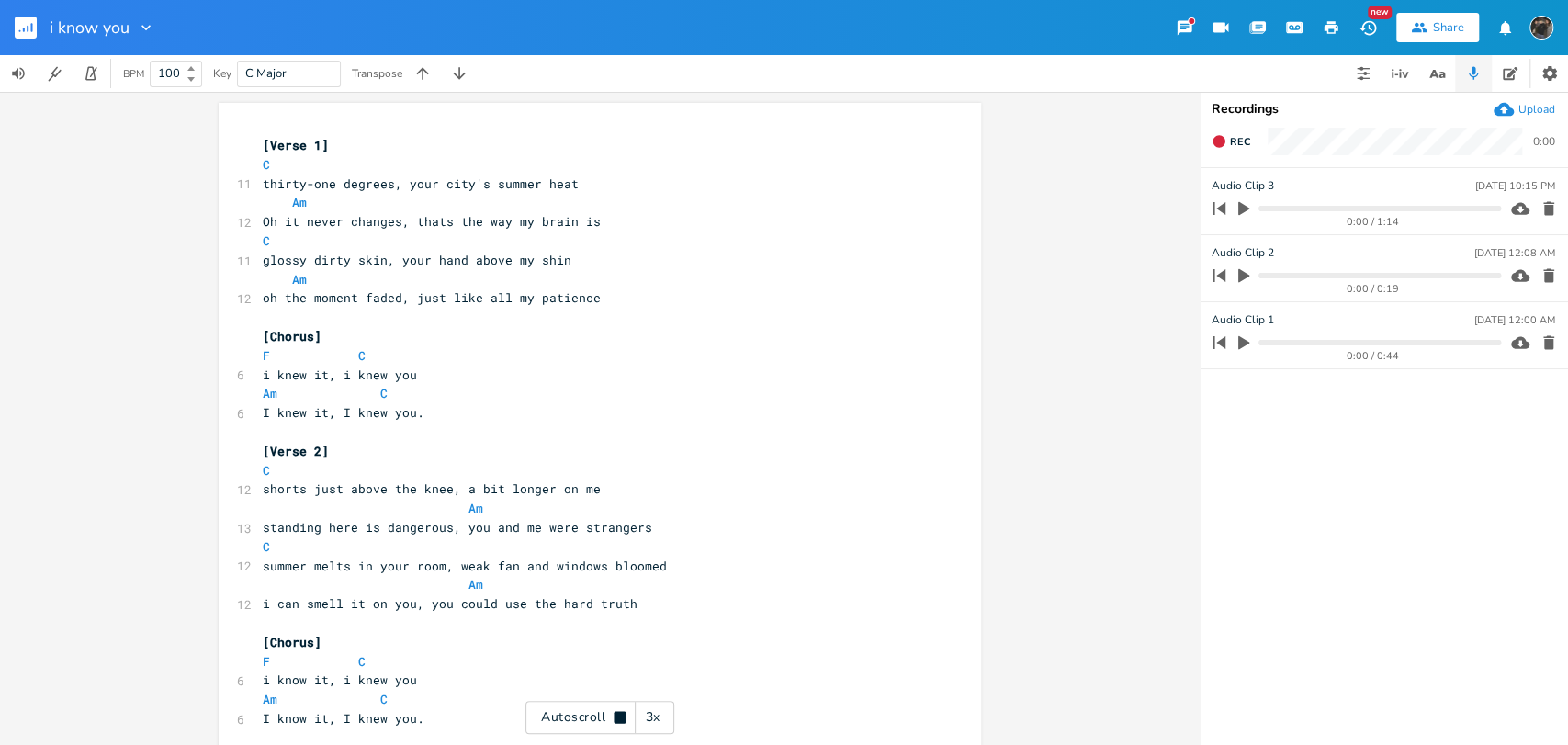
scroll to position [3, 0]
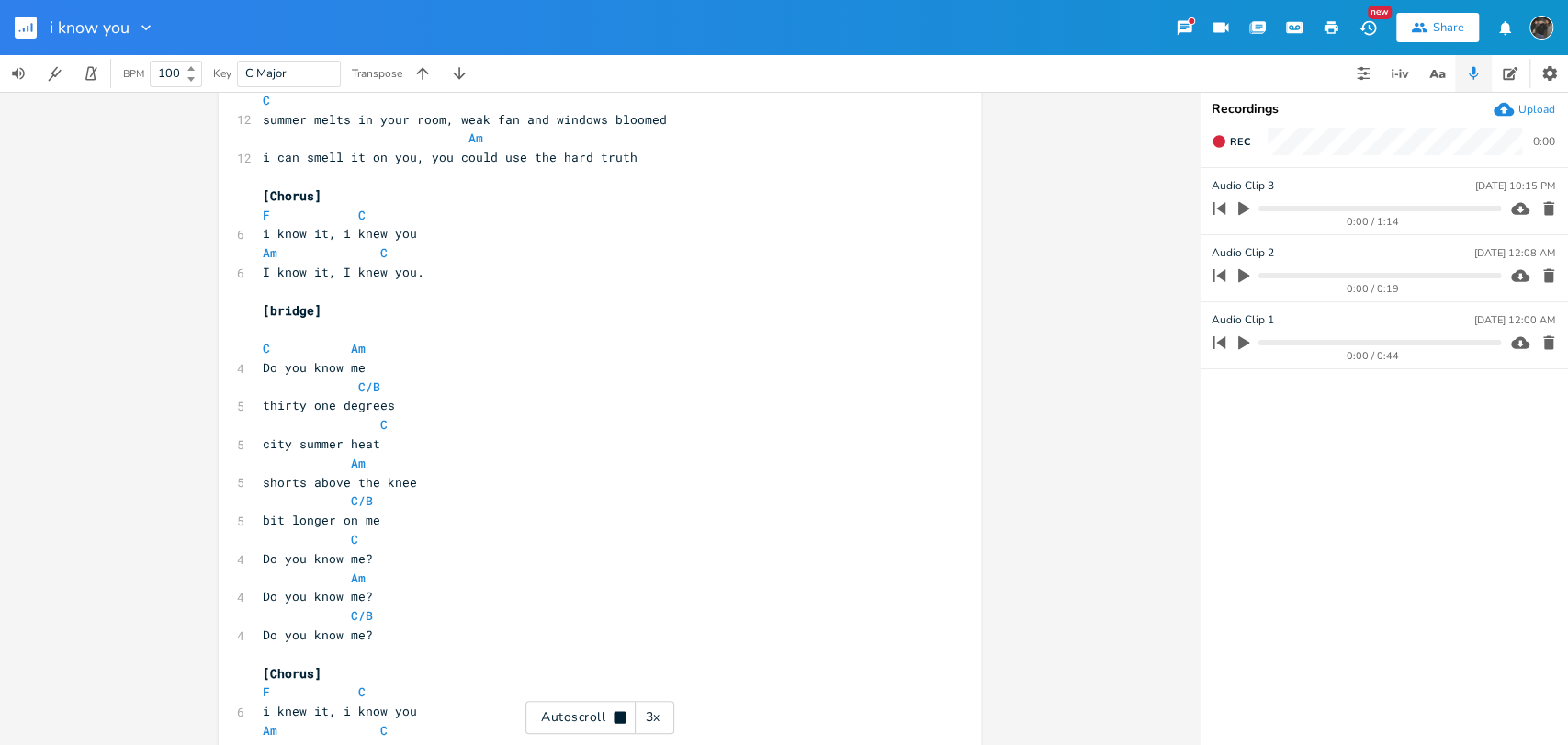
click at [30, 19] on rect "button" at bounding box center [26, 28] width 22 height 22
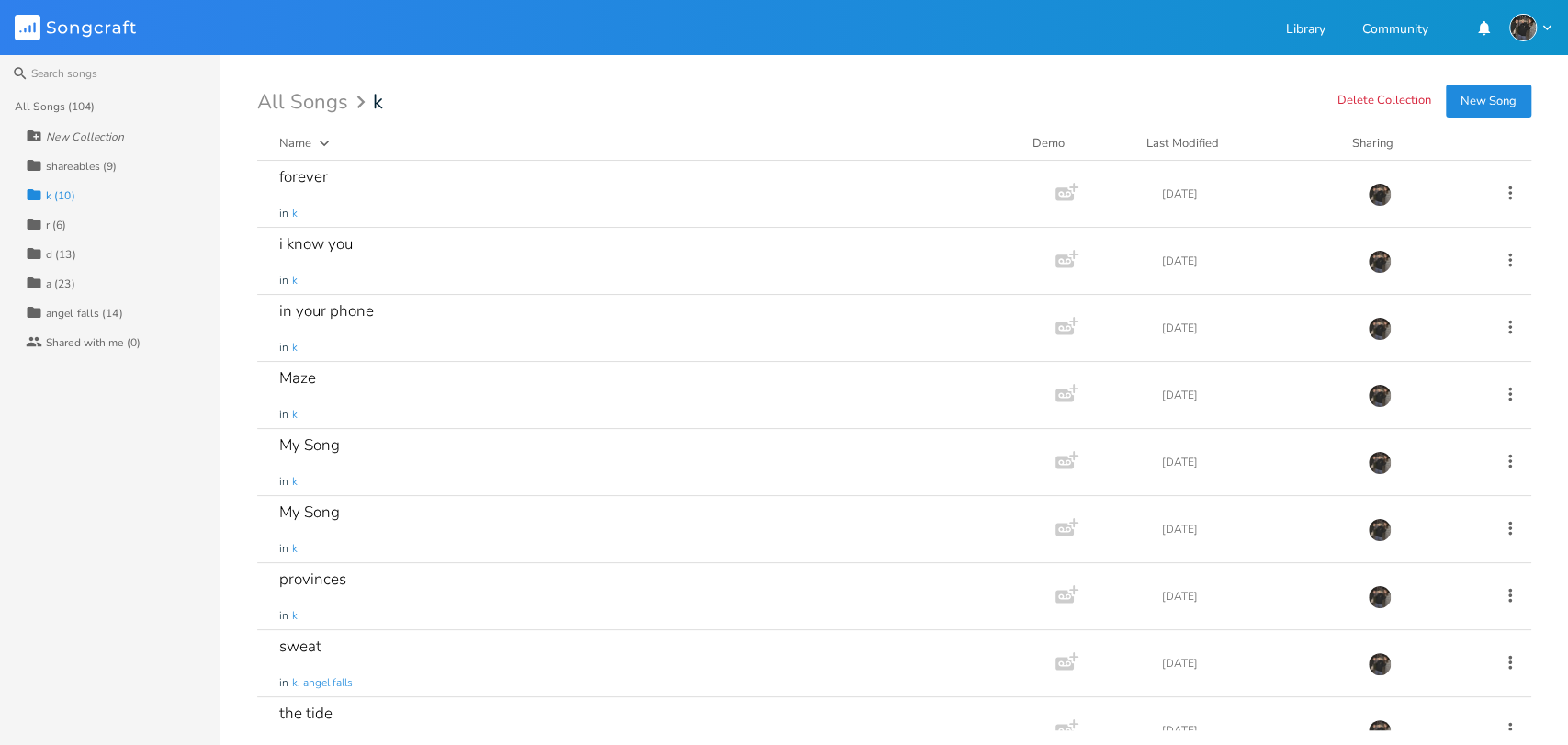
click at [79, 102] on div "All Songs (104)" at bounding box center [56, 106] width 81 height 11
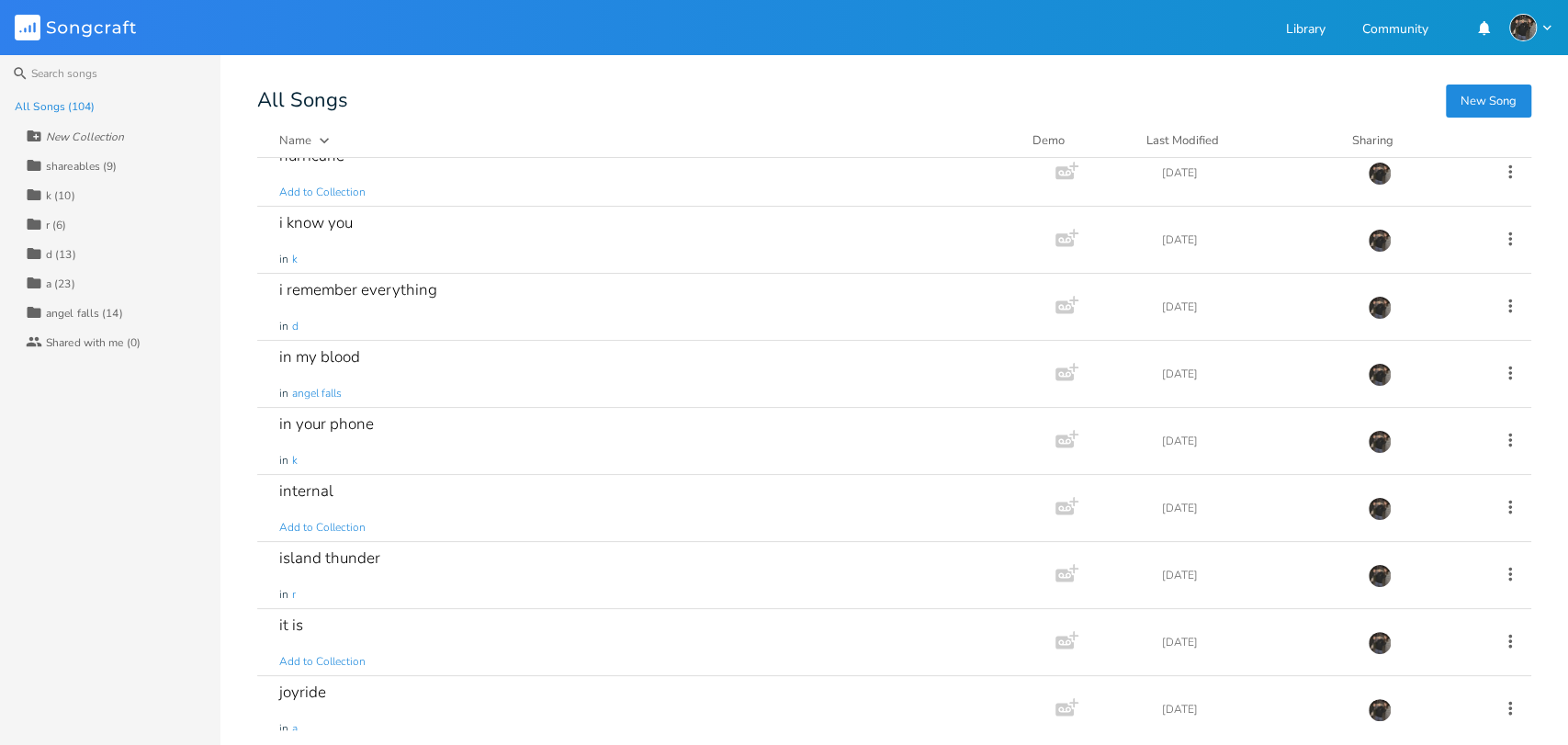
scroll to position [2432, 0]
click at [853, 373] on div "in my blood in [GEOGRAPHIC_DATA]" at bounding box center [652, 372] width 746 height 66
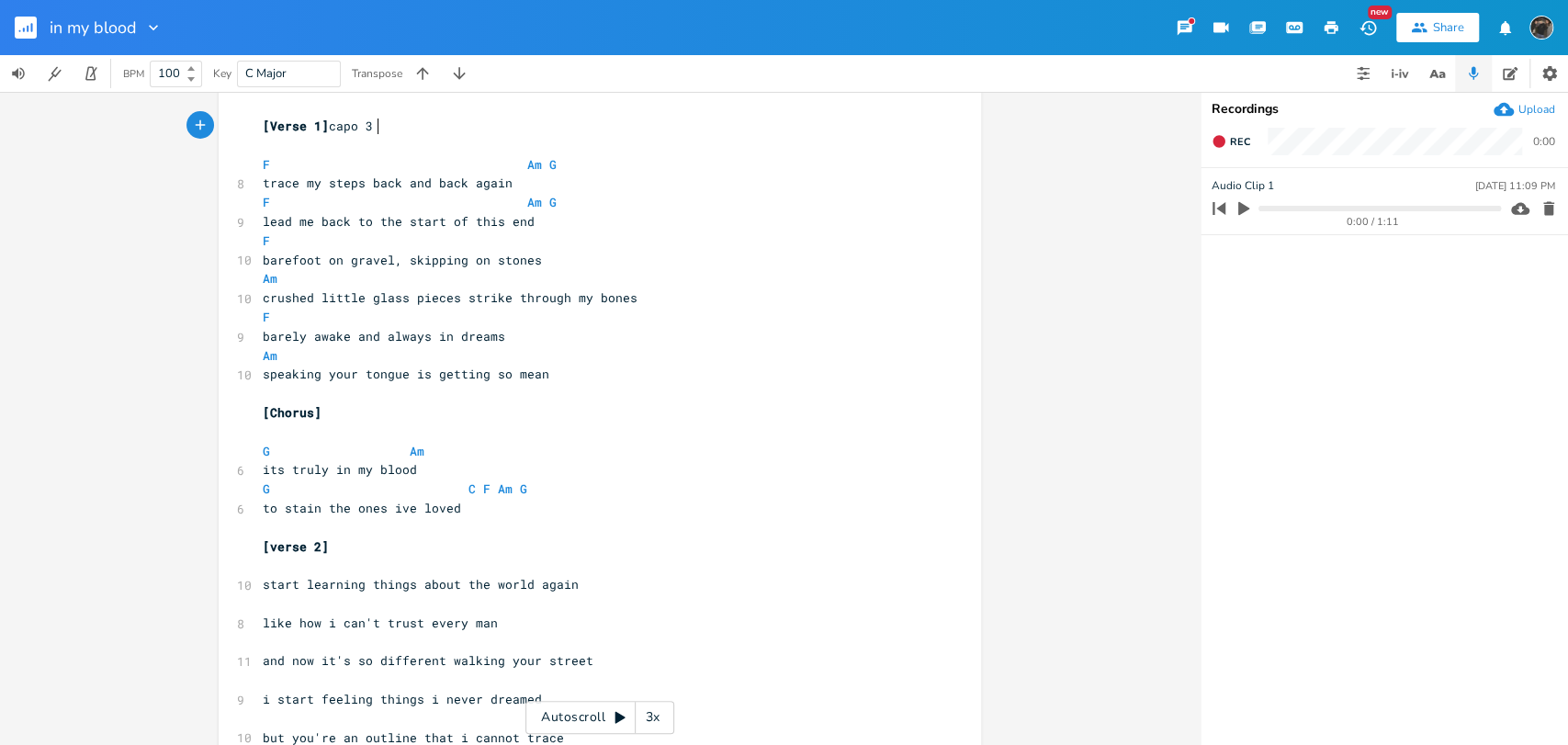
scroll to position [20, 0]
click at [21, 36] on rect "button" at bounding box center [26, 28] width 22 height 22
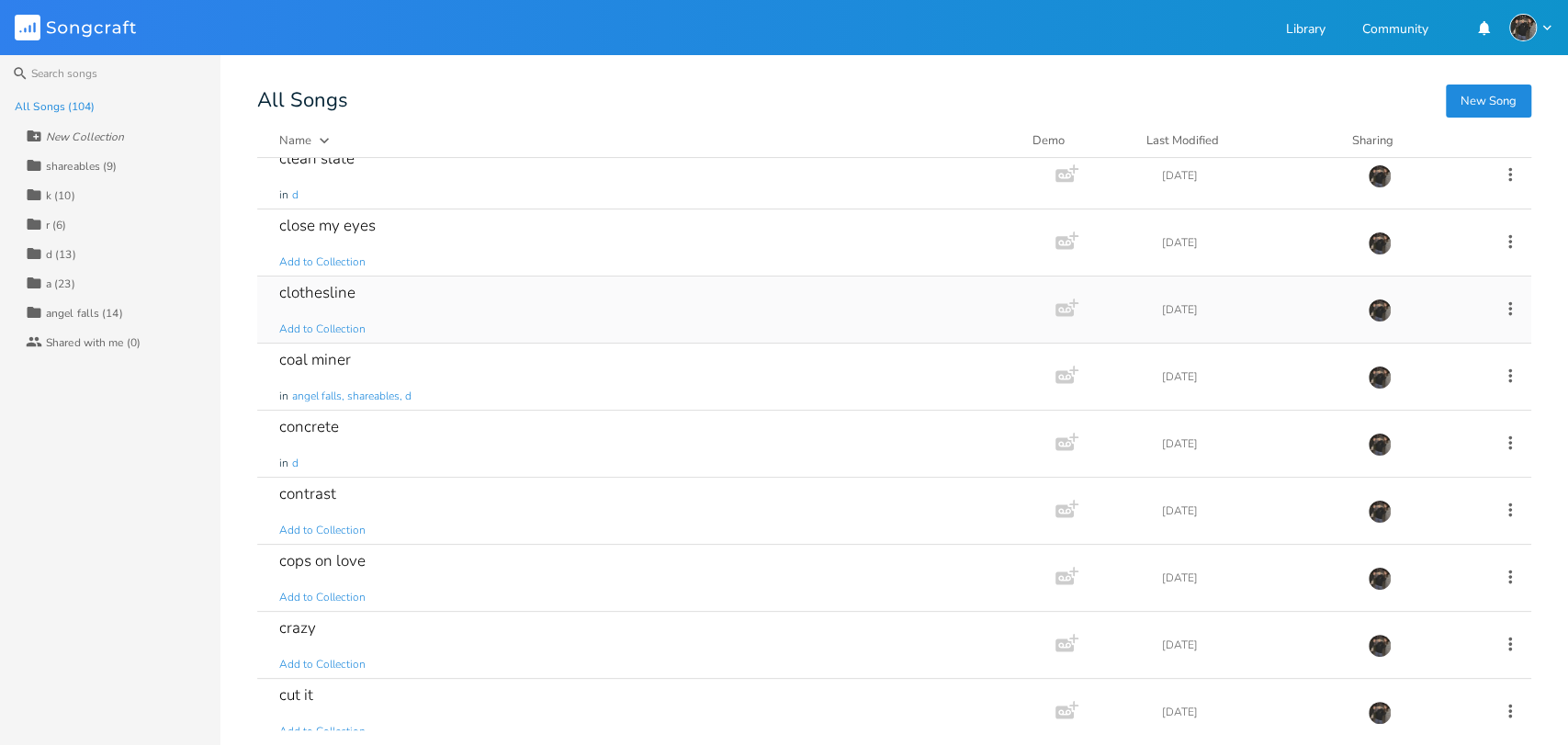
scroll to position [754, 0]
click at [632, 296] on div "clothesline Add to Collection" at bounding box center [652, 308] width 746 height 66
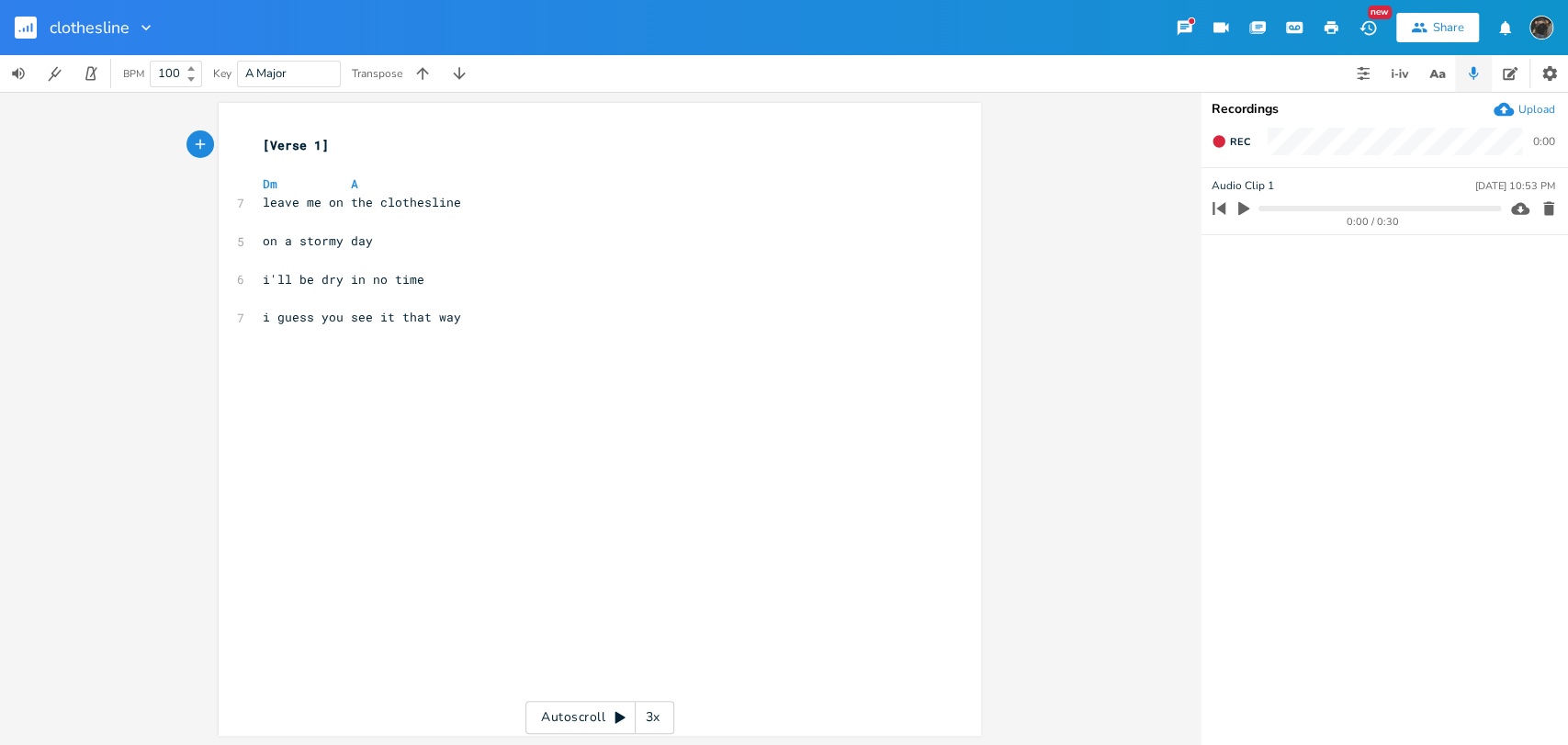
click at [10, 34] on div "clothesline" at bounding box center [77, 28] width 156 height 55
click at [26, 34] on rect "button" at bounding box center [26, 28] width 22 height 22
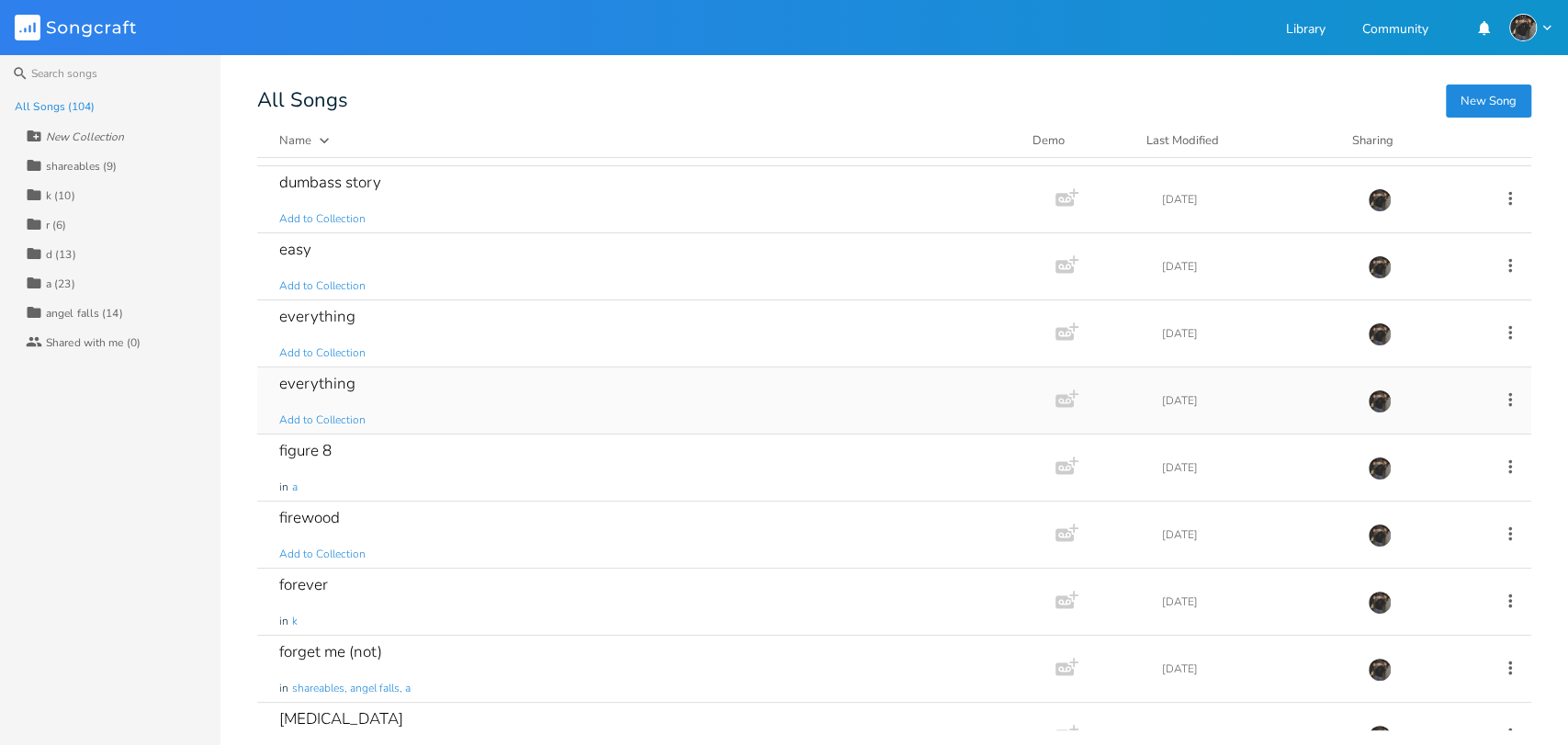
scroll to position [1649, 0]
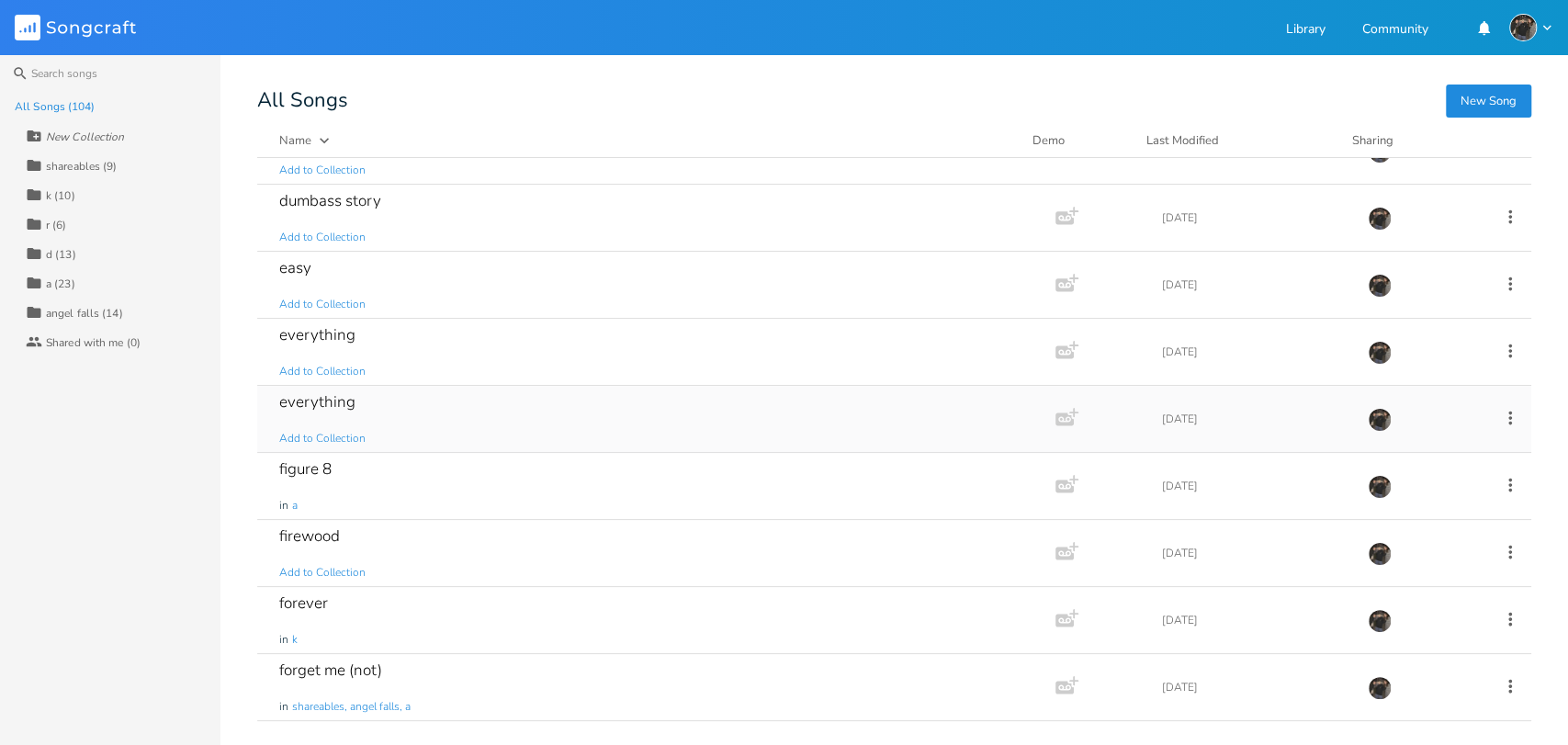
click at [353, 403] on div "everything Add to Collection" at bounding box center [652, 418] width 746 height 66
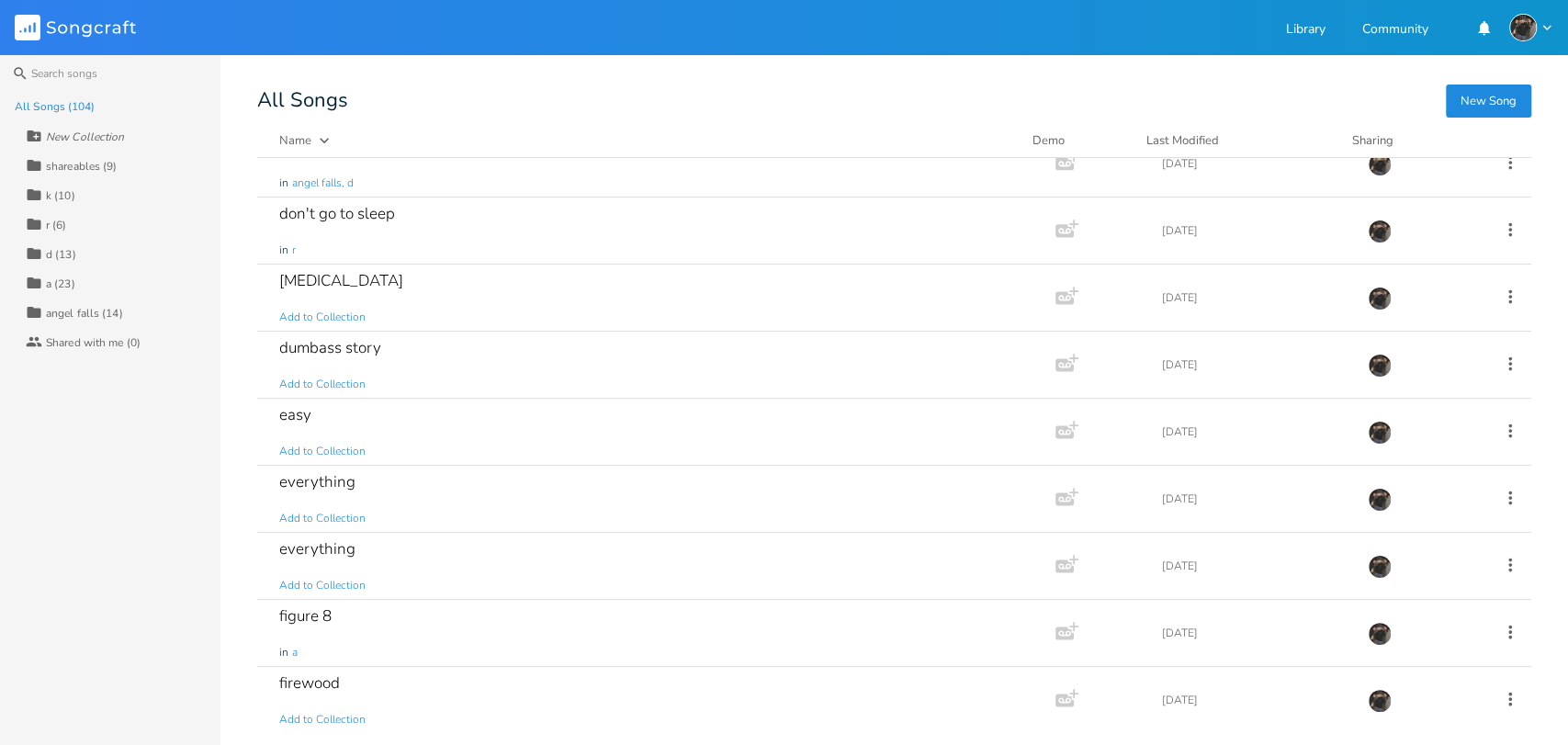
scroll to position [1659, 0]
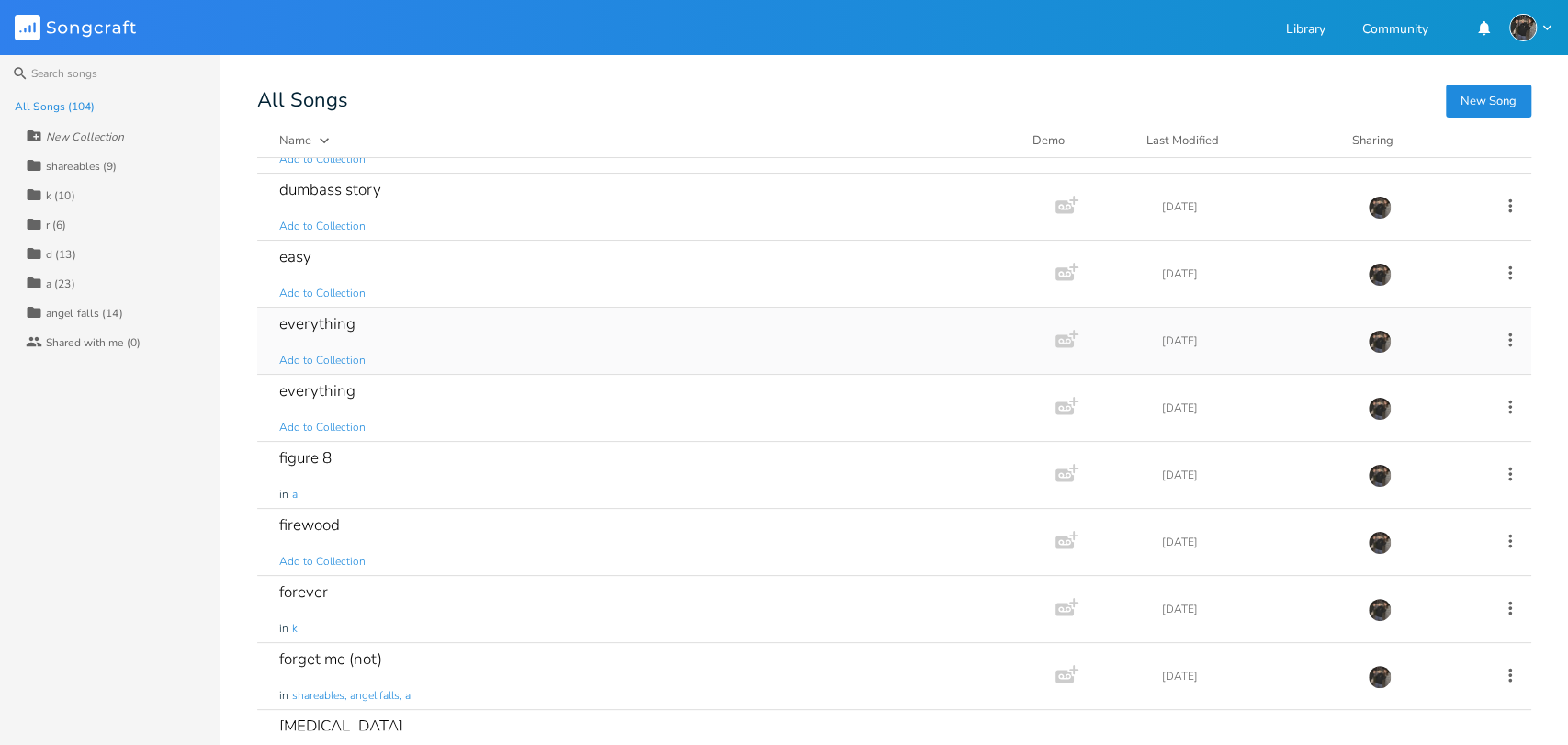
click at [393, 357] on div "everything Add to Collection" at bounding box center [652, 340] width 746 height 66
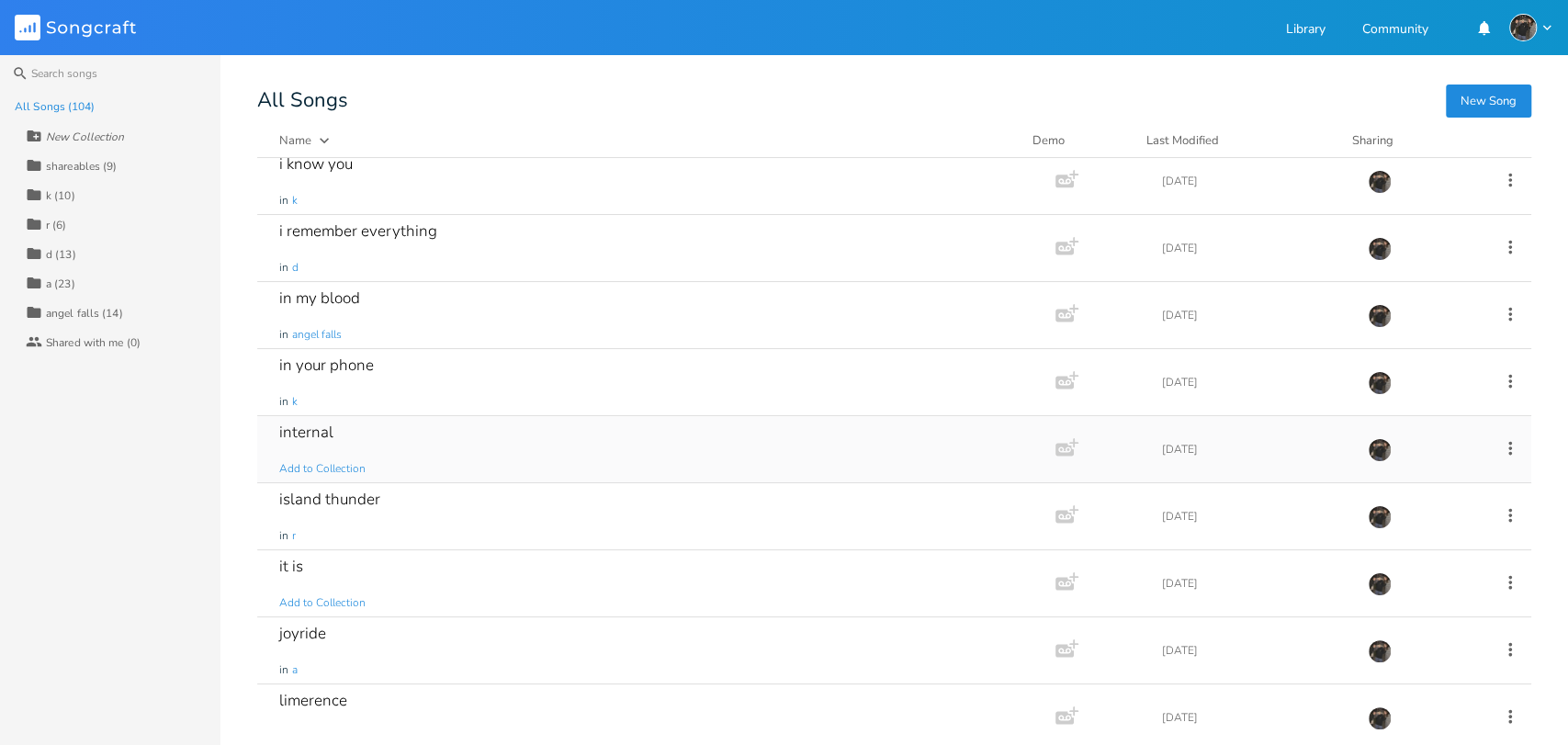
scroll to position [2501, 0]
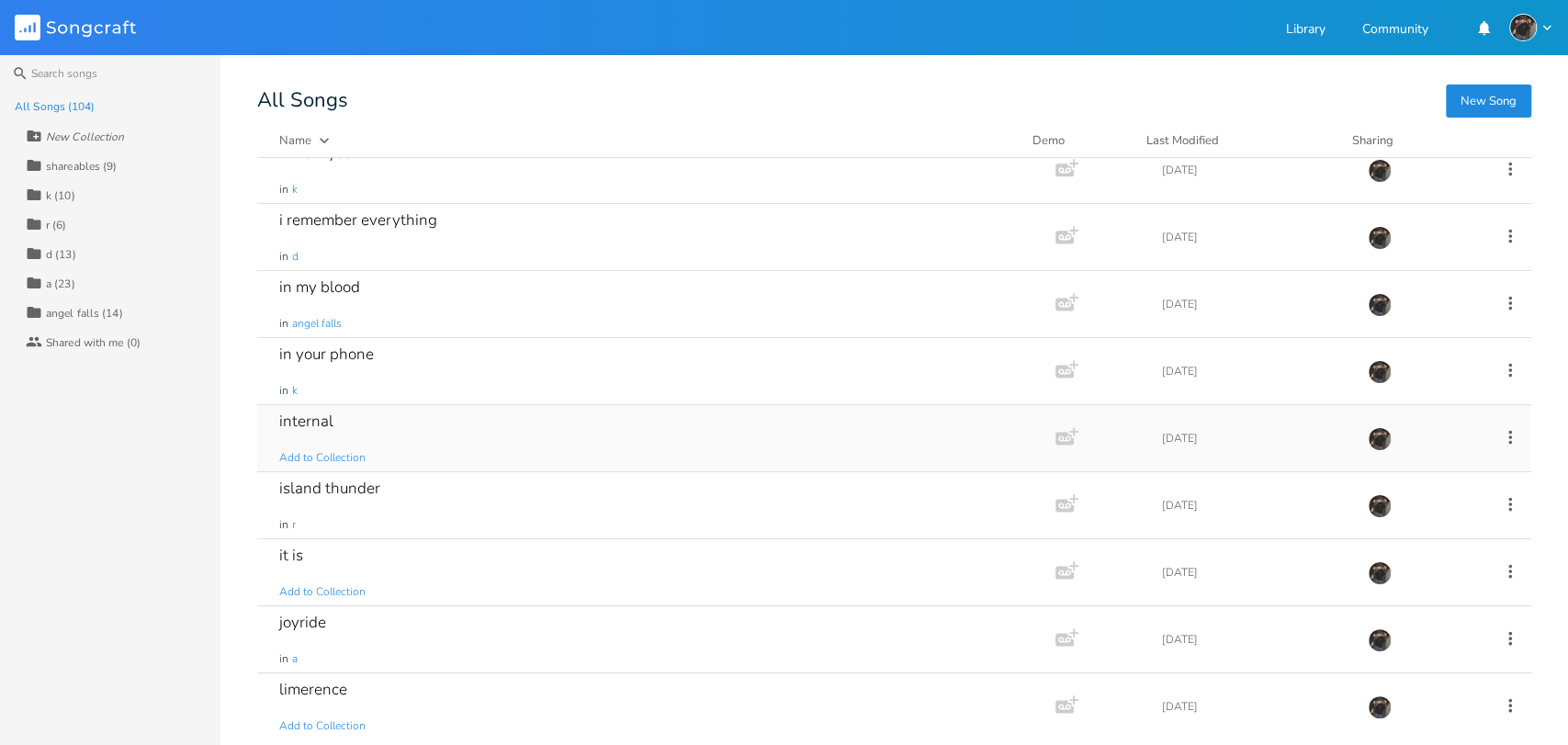
click at [464, 429] on div "internal Add to Collection" at bounding box center [652, 438] width 746 height 66
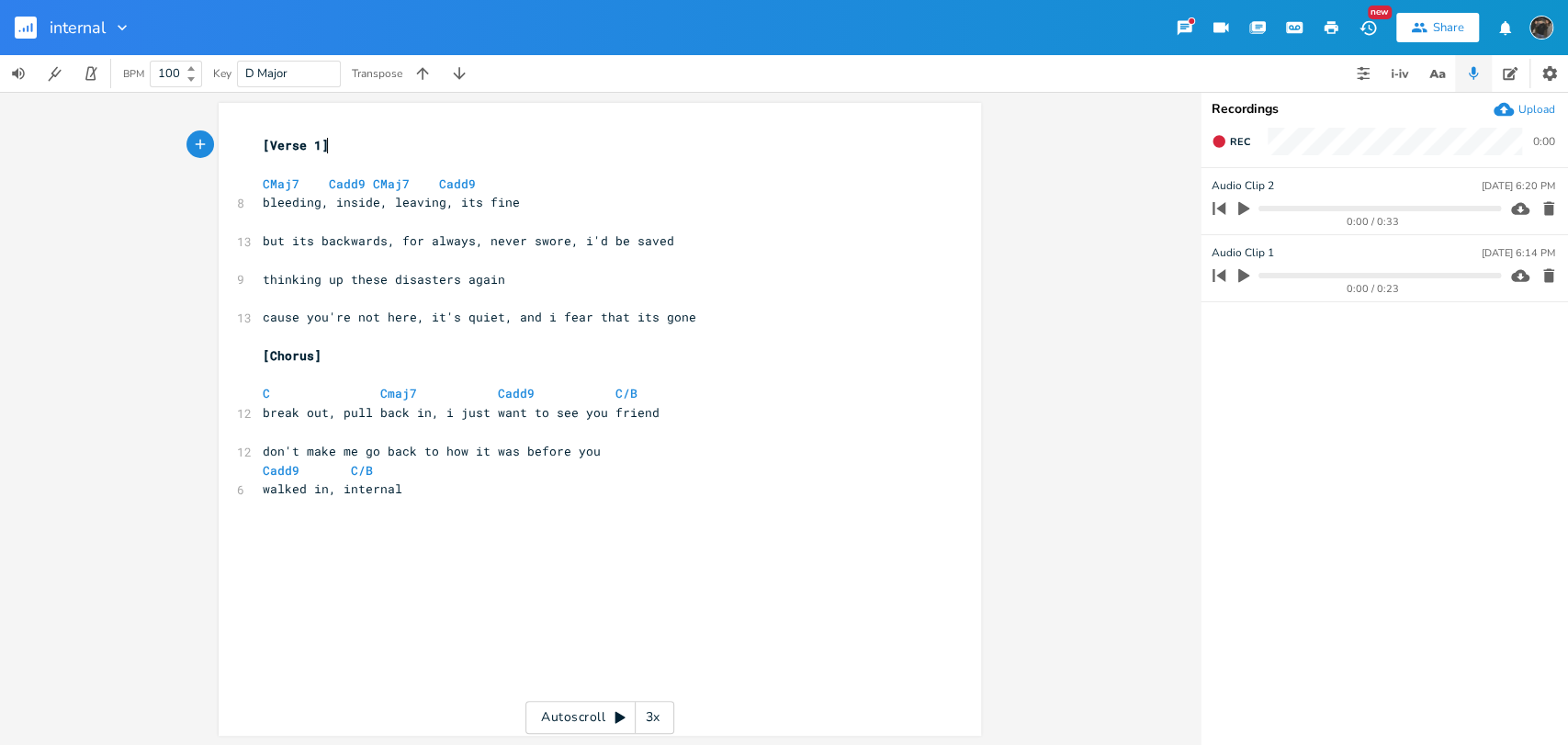
click at [1248, 275] on icon "button" at bounding box center [1243, 276] width 11 height 14
click at [1248, 280] on icon "button" at bounding box center [1243, 275] width 11 height 12
click at [1233, 142] on span "Rec" at bounding box center [1240, 142] width 20 height 14
click at [1246, 151] on button "End" at bounding box center [1231, 142] width 55 height 30
click at [489, 484] on pre "walked in, internal" at bounding box center [590, 488] width 663 height 19
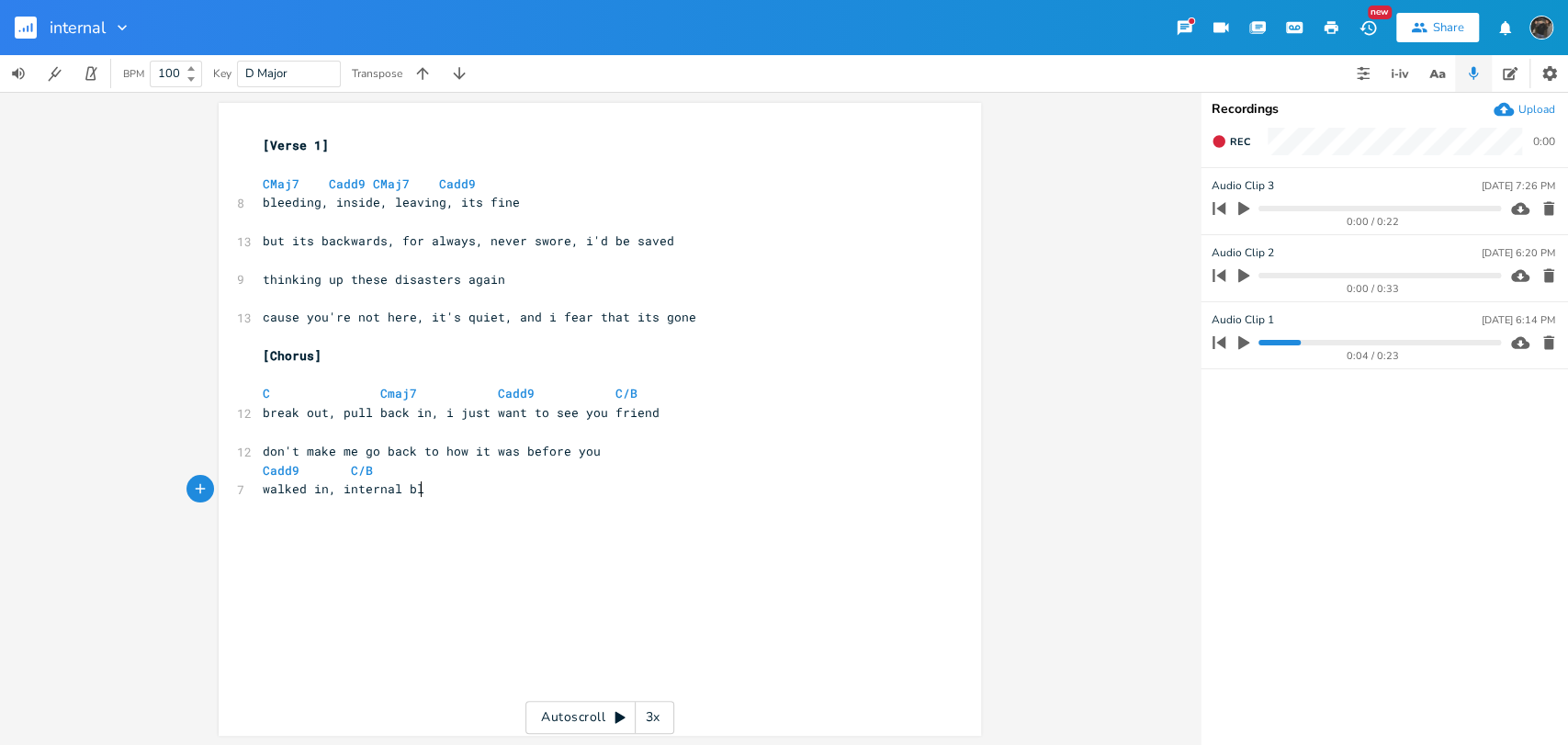
type textarea "bll"
type textarea "eeding,"
type textarea "its purple"
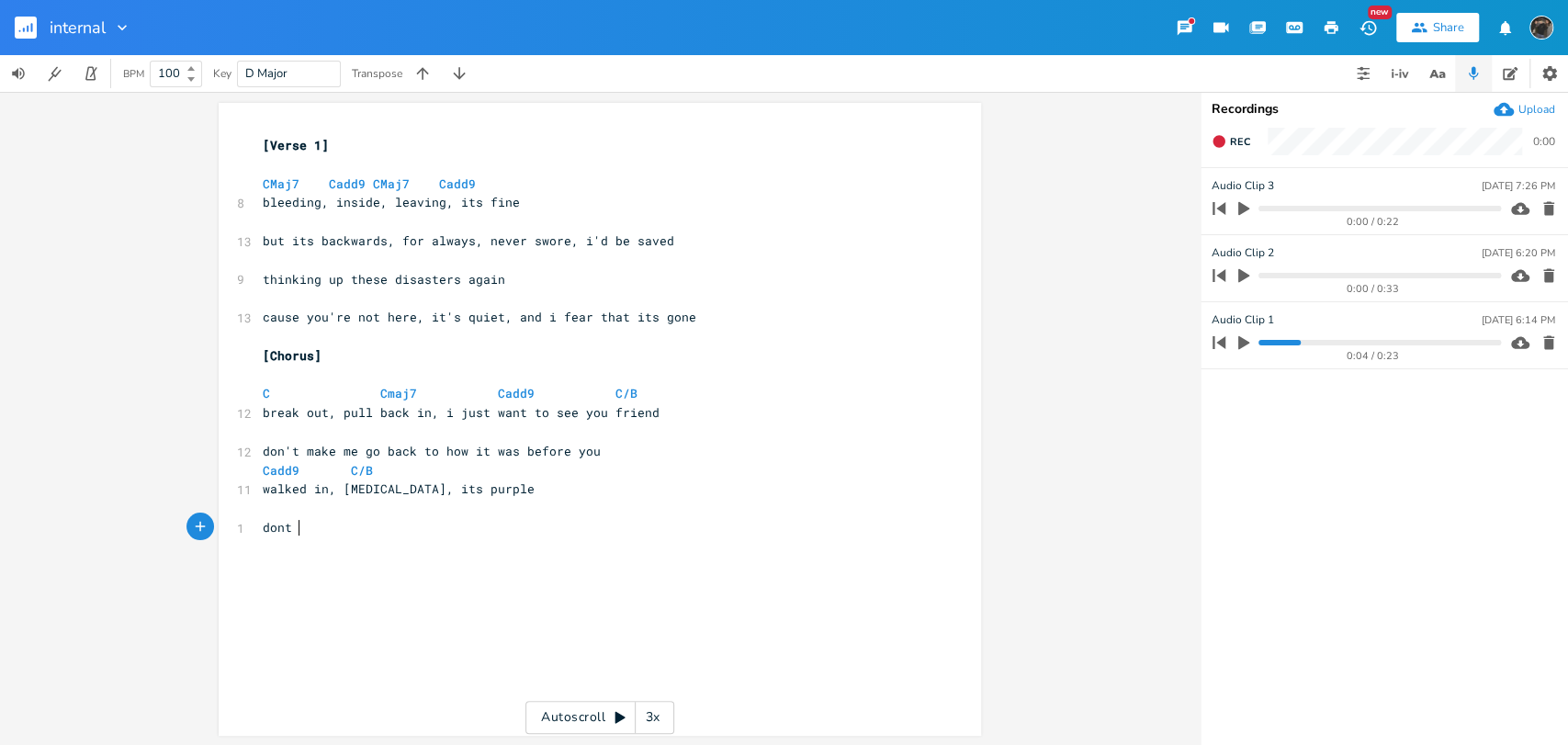
type textarea "dont a"
type textarea "make me go and find someone new"
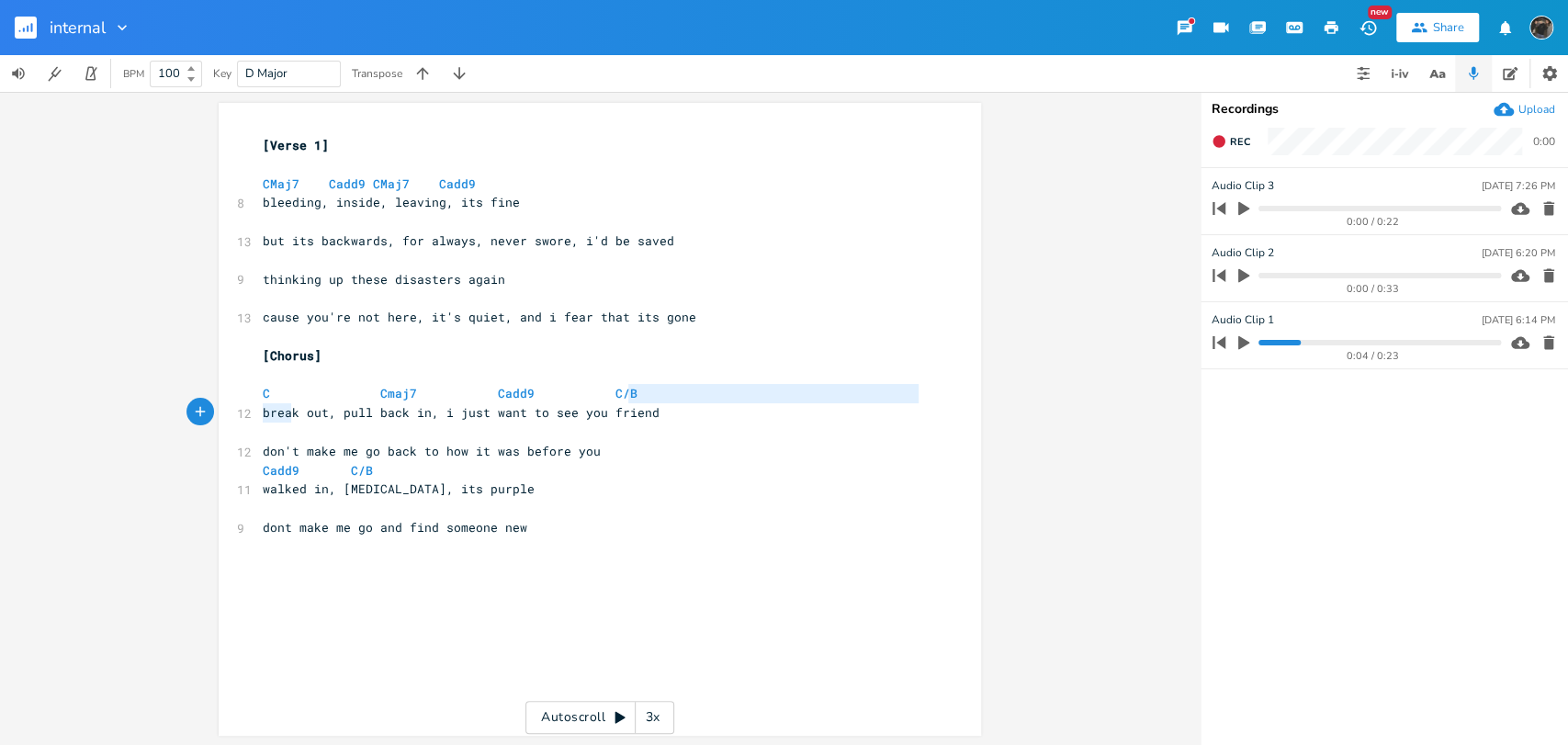
type textarea "b"
type textarea "C Cmaj7 Cadd9 C/B"
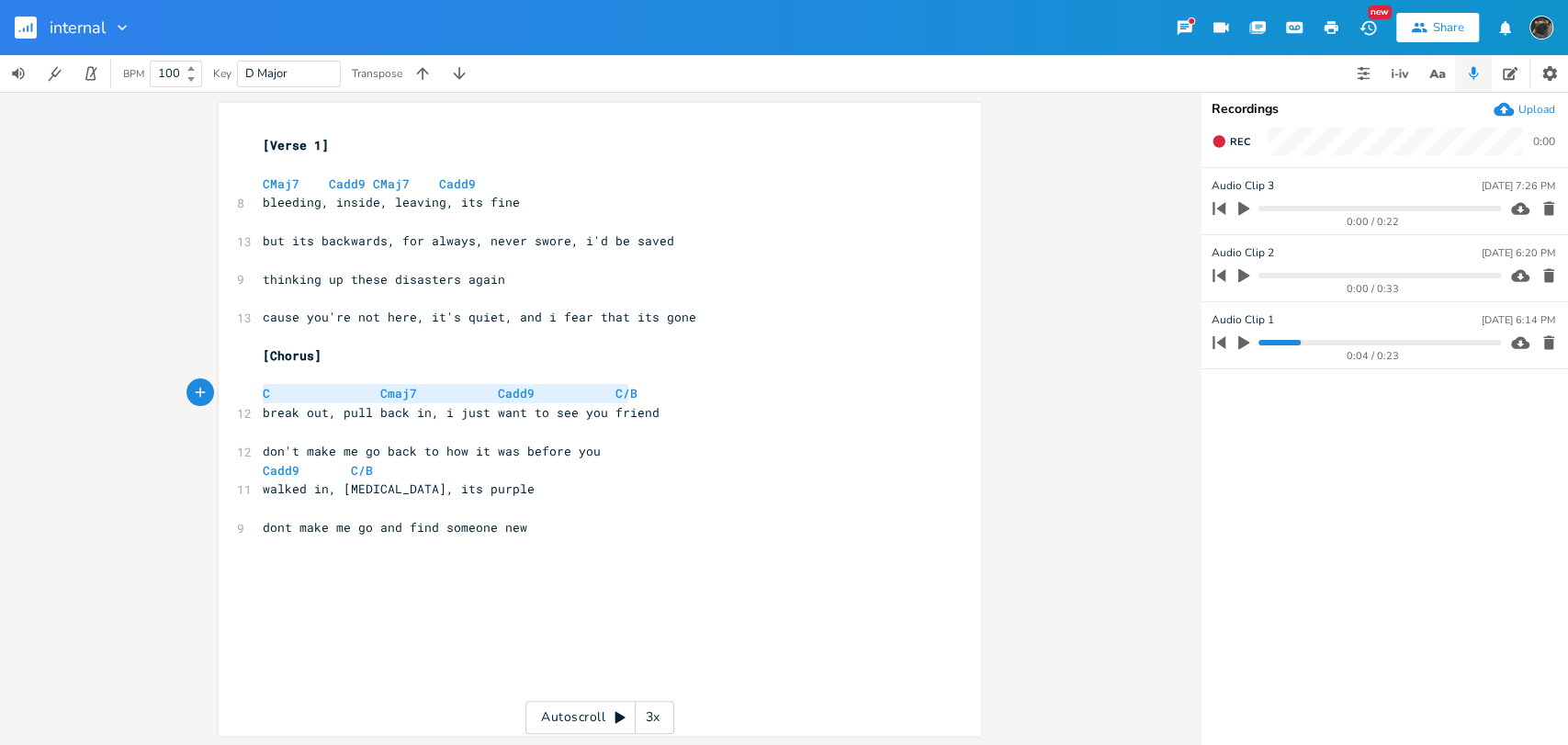
drag, startPoint x: 644, startPoint y: 391, endPoint x: 251, endPoint y: 398, distance: 393.1
click at [251, 398] on div "C Cmaj7 Cadd9 C/B x [Verse 1] ​ CMaj7 Cadd9 CMaj7 Cadd9 8 bleeding, inside, lea…" at bounding box center [600, 419] width 762 height 632
click at [567, 479] on pre "walked in, [MEDICAL_DATA], its purple" at bounding box center [590, 488] width 663 height 19
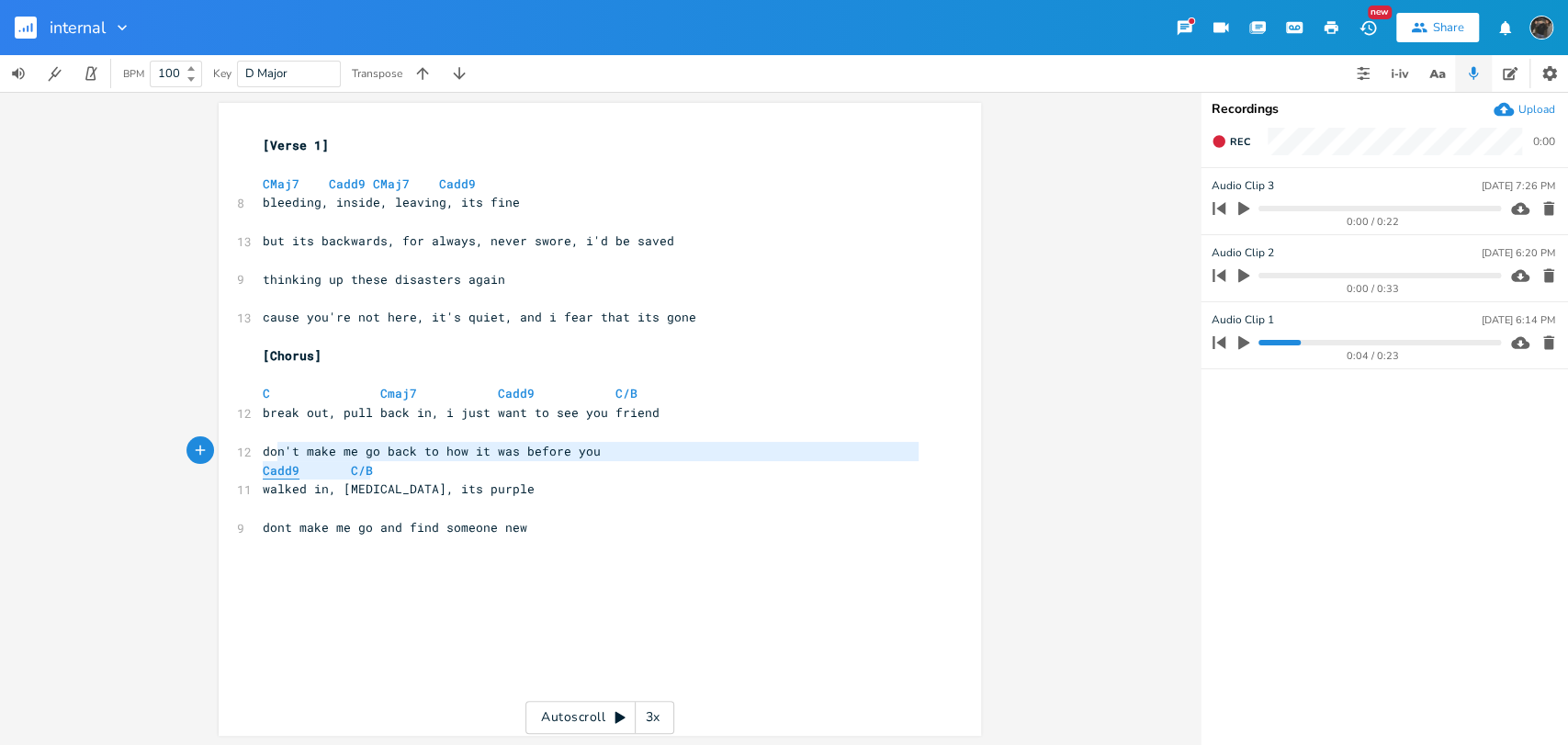
type textarea "Cadd9 C/B"
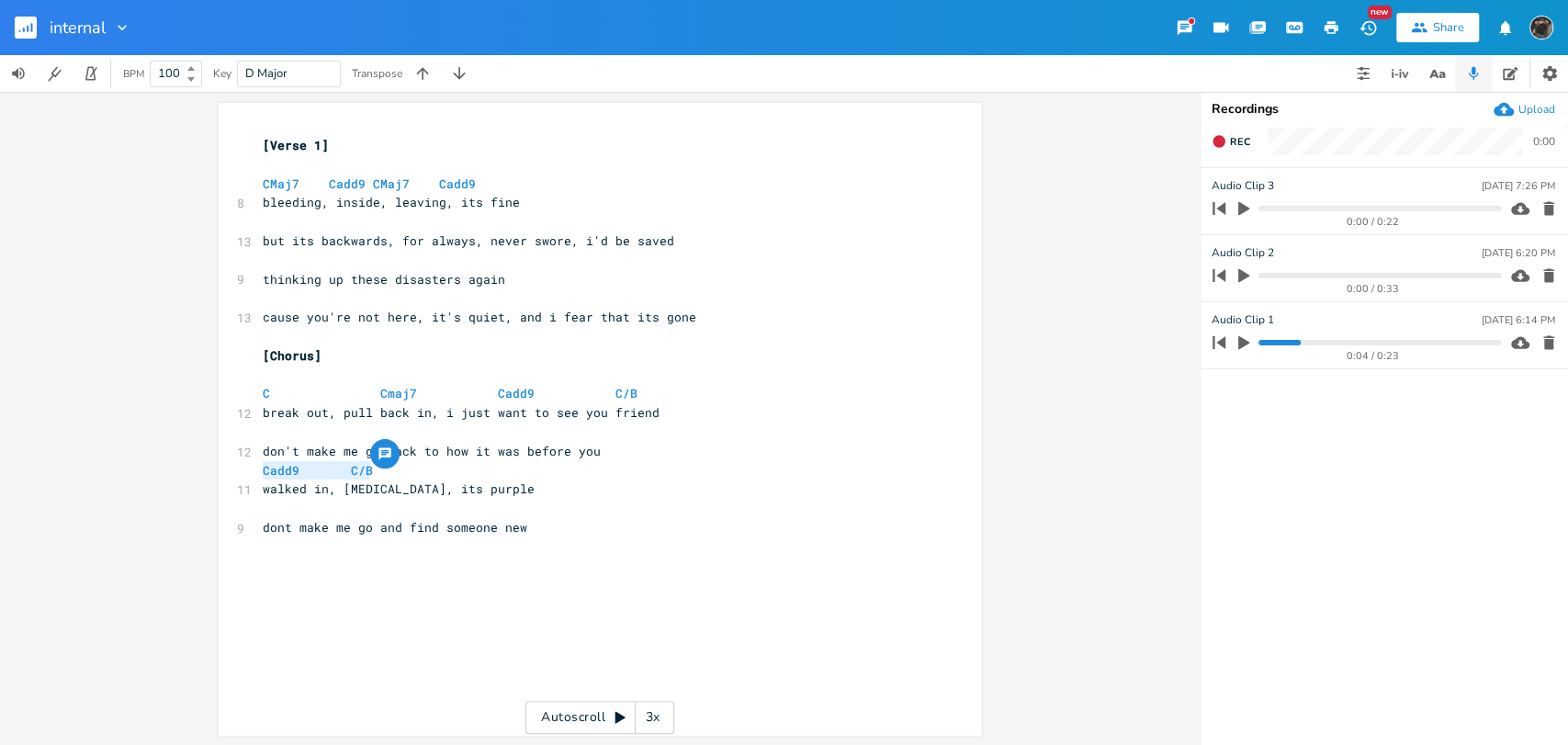
drag, startPoint x: 567, startPoint y: 479, endPoint x: 247, endPoint y: 465, distance: 320.3
click at [247, 465] on div "Cadd9 C/B x [Verse 1] ​ CMaj7 Cadd9 CMaj7 Cadd9 8 bleeding, inside, leaving, it…" at bounding box center [600, 419] width 762 height 632
paste textarea
click at [615, 519] on pre "dont make me go and find someone new" at bounding box center [590, 527] width 663 height 19
click at [1240, 203] on icon "button" at bounding box center [1243, 209] width 11 height 14
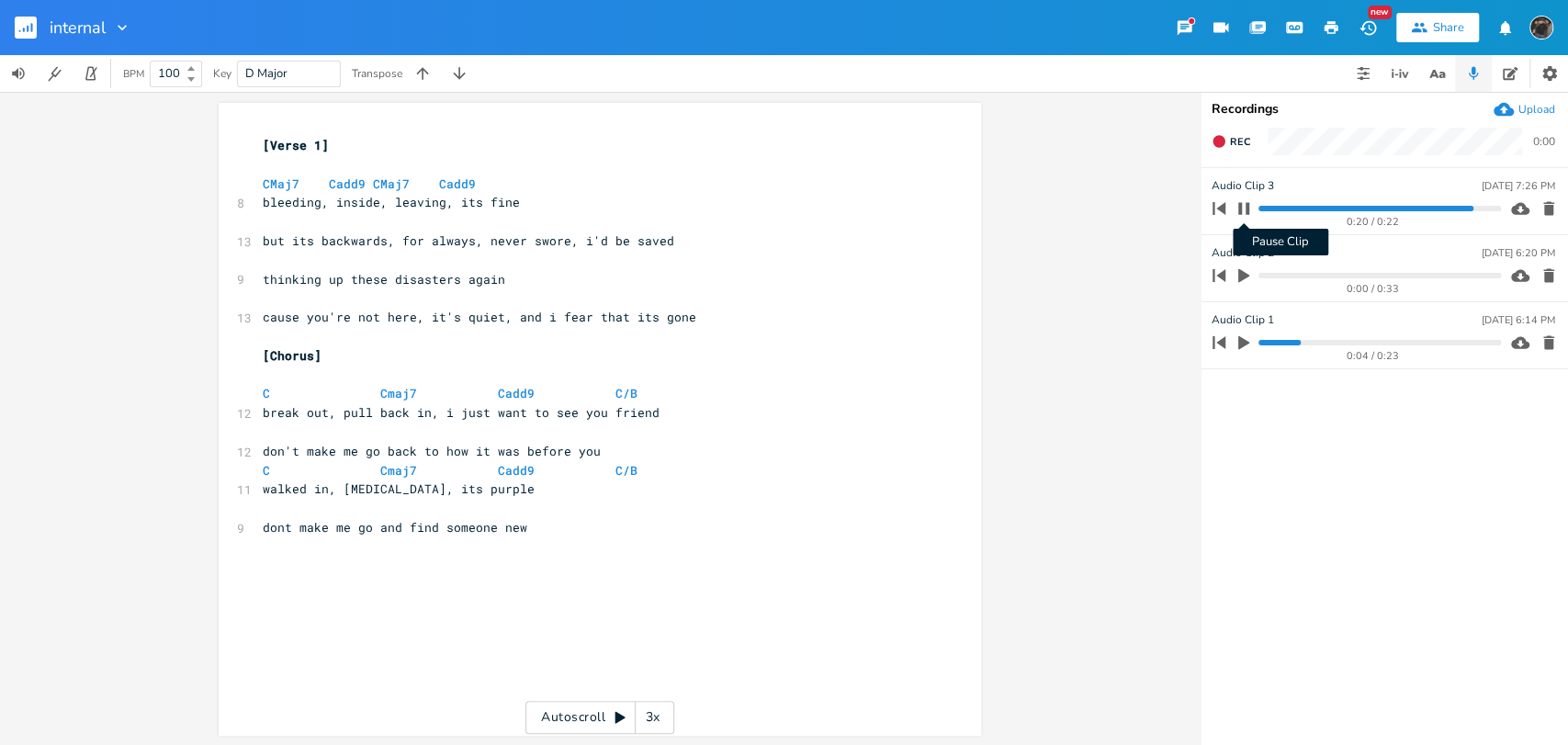
click at [1246, 209] on icon "button" at bounding box center [1243, 208] width 11 height 12
drag, startPoint x: 637, startPoint y: 473, endPoint x: 600, endPoint y: 470, distance: 37.1
click at [600, 470] on pre "C Cmaj7 Cadd9 C/B" at bounding box center [590, 470] width 663 height 19
type textarea "cmaj7"
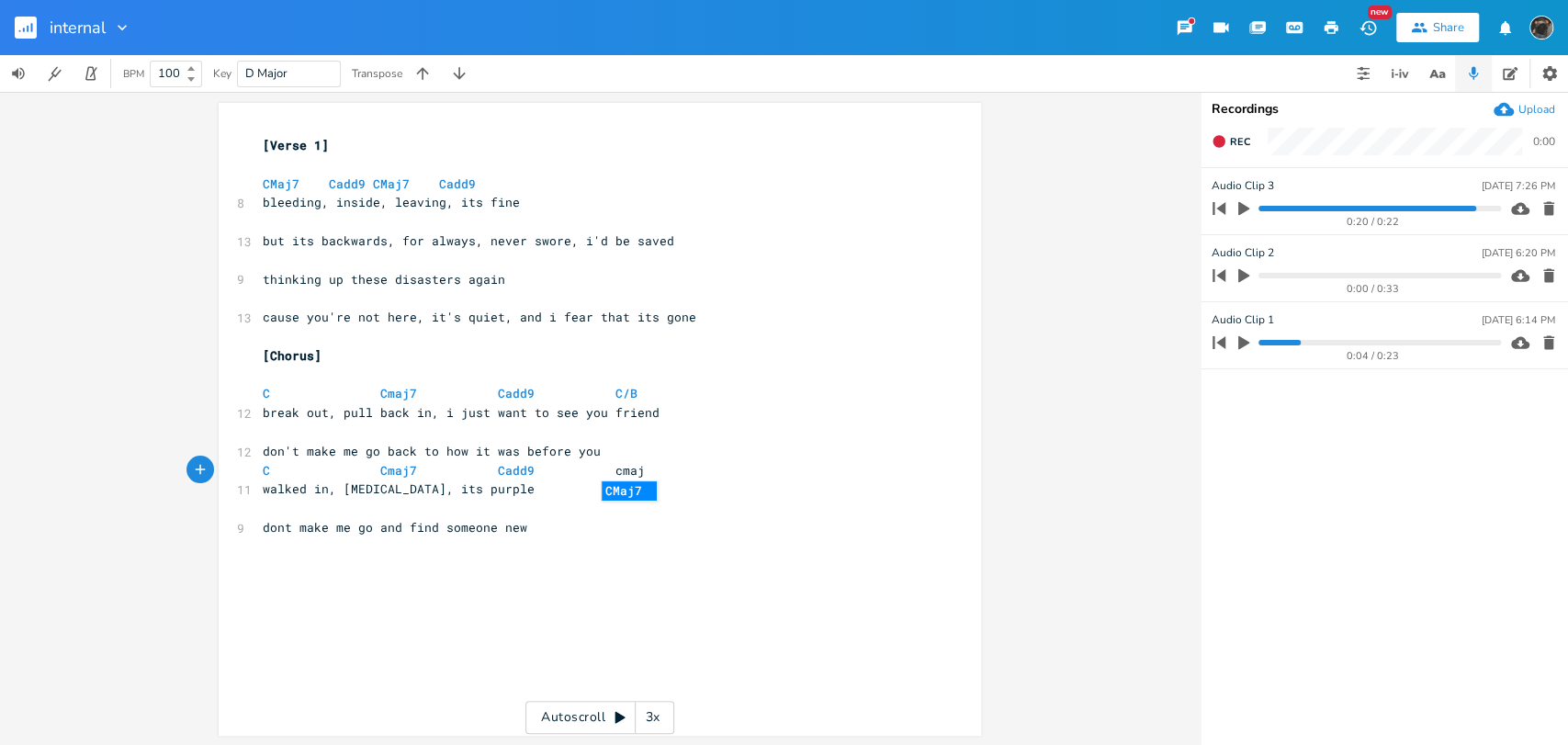
scroll to position [0, 32]
click at [626, 386] on pre "C Cmaj7 Cadd9 C/B" at bounding box center [590, 392] width 663 height 19
type textarea "cmaj7"
click at [470, 432] on pre "​" at bounding box center [590, 431] width 663 height 19
type textarea "C/B"
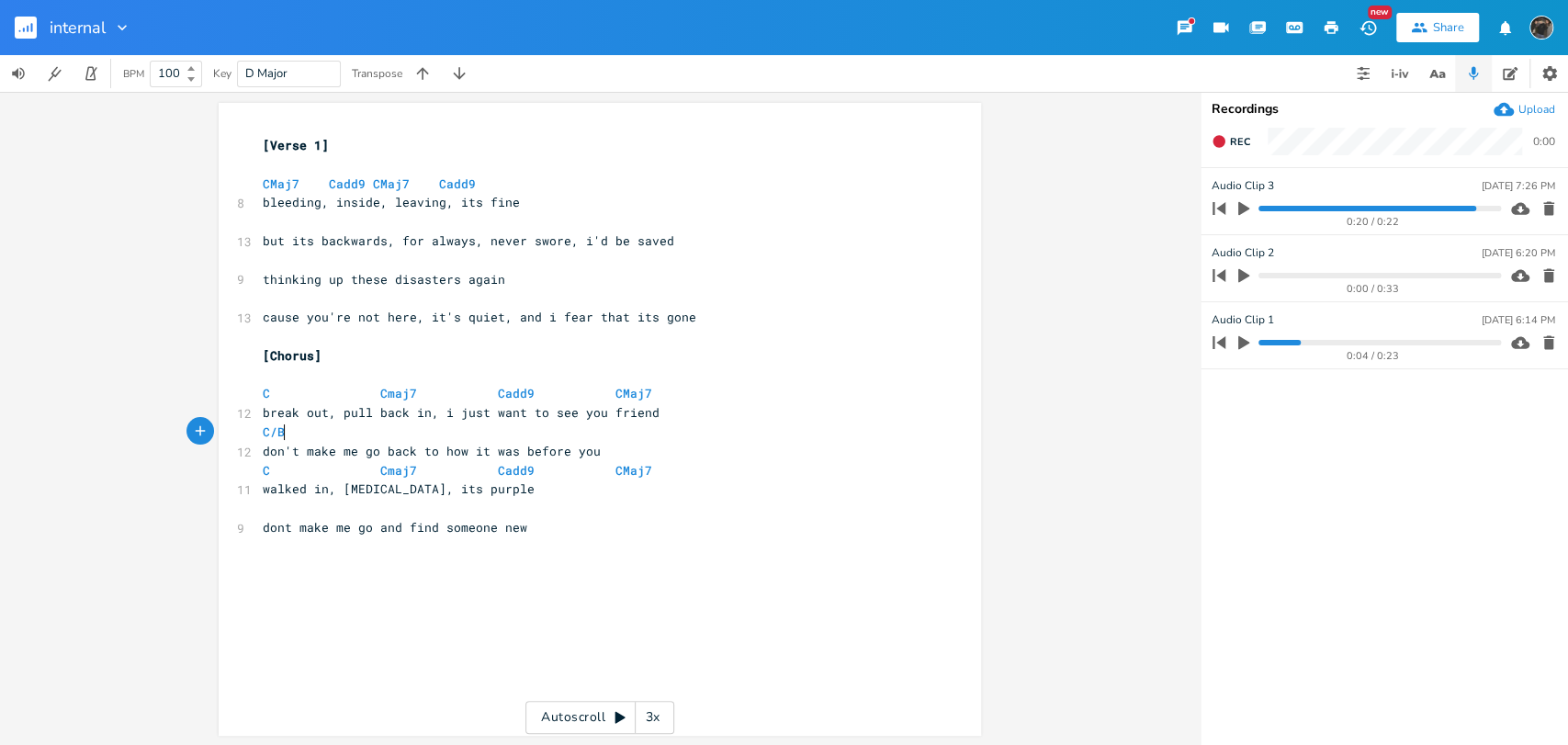
scroll to position [0, 19]
click at [437, 511] on pre "​" at bounding box center [590, 507] width 663 height 19
type textarea "C/B"
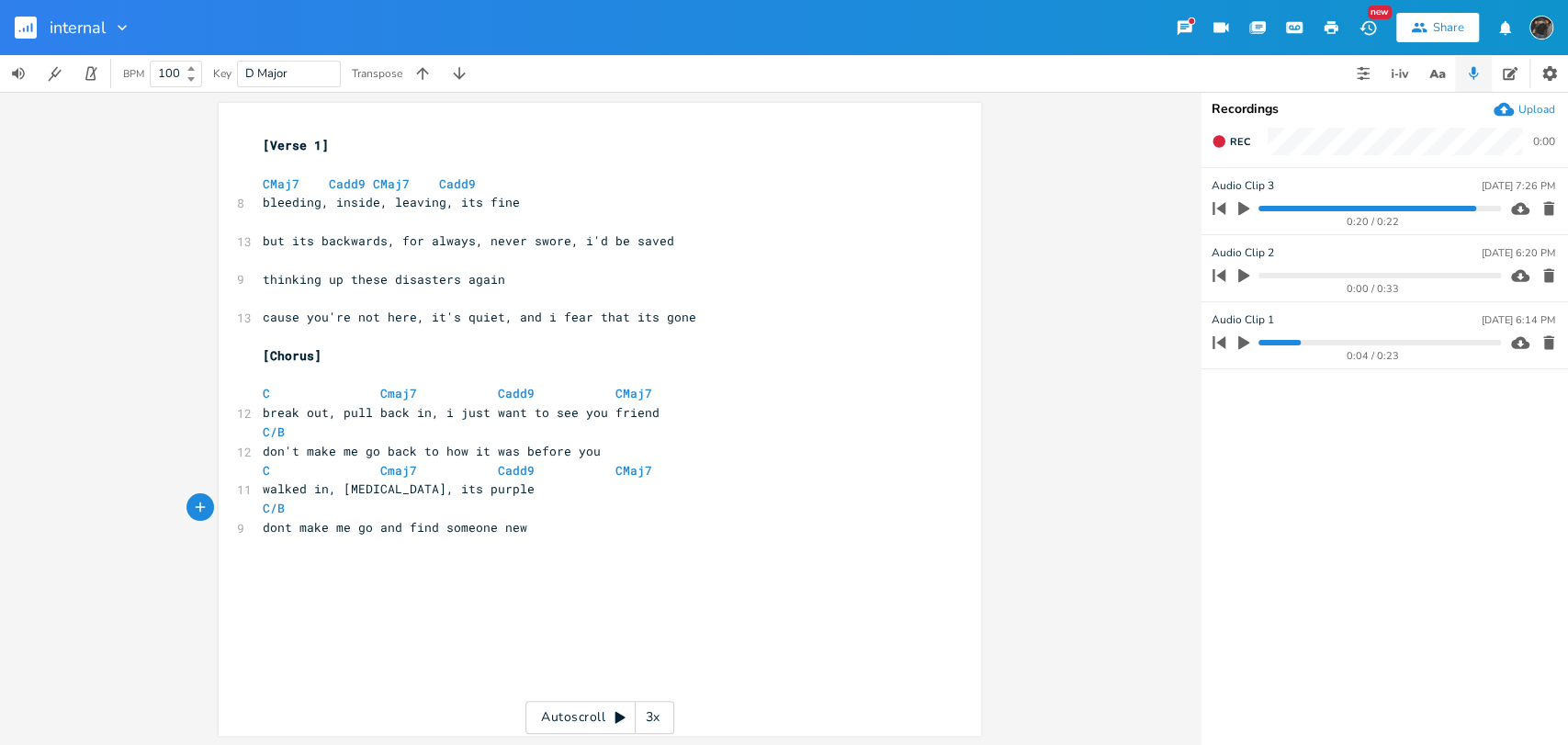
click at [432, 574] on div "x [Verse 1] ​ CMaj7 Cadd9 CMaj7 Cadd9 8 bleeding, inside, leaving, its fine ​ 1…" at bounding box center [613, 436] width 709 height 608
click at [24, 32] on rect "button" at bounding box center [26, 28] width 22 height 22
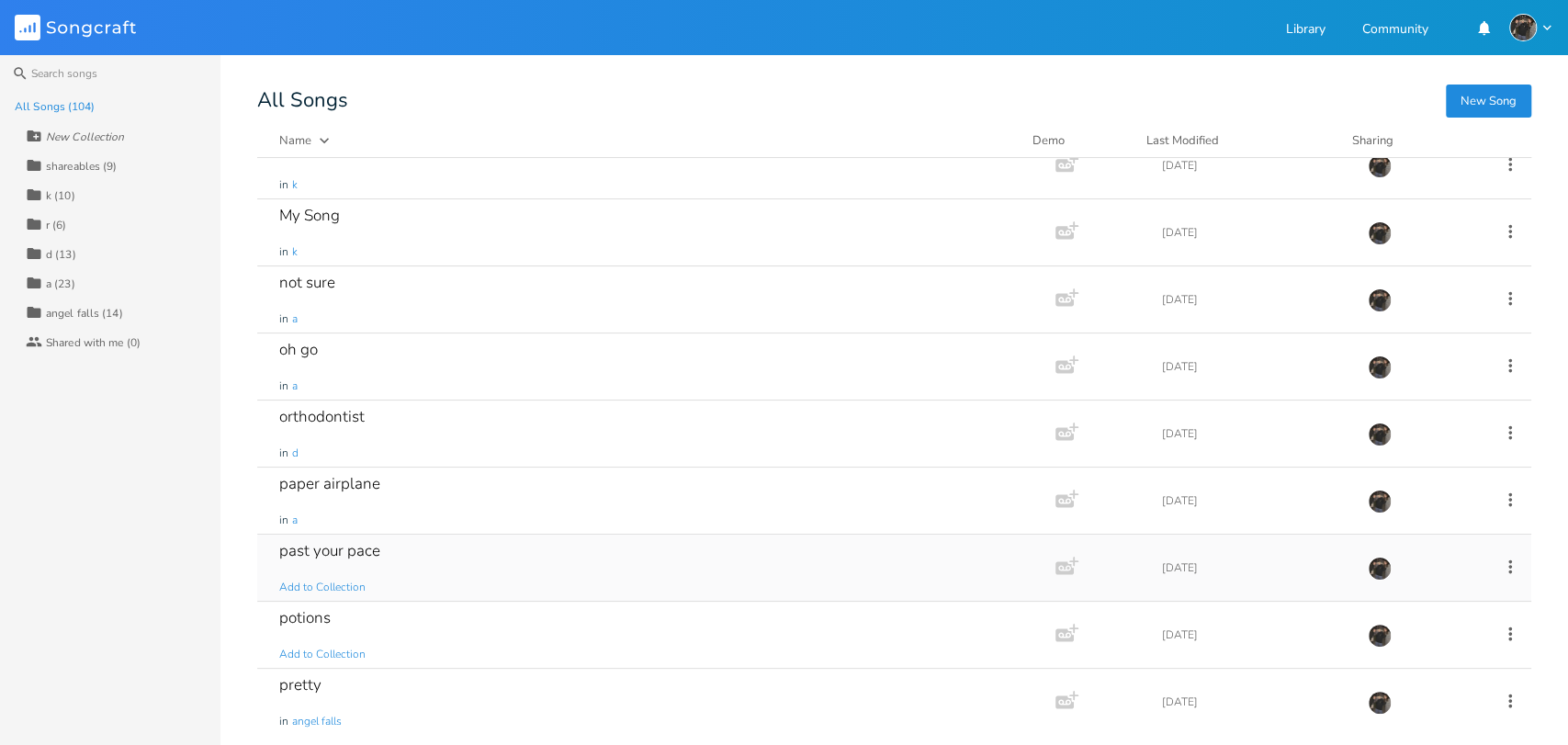
scroll to position [3578, 0]
click at [765, 311] on div "not sure in a" at bounding box center [652, 298] width 746 height 66
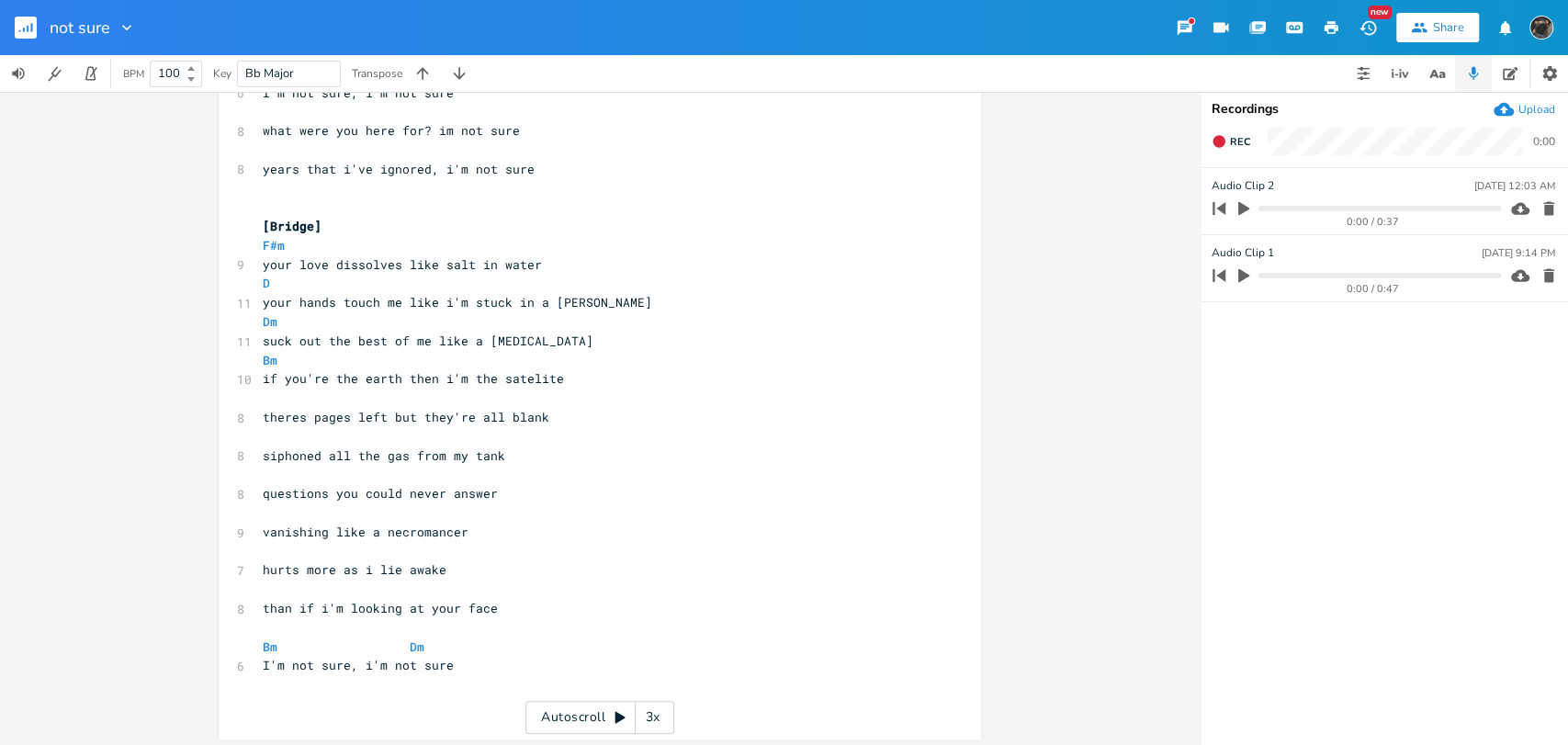
scroll to position [669, 0]
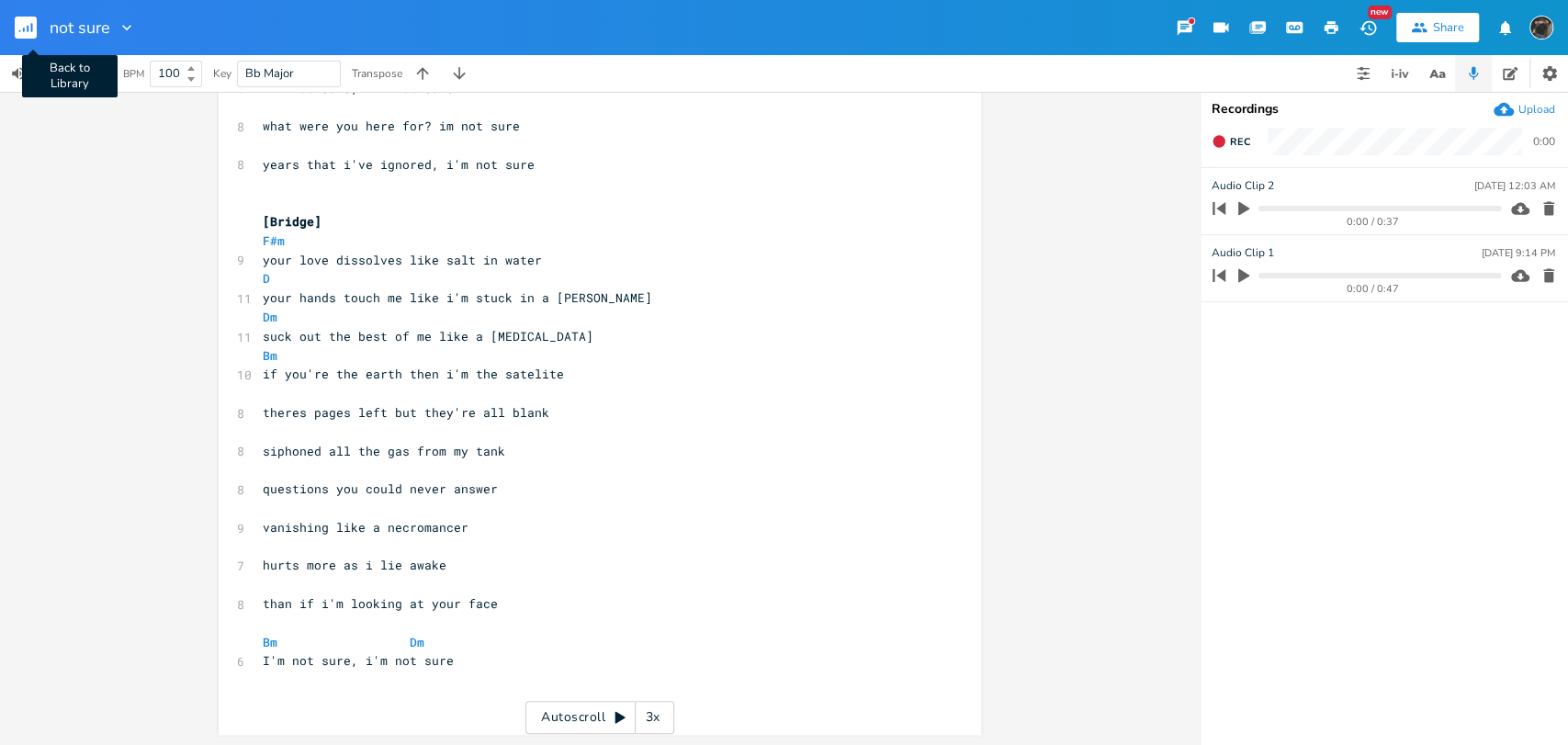
click at [36, 25] on rect "button" at bounding box center [26, 28] width 22 height 22
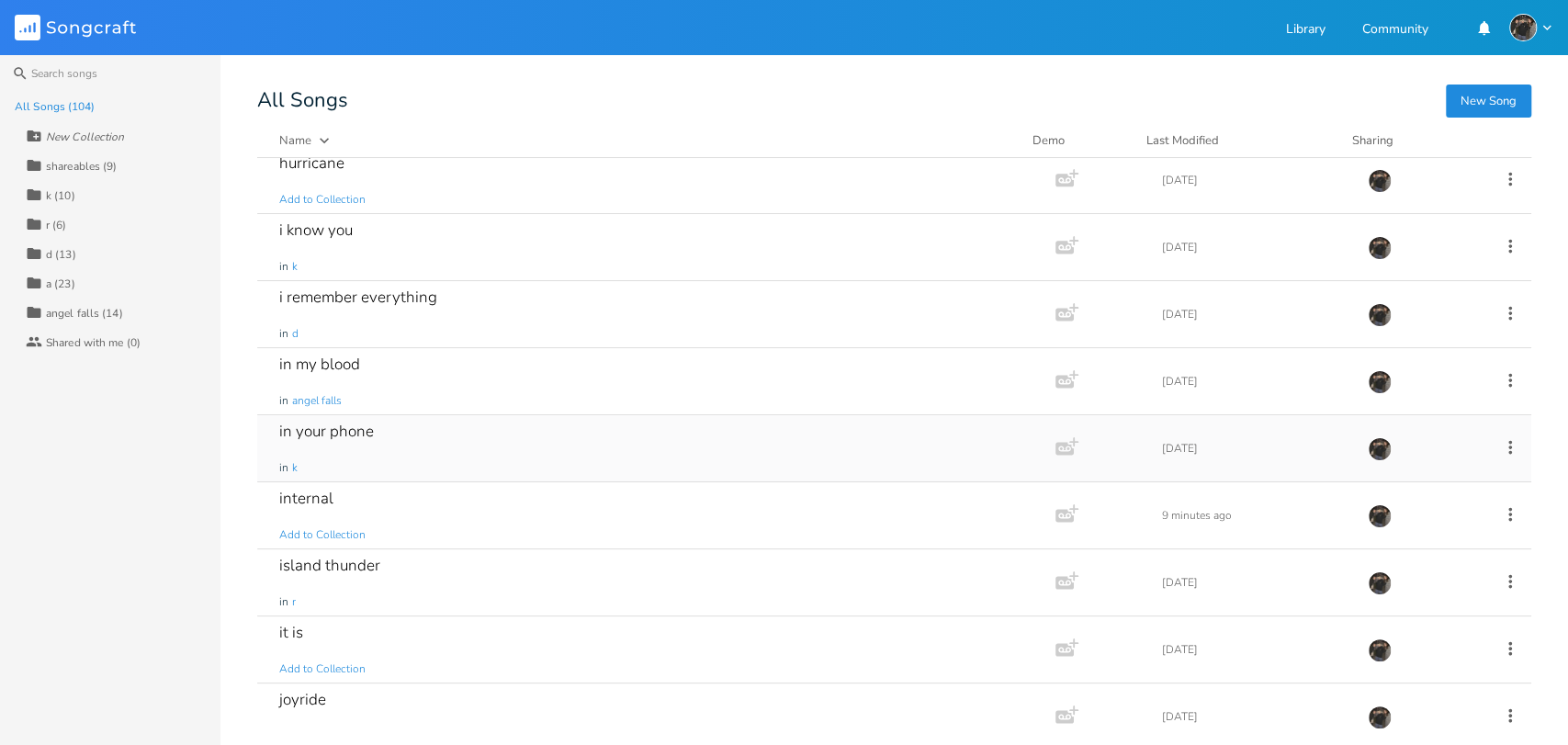
scroll to position [2427, 0]
click at [664, 466] on div "in your phone in k" at bounding box center [652, 444] width 746 height 66
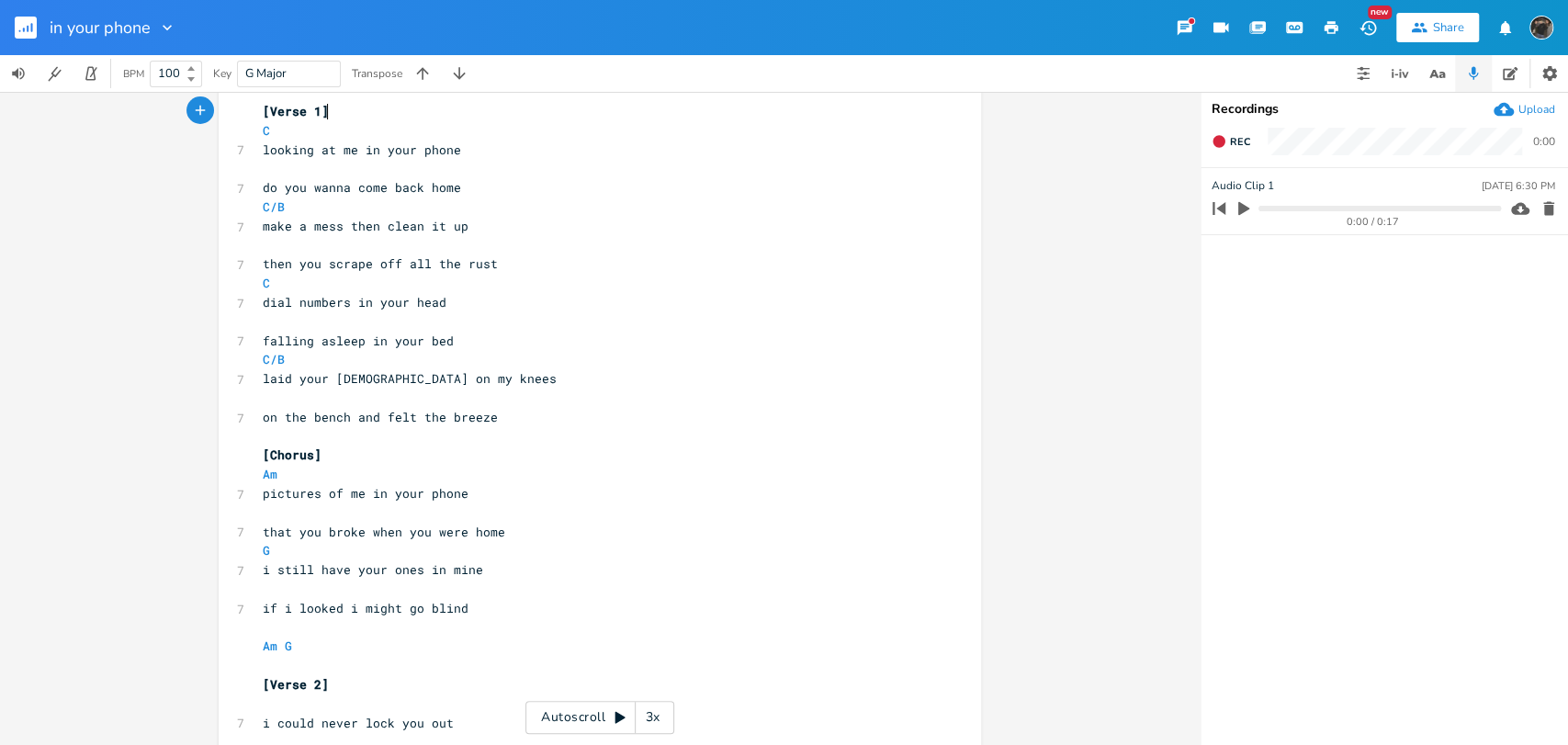
scroll to position [95, 0]
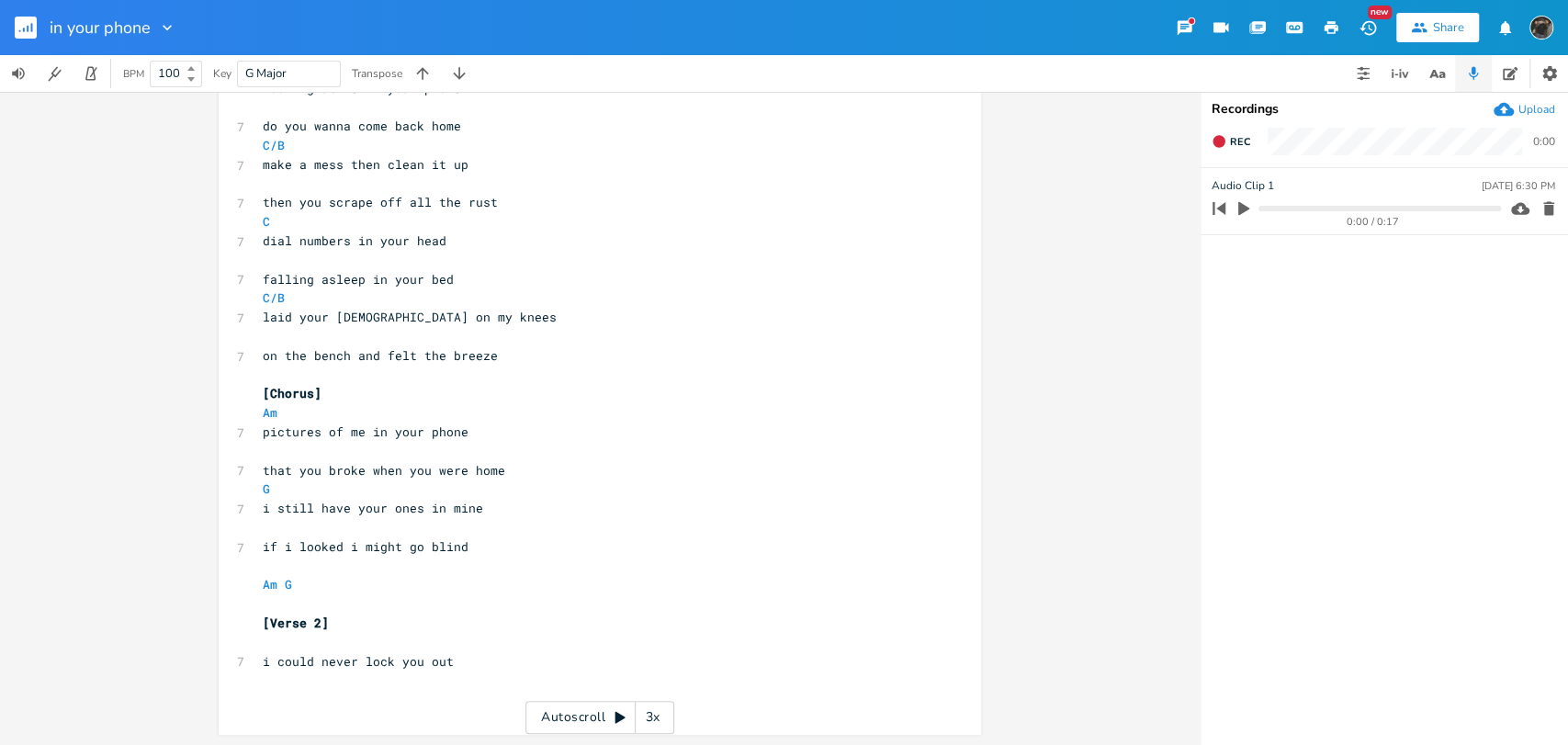
click at [471, 670] on pre "​" at bounding box center [590, 679] width 663 height 19
type textarea "but i sorta can right now"
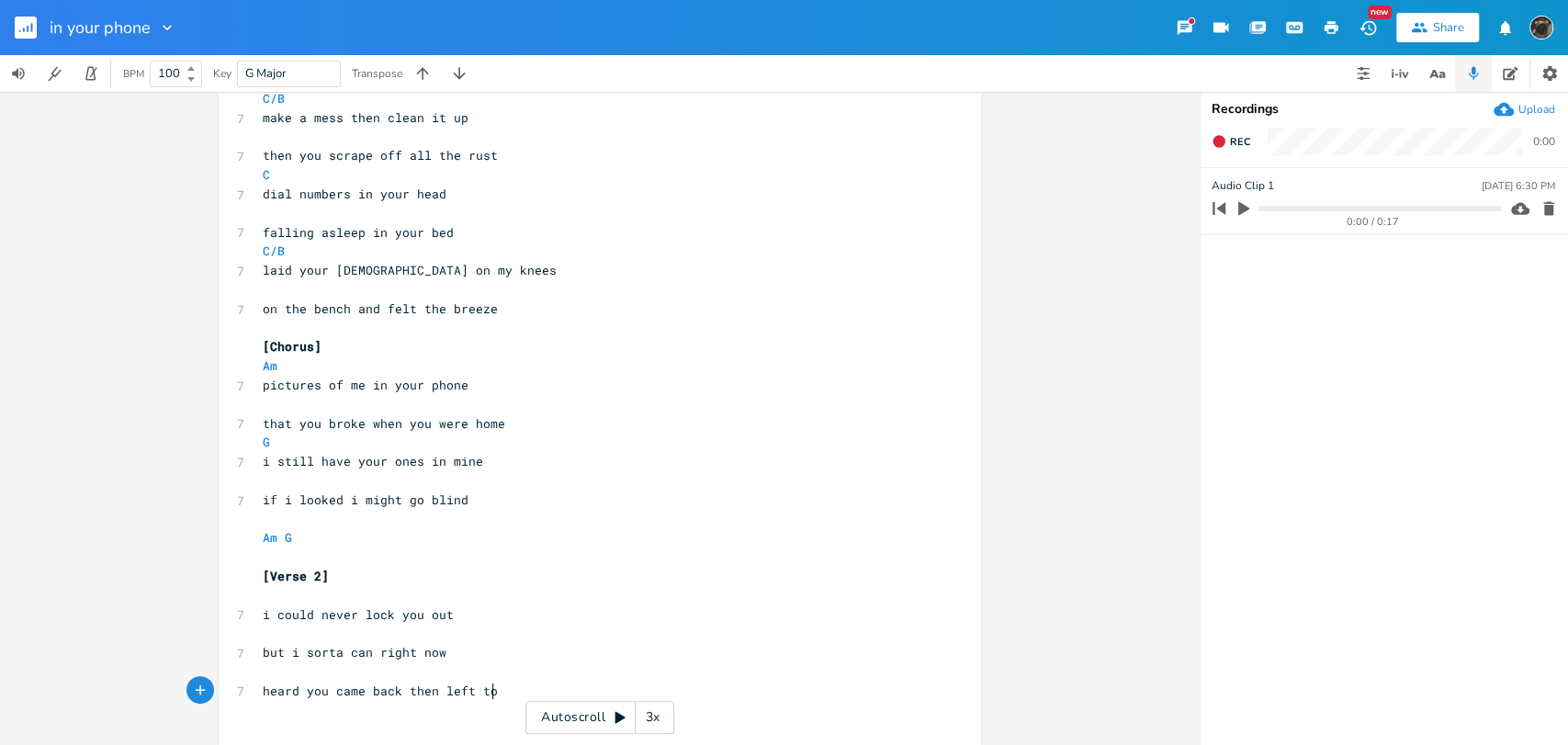
type textarea "heard you came back then left town"
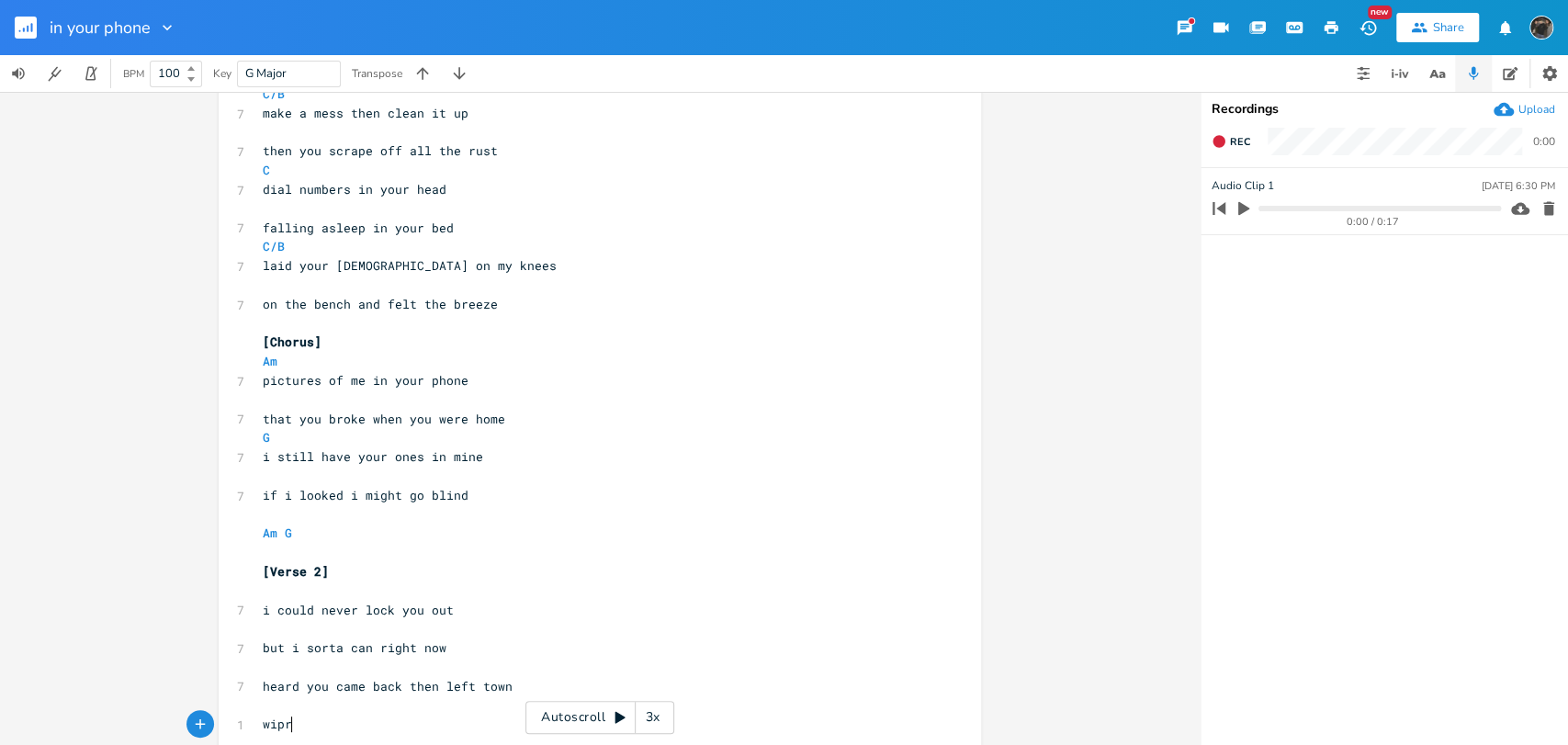
type textarea "wipre"
type textarea "e the sweat off of your brow"
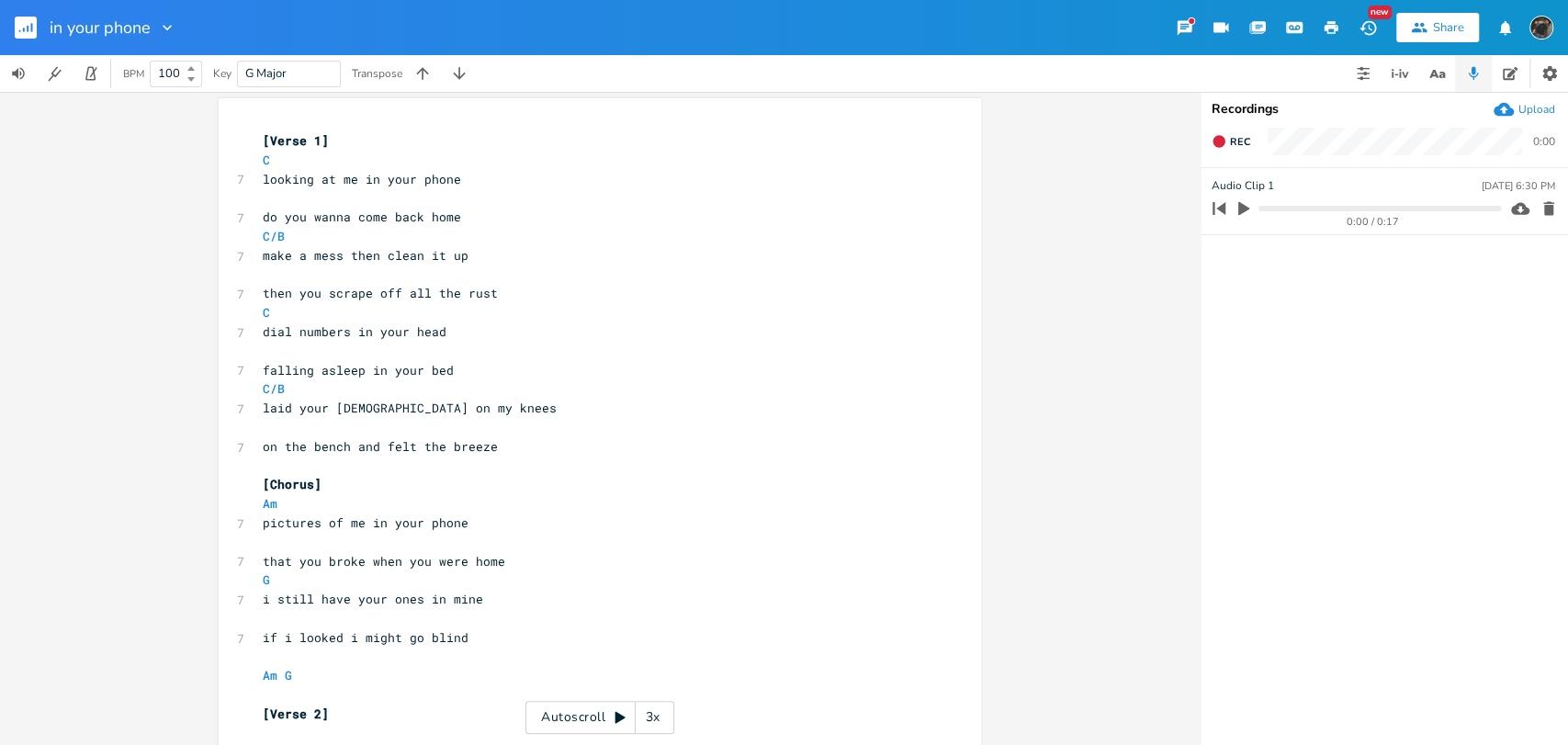
scroll to position [211, 0]
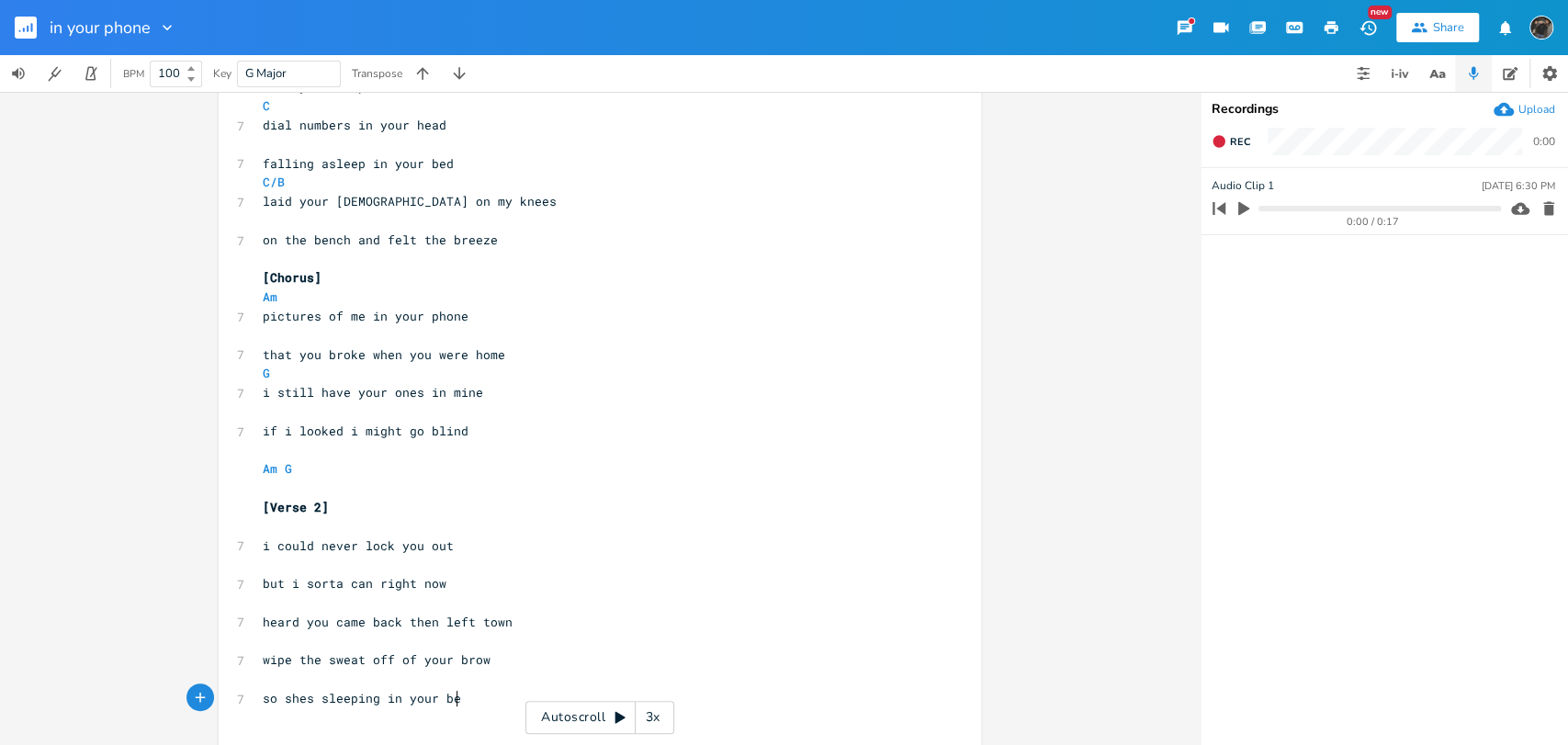
type textarea "so shes sleeping in your bed"
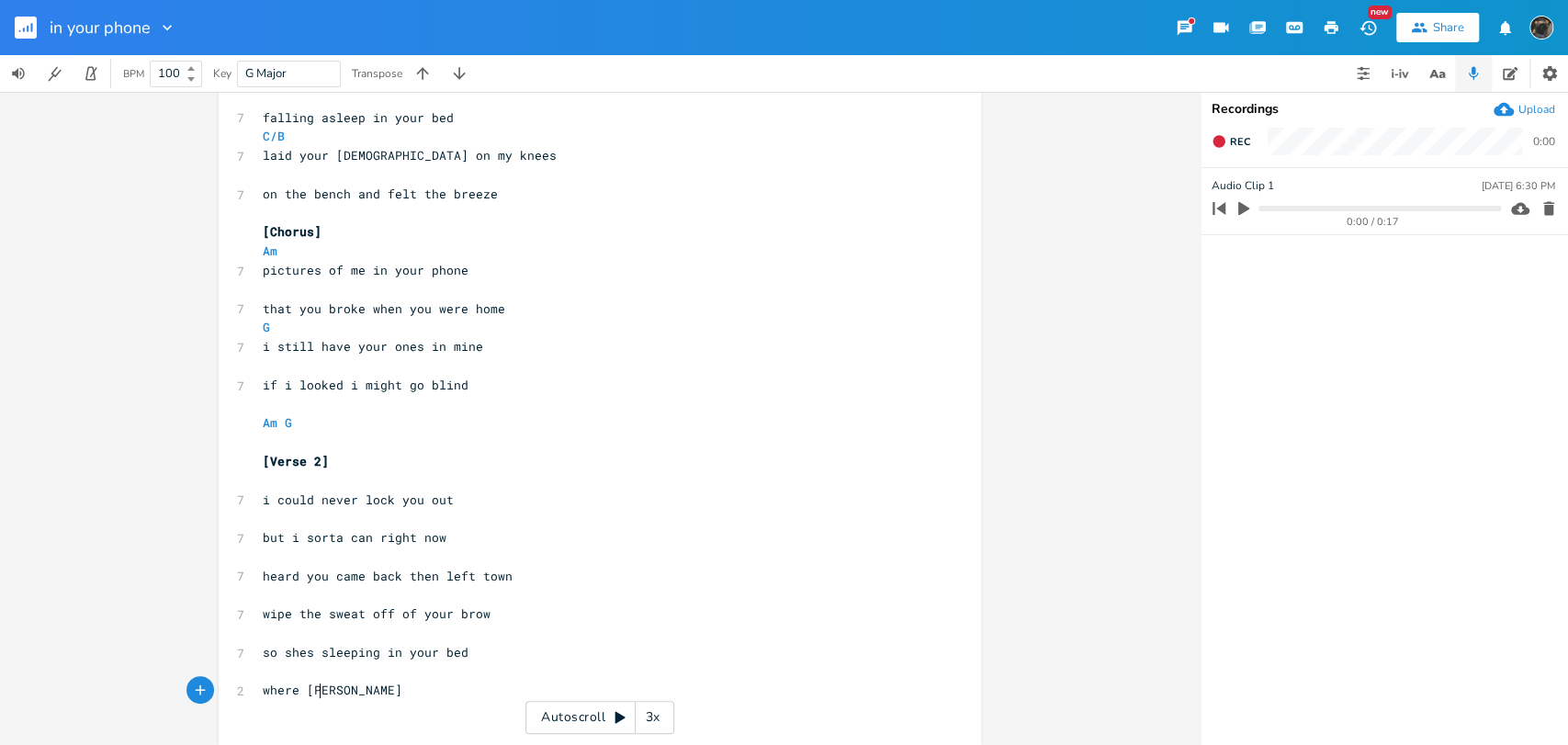
type textarea "where [PERSON_NAME]"
type textarea "ou kissed"
type textarea "pressed down on [MEDICAL_DATA]"
type textarea "neck"
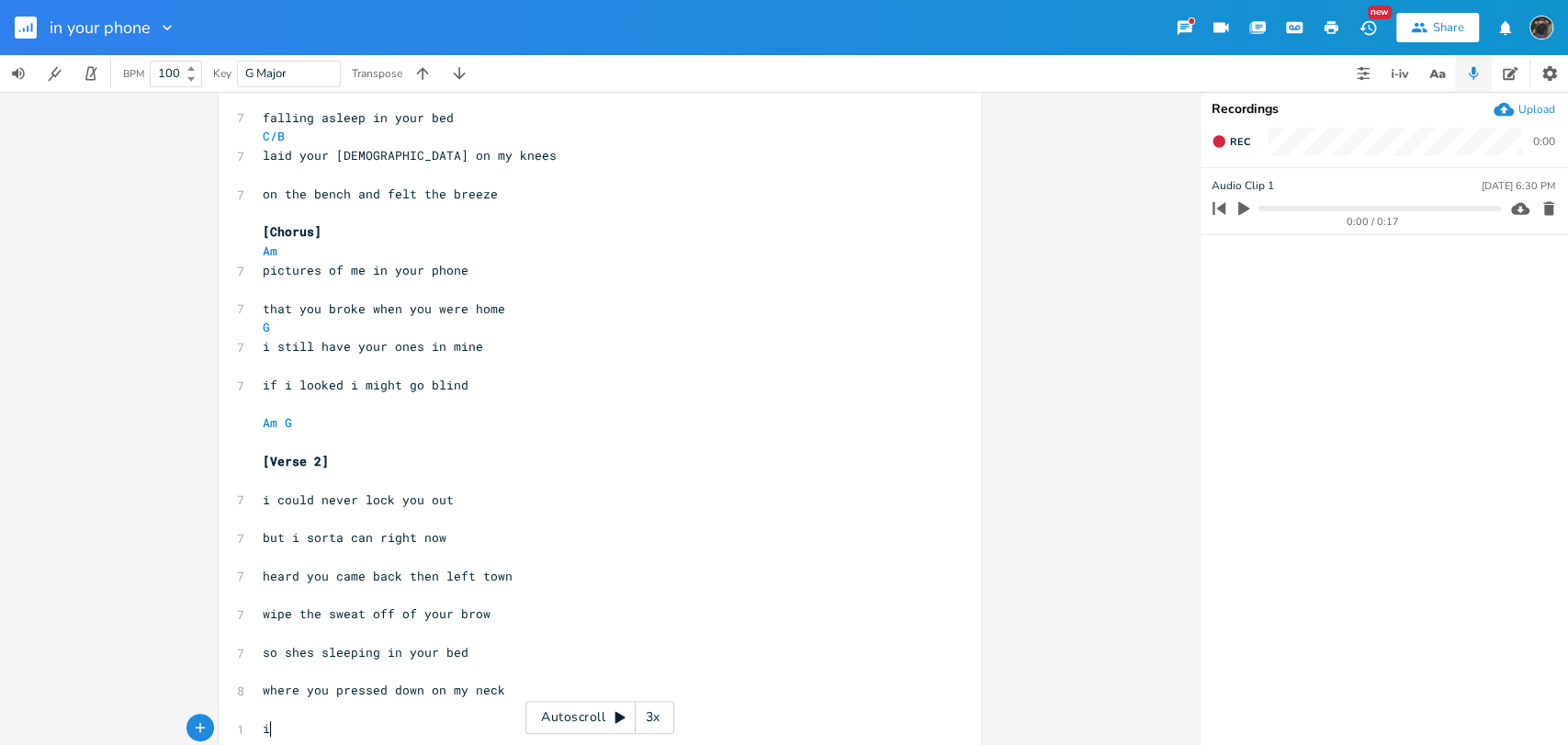
scroll to position [262, 0]
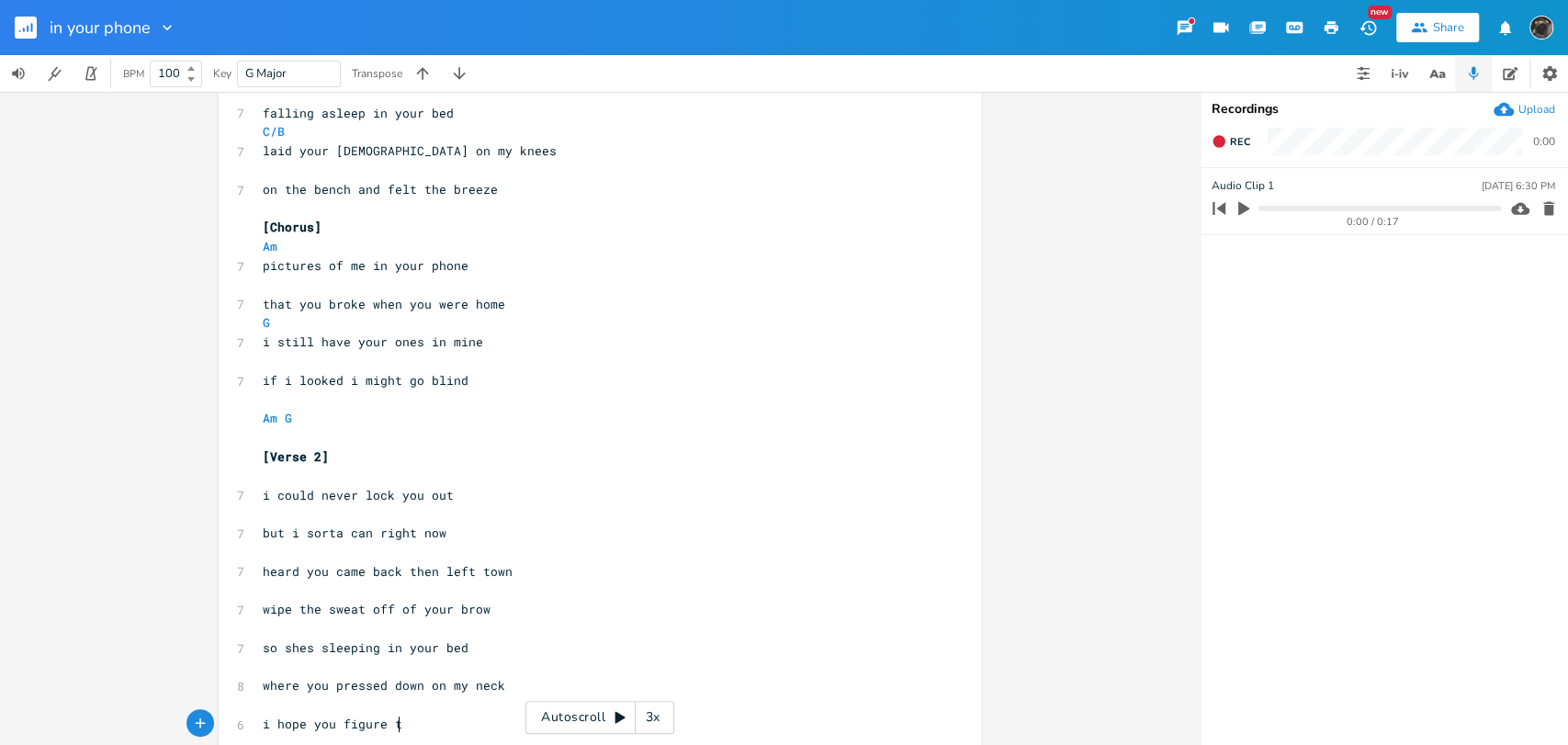
type textarea "i hope you figure t"
type textarea "it out"
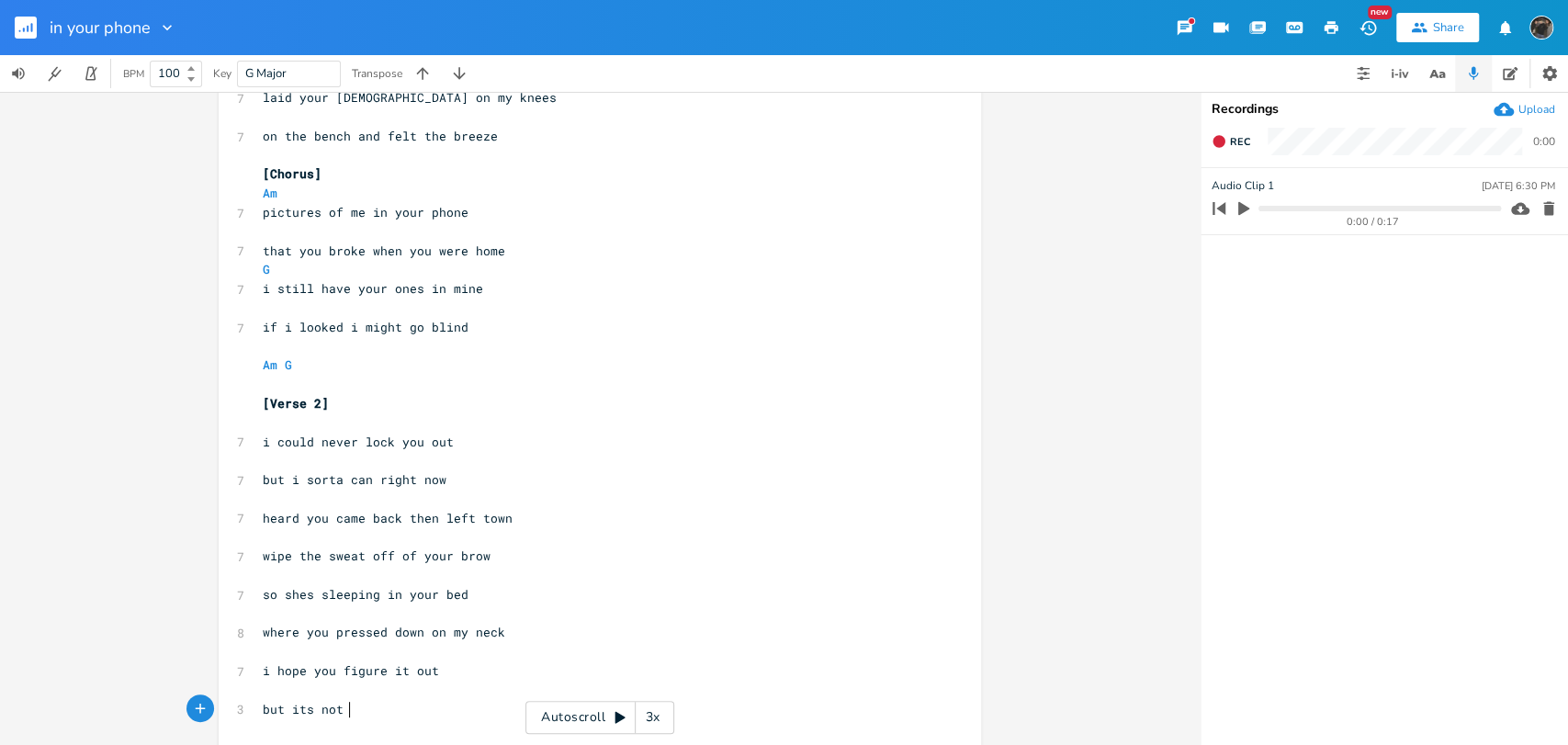
type textarea "but its not y"
type textarea "my business new"
type textarea "ow"
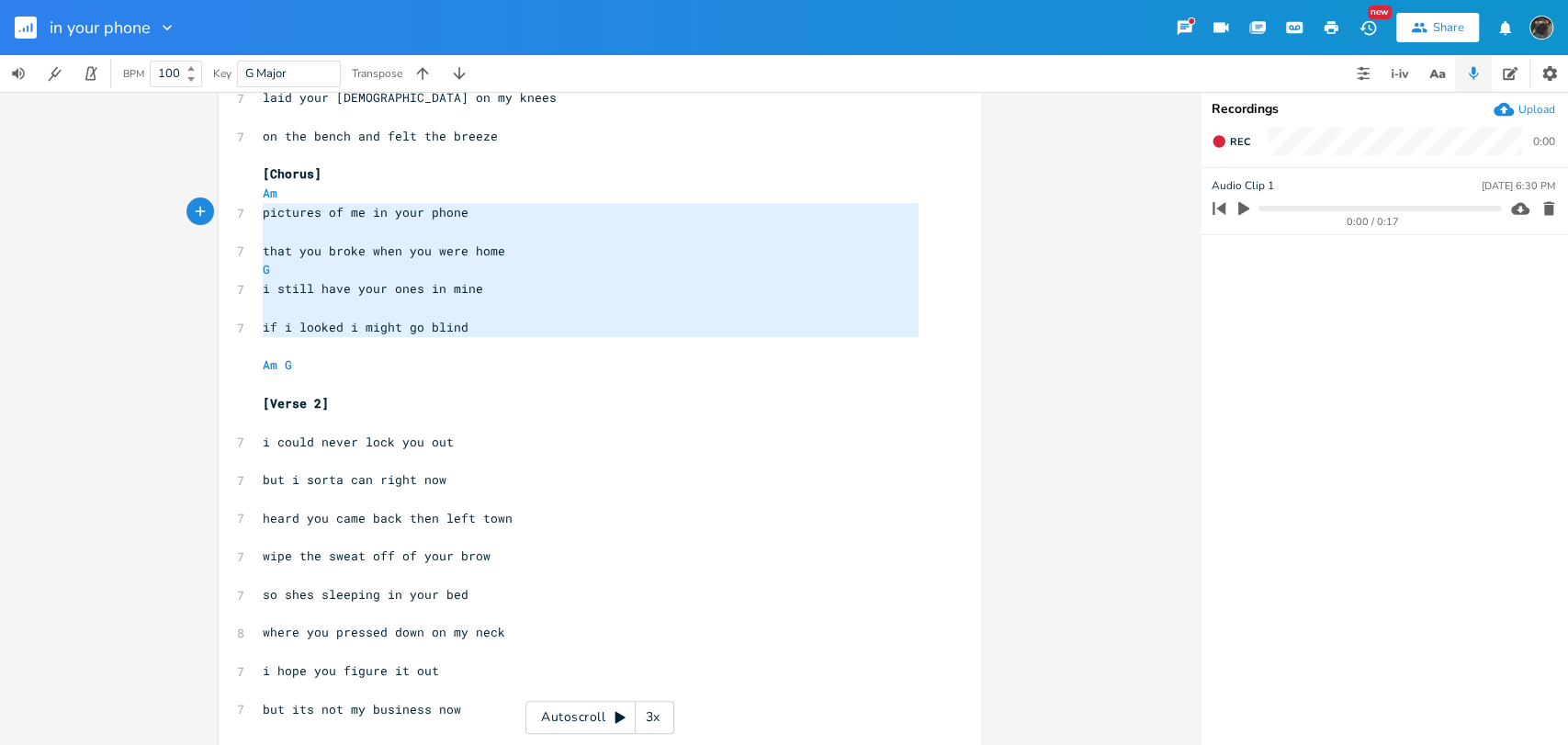
type textarea "[Chorus] Am pictures of me in your phone that you broke when you were home G i …"
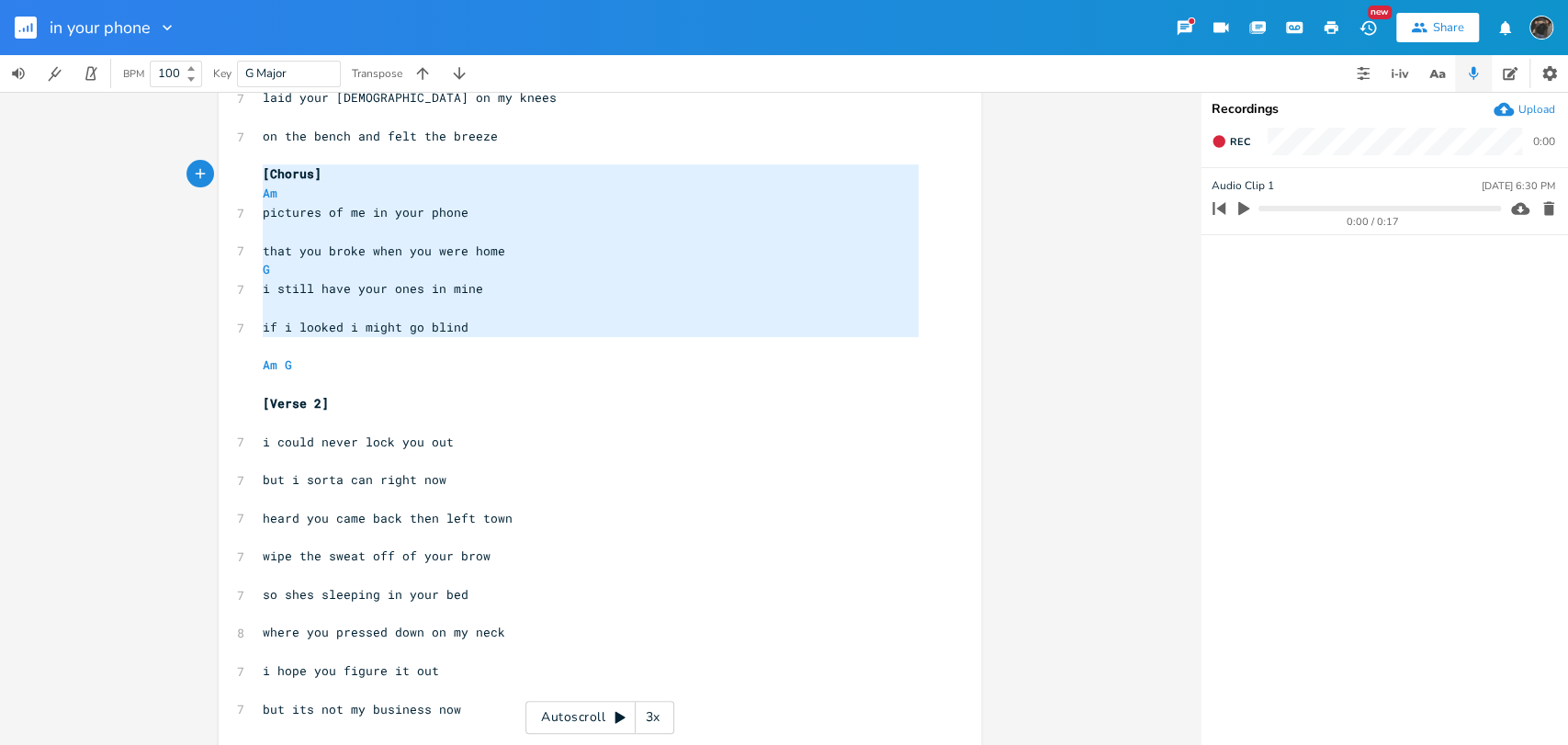
drag, startPoint x: 534, startPoint y: 337, endPoint x: 247, endPoint y: 167, distance: 333.6
click at [247, 167] on div "[Chorus] Am pictures of me in your phone that you broke when you were home G i …" at bounding box center [600, 275] width 762 height 976
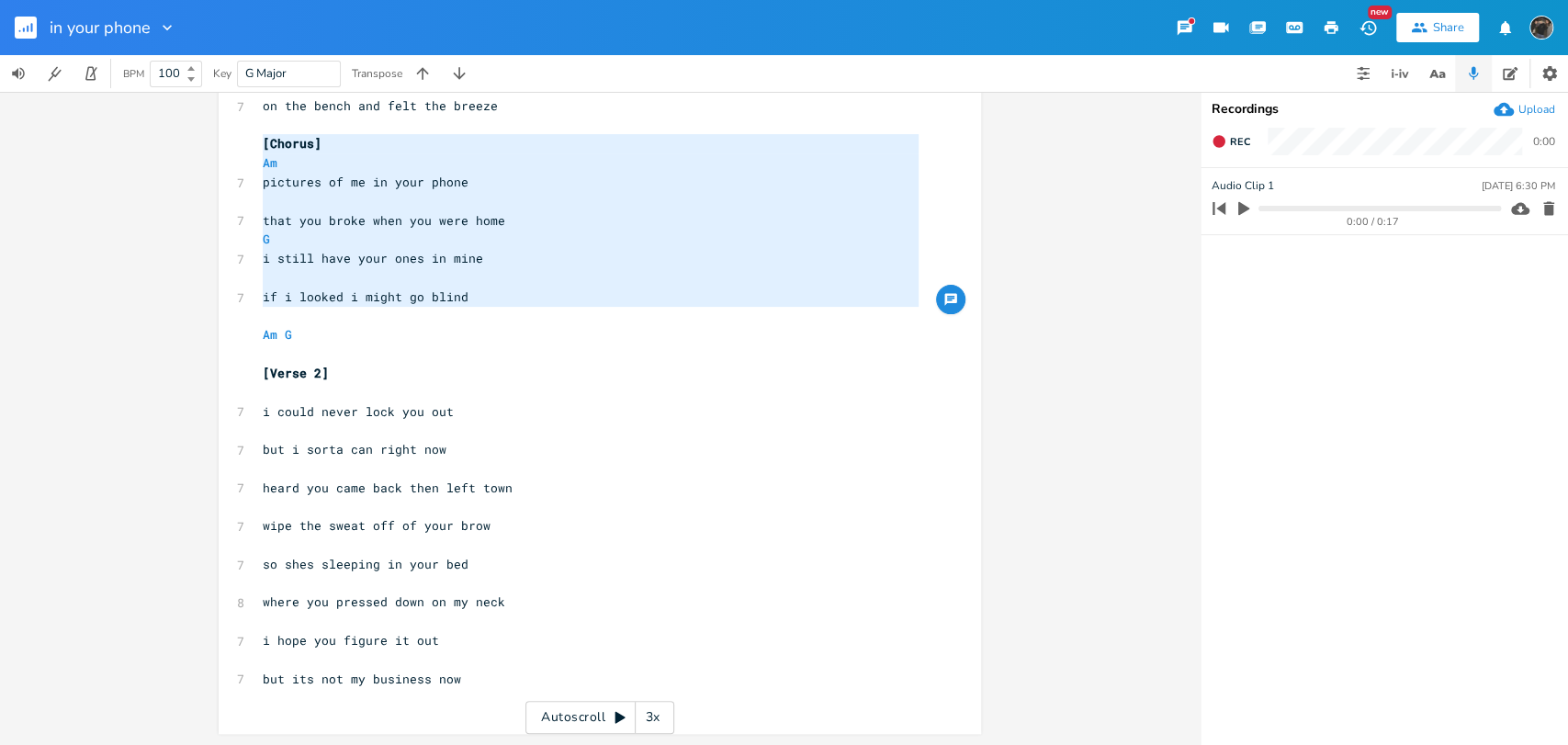
click at [444, 721] on div "x [Verse 1] C 7 looking at me in your phone ​ 7 do you wanna come back home C/B…" at bounding box center [613, 263] width 709 height 952
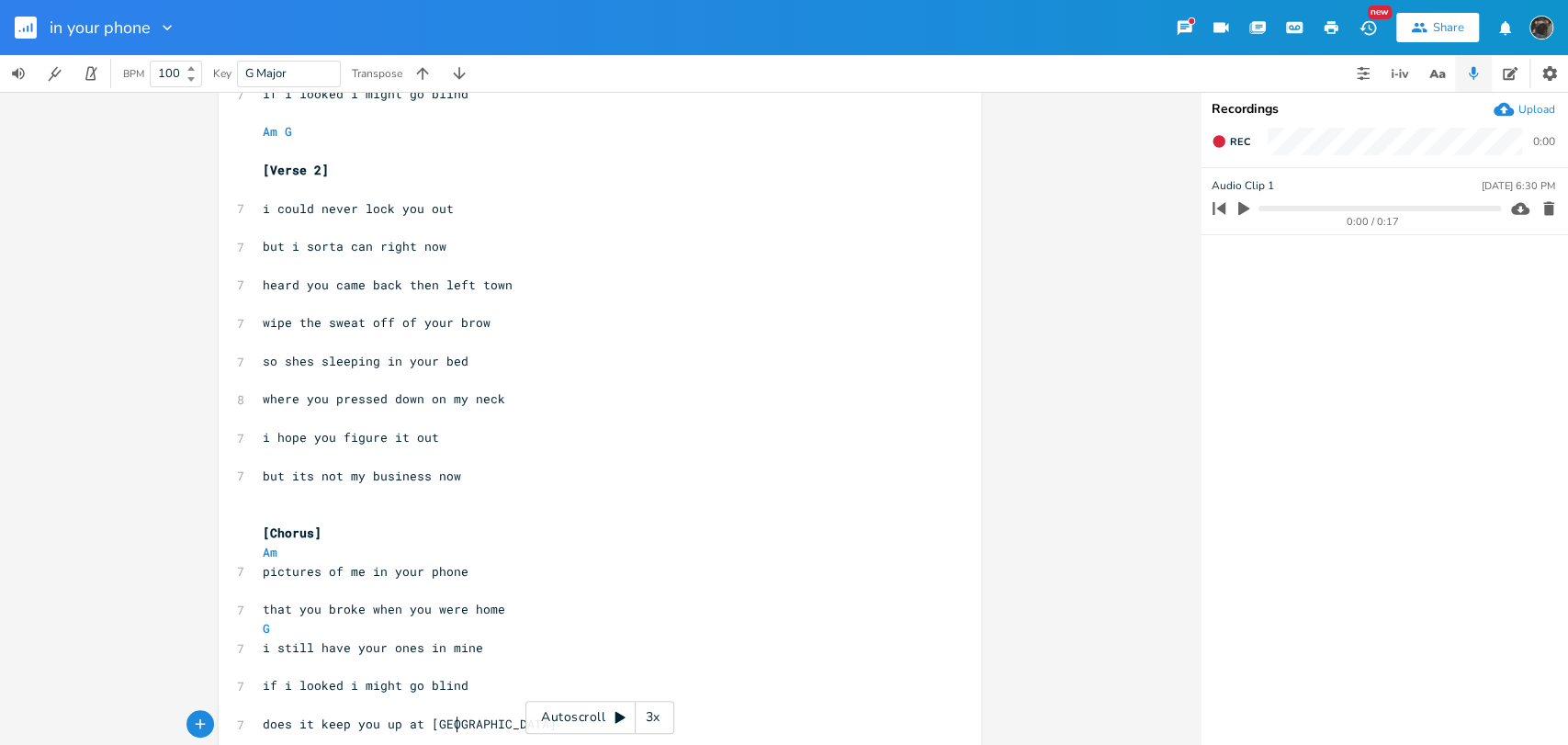
scroll to position [0, 150]
type textarea "does it keep you up at night"
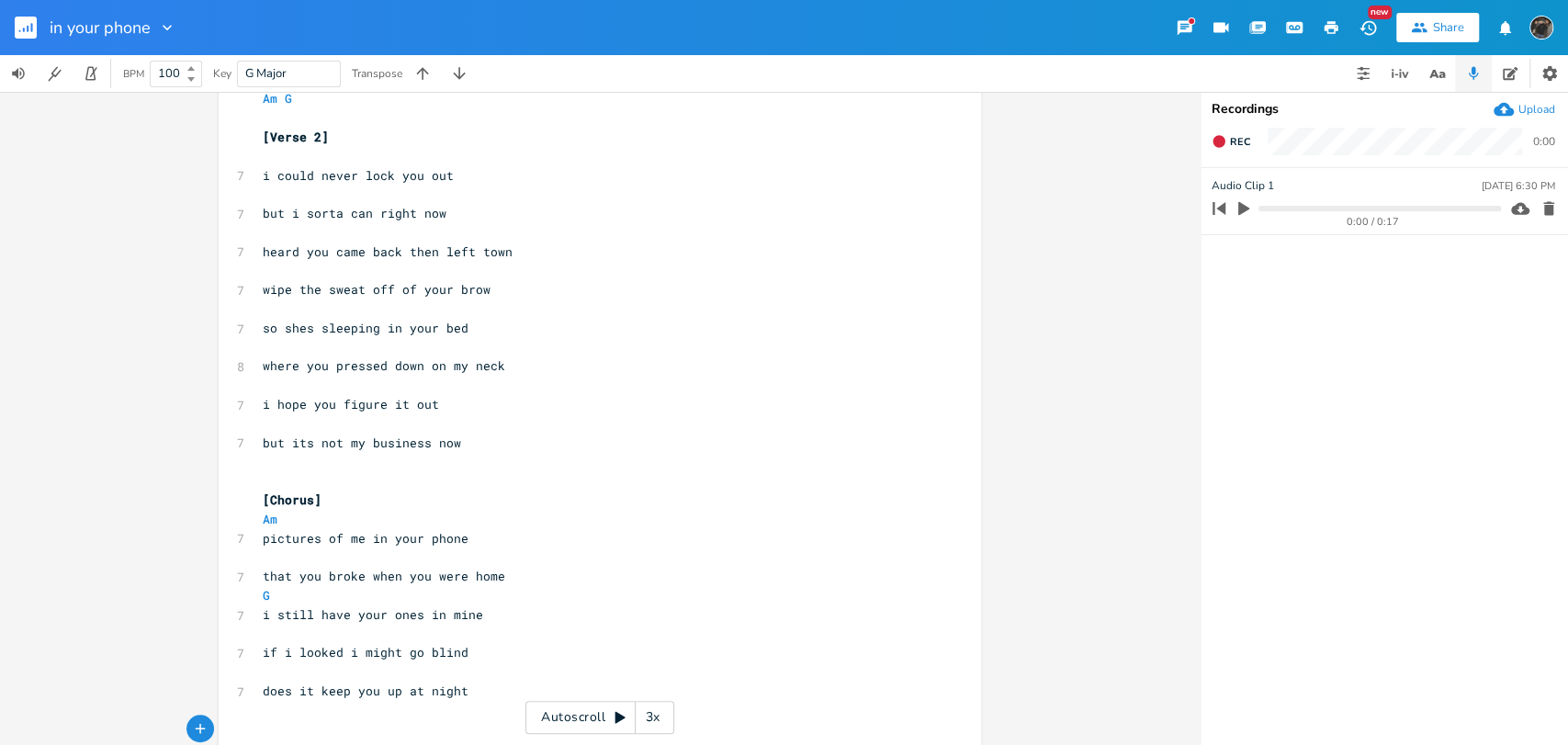
click at [22, 14] on button "button" at bounding box center [33, 28] width 37 height 44
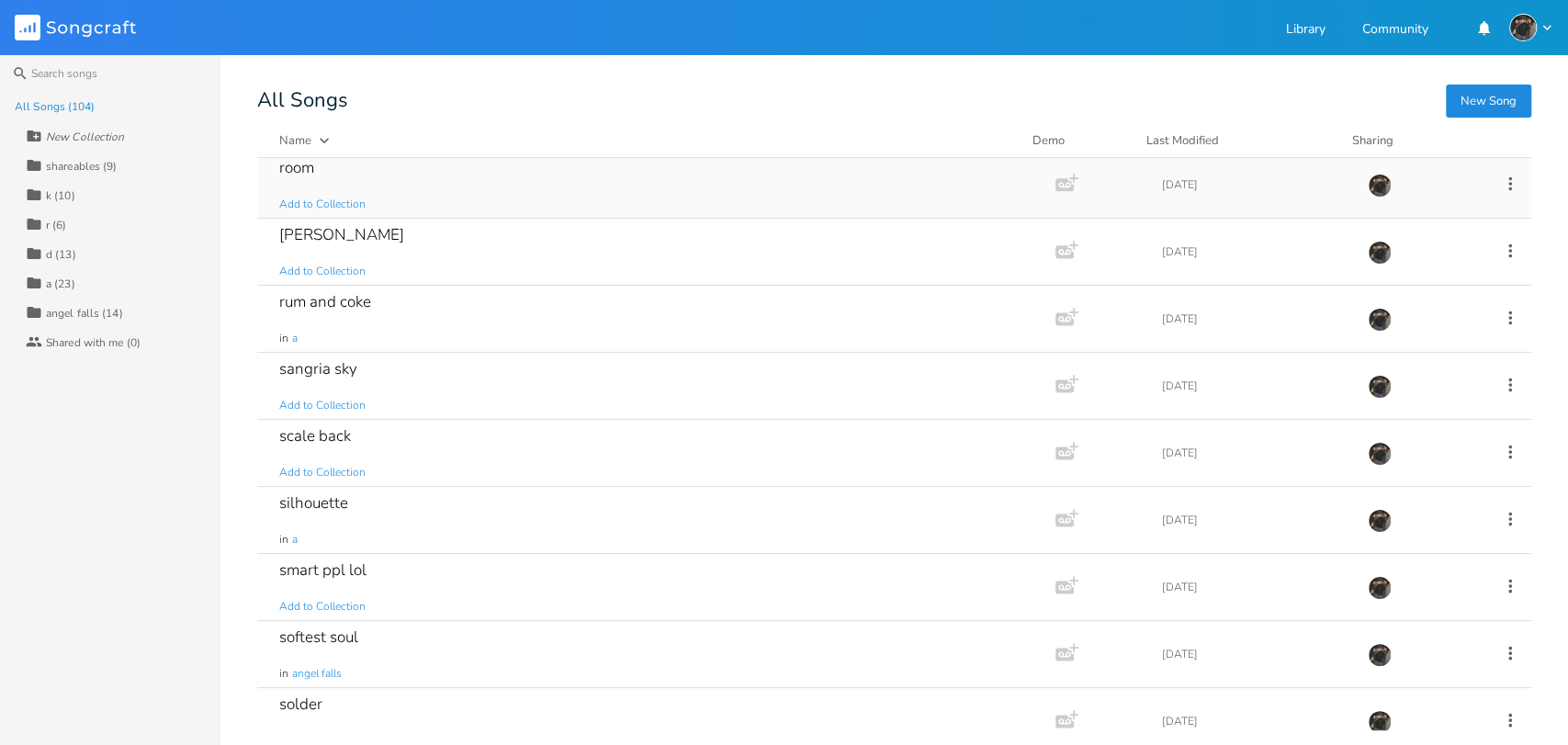
scroll to position [4564, 0]
click at [418, 499] on div "silhouette in a" at bounding box center [652, 518] width 746 height 66
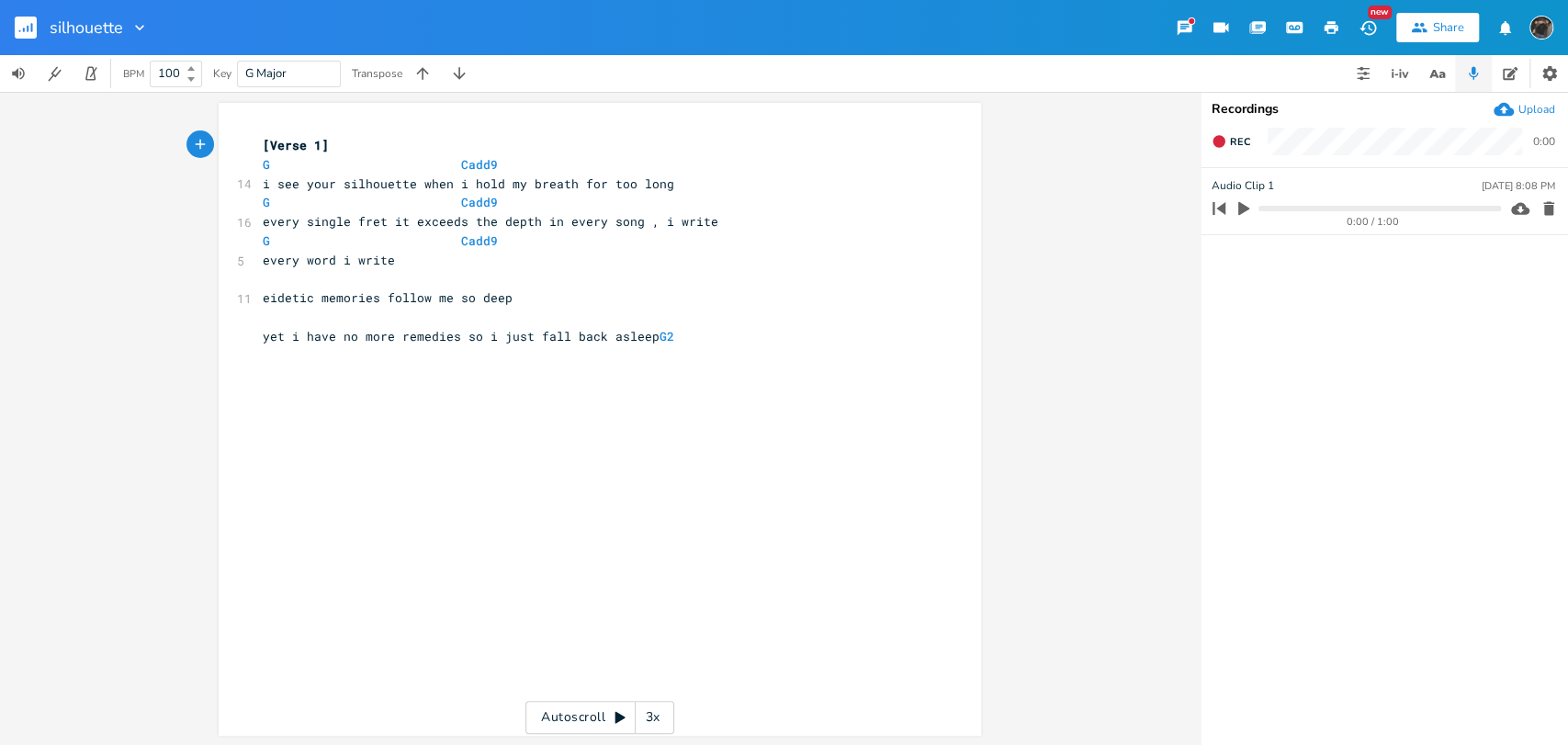
click at [34, 25] on rect "button" at bounding box center [26, 28] width 22 height 22
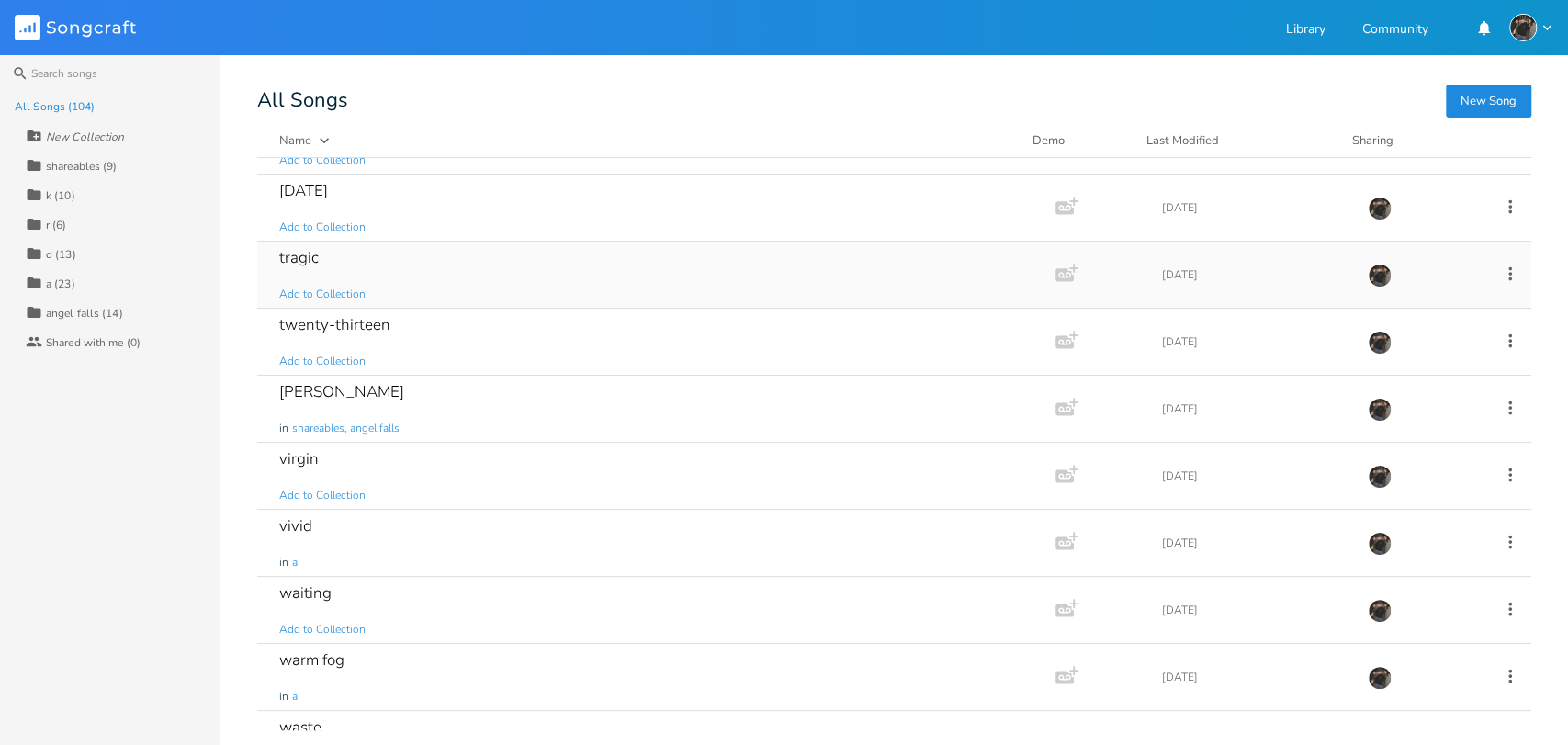
scroll to position [5831, 0]
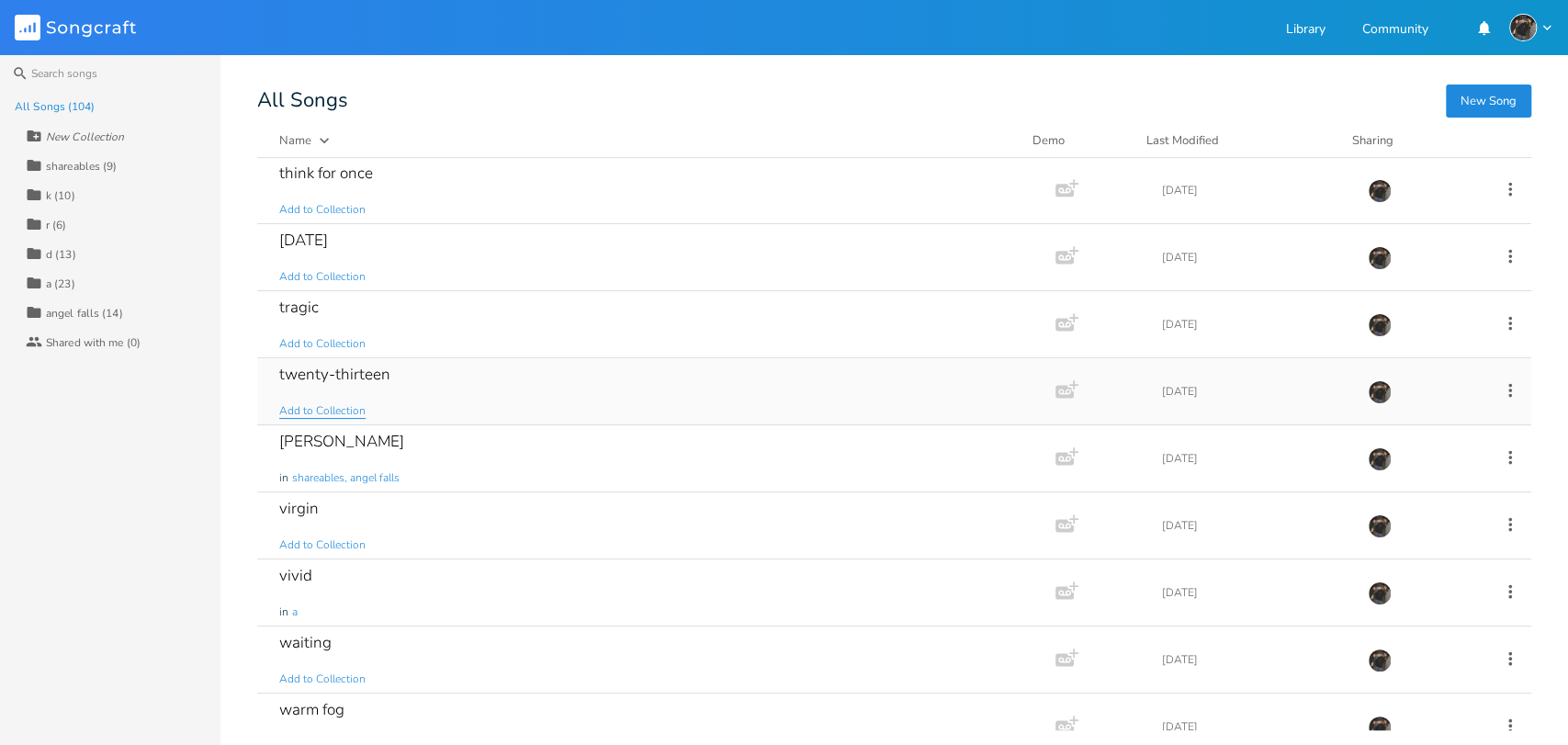
click at [342, 403] on span "Add to Collection" at bounding box center [322, 411] width 86 height 16
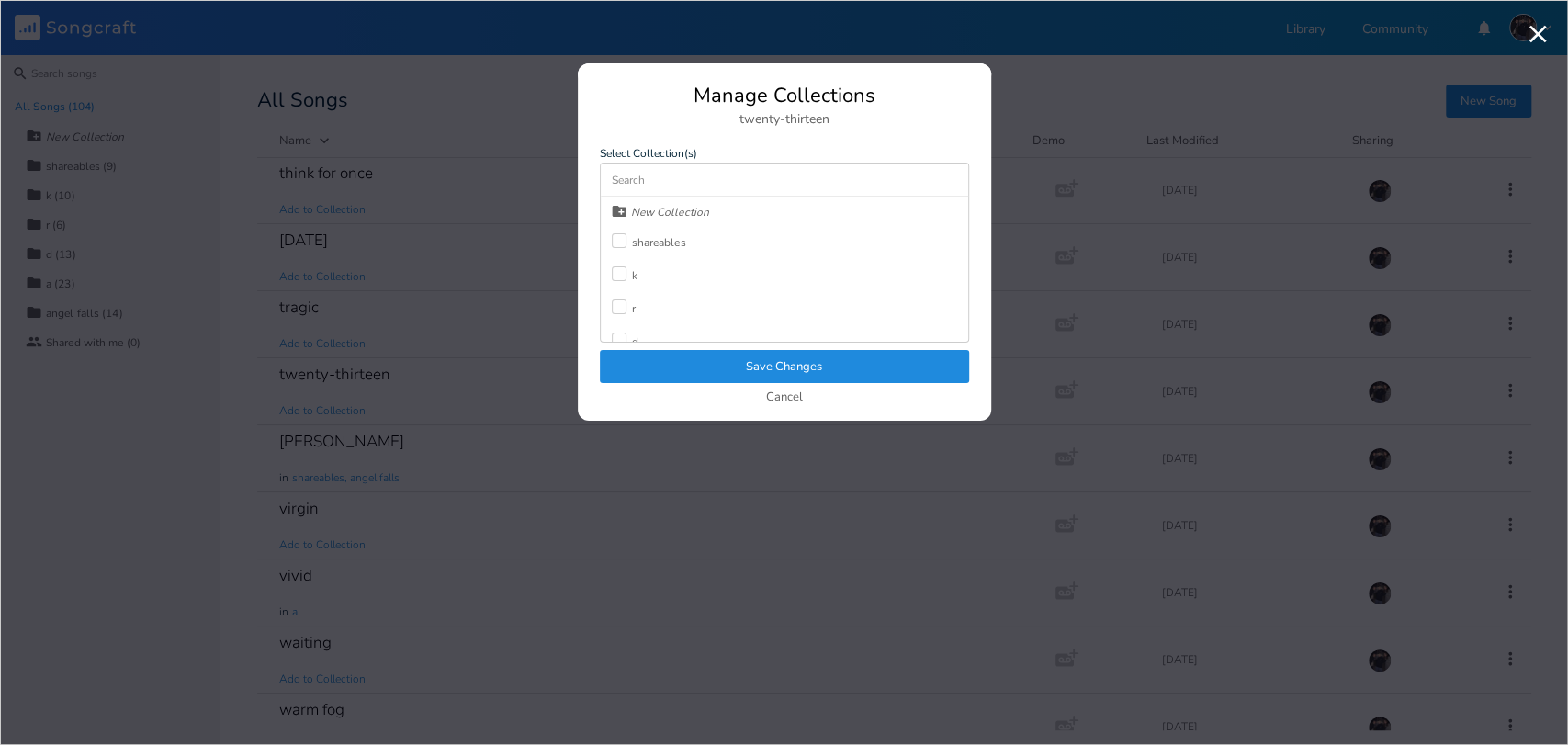
click at [637, 242] on div "shareables" at bounding box center [659, 242] width 55 height 11
click at [697, 369] on button "Save Changes" at bounding box center [784, 366] width 370 height 33
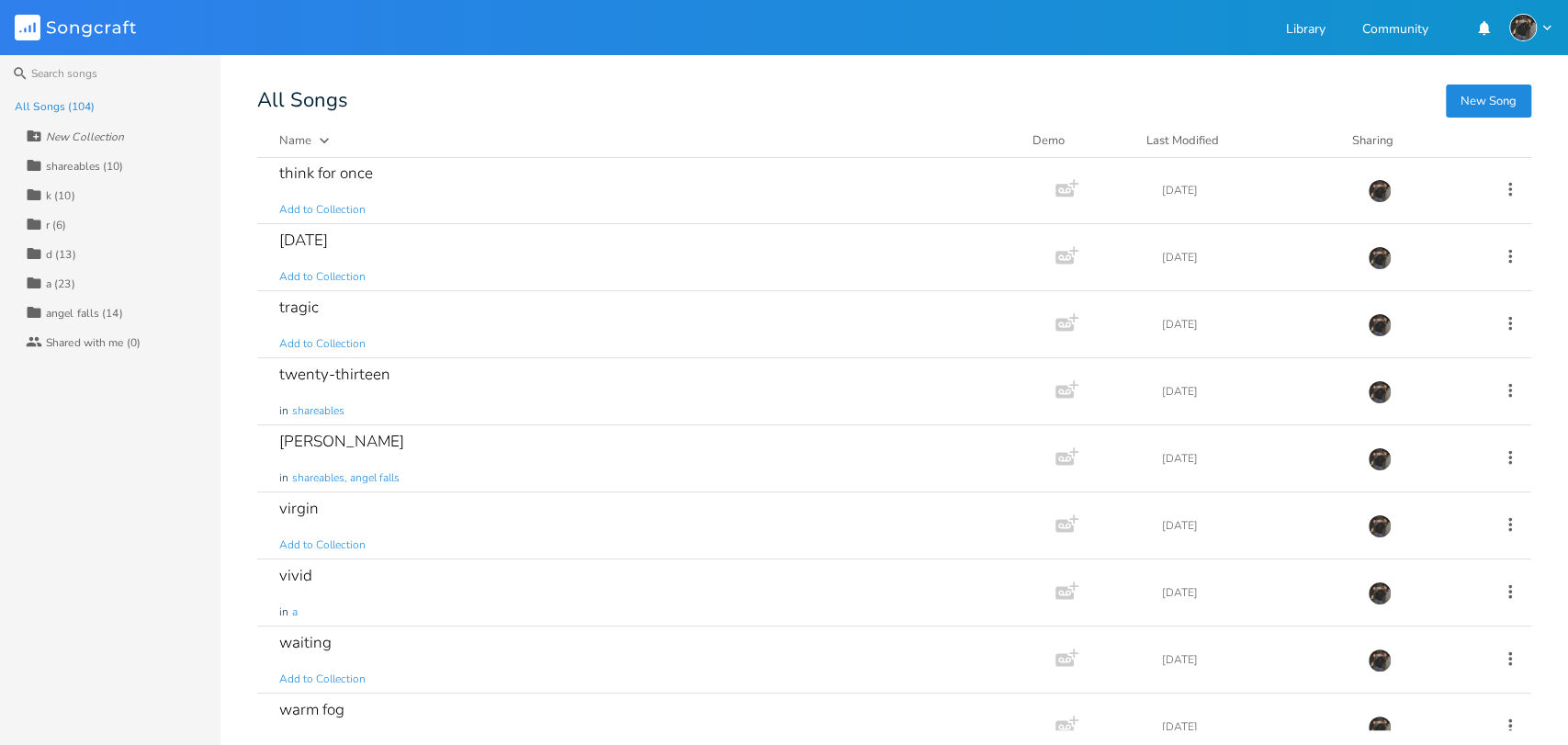
scroll to position [5781, 0]
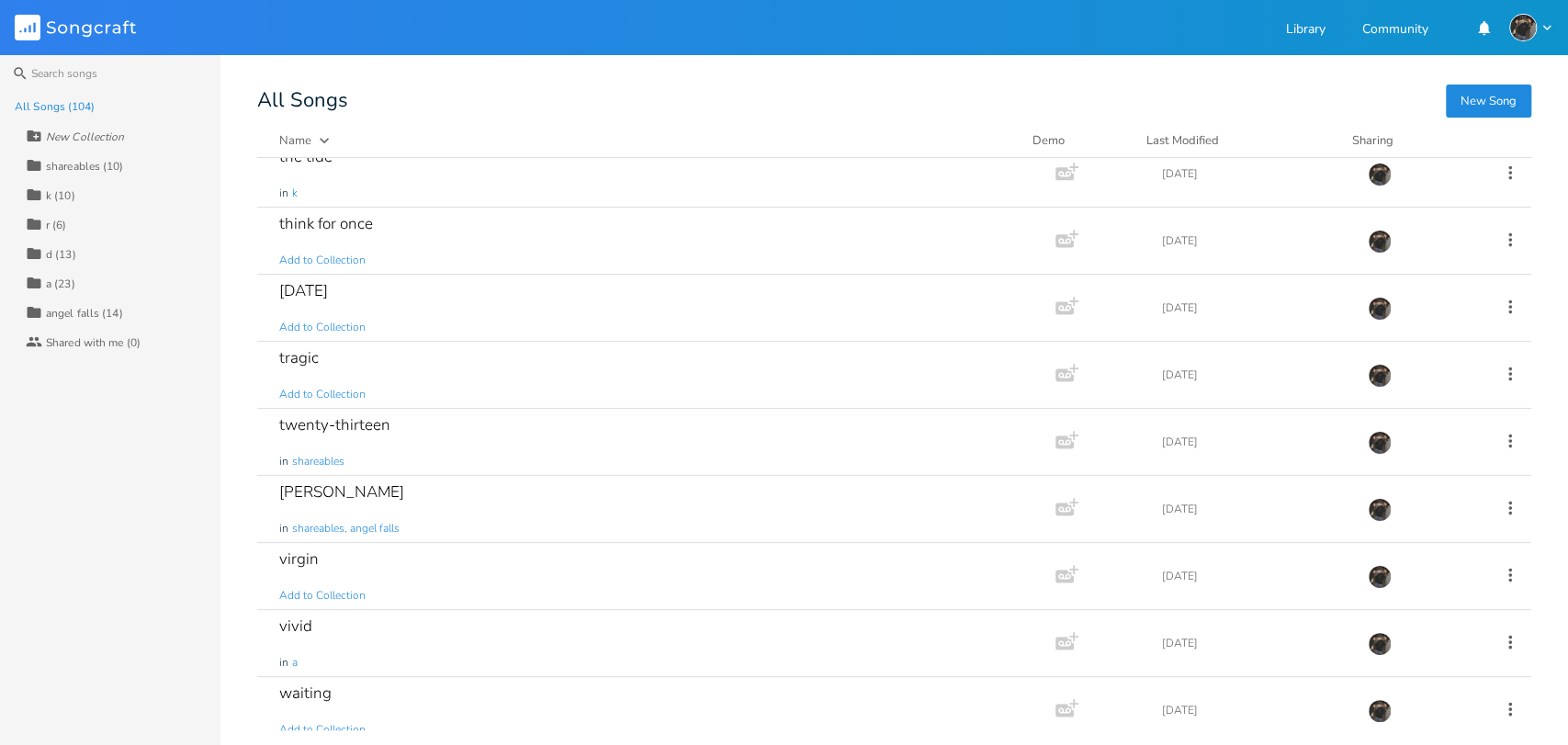
click at [697, 369] on div "tragic Add to Collection" at bounding box center [652, 374] width 746 height 66
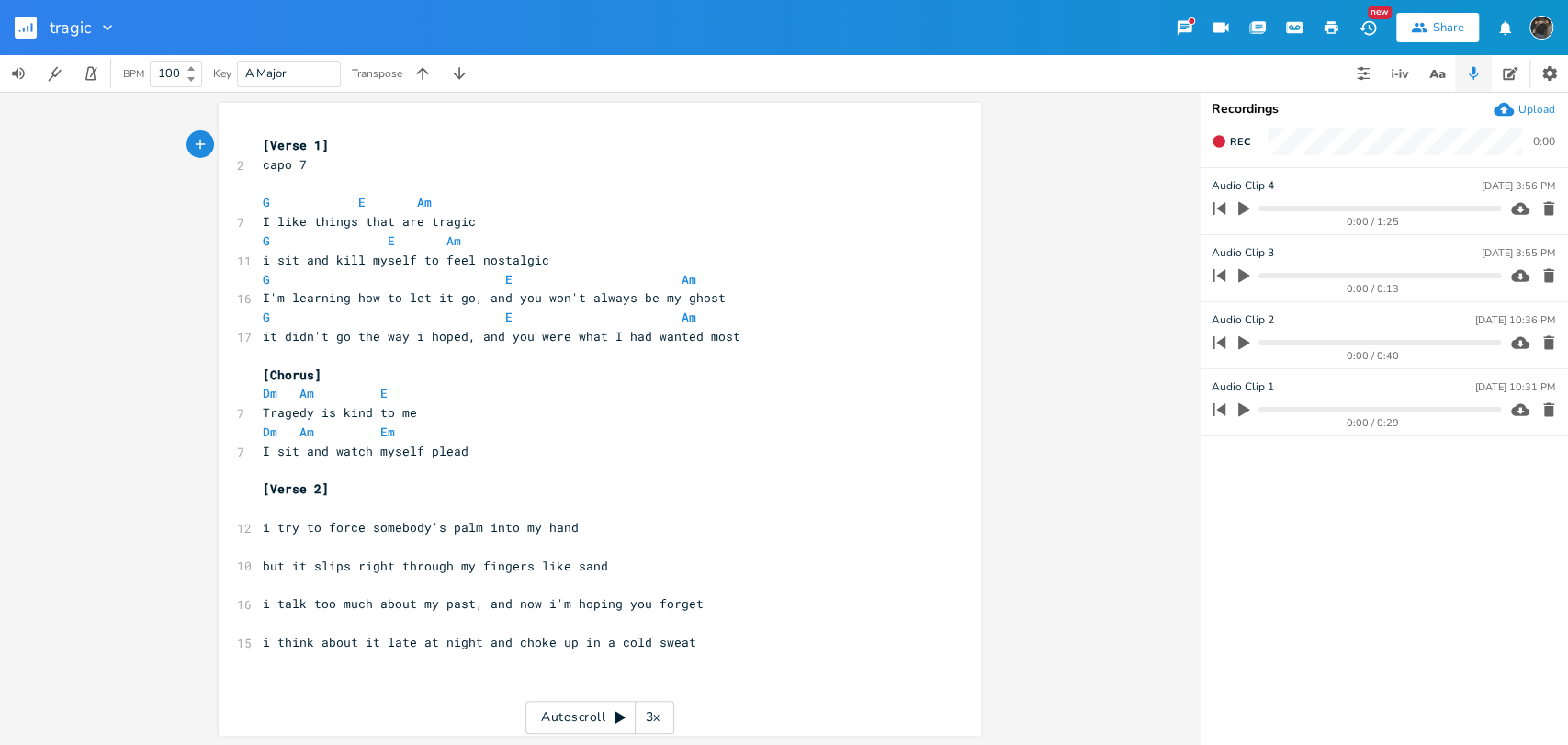
click at [27, 25] on rect "button" at bounding box center [26, 28] width 22 height 22
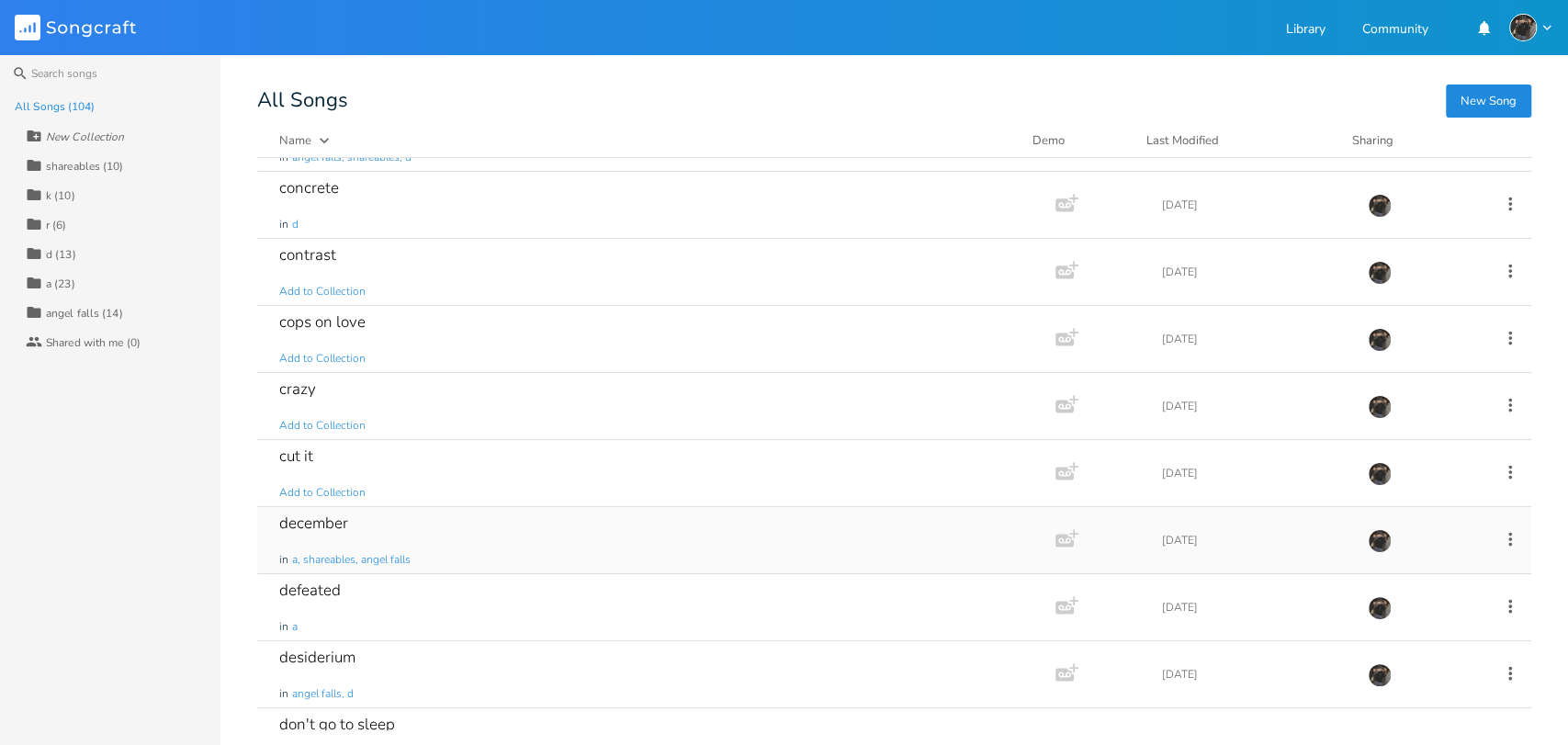
scroll to position [1114, 0]
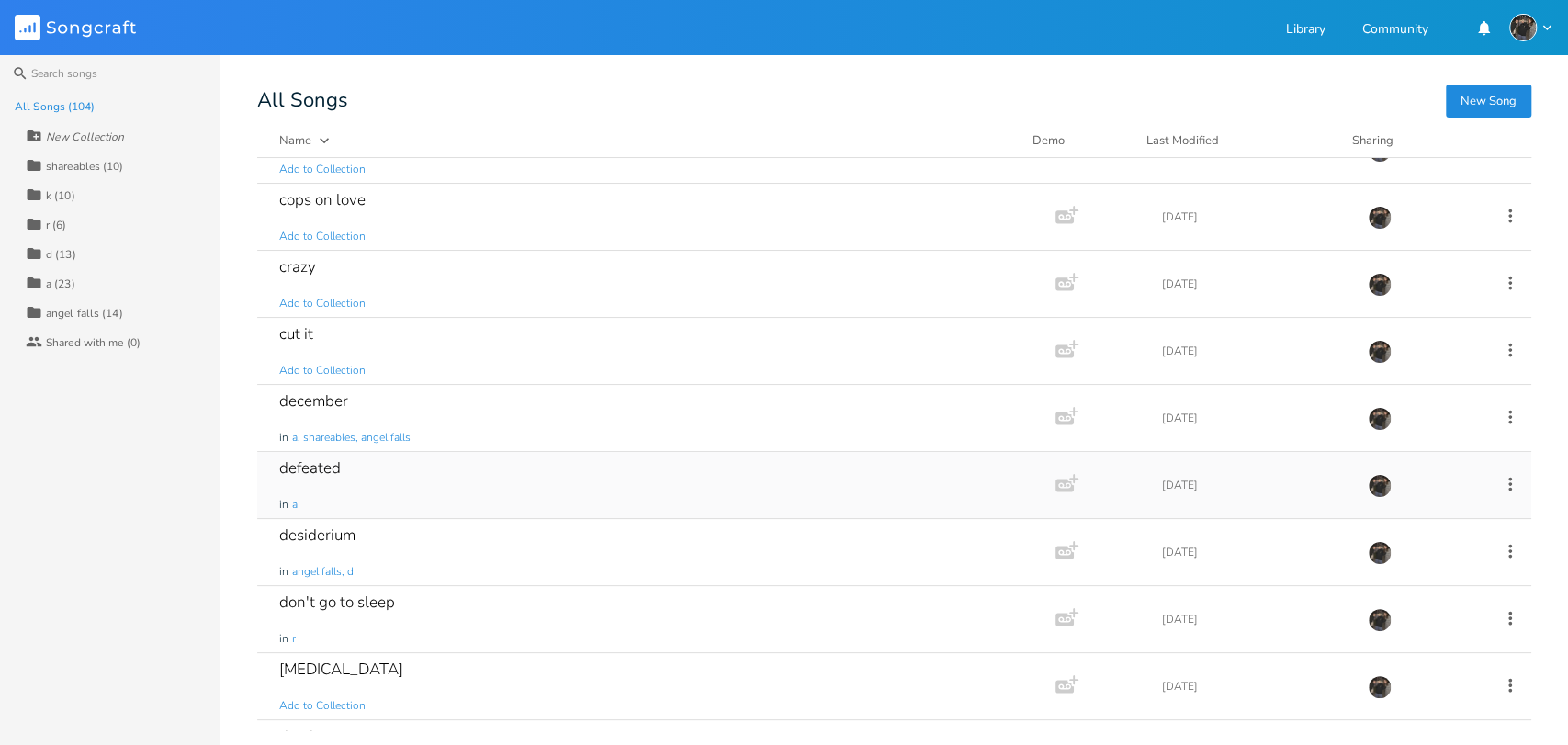
click at [492, 499] on div "defeated in a" at bounding box center [652, 484] width 746 height 66
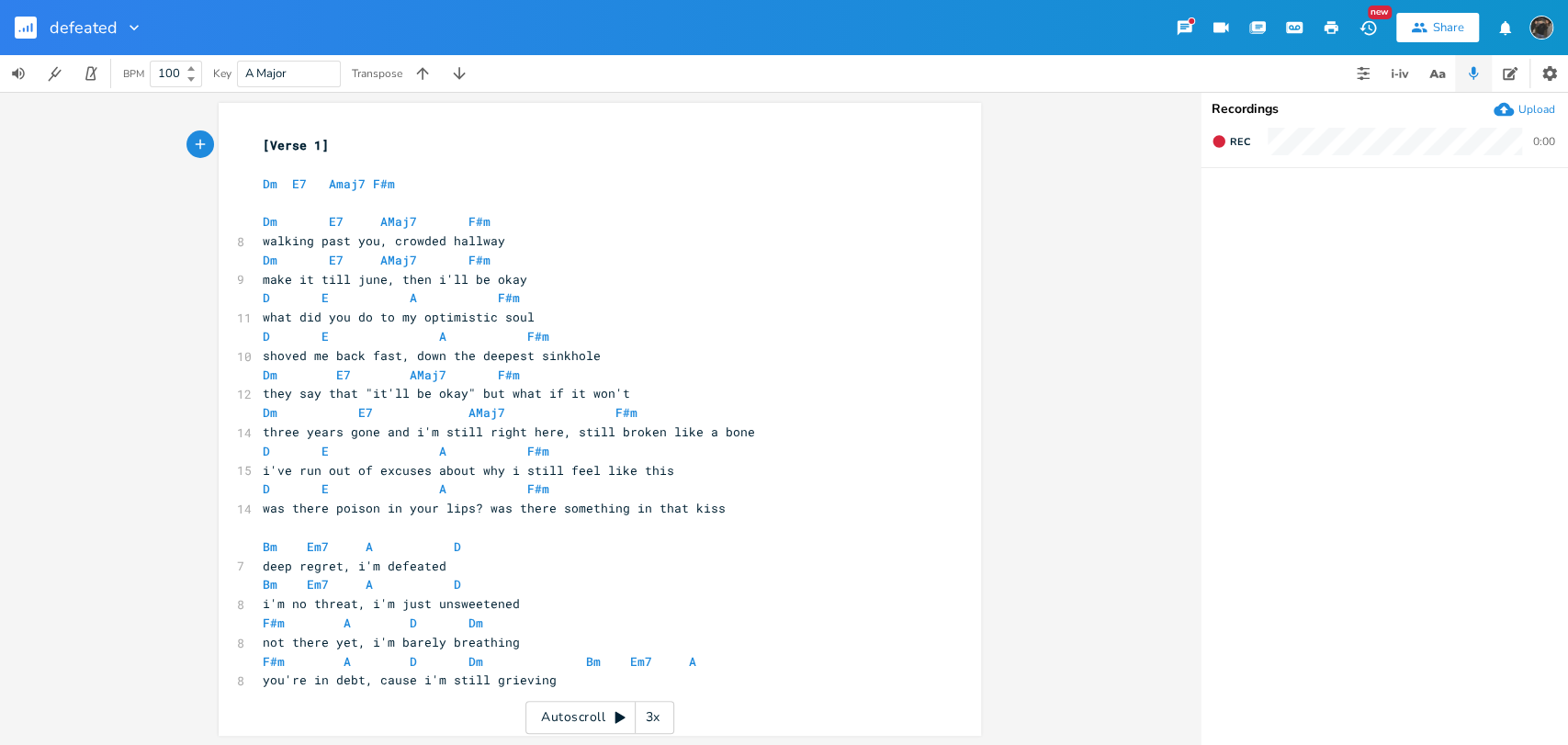
click at [22, 29] on rect "button" at bounding box center [26, 28] width 22 height 22
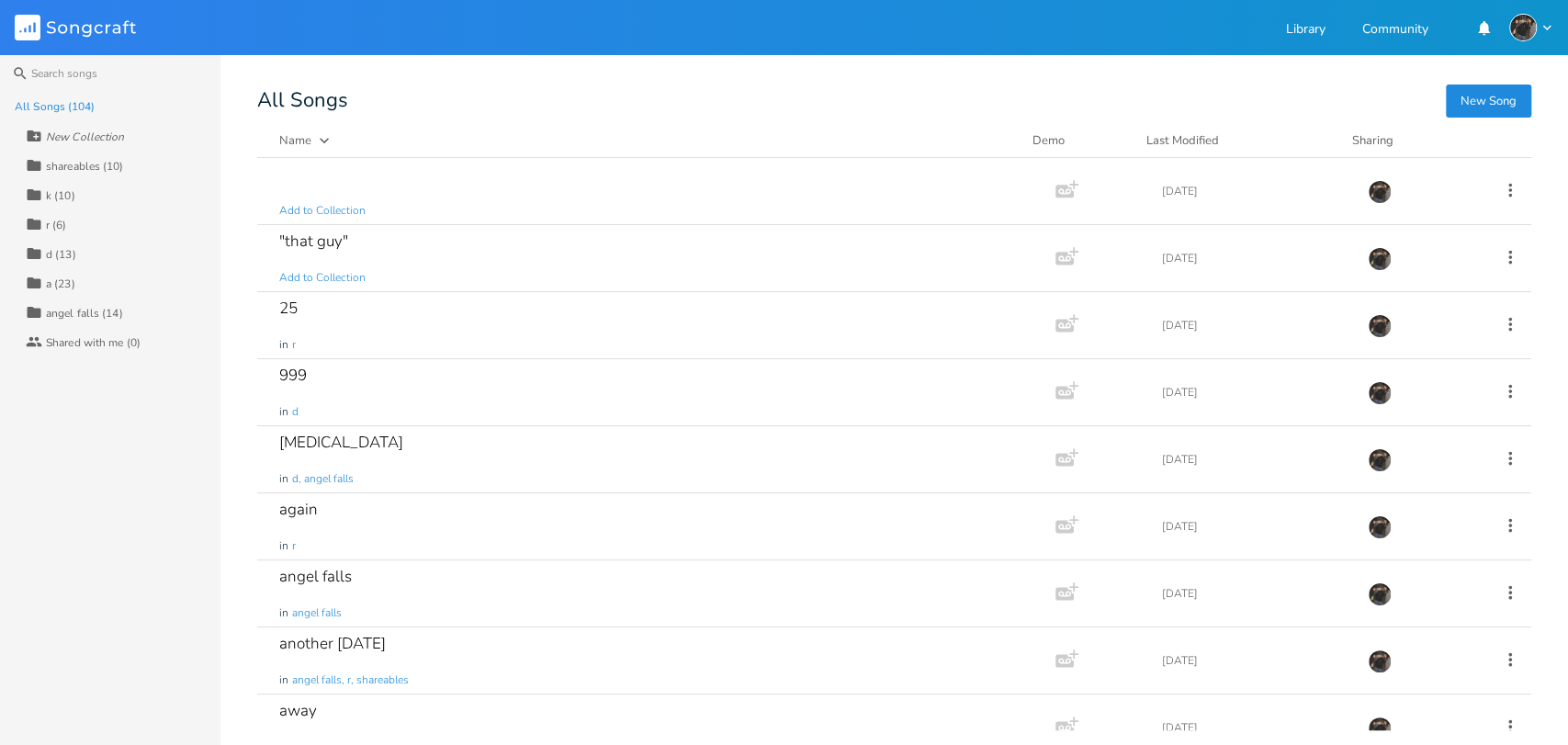
scroll to position [386, 0]
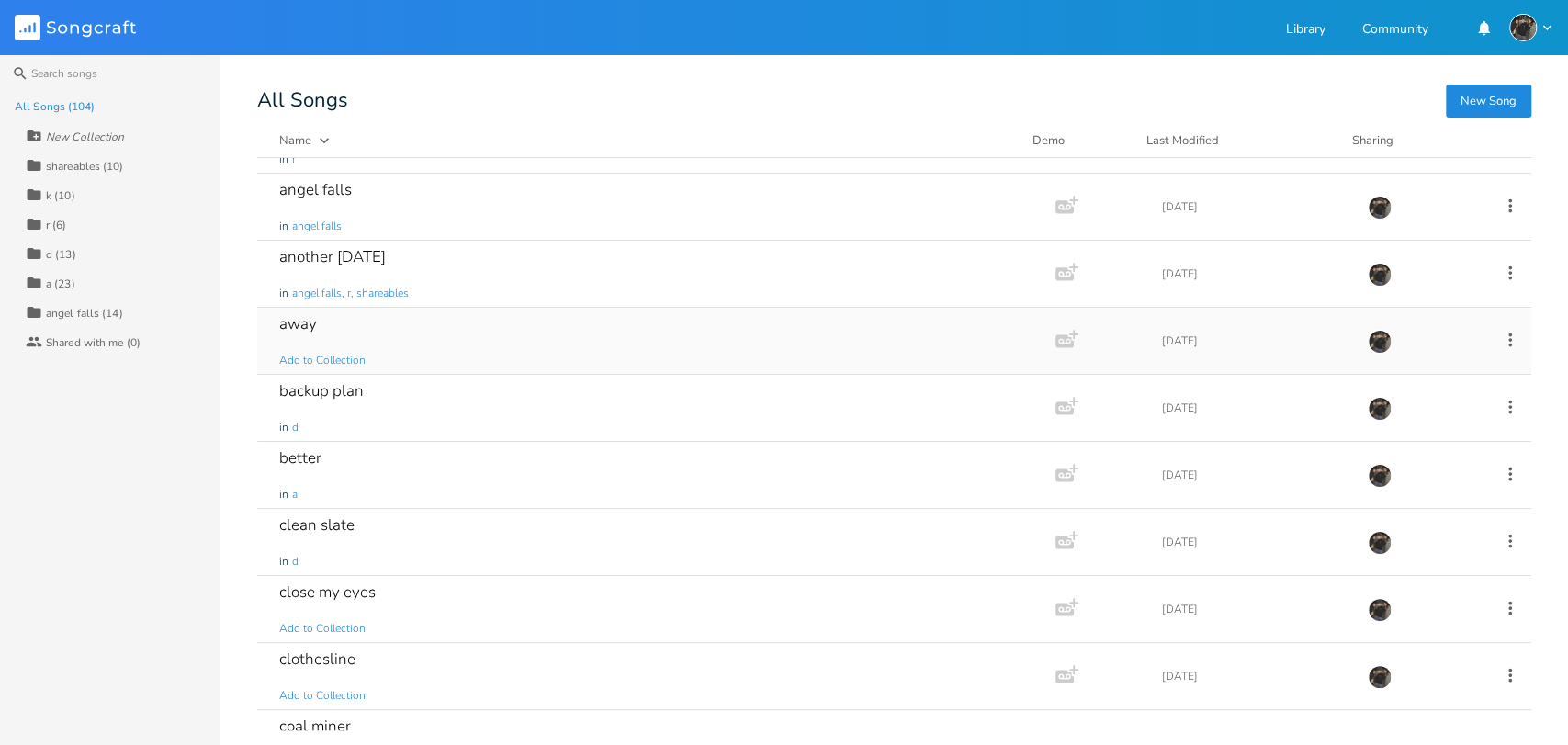
click at [429, 337] on div "away Add to Collection" at bounding box center [652, 340] width 746 height 66
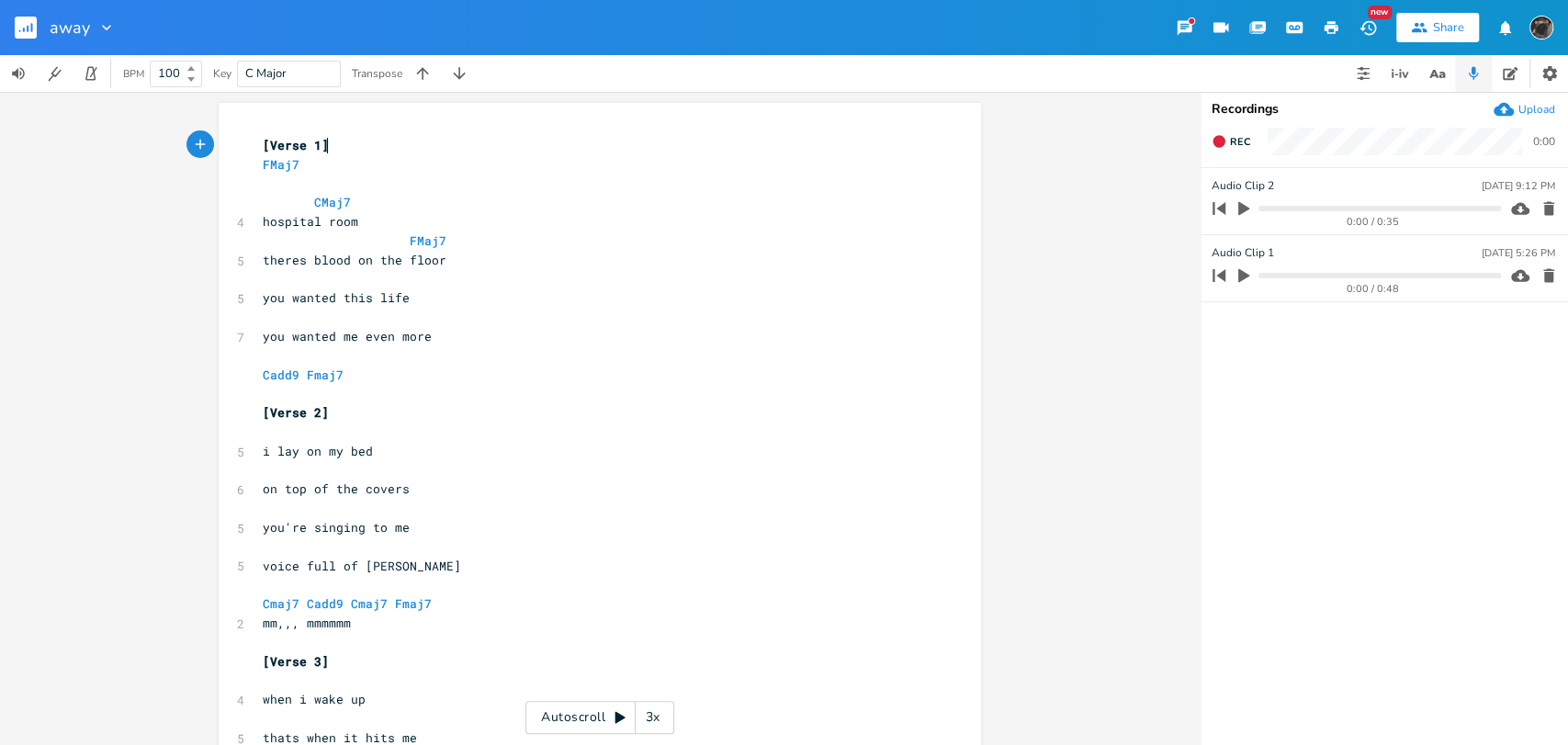
scroll to position [95, 0]
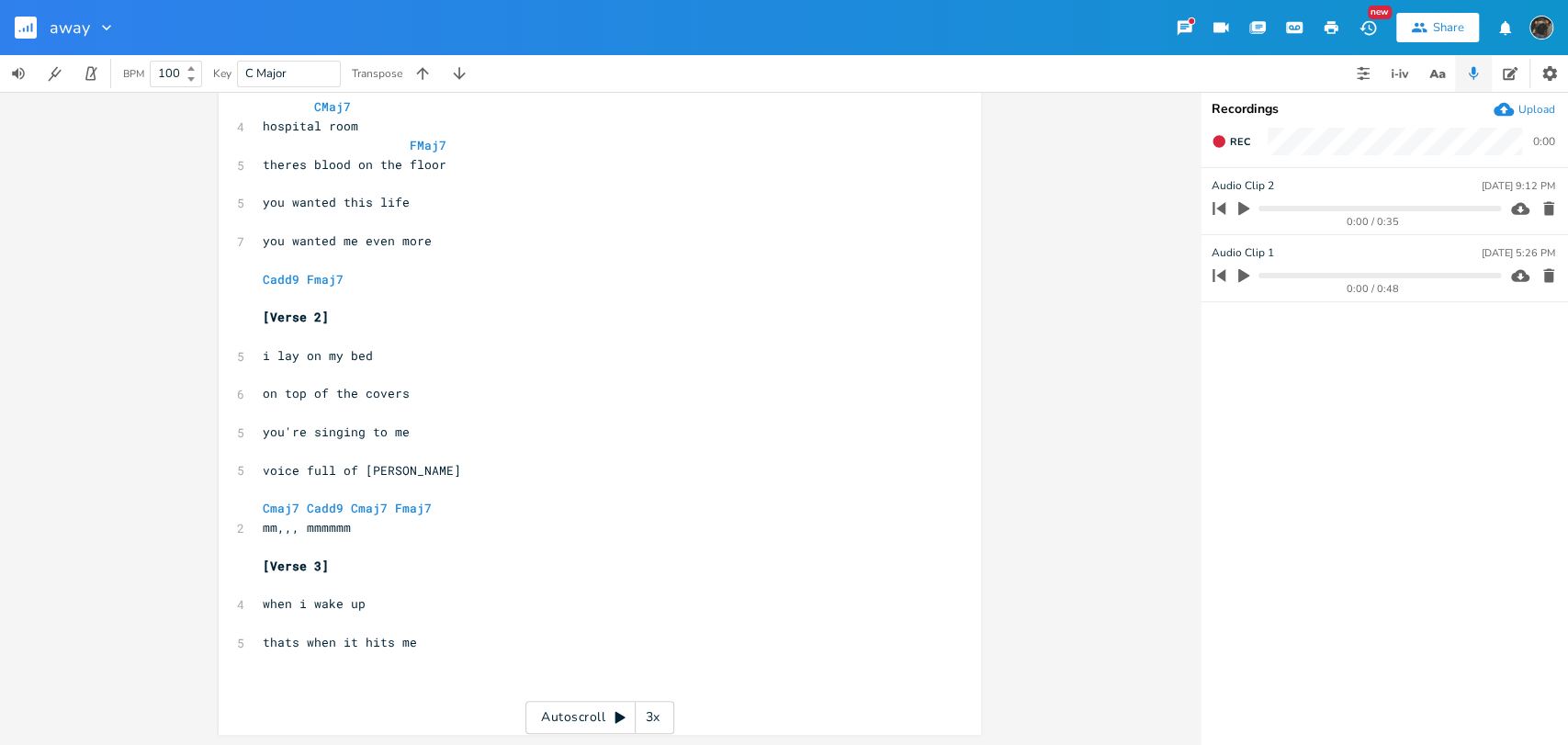
click at [22, 32] on rect "button" at bounding box center [26, 28] width 22 height 22
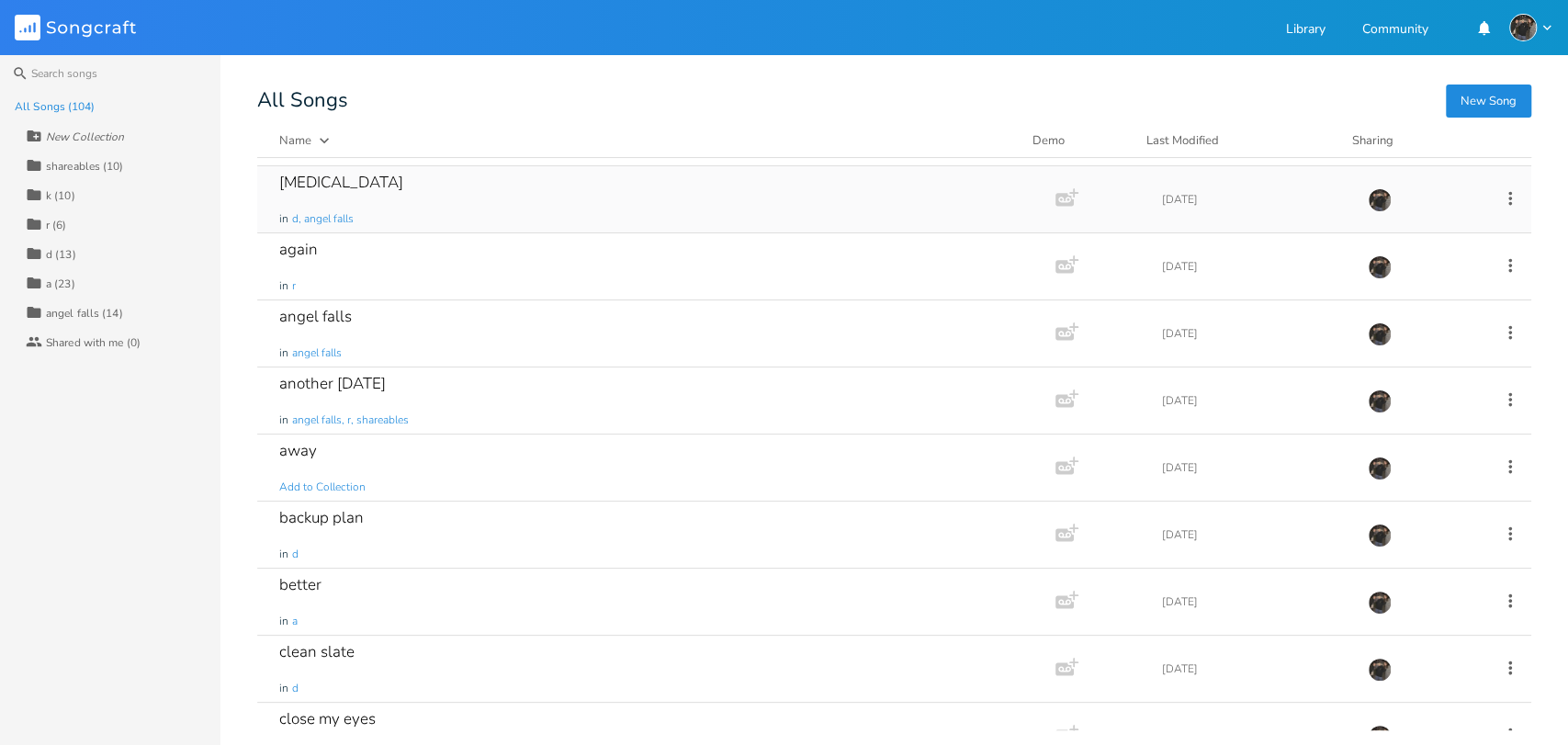
scroll to position [262, 0]
click at [353, 480] on span "Add to Collection" at bounding box center [322, 485] width 86 height 16
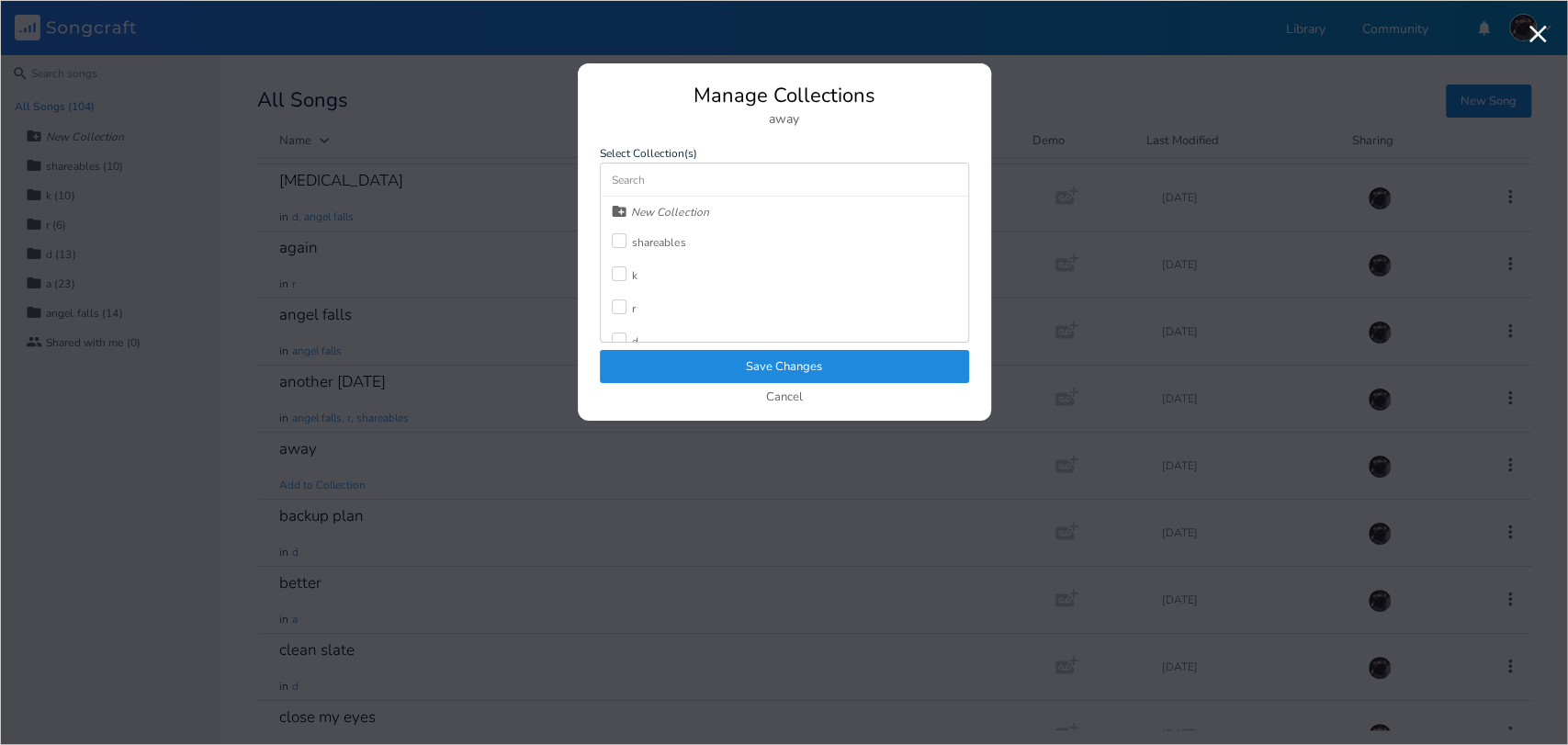
click at [717, 276] on div "New Collection shareables k r d a angel falls" at bounding box center [784, 268] width 368 height 145
click at [635, 275] on div "k" at bounding box center [635, 274] width 6 height 11
click at [661, 372] on button "Save Changes" at bounding box center [784, 366] width 370 height 33
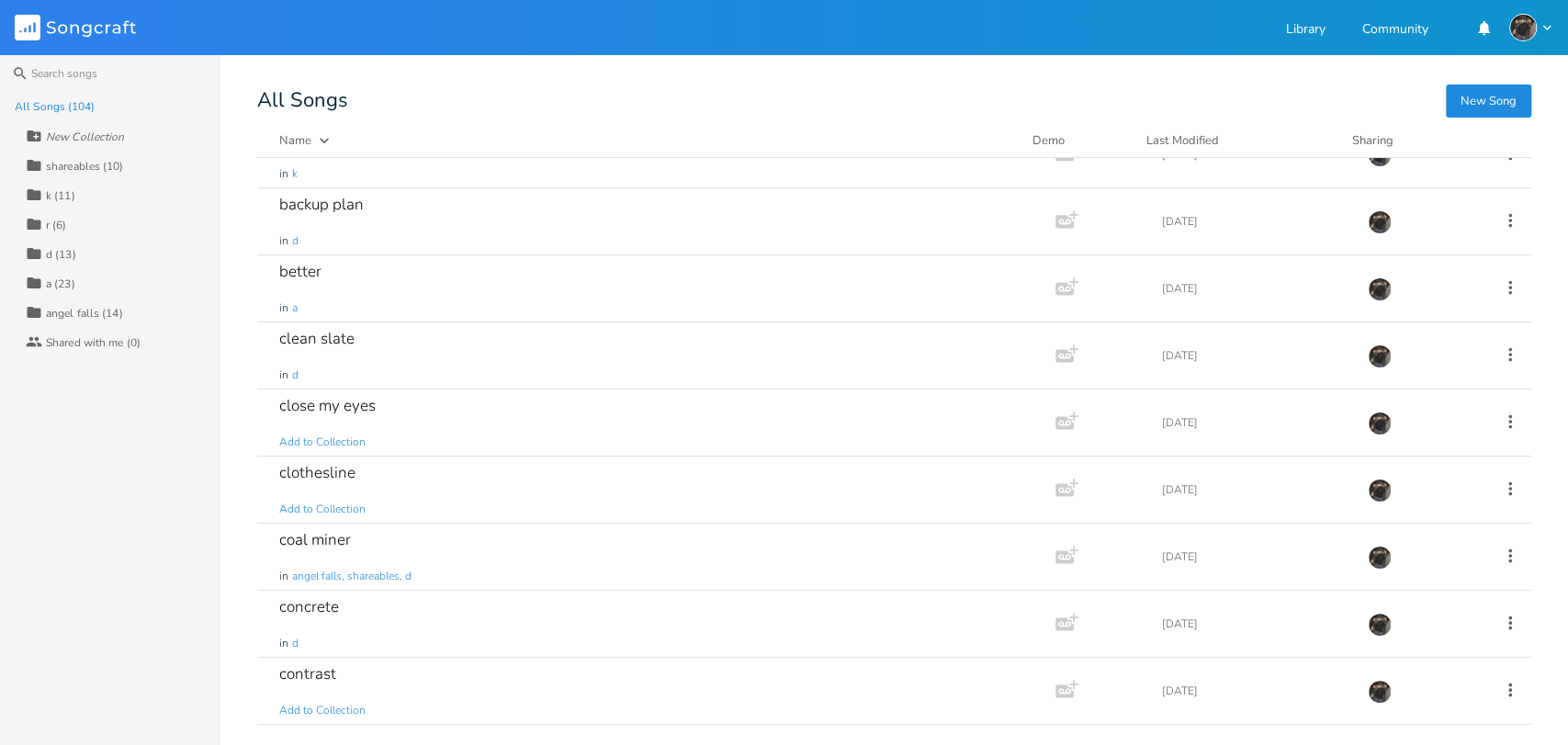
scroll to position [578, 0]
click at [347, 433] on span "Add to Collection" at bounding box center [322, 438] width 86 height 16
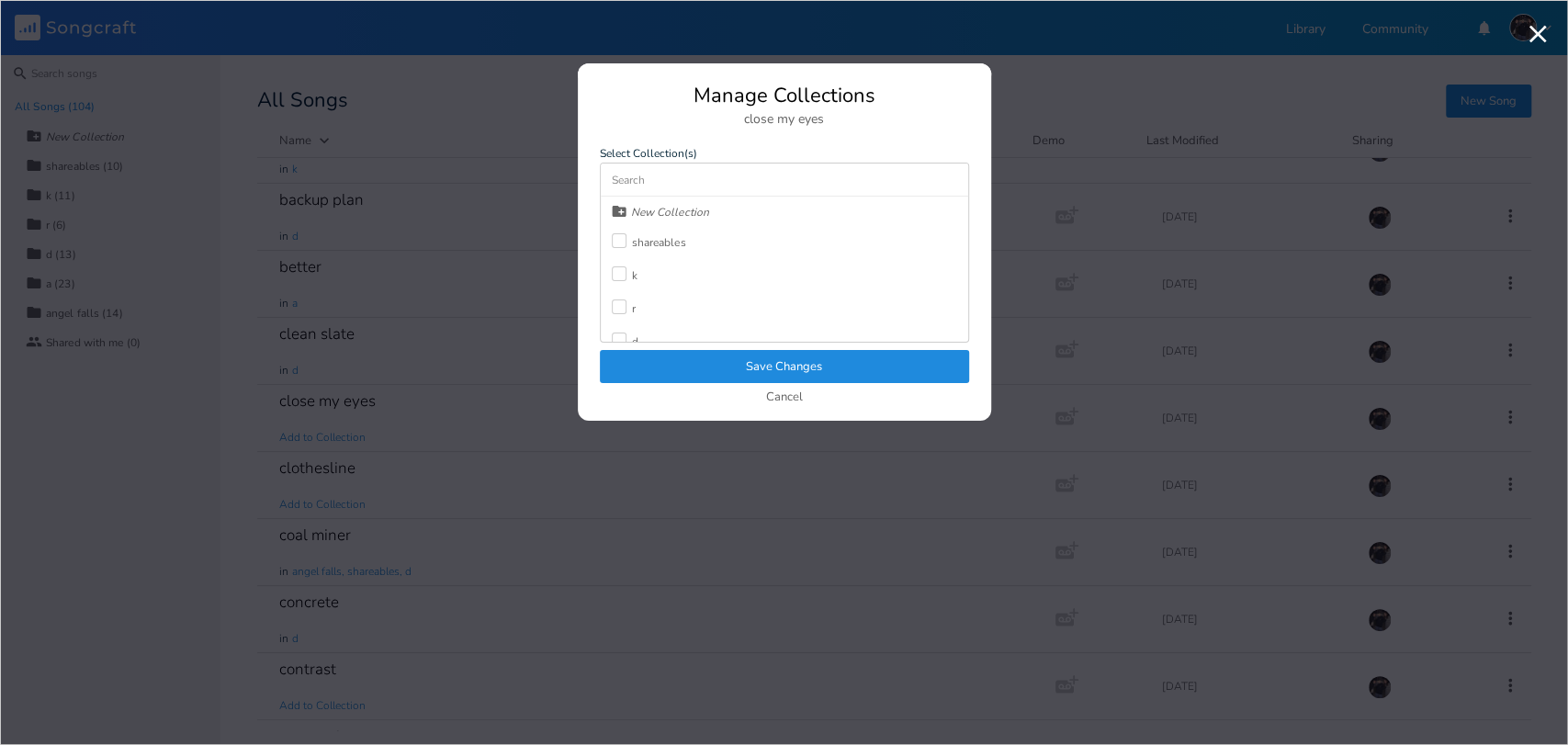
click at [618, 278] on div at bounding box center [618, 273] width 15 height 15
click at [627, 239] on label at bounding box center [621, 242] width 20 height 19
click at [631, 362] on button "Save Changes" at bounding box center [784, 366] width 370 height 33
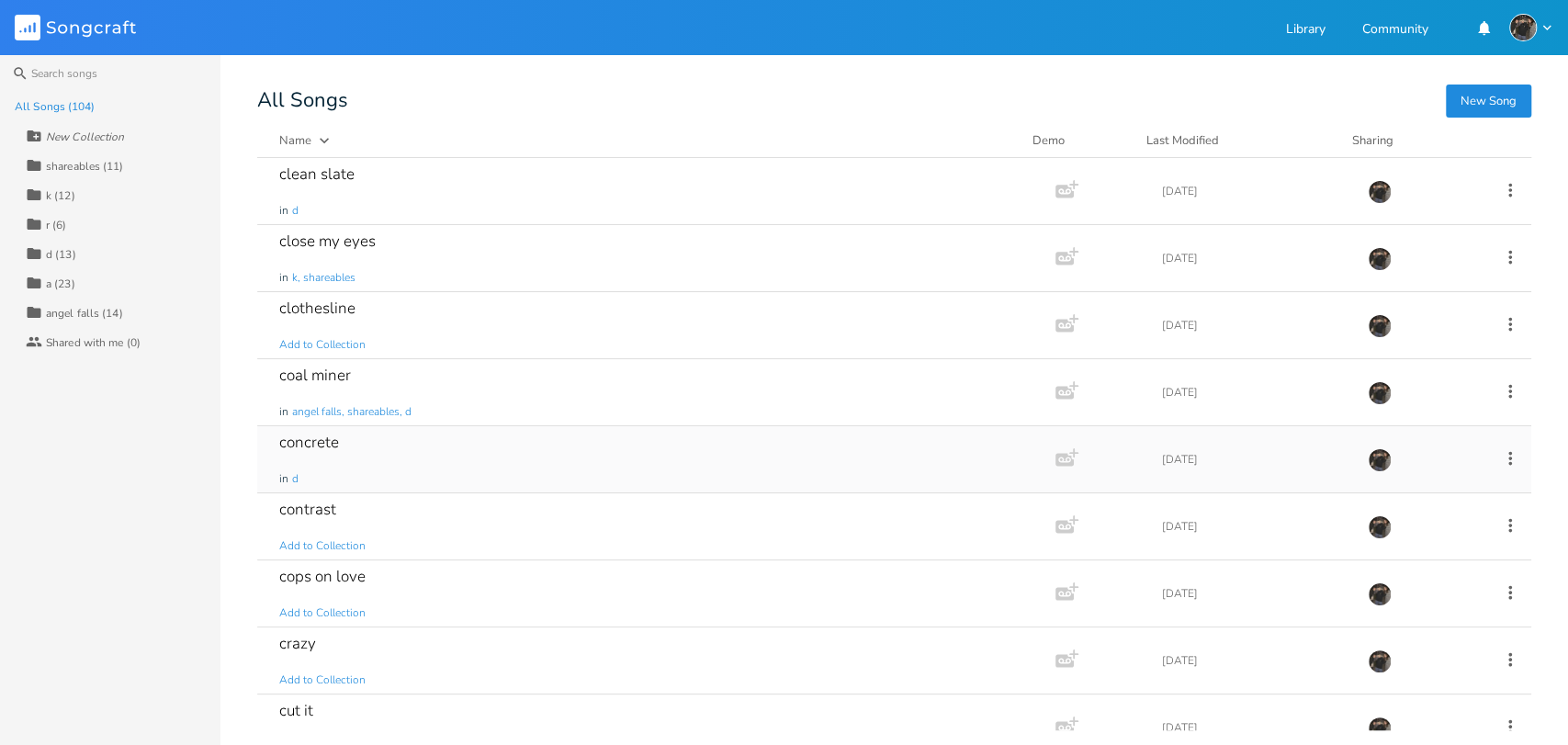
scroll to position [737, 0]
click at [498, 523] on div "contrast Add to Collection" at bounding box center [652, 526] width 746 height 66
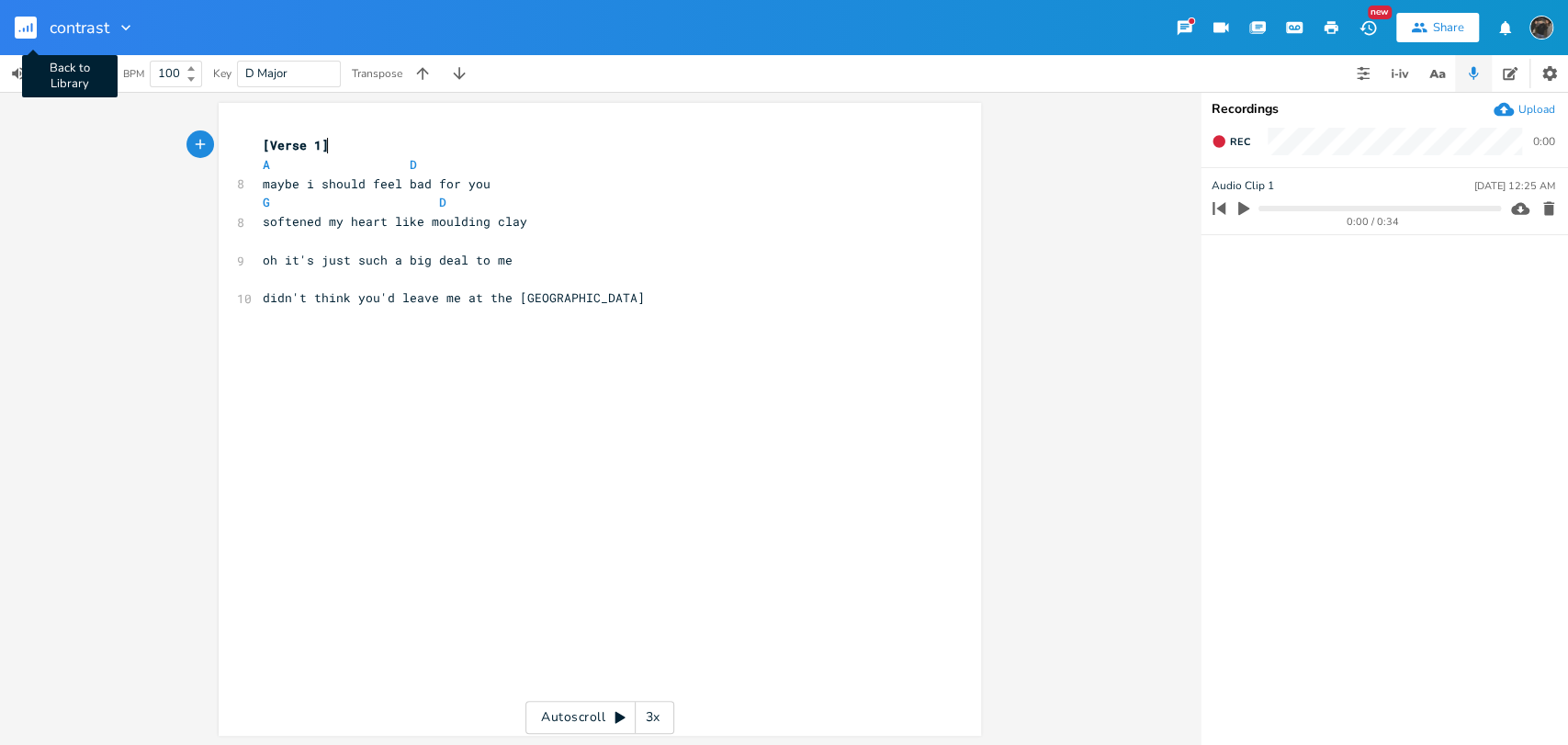
click at [36, 30] on rect "button" at bounding box center [26, 28] width 22 height 22
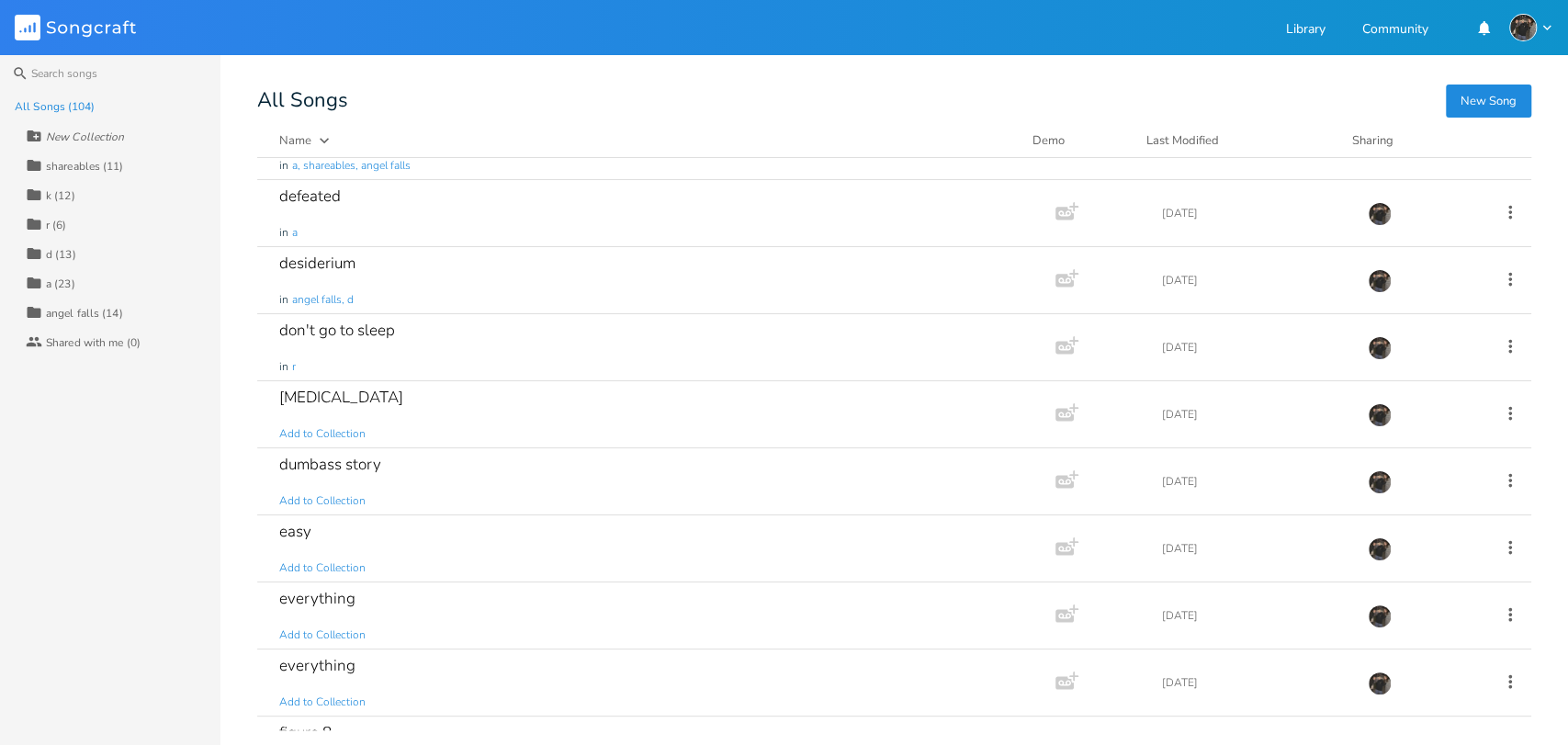
scroll to position [1390, 0]
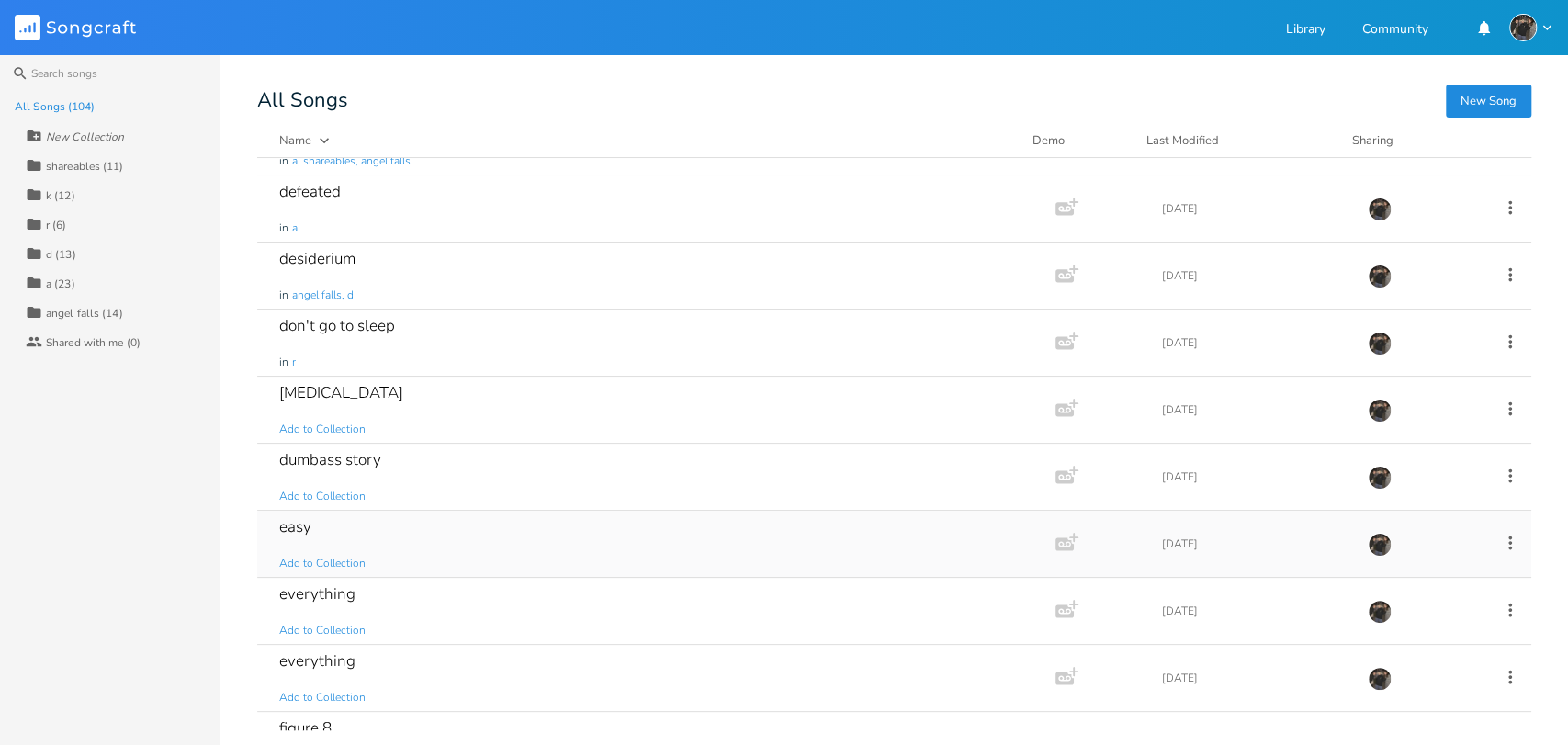
click at [448, 537] on div "easy Add to Collection" at bounding box center [652, 543] width 746 height 66
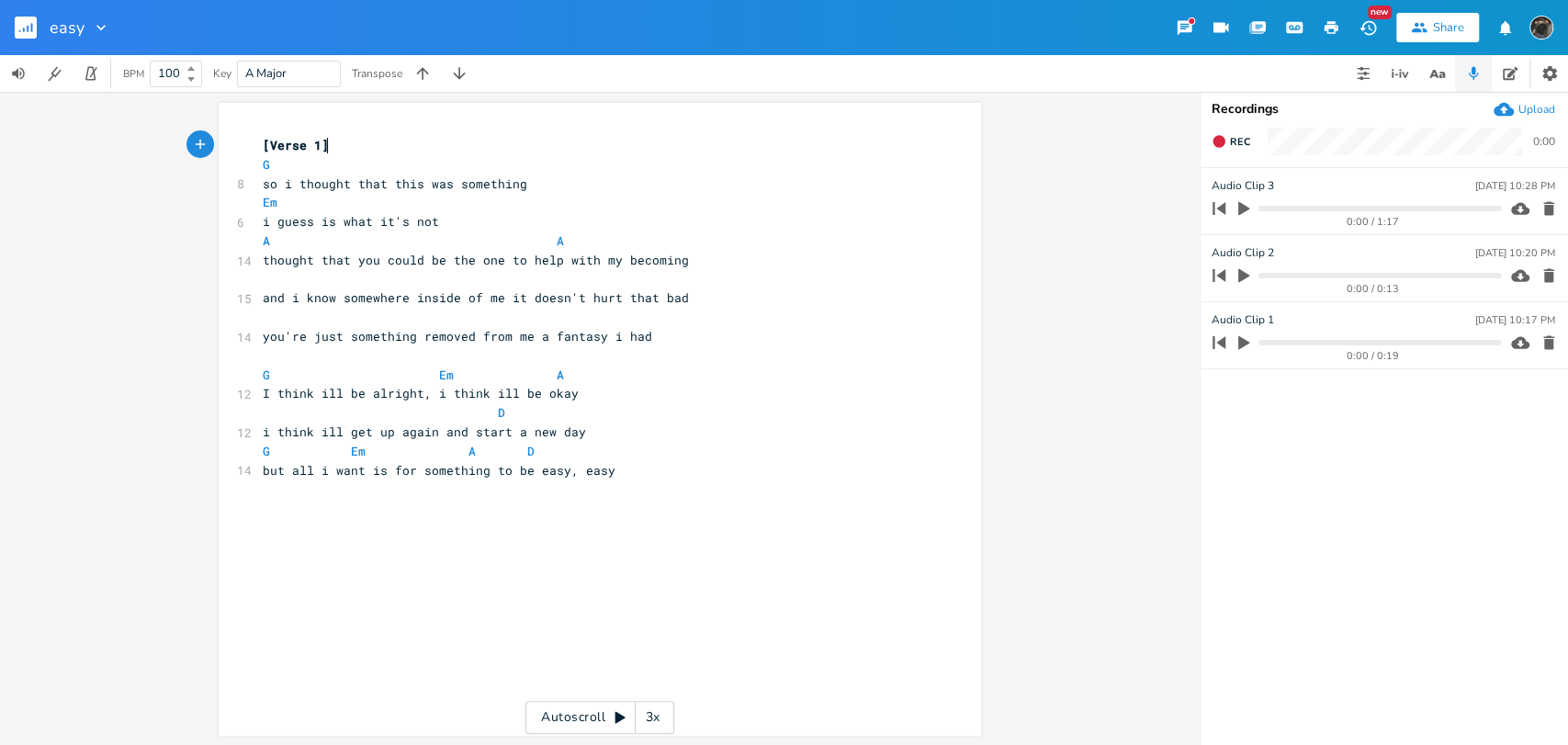
click at [19, 37] on rect "button" at bounding box center [26, 28] width 22 height 22
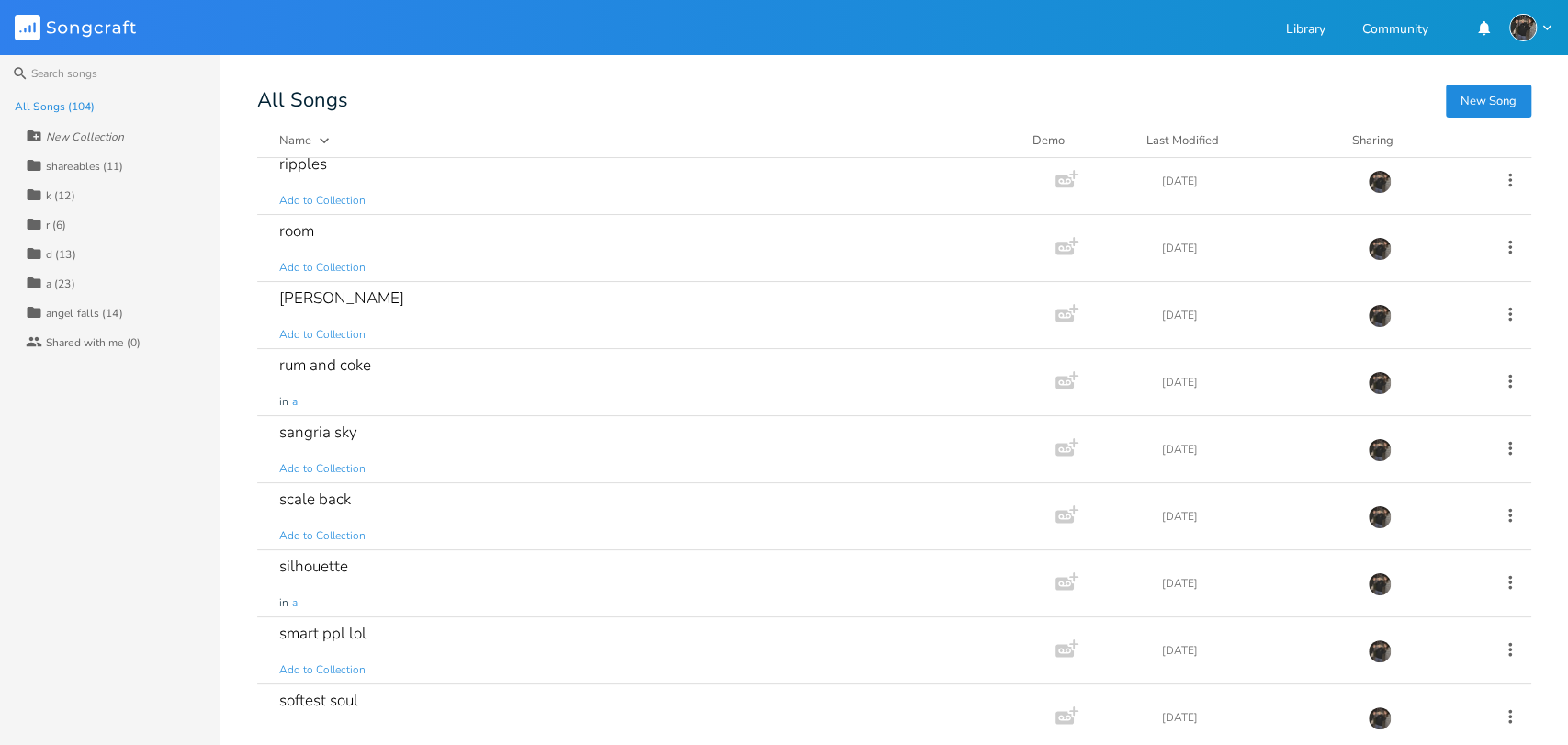
scroll to position [4501, 0]
click at [353, 527] on span "Add to Collection" at bounding box center [322, 535] width 86 height 16
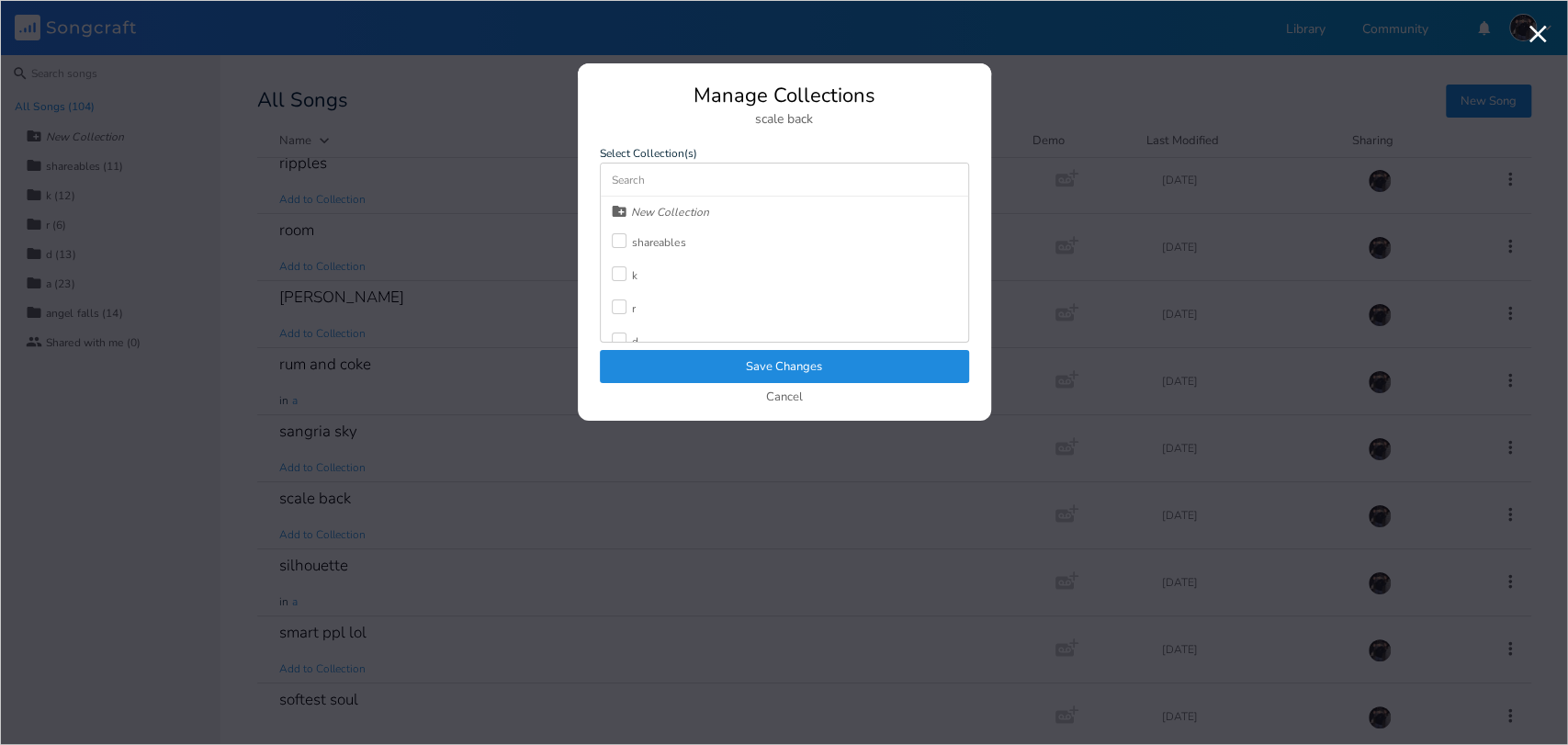
click at [621, 275] on div at bounding box center [618, 273] width 15 height 15
click at [624, 359] on button "Save Changes" at bounding box center [784, 366] width 370 height 33
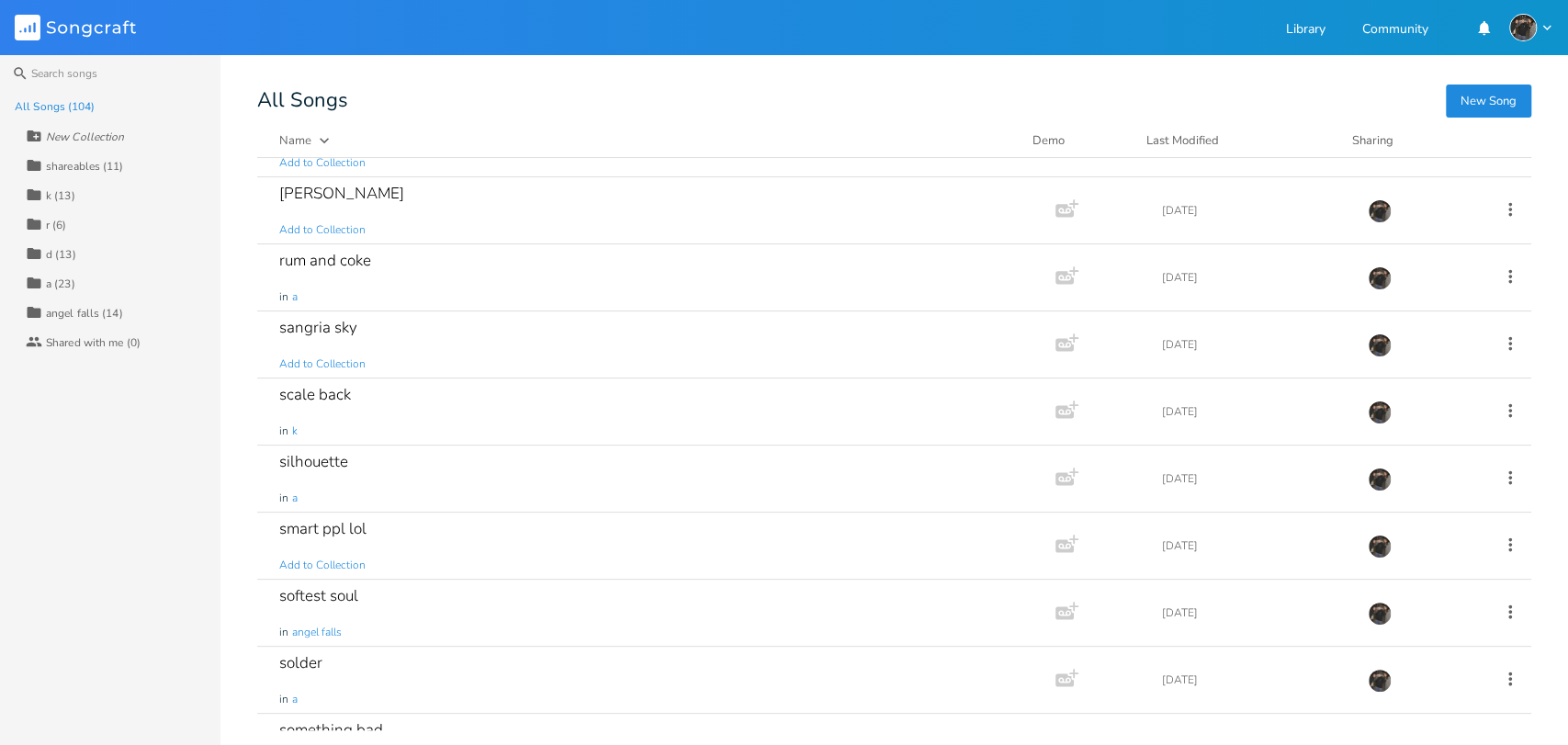
scroll to position [4611, 0]
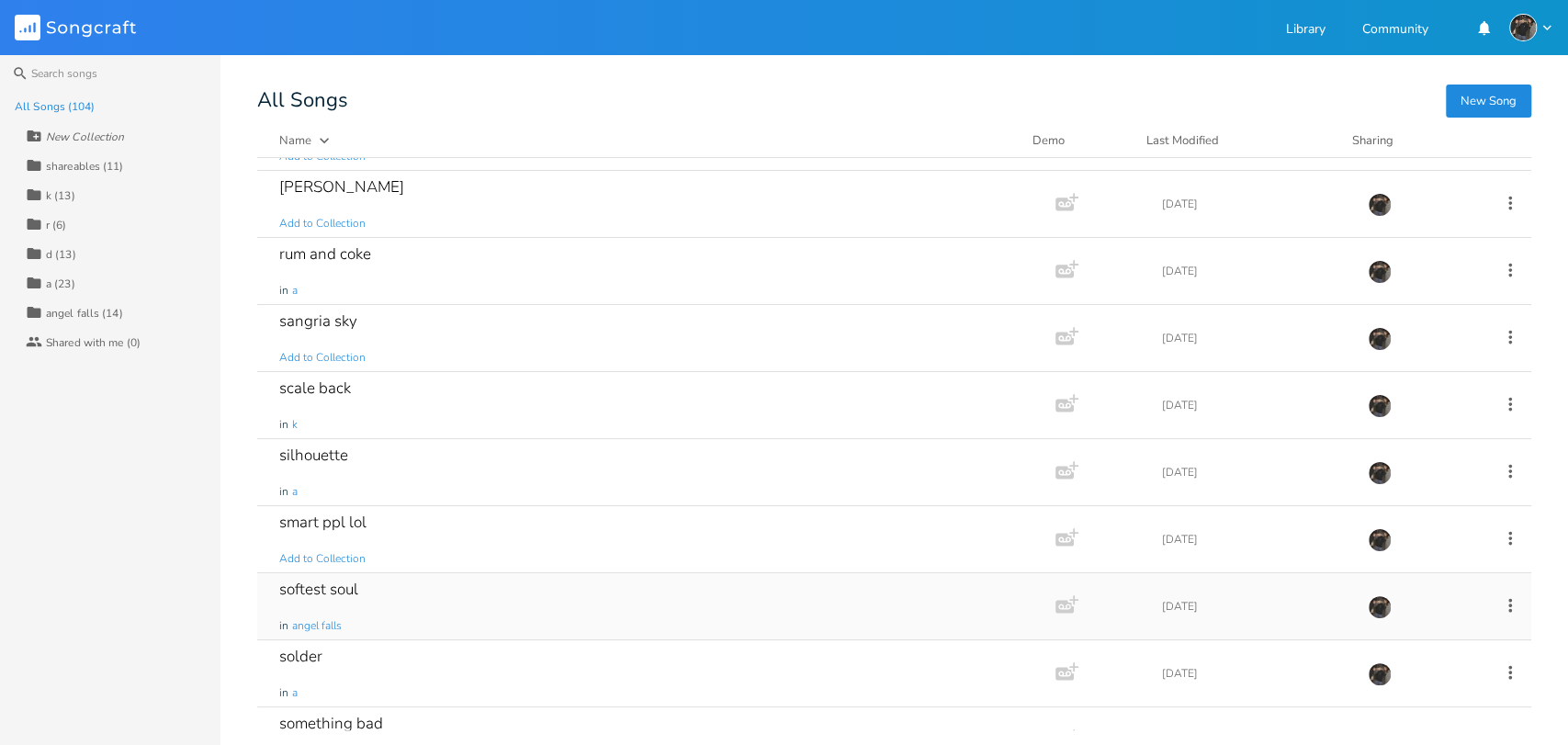
click at [1500, 597] on icon at bounding box center [1510, 604] width 20 height 20
click at [1398, 485] on span "Collection Collections" at bounding box center [1395, 483] width 73 height 13
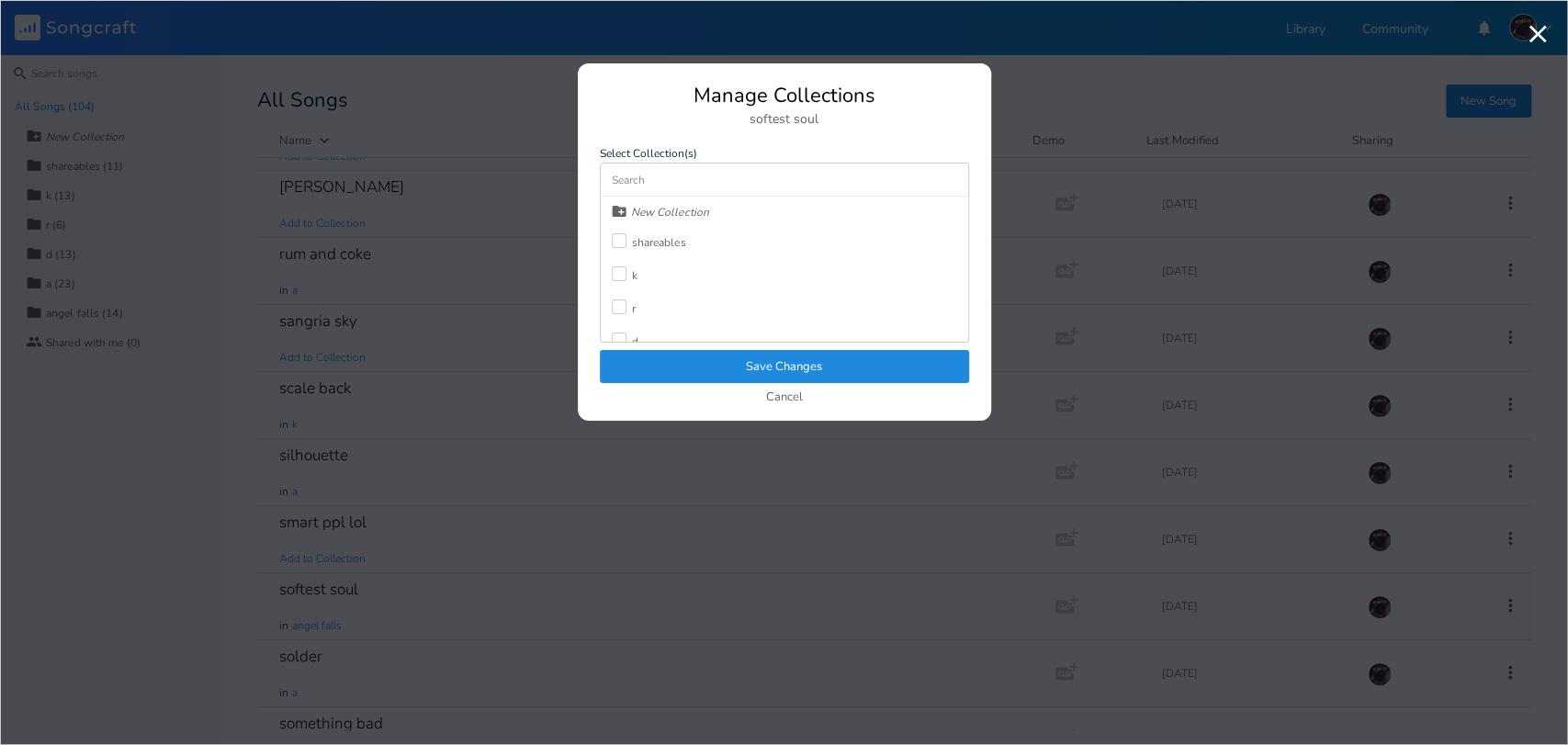
click at [619, 272] on div at bounding box center [618, 273] width 15 height 15
click at [638, 362] on button "Save Changes" at bounding box center [784, 366] width 370 height 33
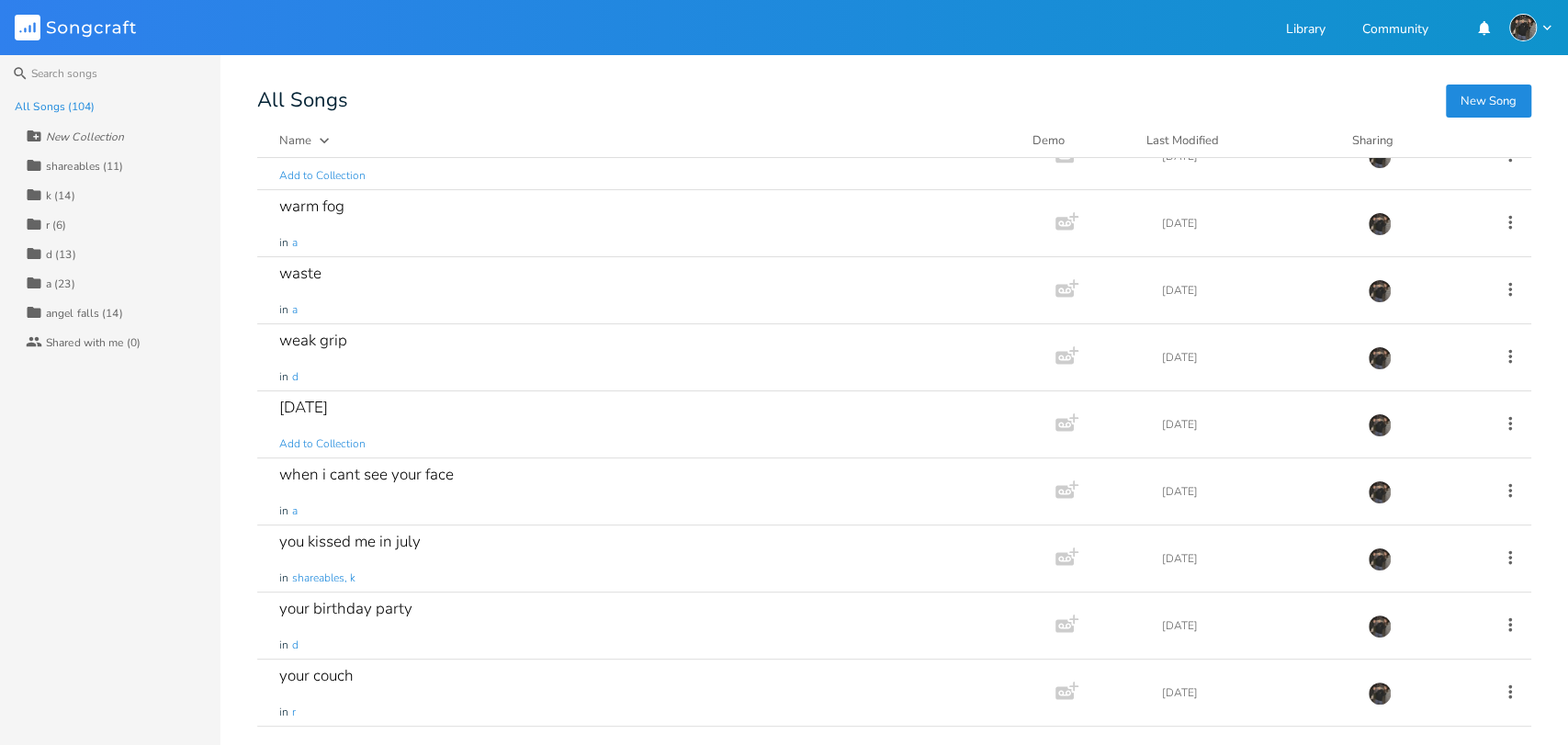
scroll to position [6387, 0]
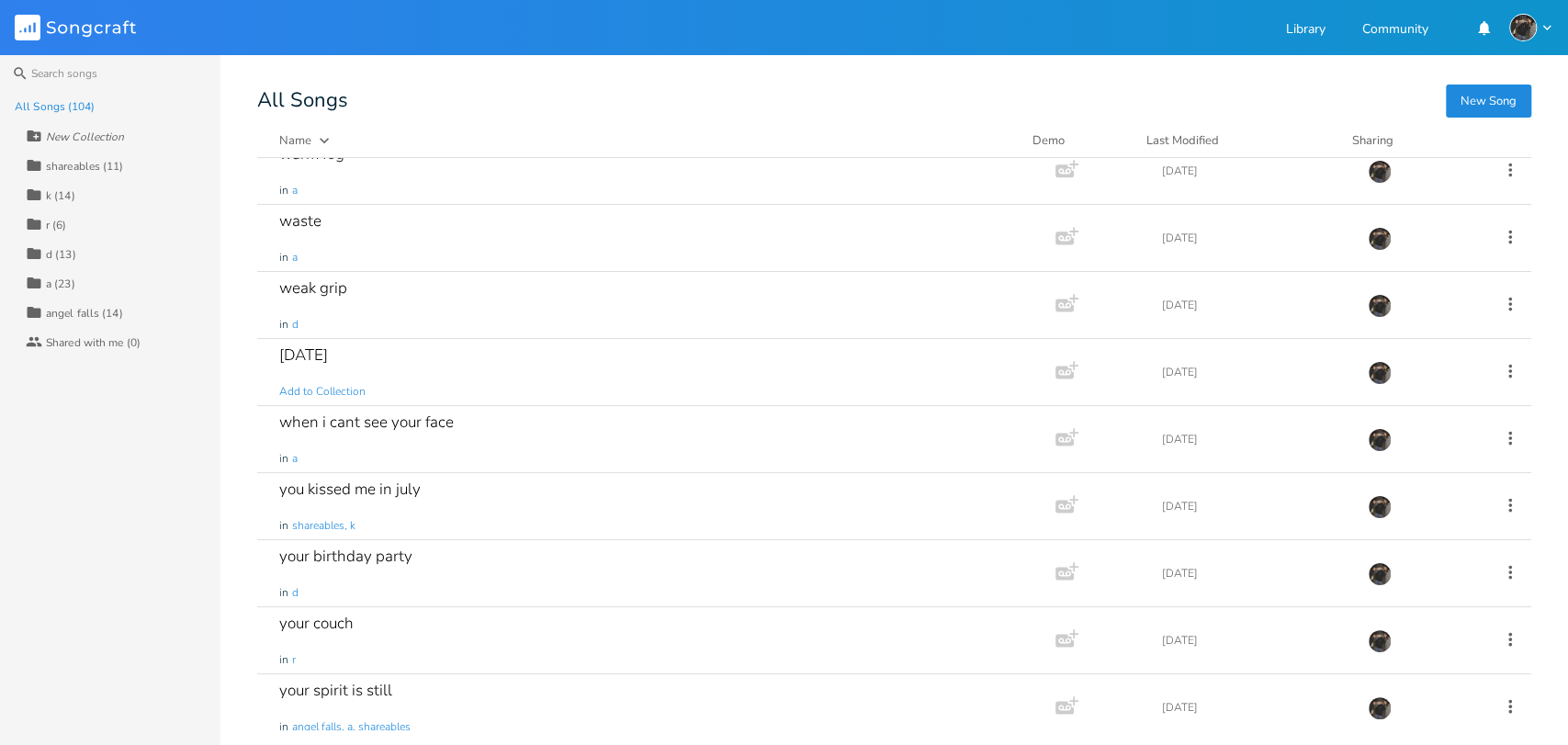
click at [76, 252] on div "Collection d (13)" at bounding box center [123, 254] width 194 height 30
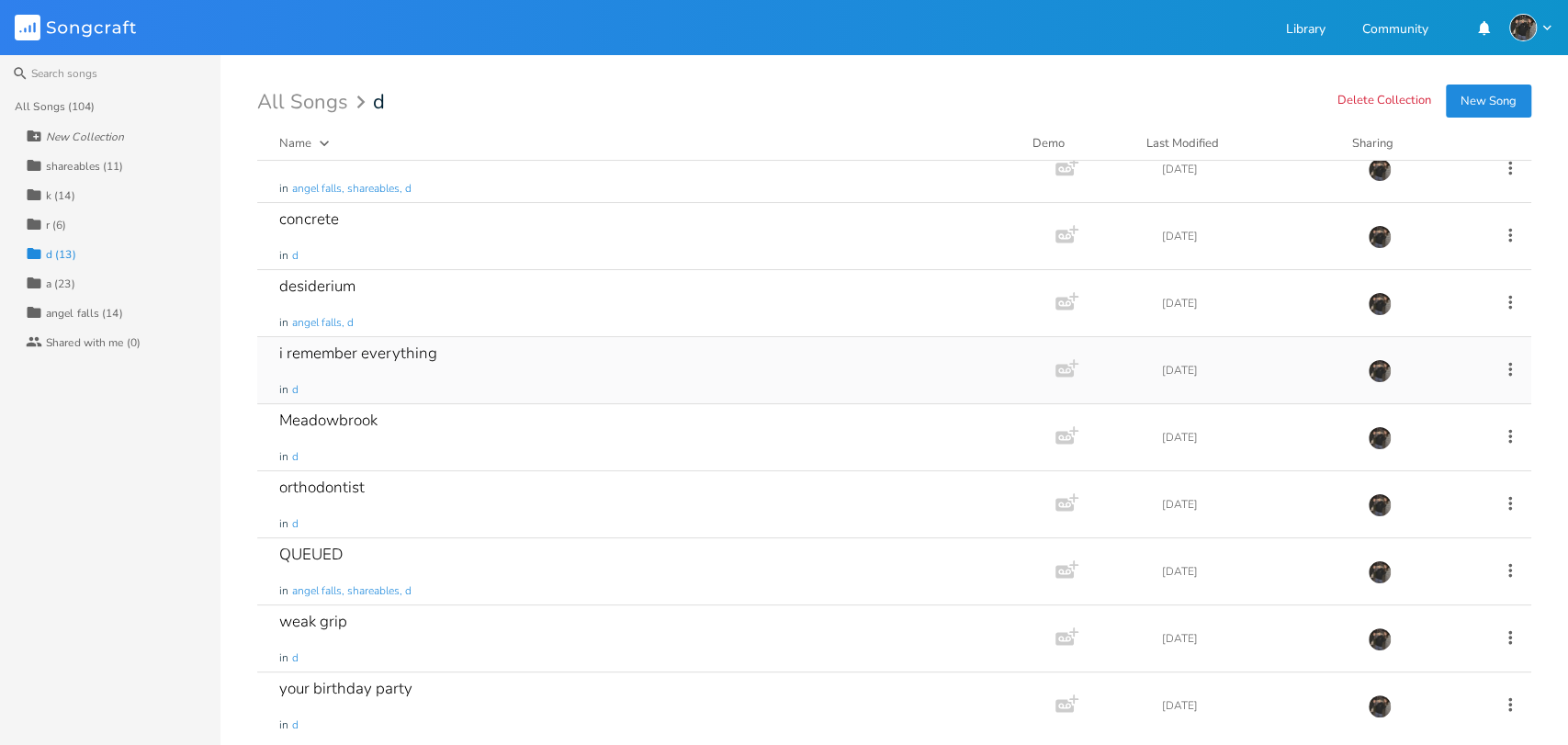
scroll to position [301, 0]
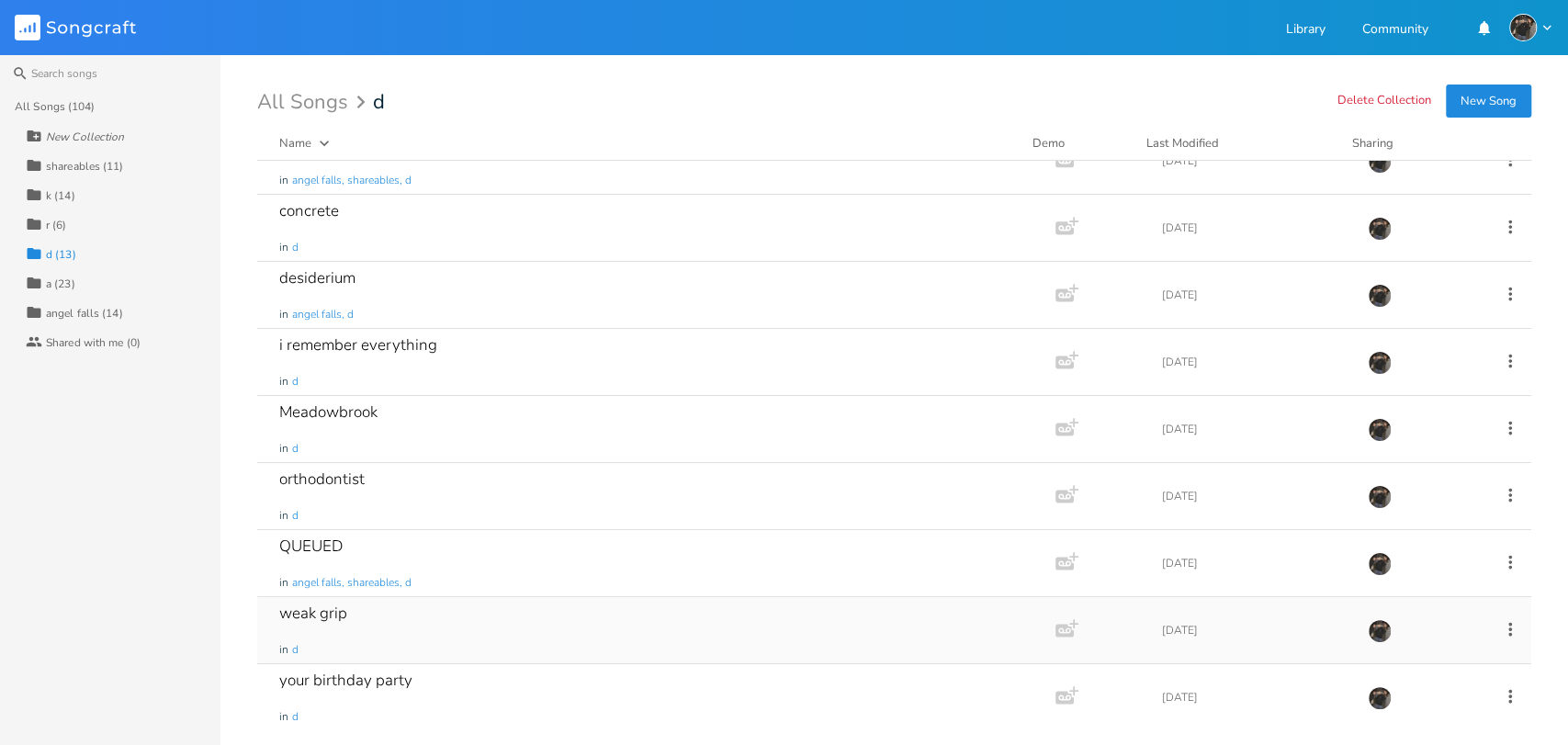
click at [426, 636] on div "weak grip in d" at bounding box center [652, 629] width 746 height 66
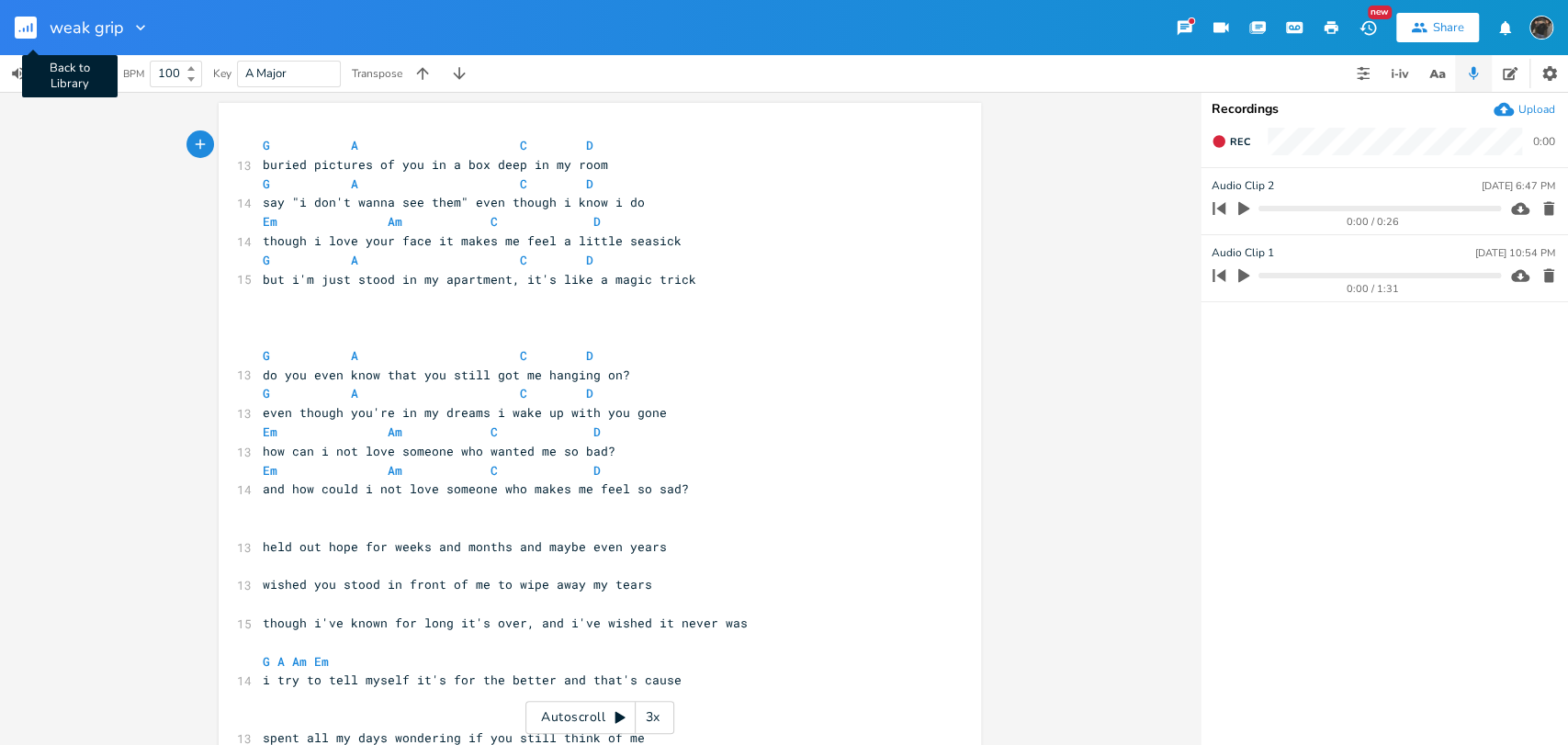
click at [27, 34] on rect "button" at bounding box center [26, 28] width 22 height 22
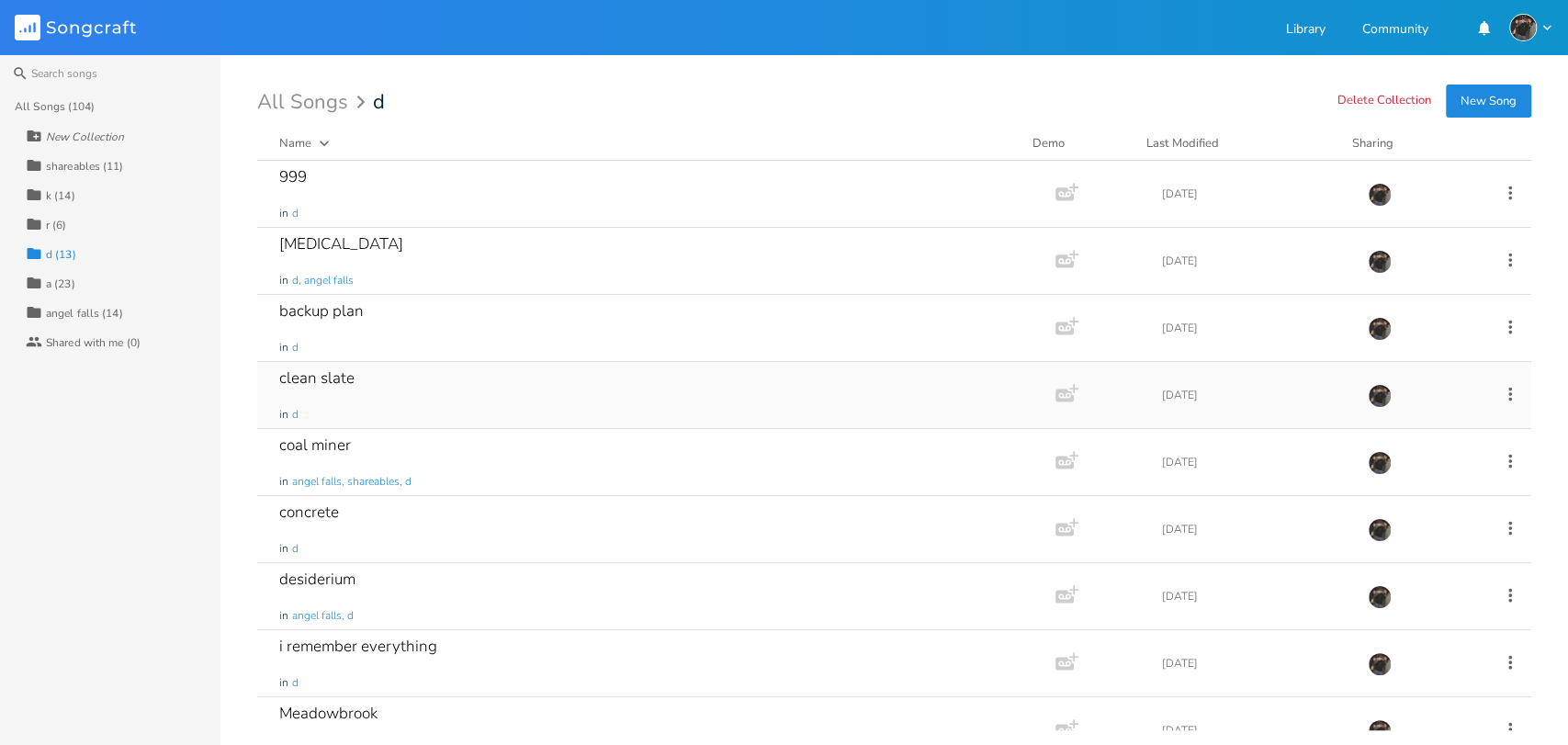
click at [415, 413] on div "clean slate in d" at bounding box center [652, 394] width 746 height 66
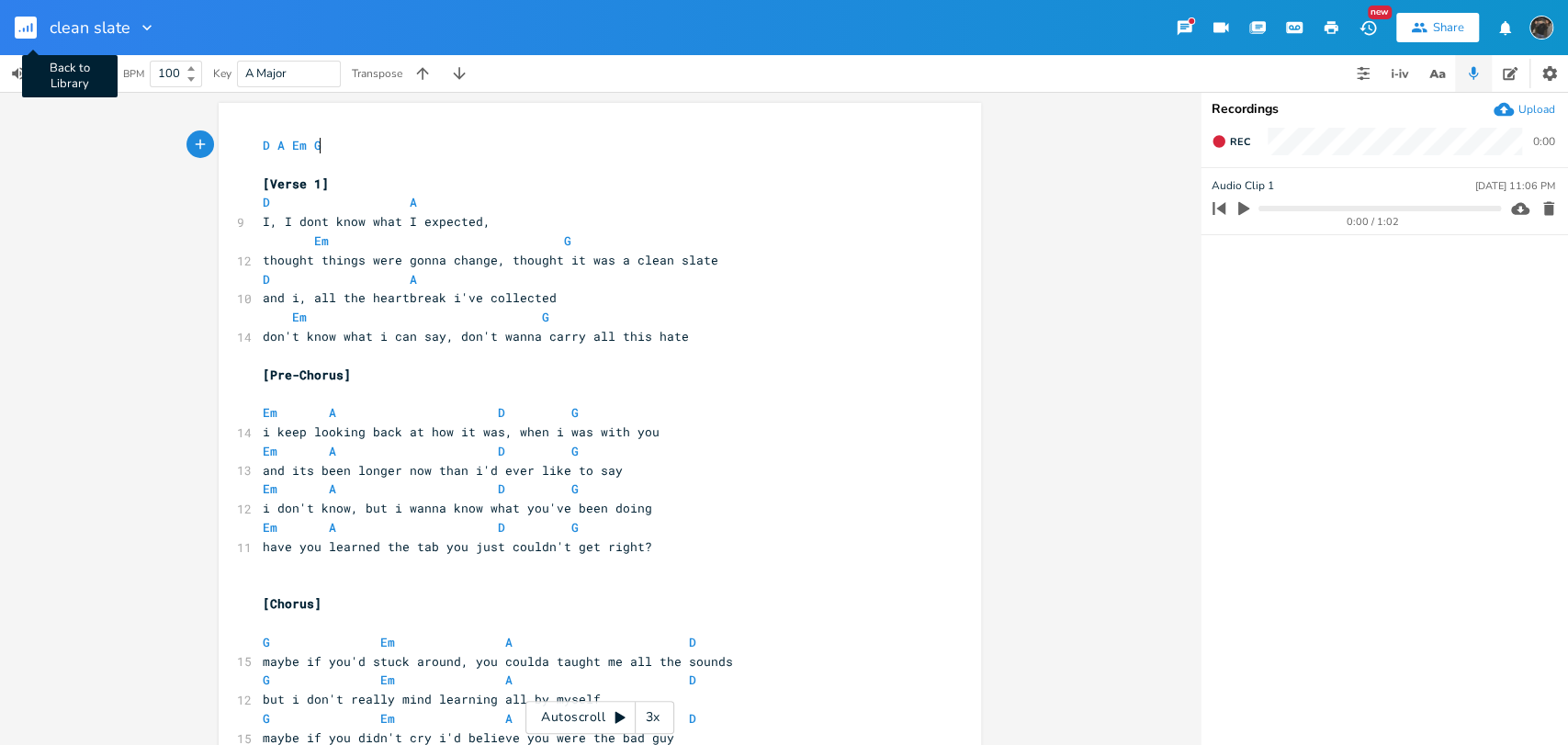
click at [26, 28] on rect "button" at bounding box center [26, 28] width 22 height 22
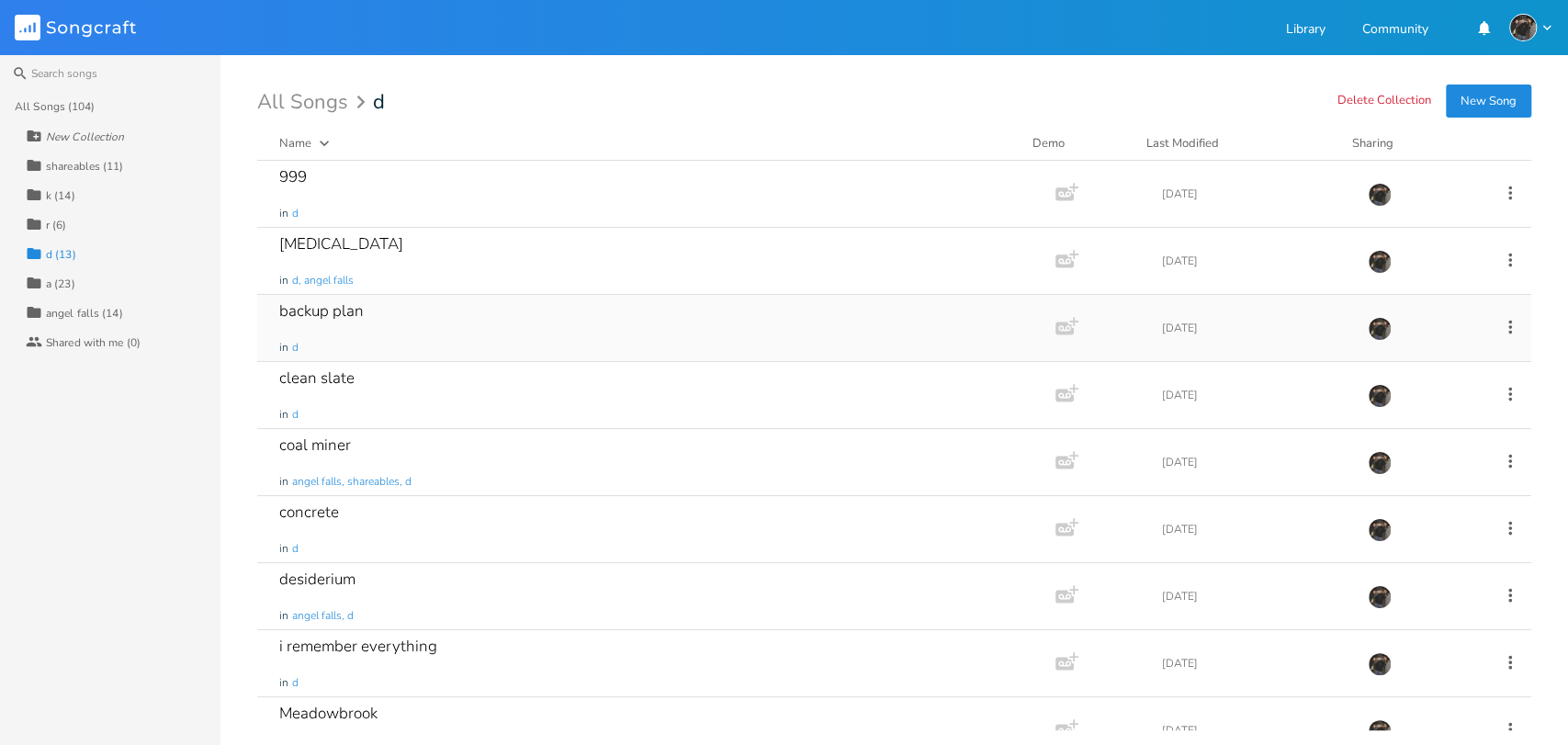
click at [429, 338] on div "backup plan in d" at bounding box center [652, 327] width 746 height 66
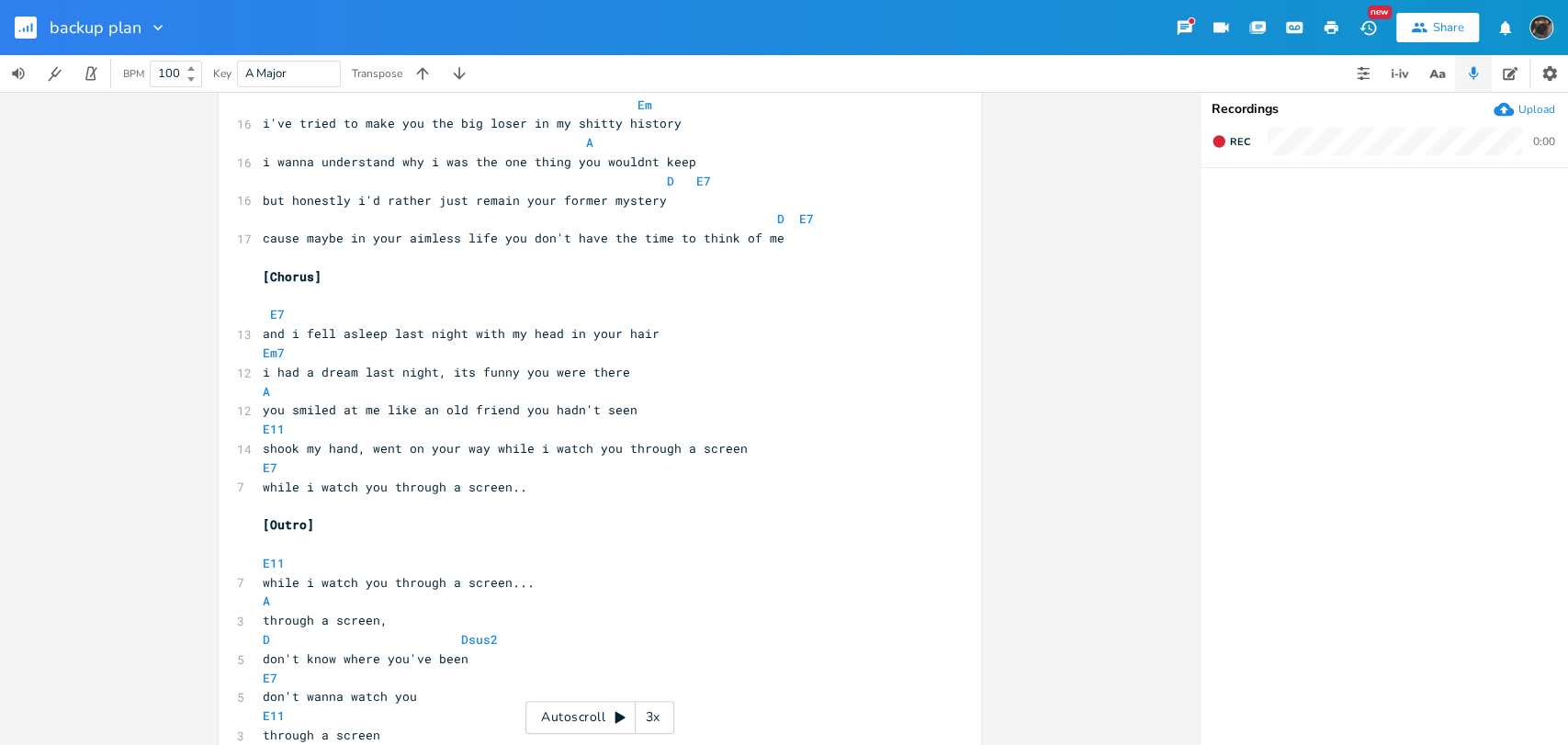
scroll to position [1060, 0]
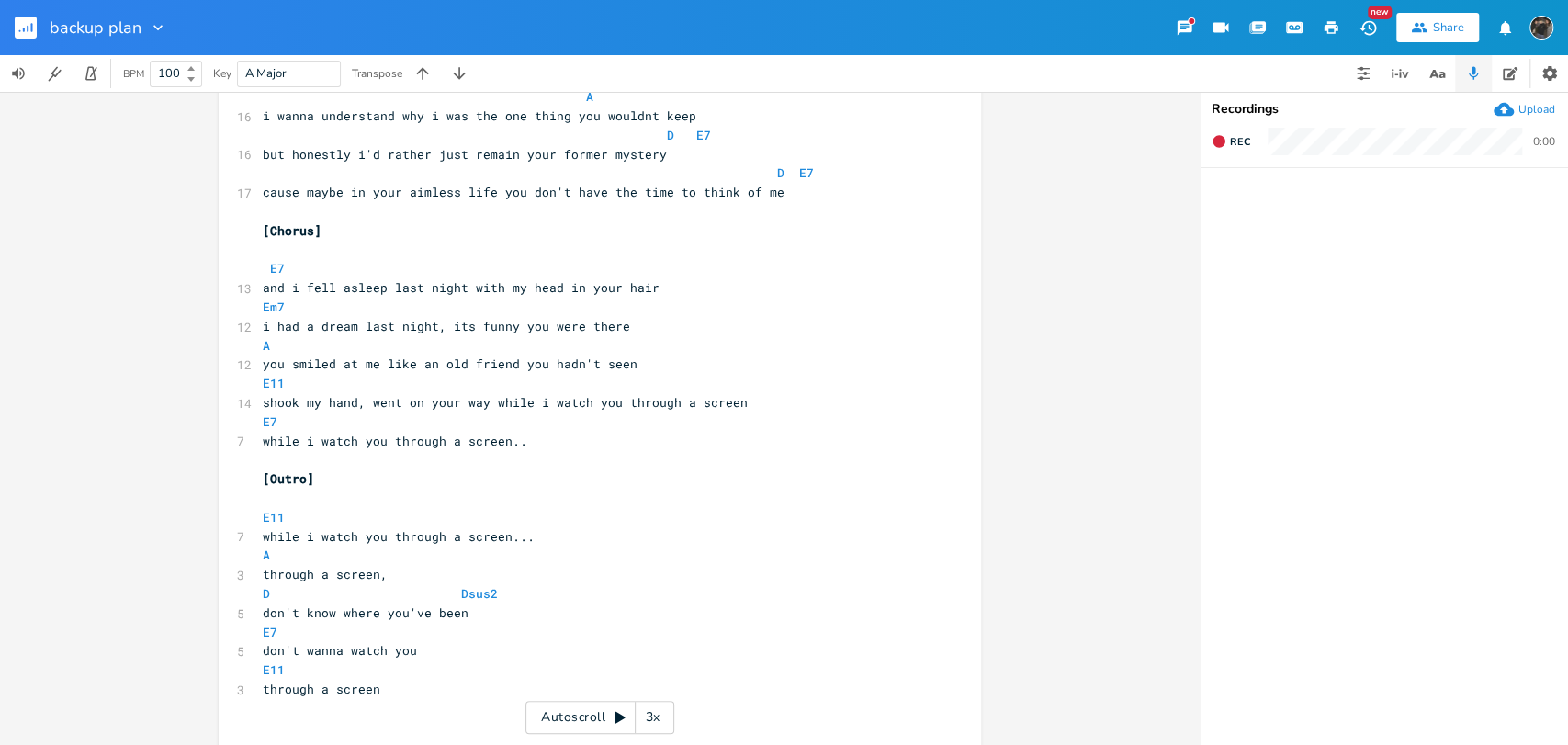
click at [29, 29] on icon "button" at bounding box center [28, 29] width 2 height 6
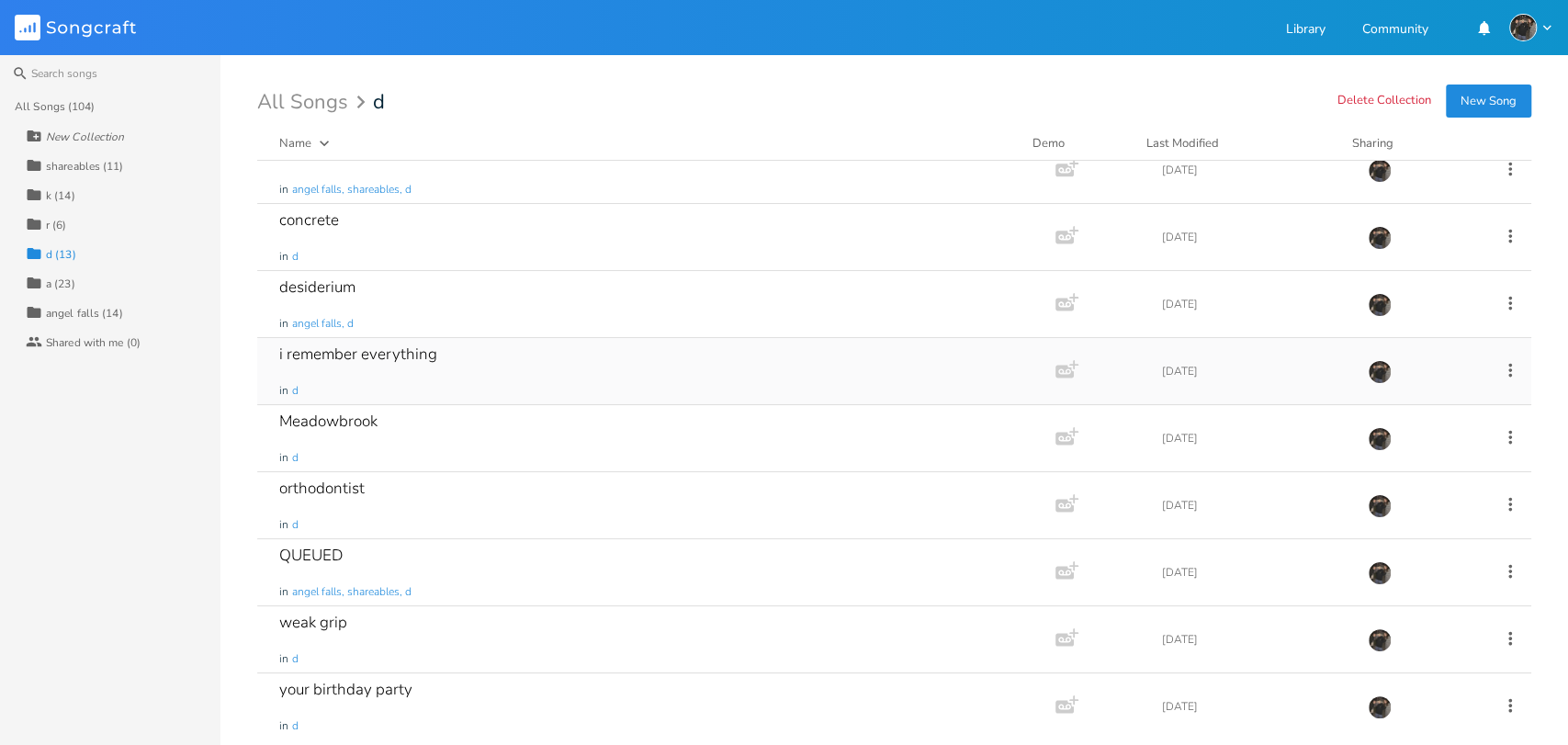
scroll to position [301, 0]
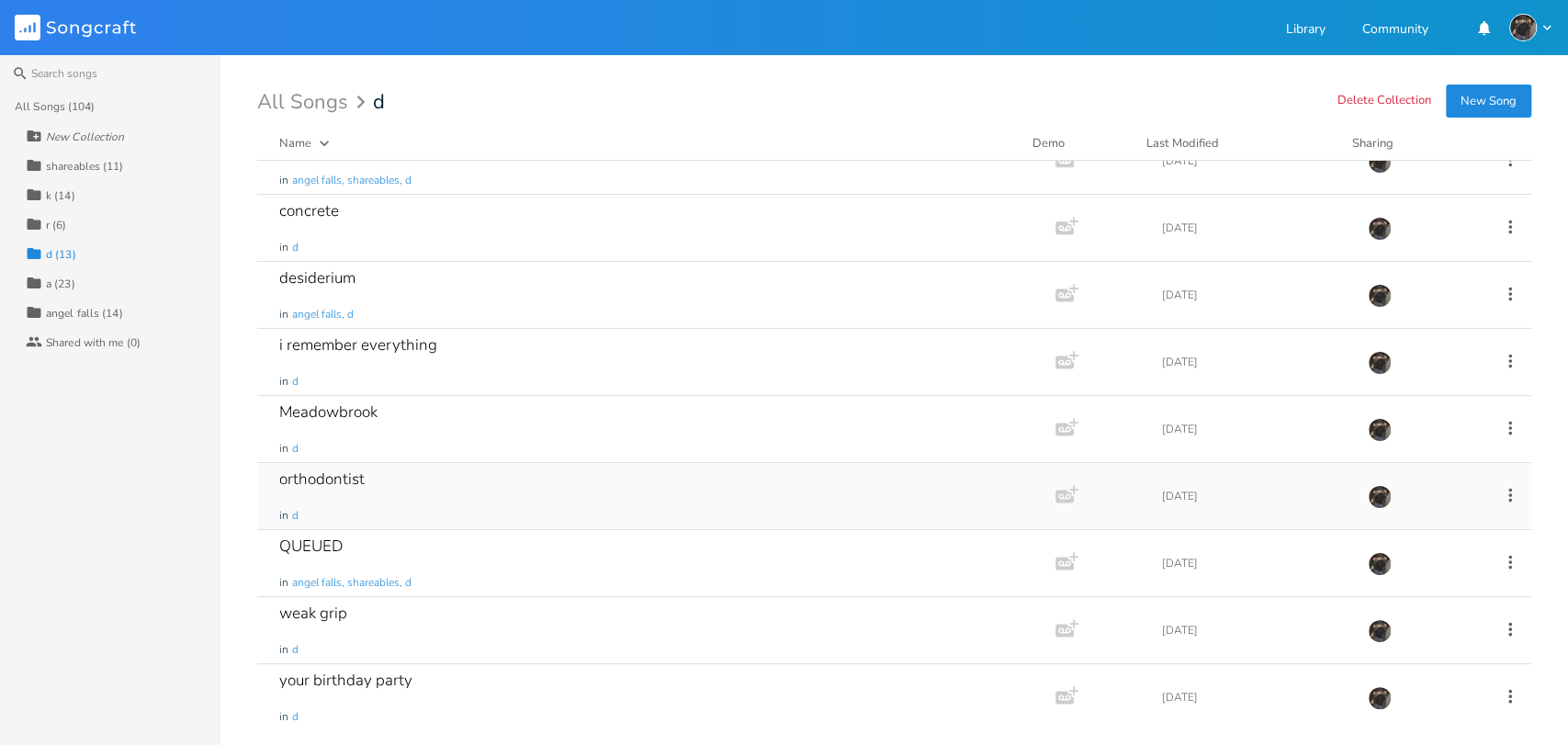
click at [436, 505] on div "orthodontist in d" at bounding box center [652, 495] width 746 height 66
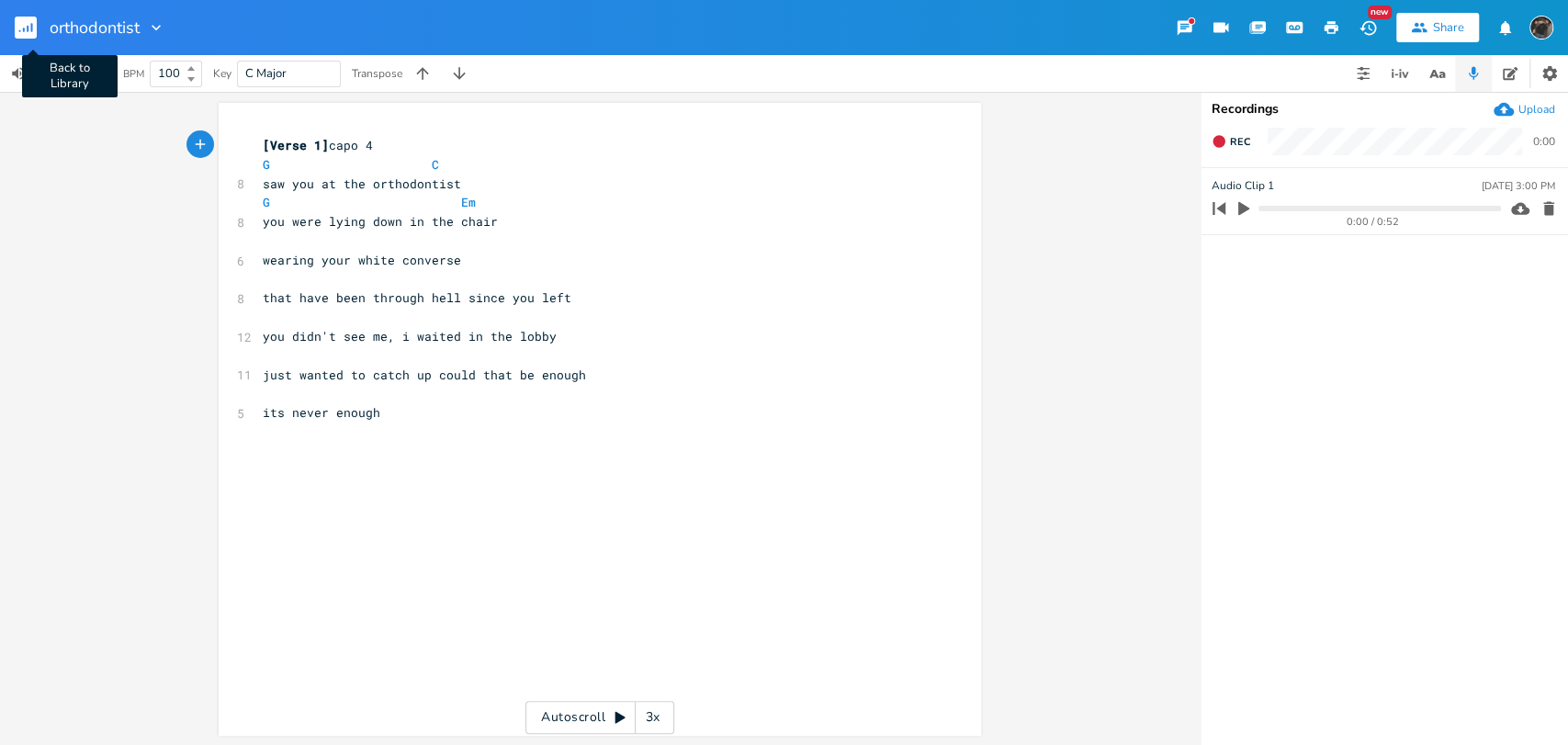
click at [21, 28] on rect "button" at bounding box center [26, 28] width 22 height 22
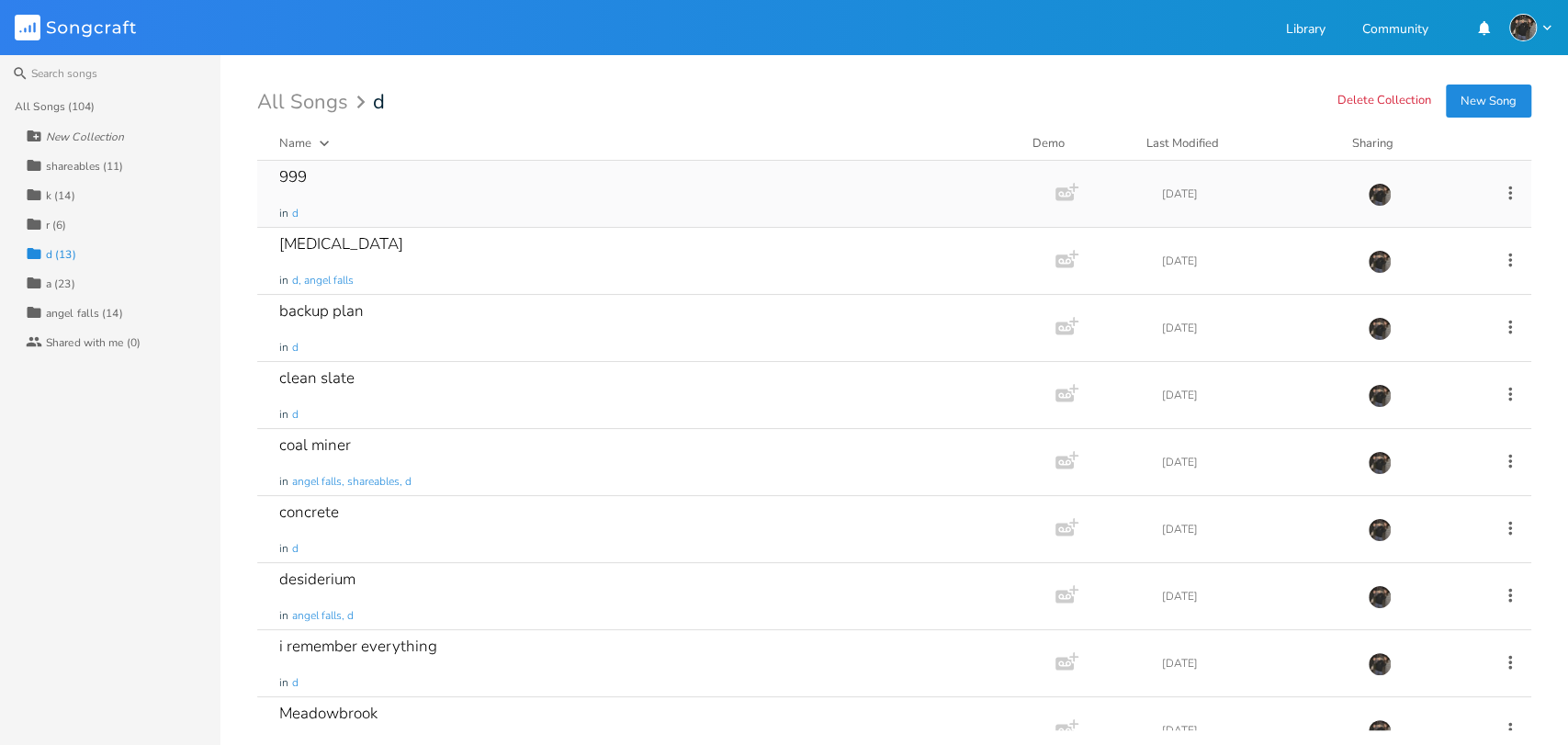
click at [404, 190] on div "999 in d" at bounding box center [652, 193] width 746 height 66
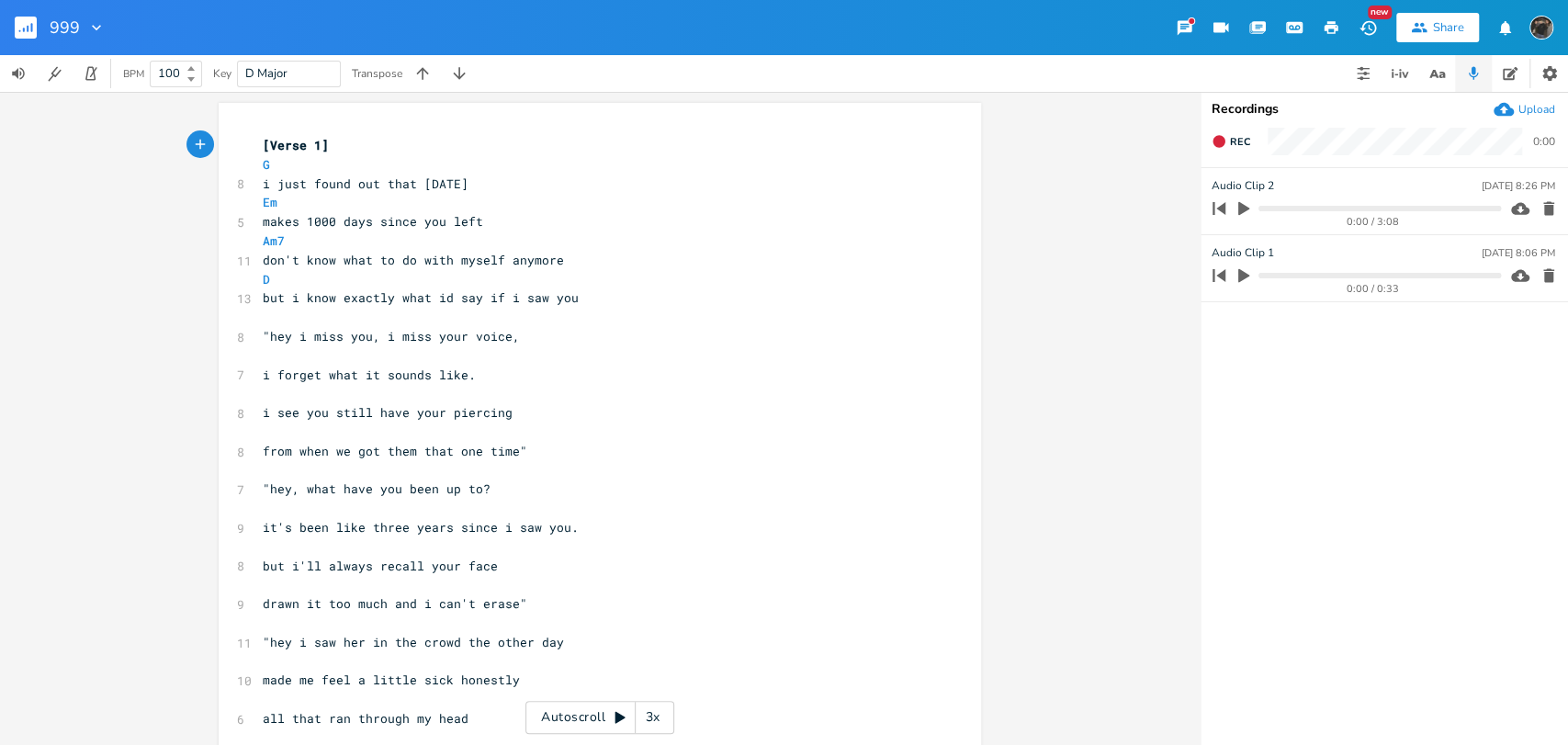
click at [22, 27] on rect "button" at bounding box center [26, 28] width 22 height 22
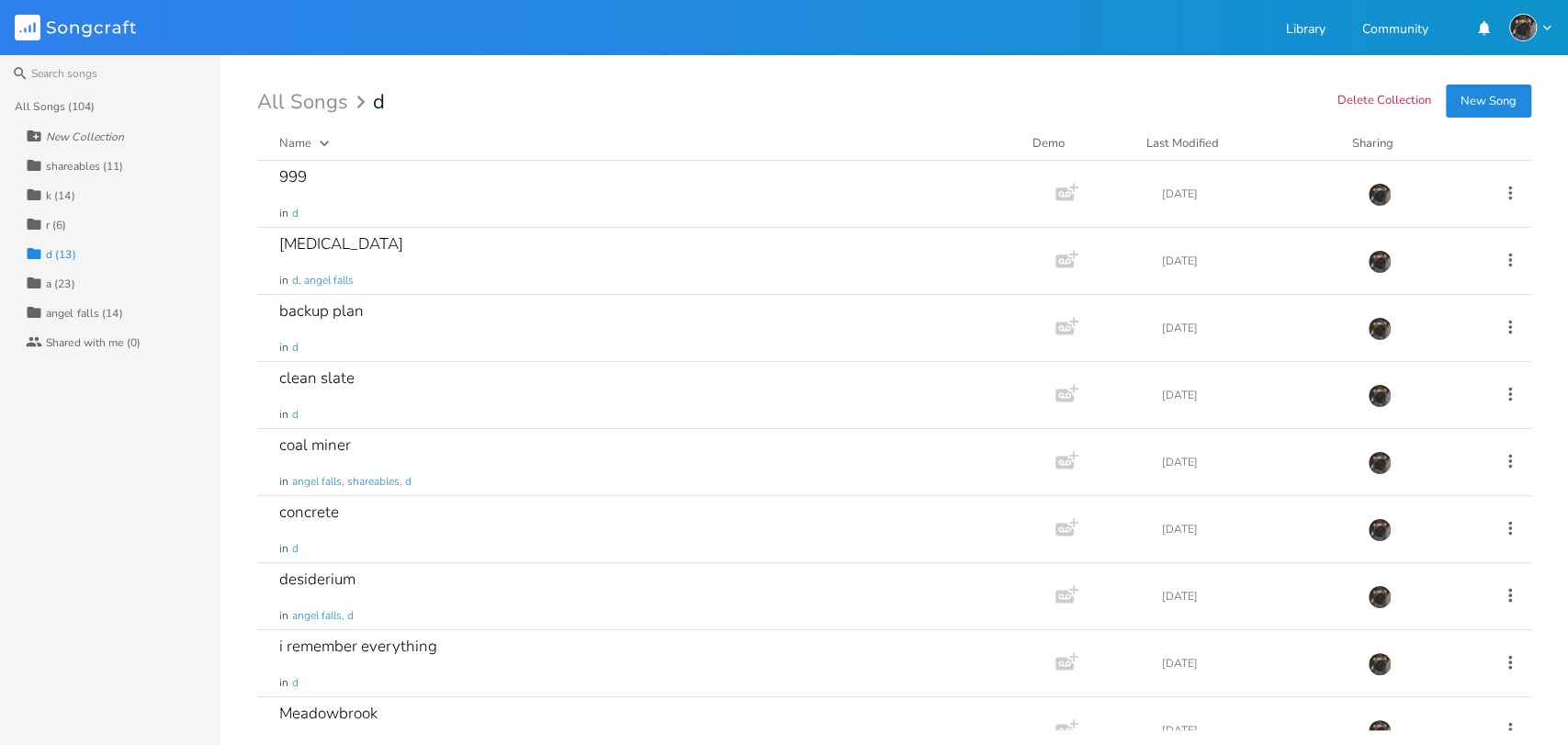
click at [85, 103] on div "All Songs (104)" at bounding box center [56, 106] width 81 height 11
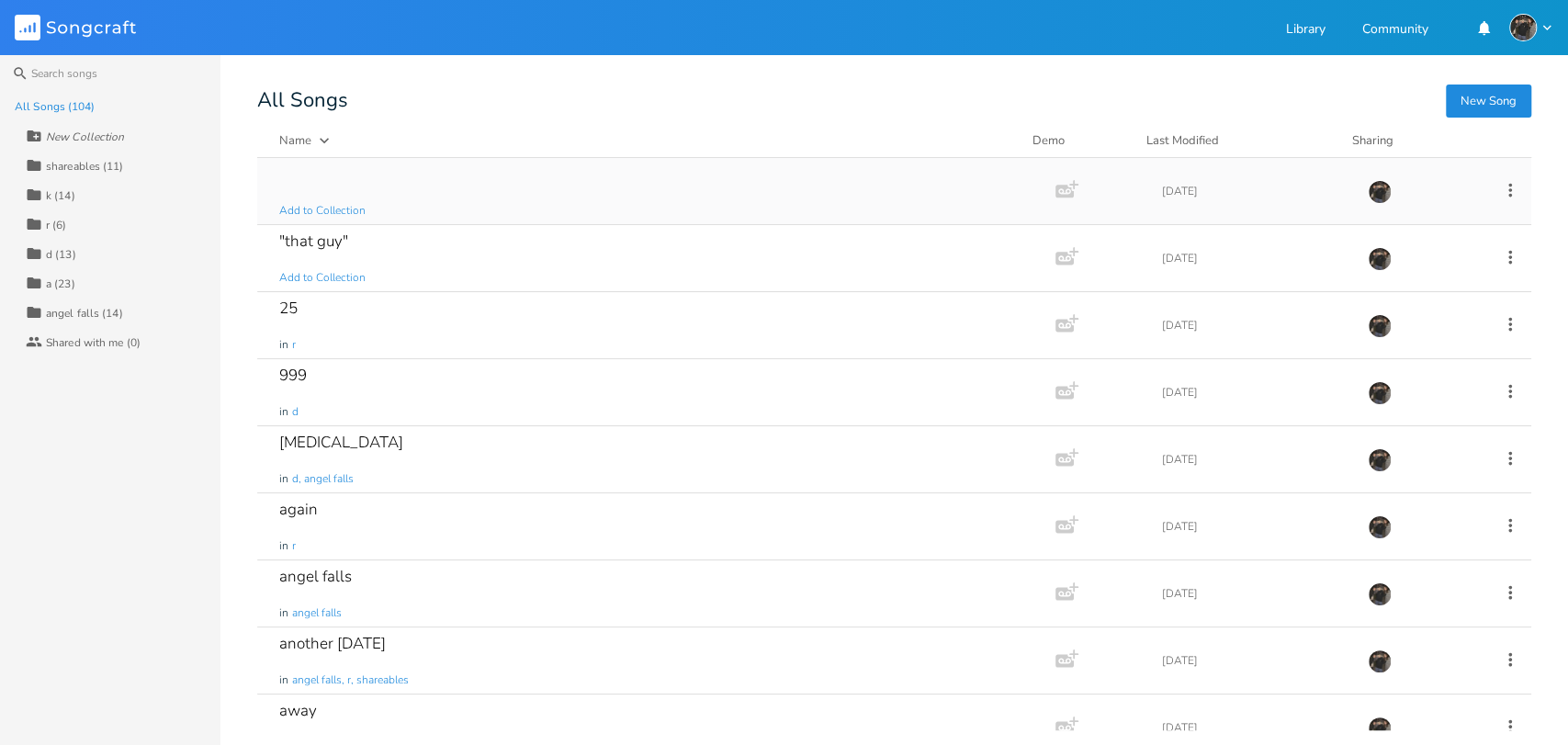
click at [787, 181] on div "Add to Collection" at bounding box center [652, 190] width 746 height 66
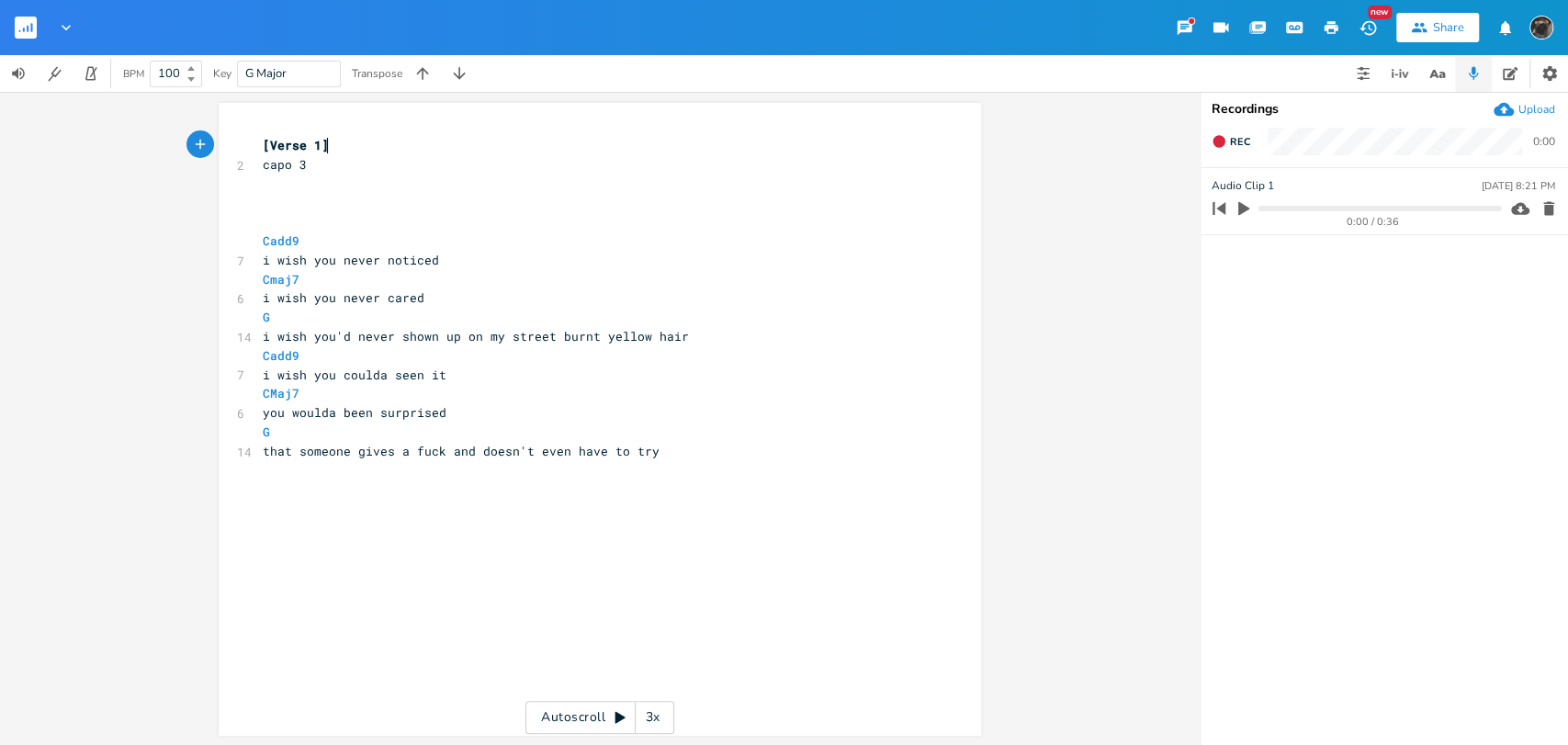
click at [22, 33] on rect "button" at bounding box center [26, 28] width 22 height 22
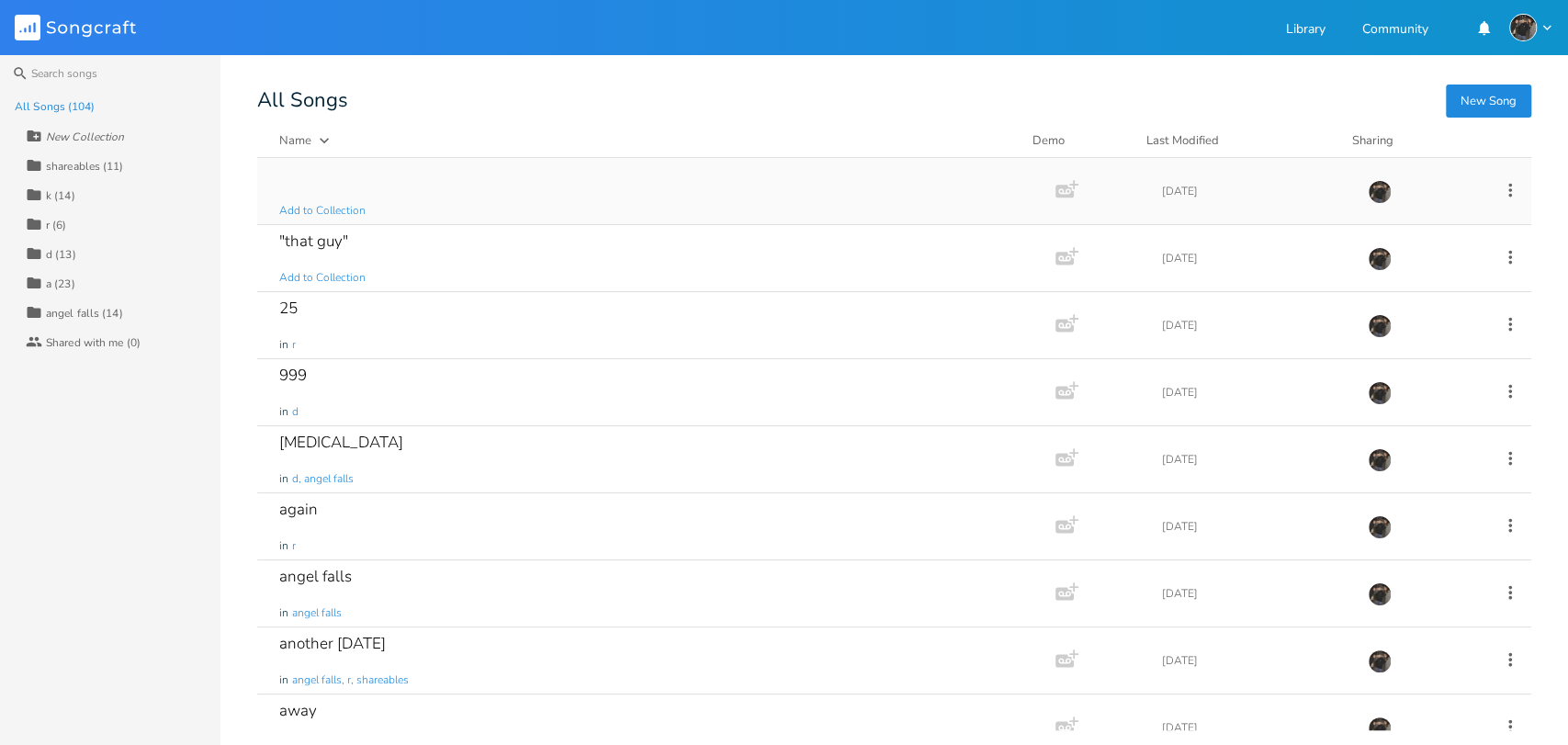
click at [1509, 190] on icon at bounding box center [1511, 189] width 4 height 14
click at [1410, 217] on span "Edit Rename" at bounding box center [1387, 218] width 57 height 13
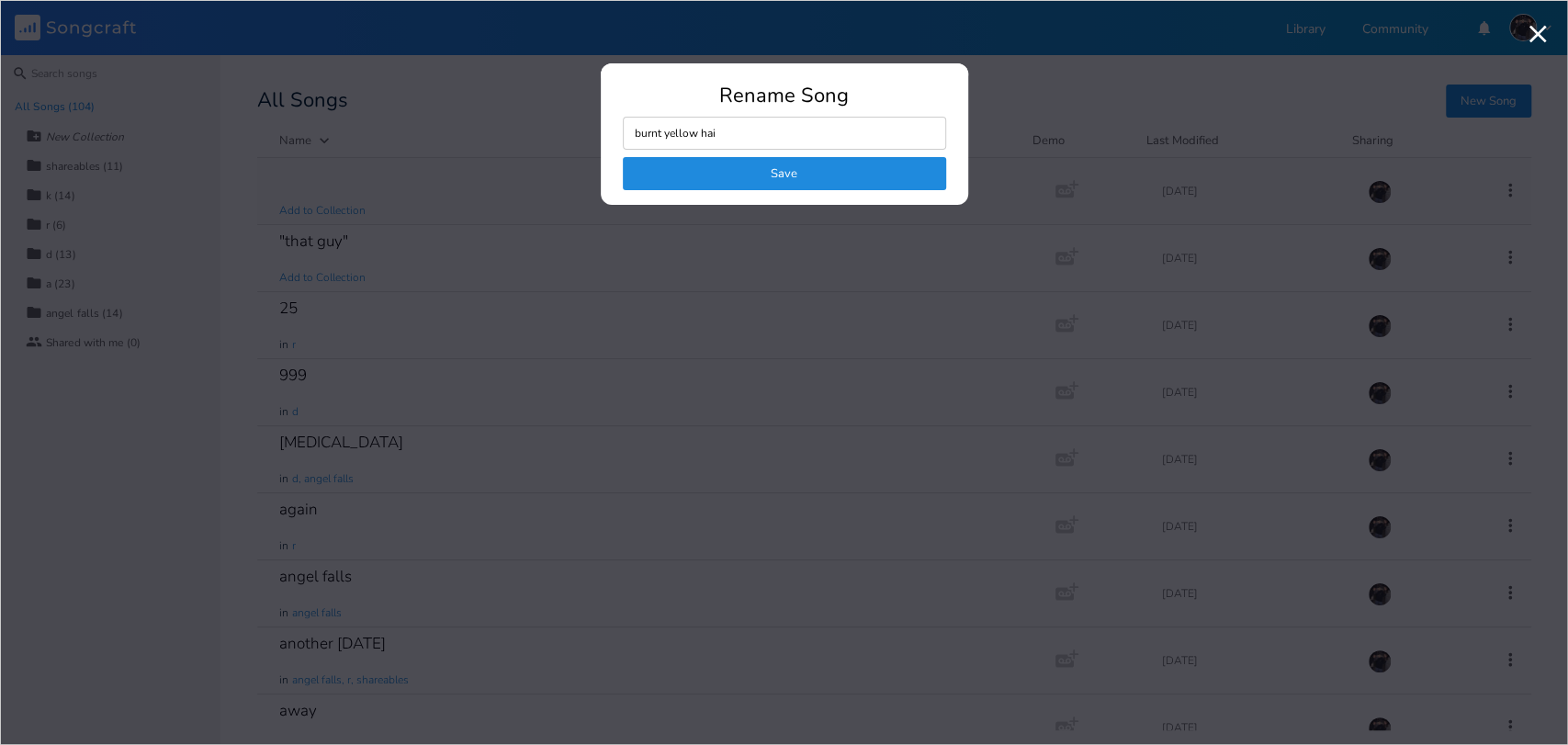
type input "burnt yellow hair"
click button "Save" at bounding box center [784, 172] width 323 height 33
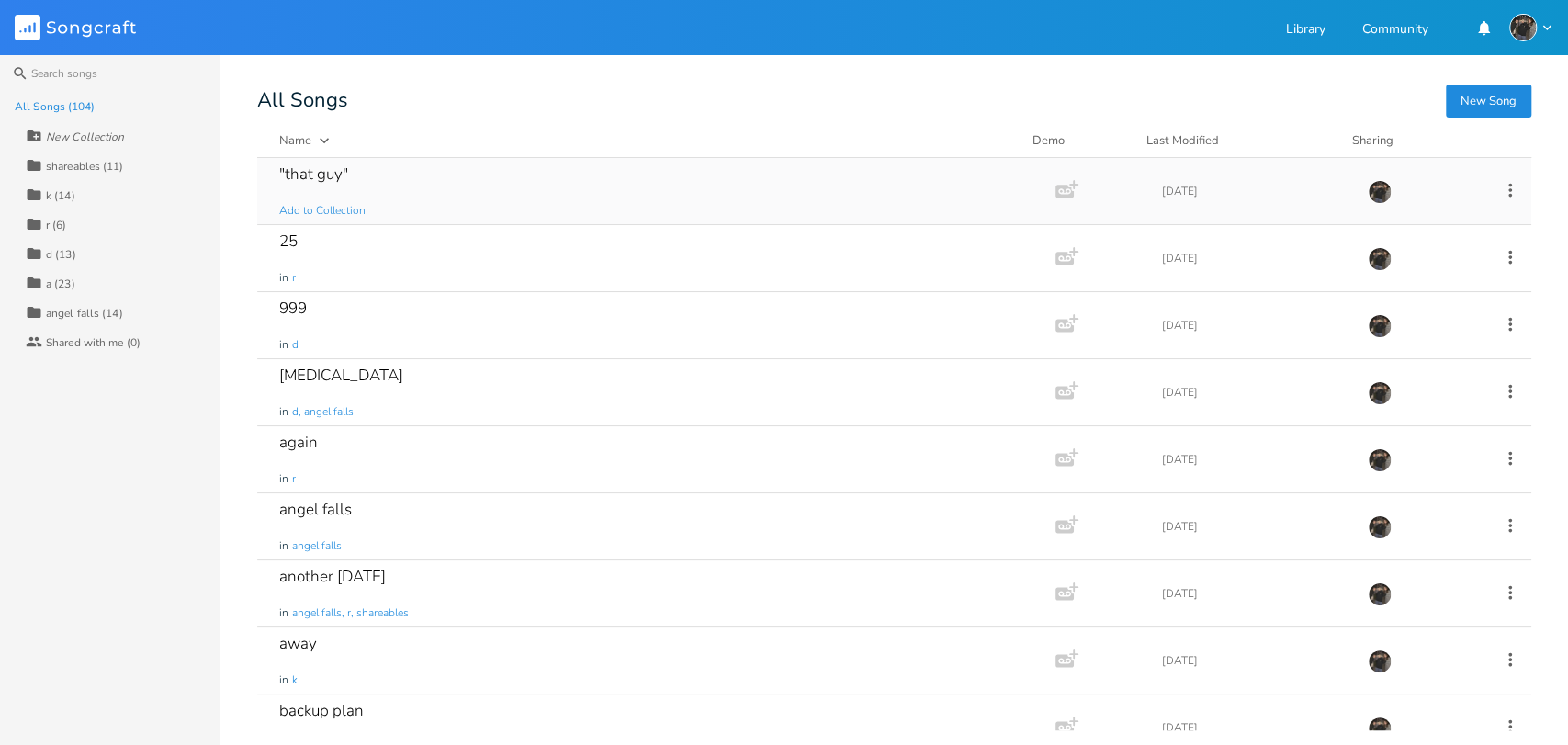
click at [1504, 192] on icon at bounding box center [1510, 190] width 20 height 20
click at [1417, 289] on li "Collection Collections" at bounding box center [1424, 281] width 147 height 32
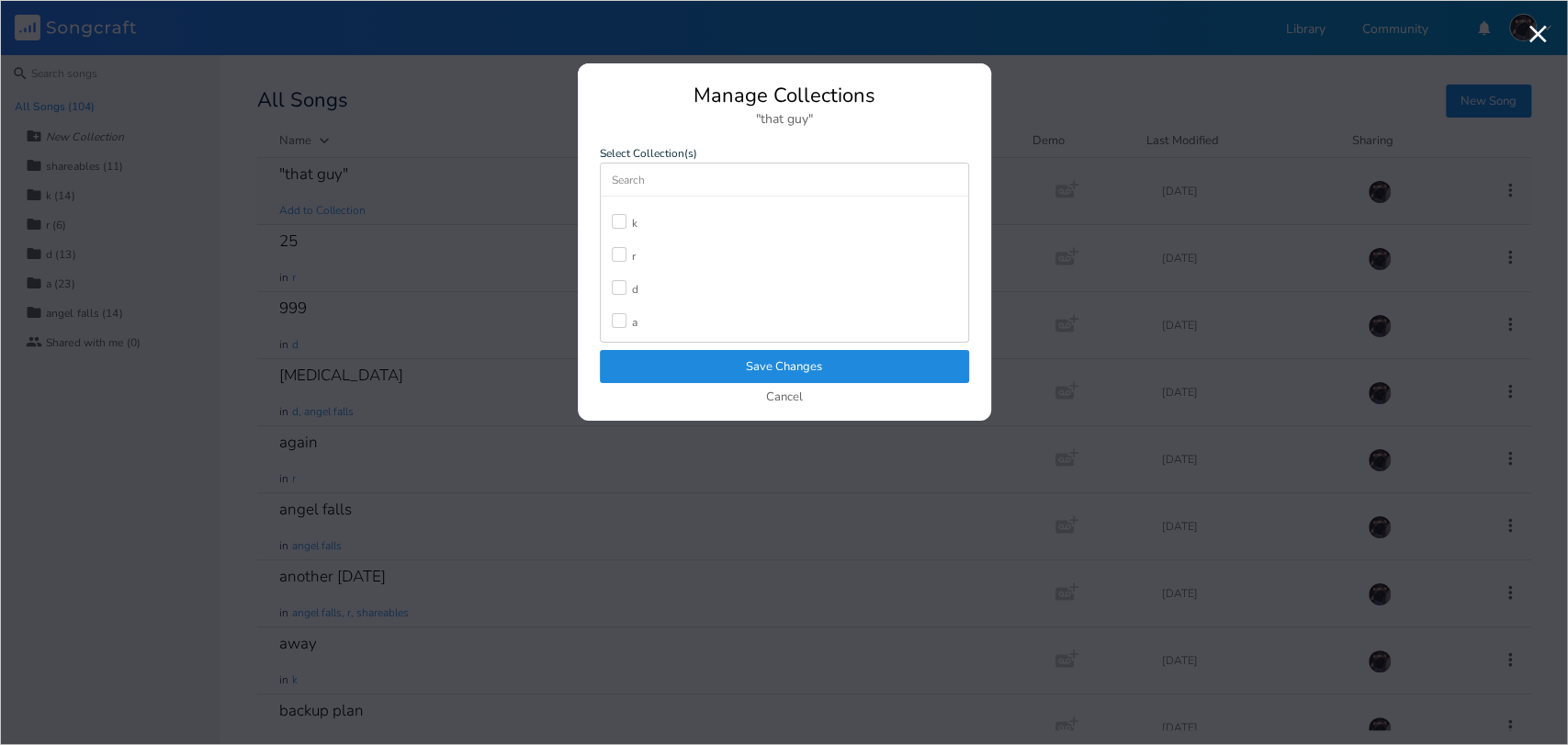
scroll to position [81, 0]
click at [617, 293] on div at bounding box center [618, 291] width 15 height 15
click at [624, 348] on div "Manage Collections "that guy" Select Collection(s) New Collection shareables k …" at bounding box center [784, 253] width 413 height 335
click at [634, 363] on button "Save Changes" at bounding box center [784, 366] width 370 height 33
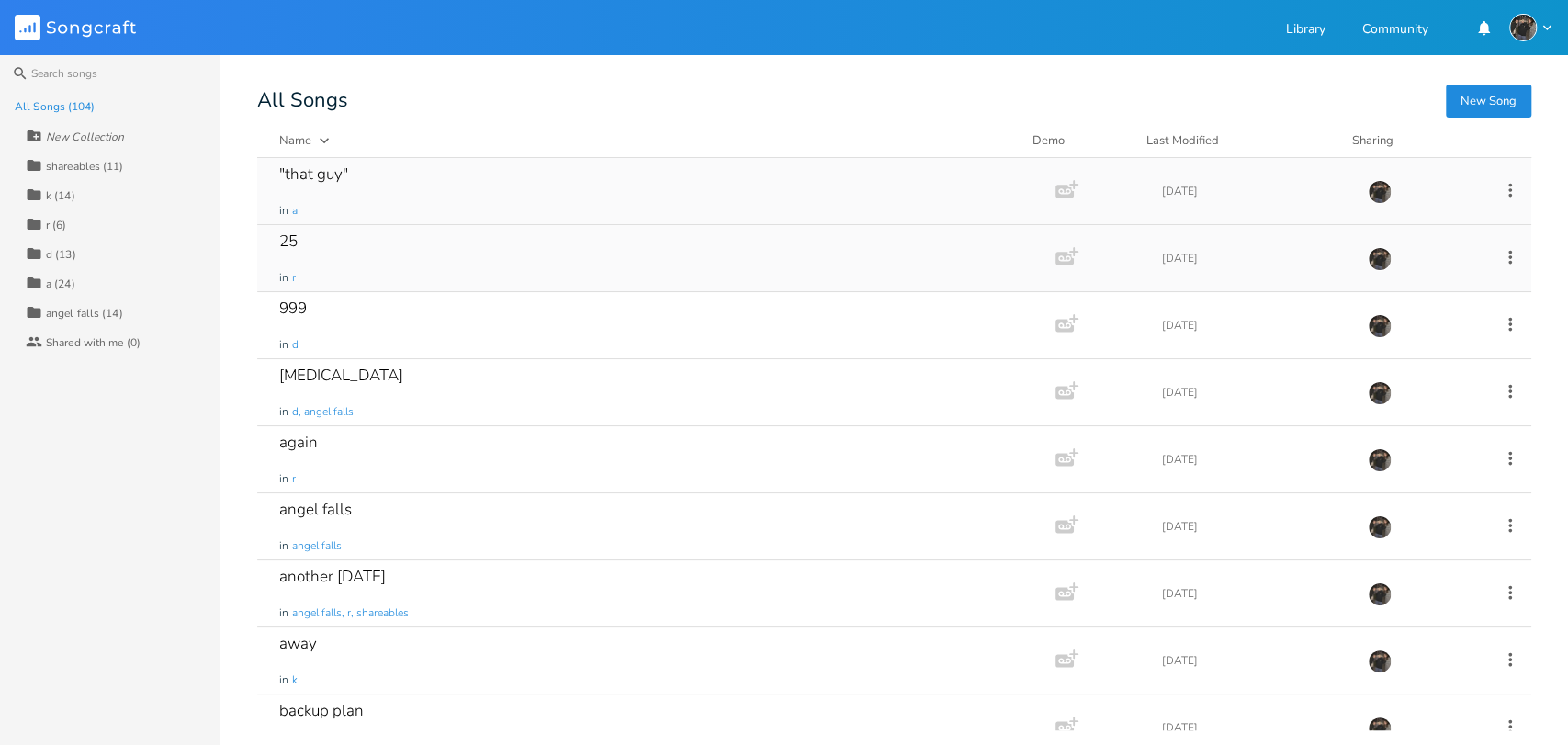
click at [1503, 260] on icon at bounding box center [1510, 257] width 20 height 20
click at [1408, 359] on li "Collection Collections" at bounding box center [1424, 348] width 147 height 32
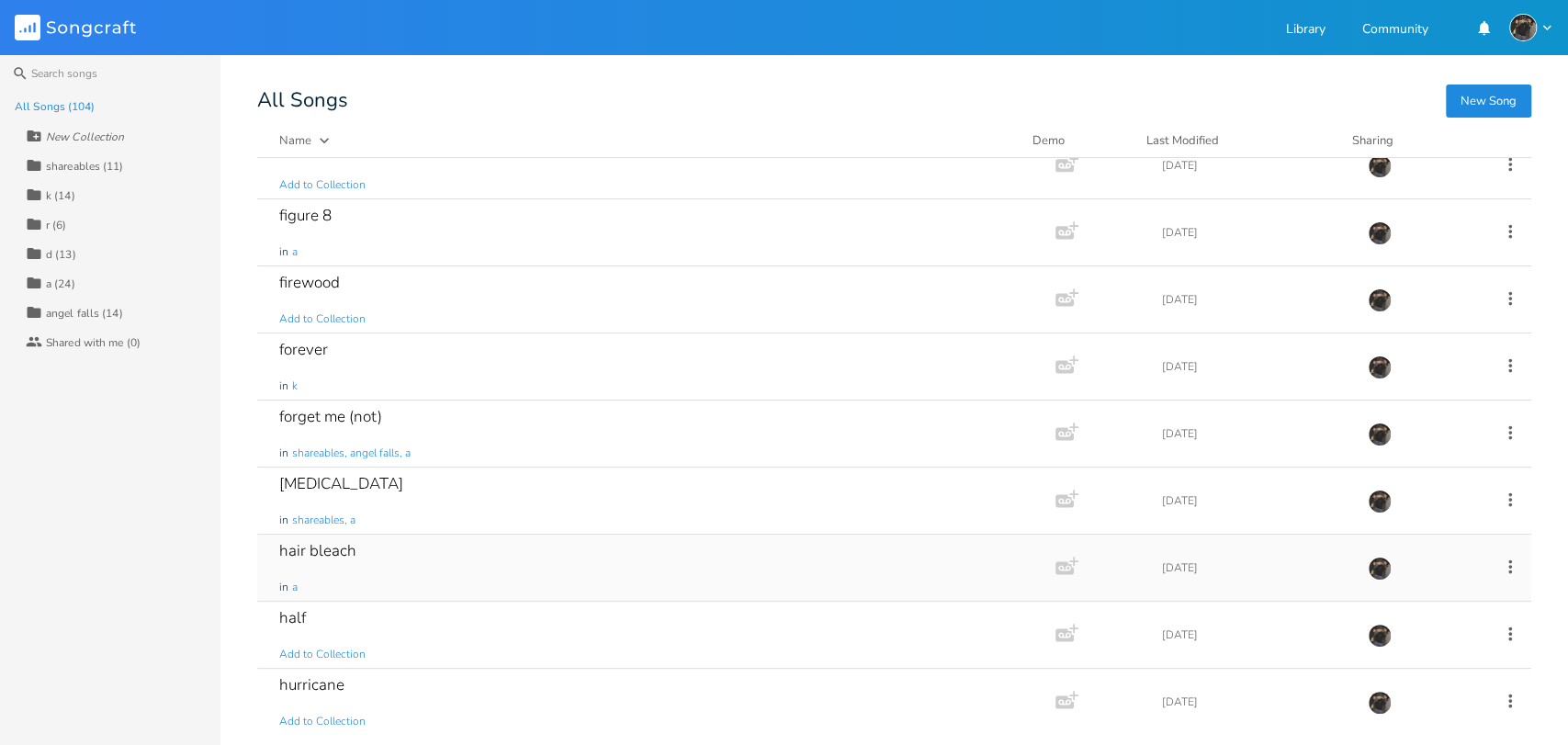
scroll to position [1938, 0]
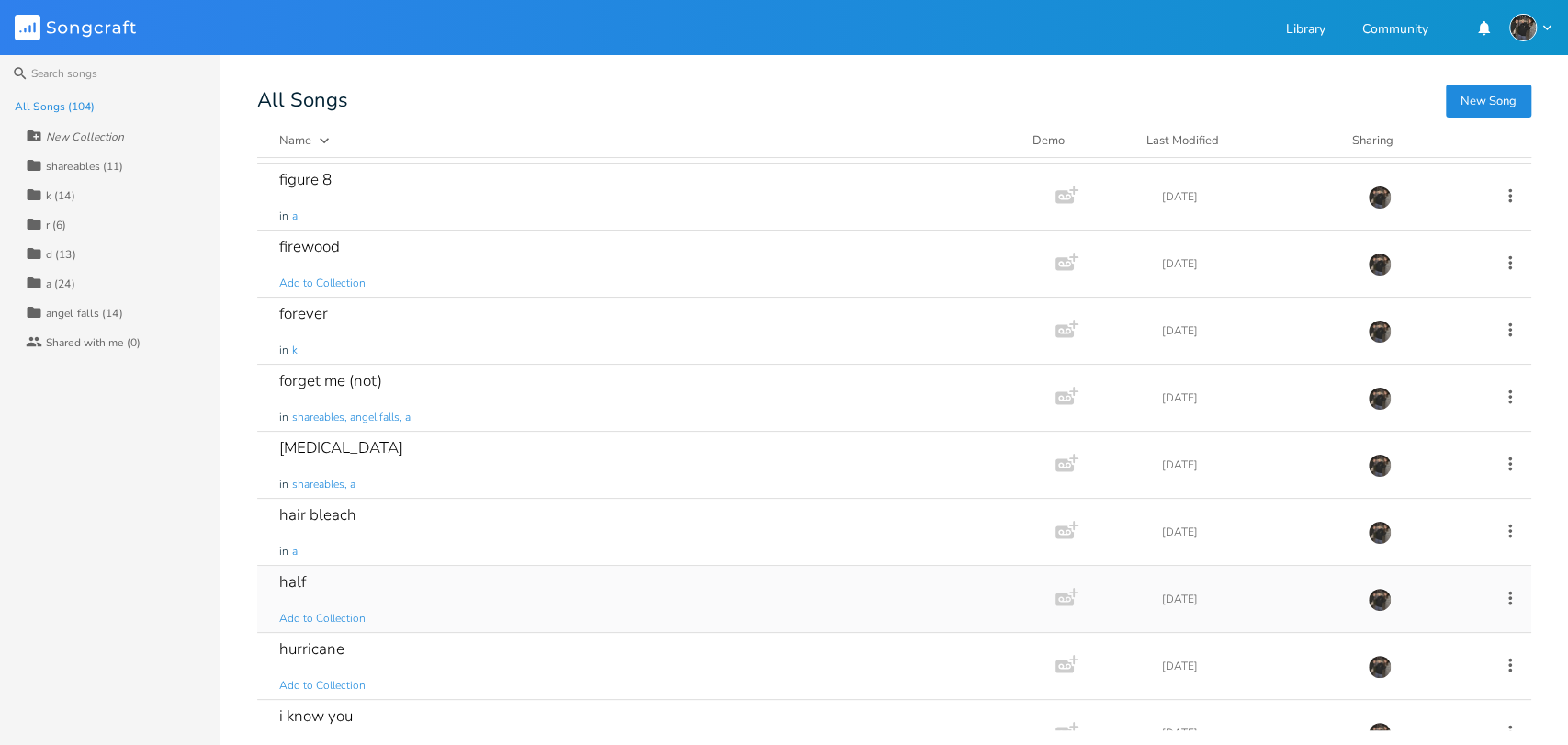
click at [376, 594] on div "half Add to Collection" at bounding box center [652, 598] width 746 height 66
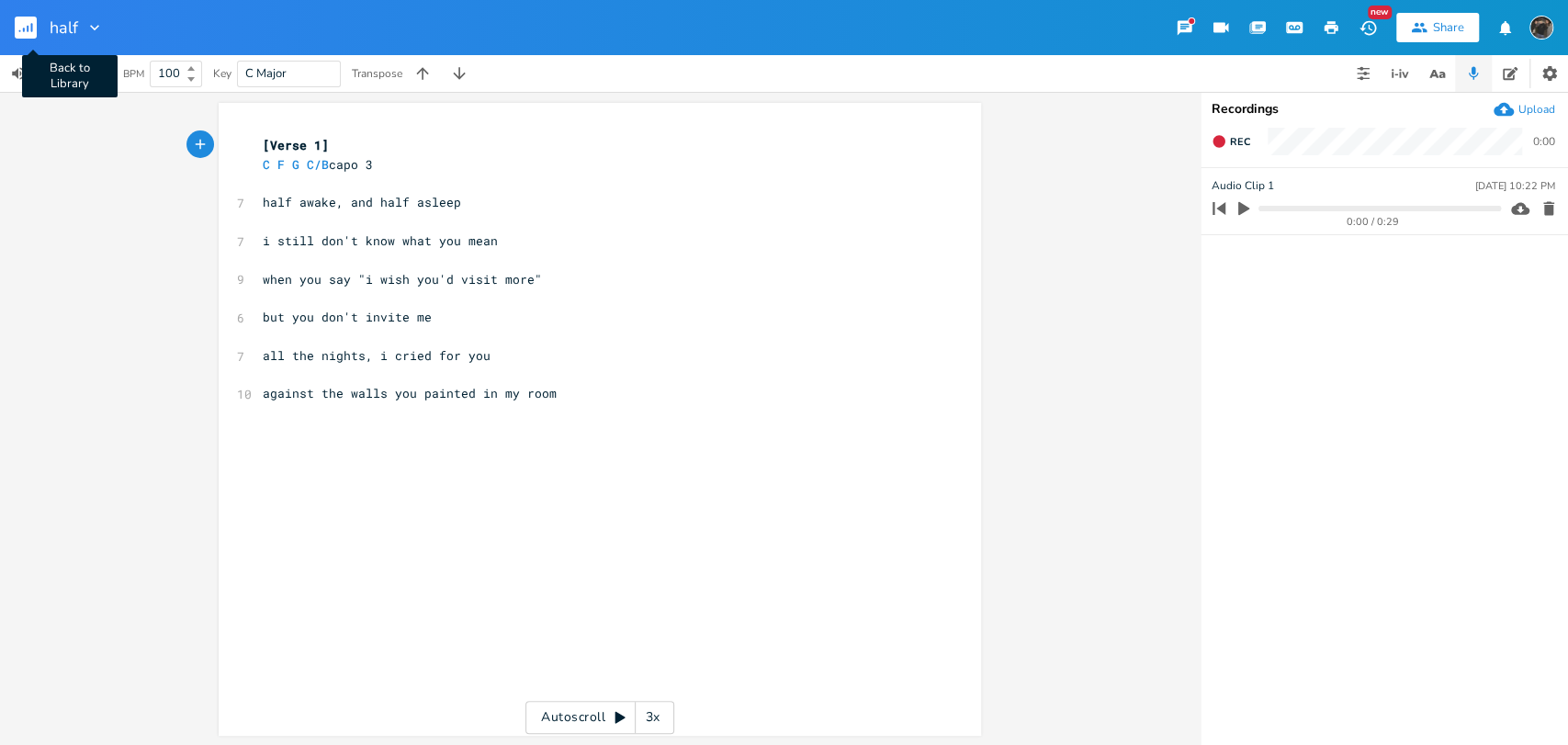
click at [30, 32] on rect "button" at bounding box center [26, 28] width 22 height 22
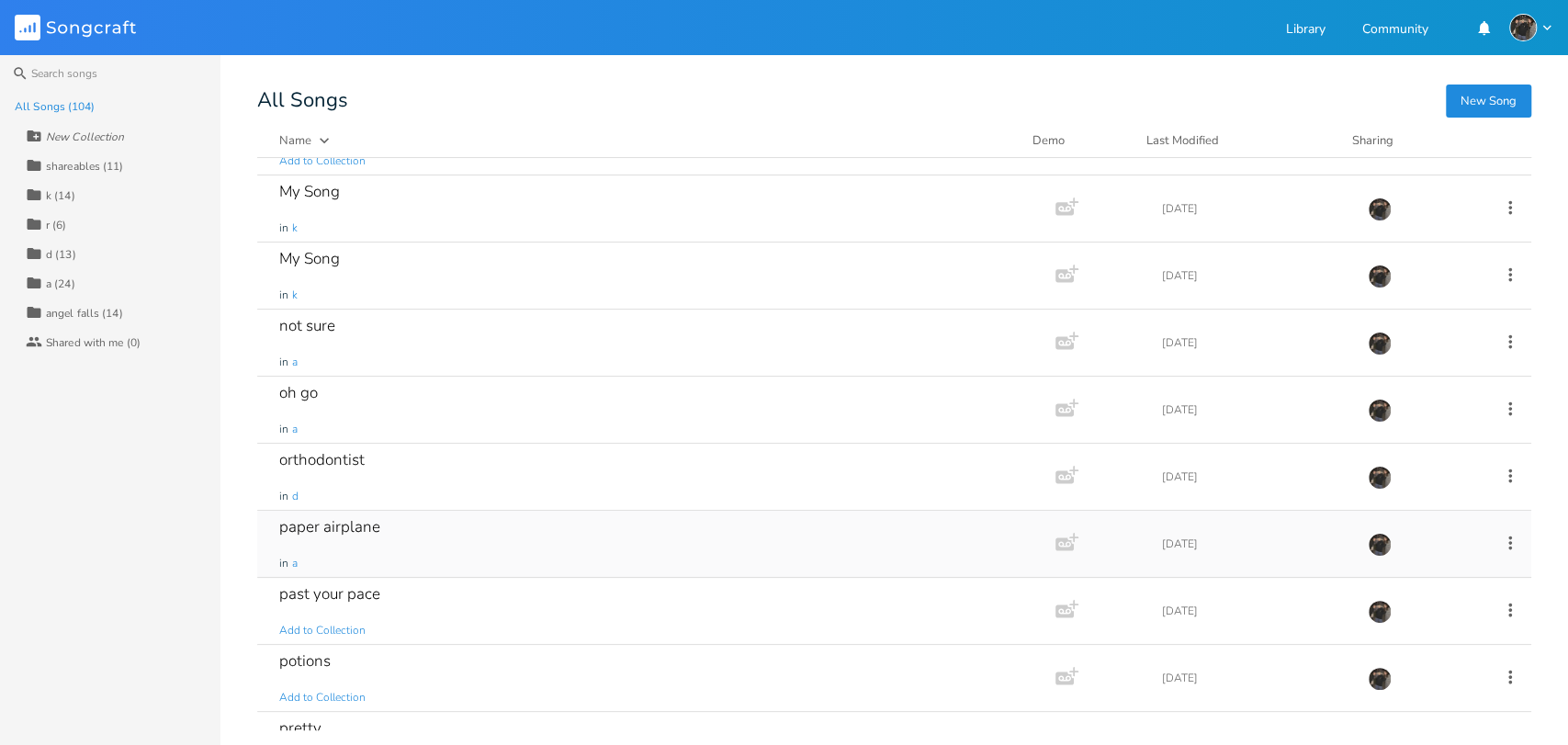
scroll to position [3569, 0]
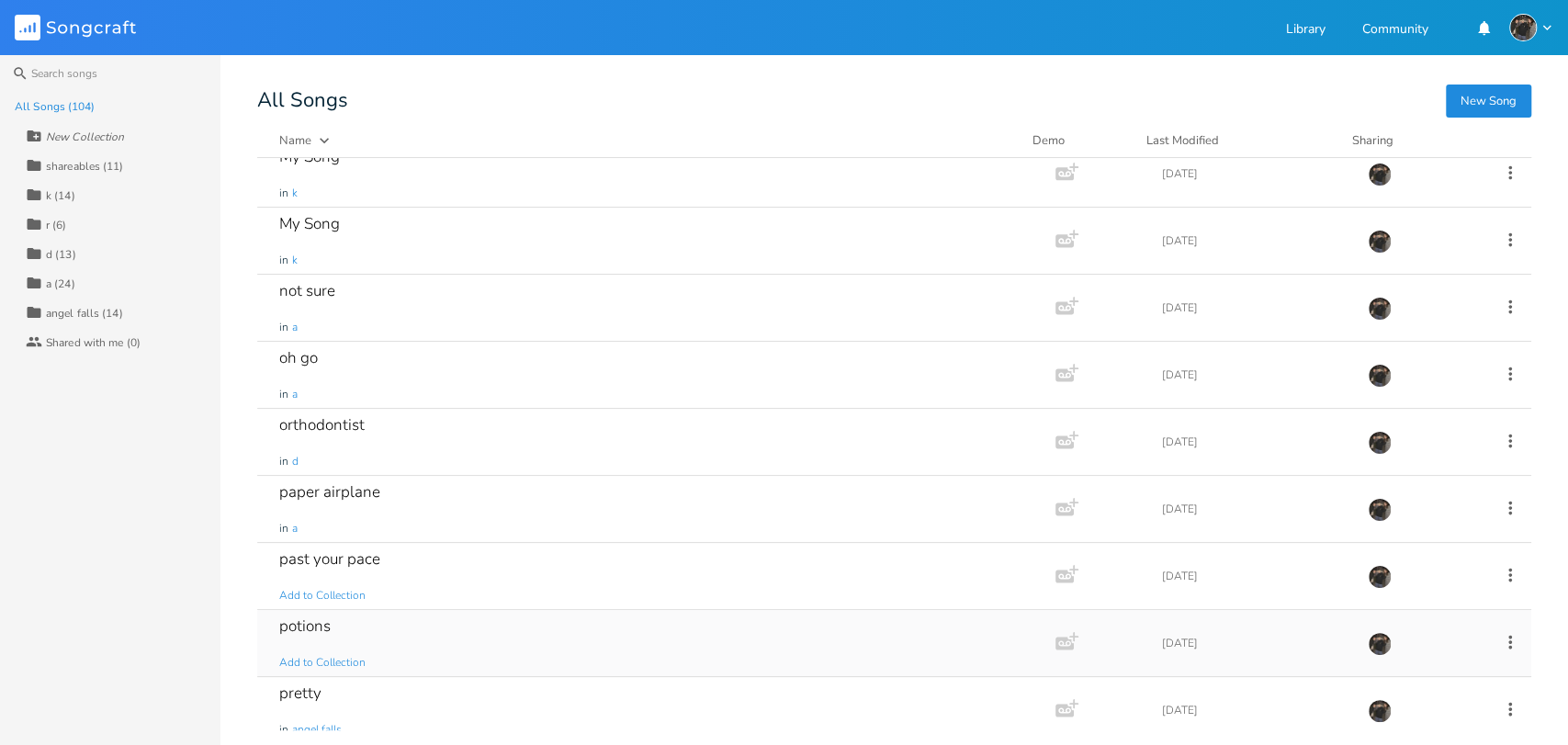
click at [508, 629] on div "potions Add to Collection" at bounding box center [652, 642] width 746 height 66
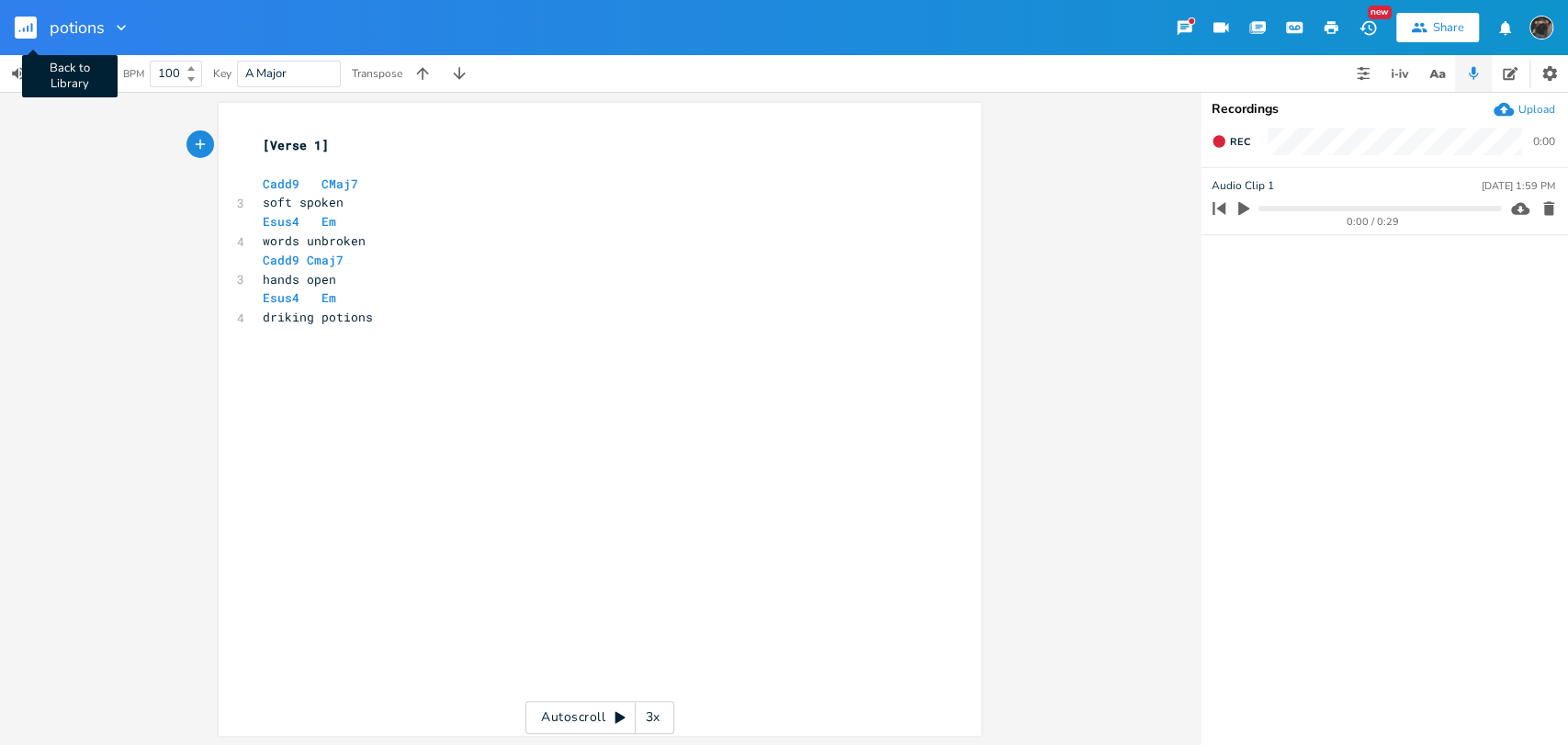
click at [22, 24] on rect "button" at bounding box center [26, 28] width 22 height 22
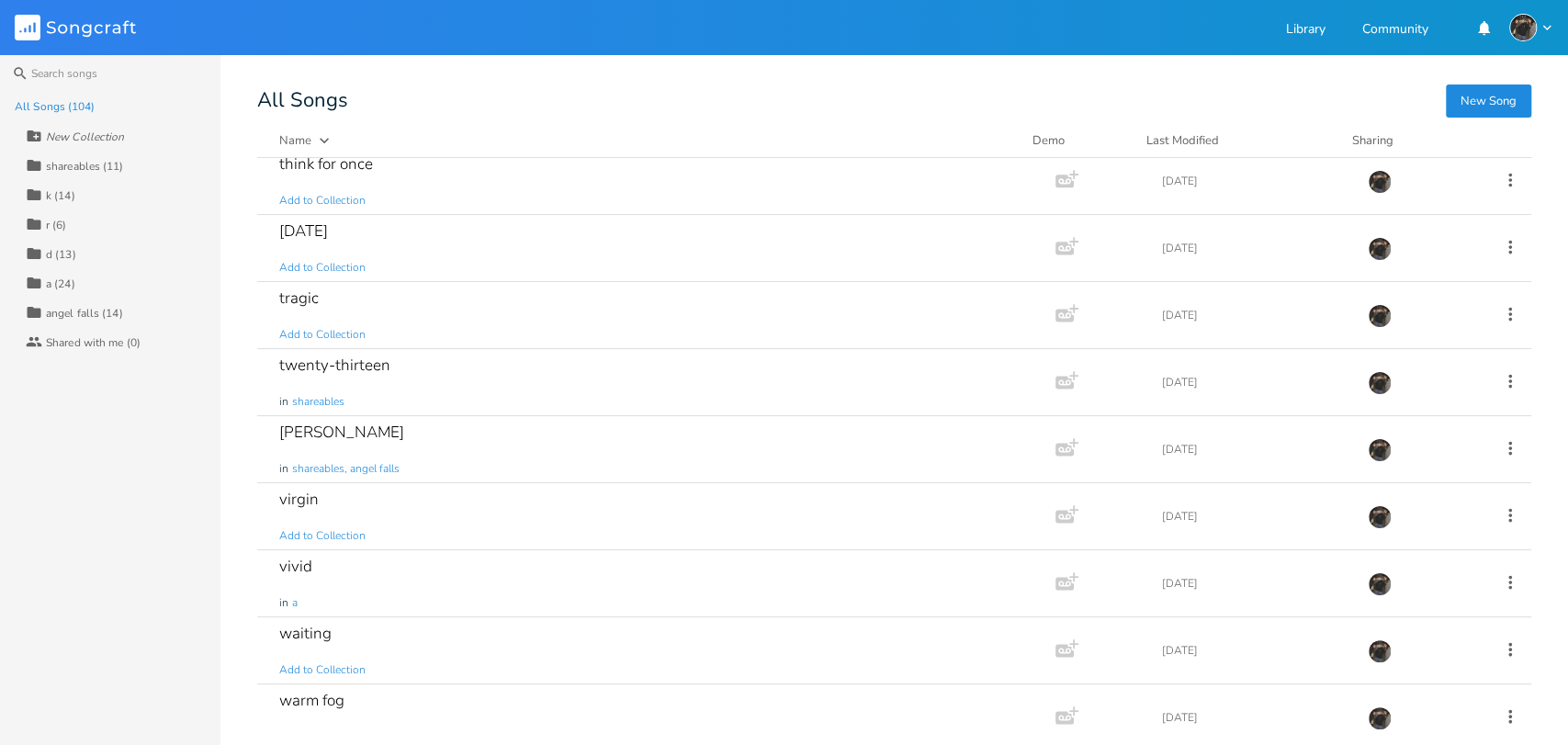
scroll to position [5910, 0]
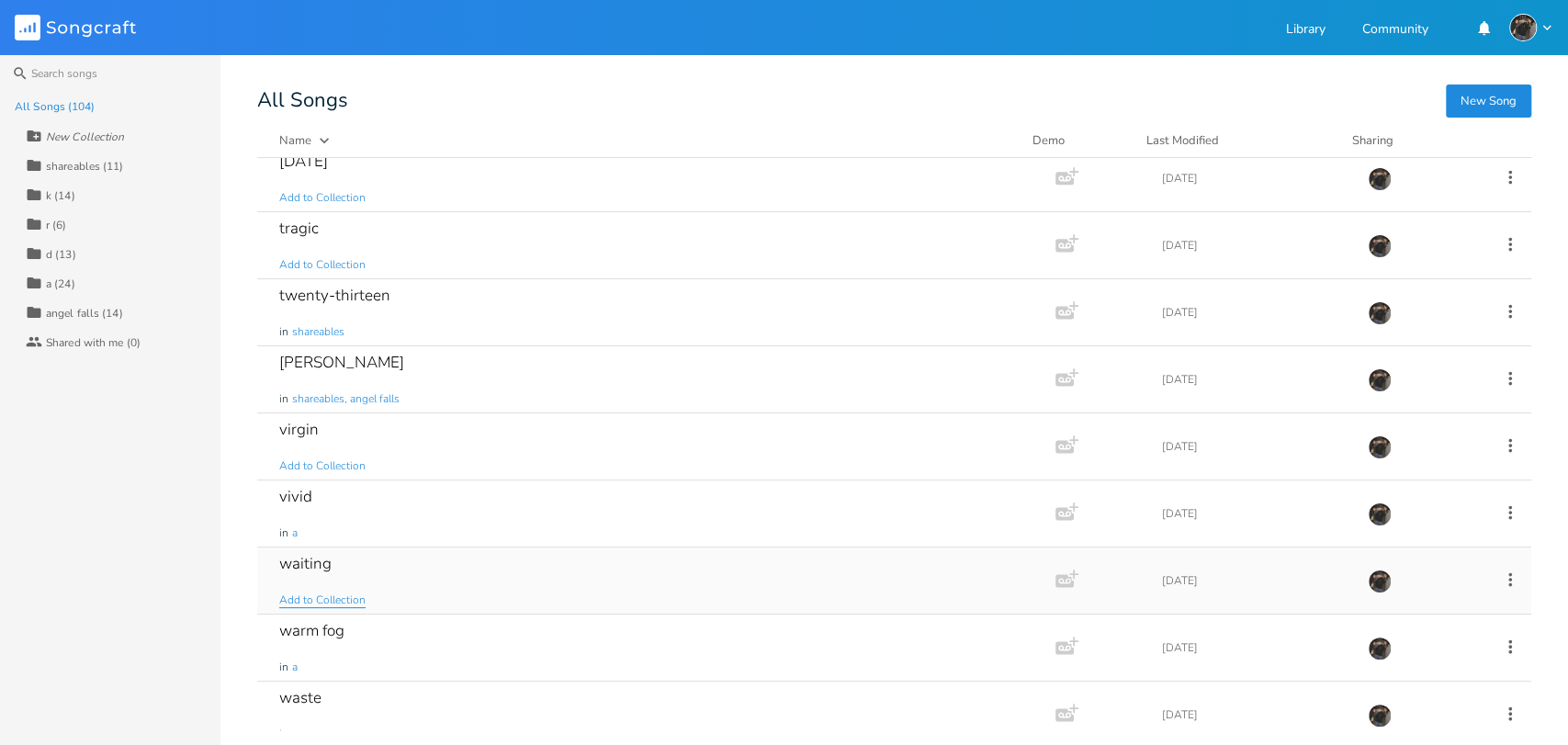
click at [336, 592] on span "Add to Collection" at bounding box center [322, 600] width 86 height 16
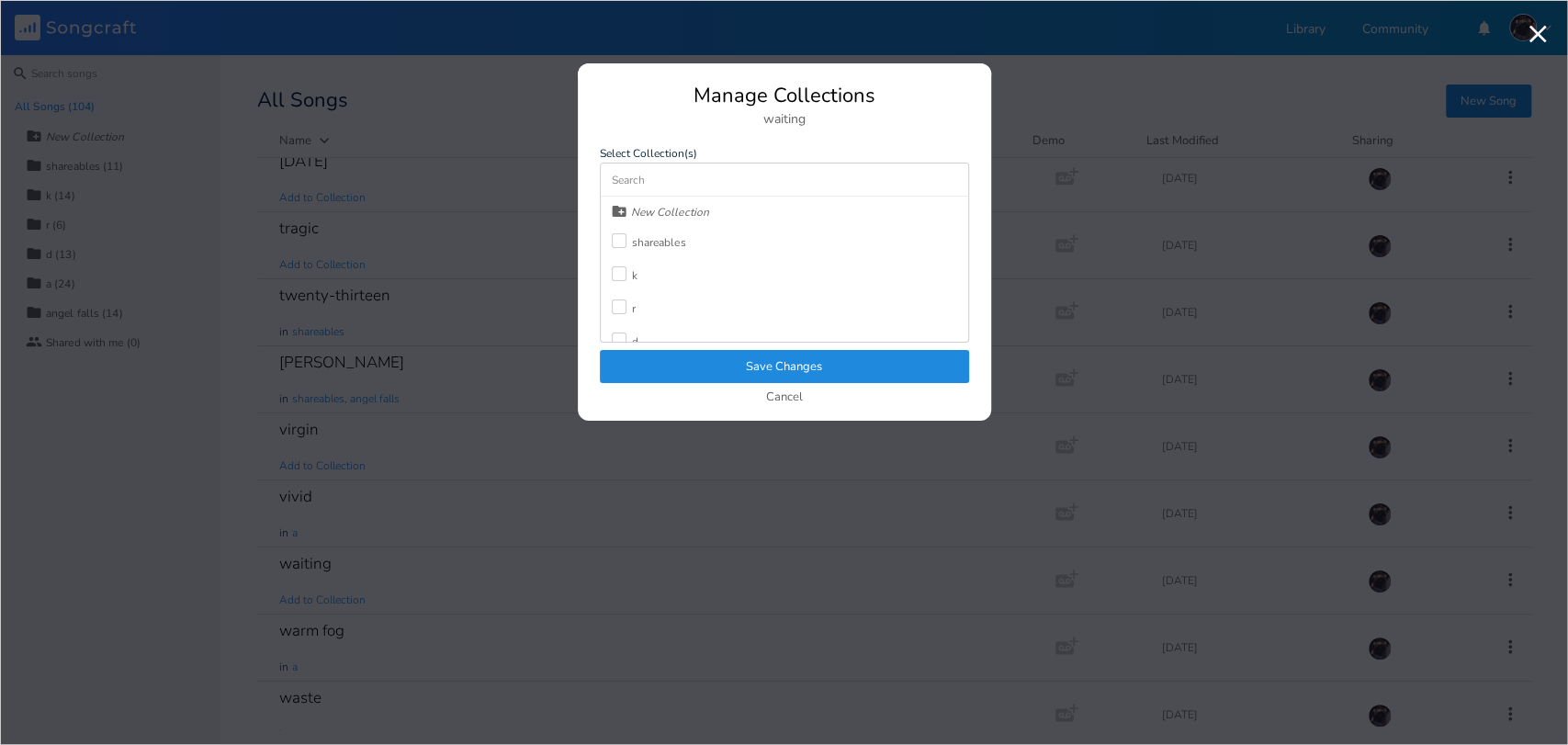
click at [614, 273] on div at bounding box center [618, 273] width 15 height 15
click at [677, 372] on button "Save Changes" at bounding box center [784, 366] width 370 height 33
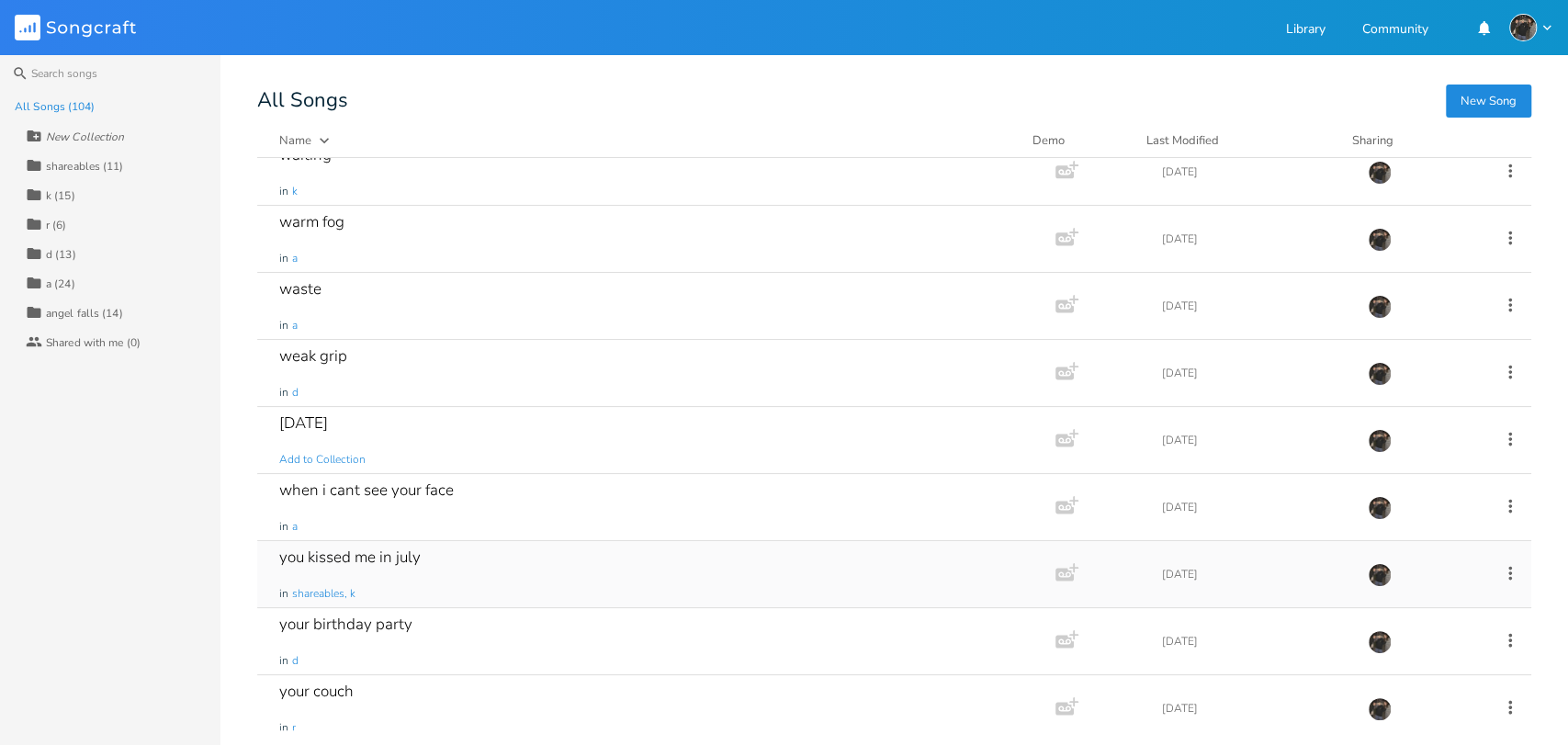
scroll to position [6285, 0]
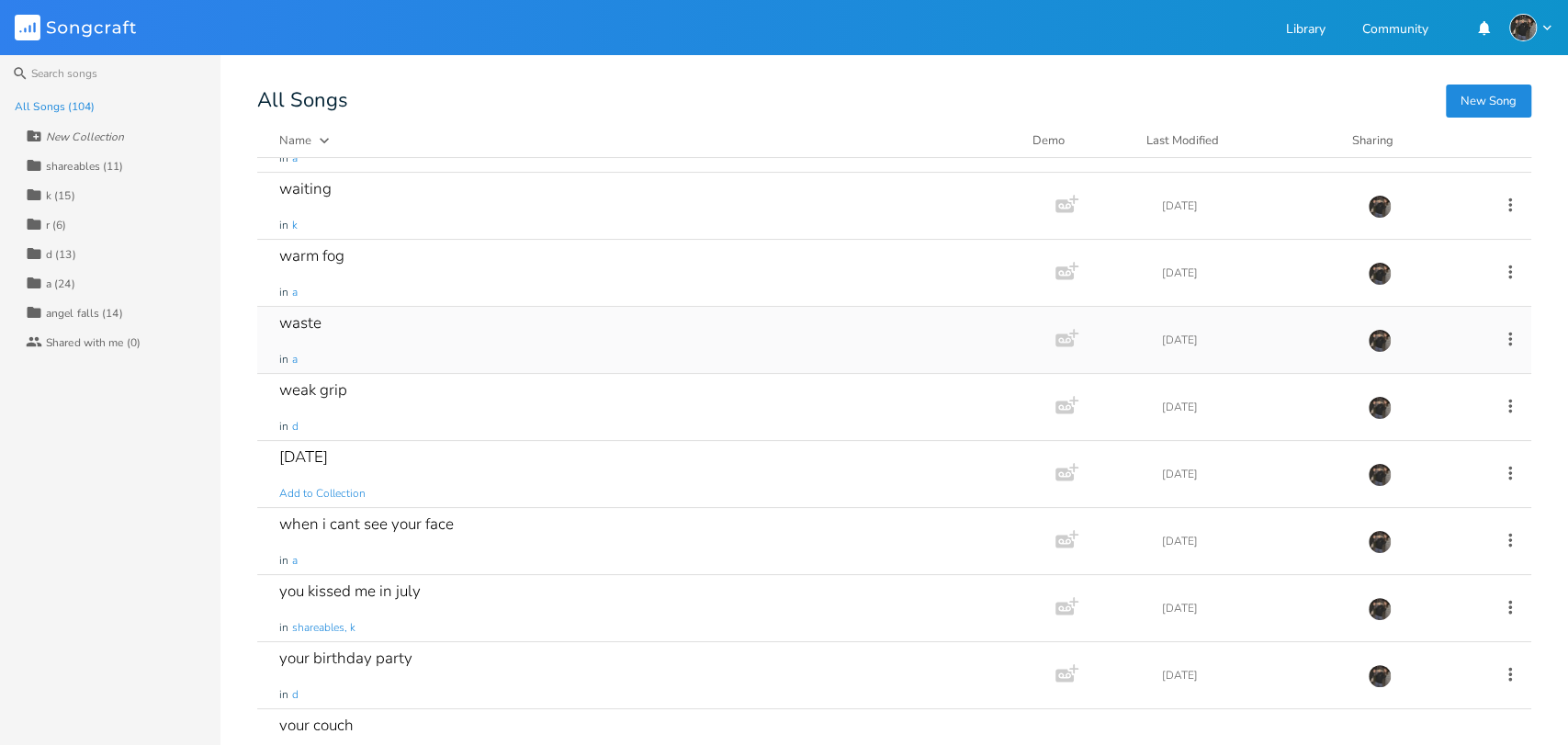
click at [588, 343] on div "waste in a" at bounding box center [652, 339] width 746 height 66
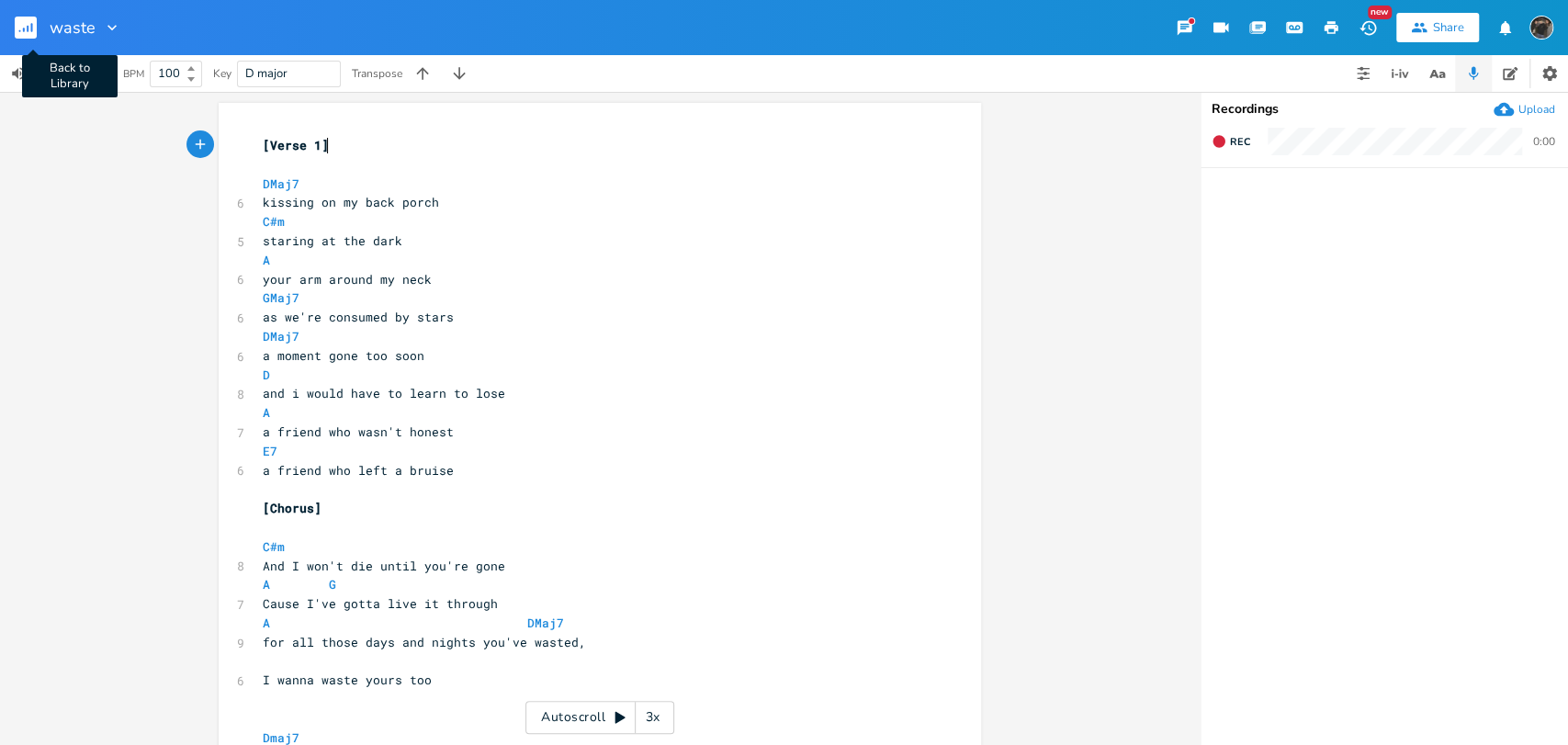
click at [27, 34] on rect "button" at bounding box center [26, 28] width 22 height 22
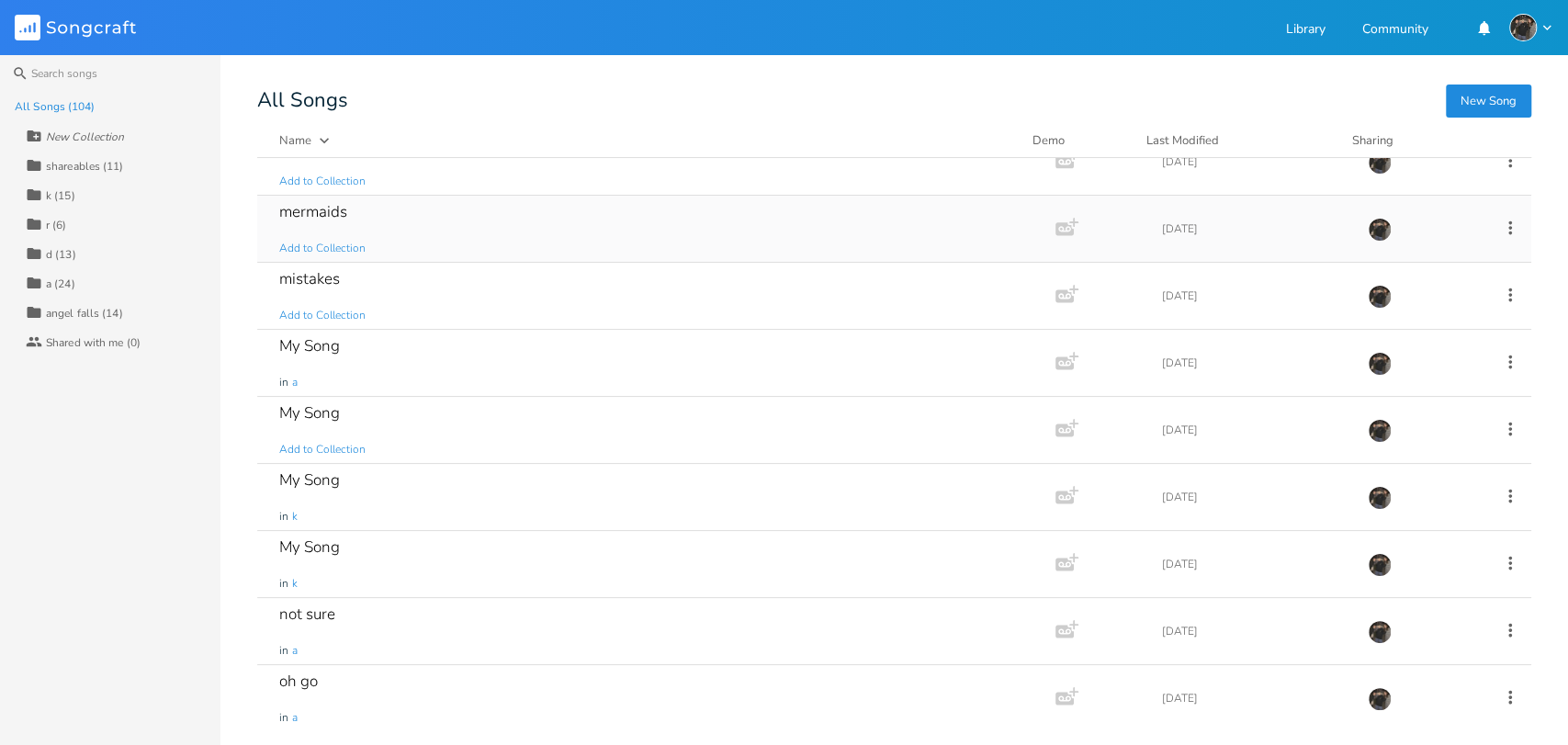
scroll to position [3263, 0]
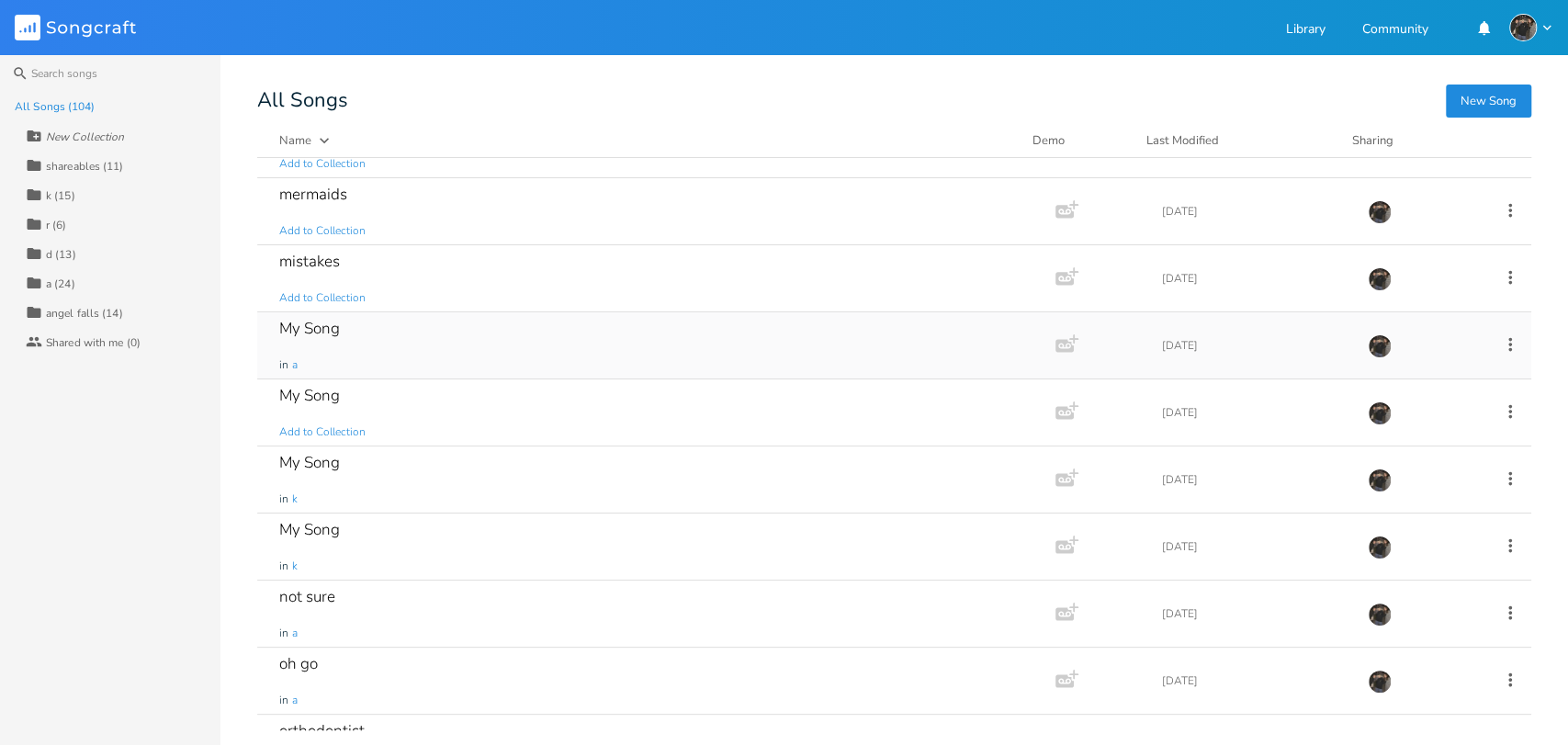
click at [432, 352] on div "My Song in a" at bounding box center [652, 345] width 746 height 66
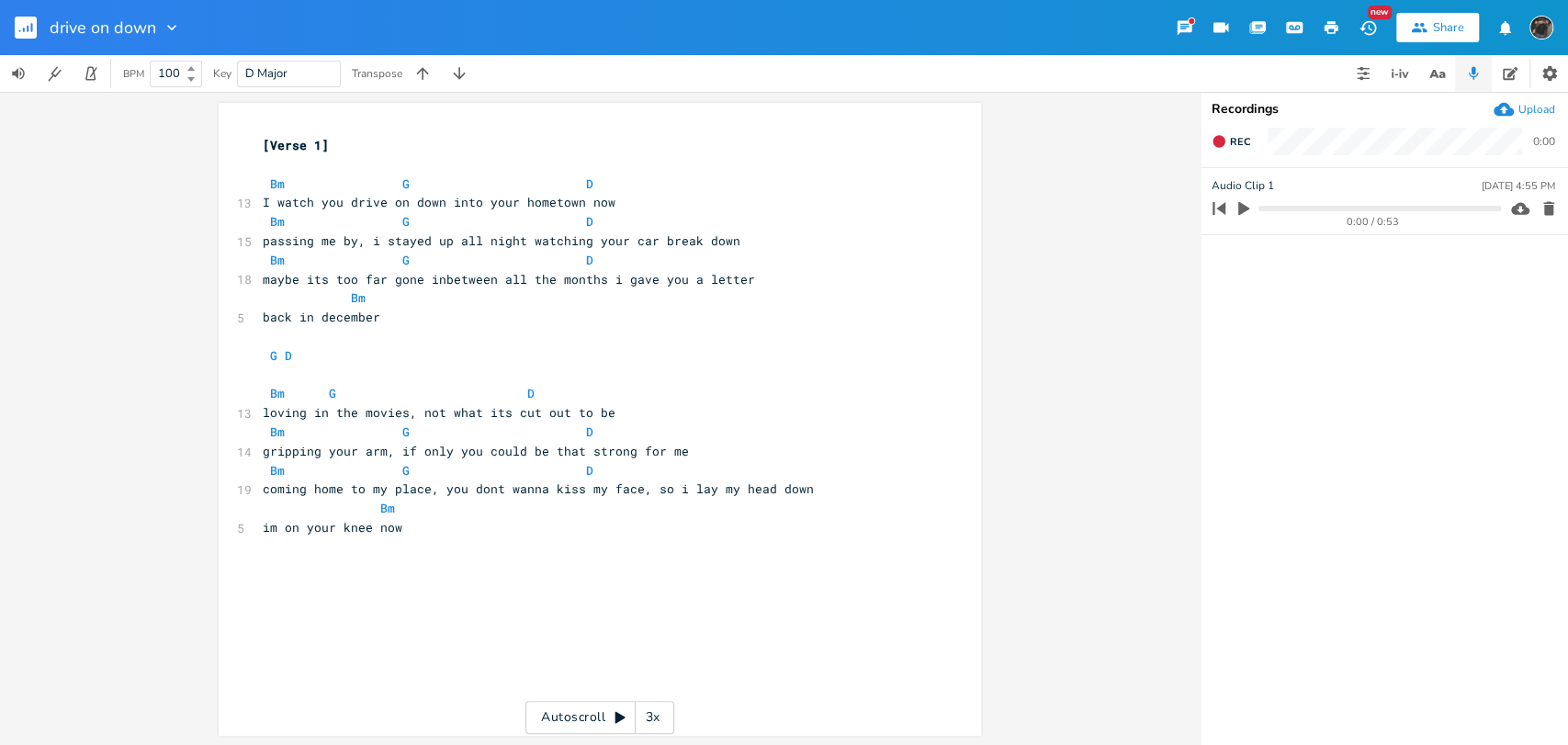
type input "drive on down"
click at [18, 29] on rect "button" at bounding box center [26, 28] width 22 height 22
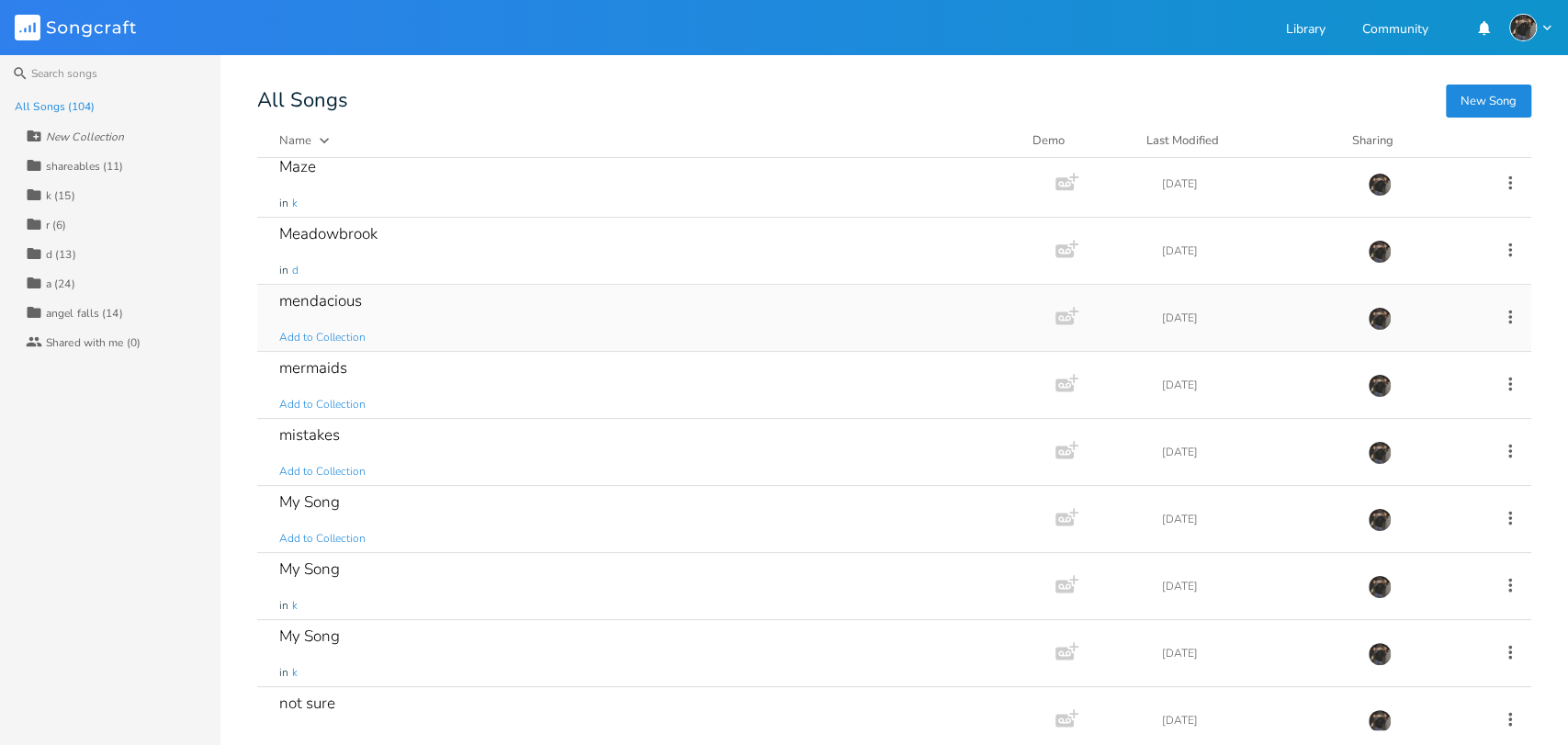
scroll to position [3161, 0]
click at [534, 519] on div "My Song Add to Collection" at bounding box center [652, 514] width 746 height 66
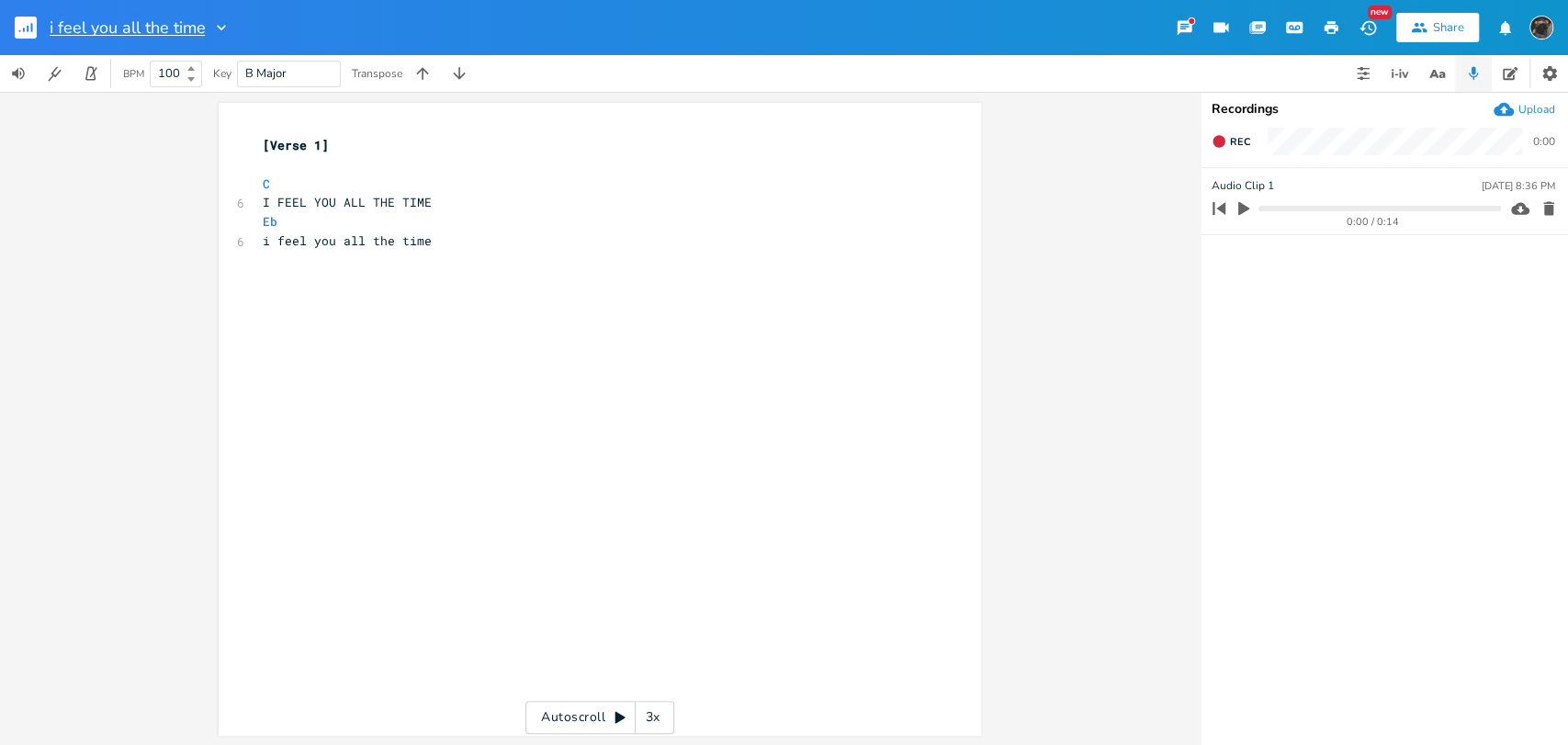
type input "i feel you all the time"
click at [26, 36] on rect "button" at bounding box center [26, 28] width 22 height 22
click at [16, 19] on rect "button" at bounding box center [26, 28] width 22 height 22
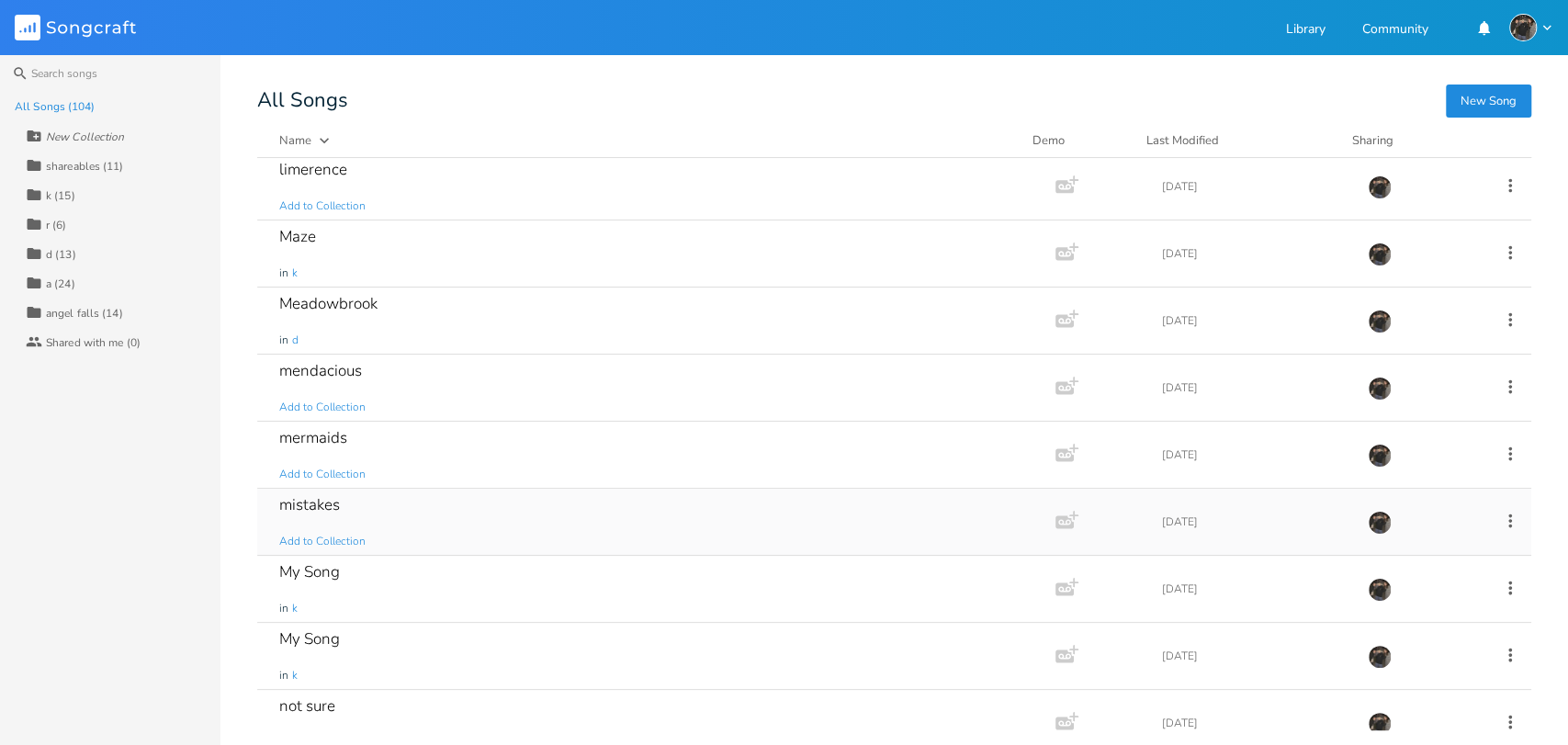
scroll to position [3161, 0]
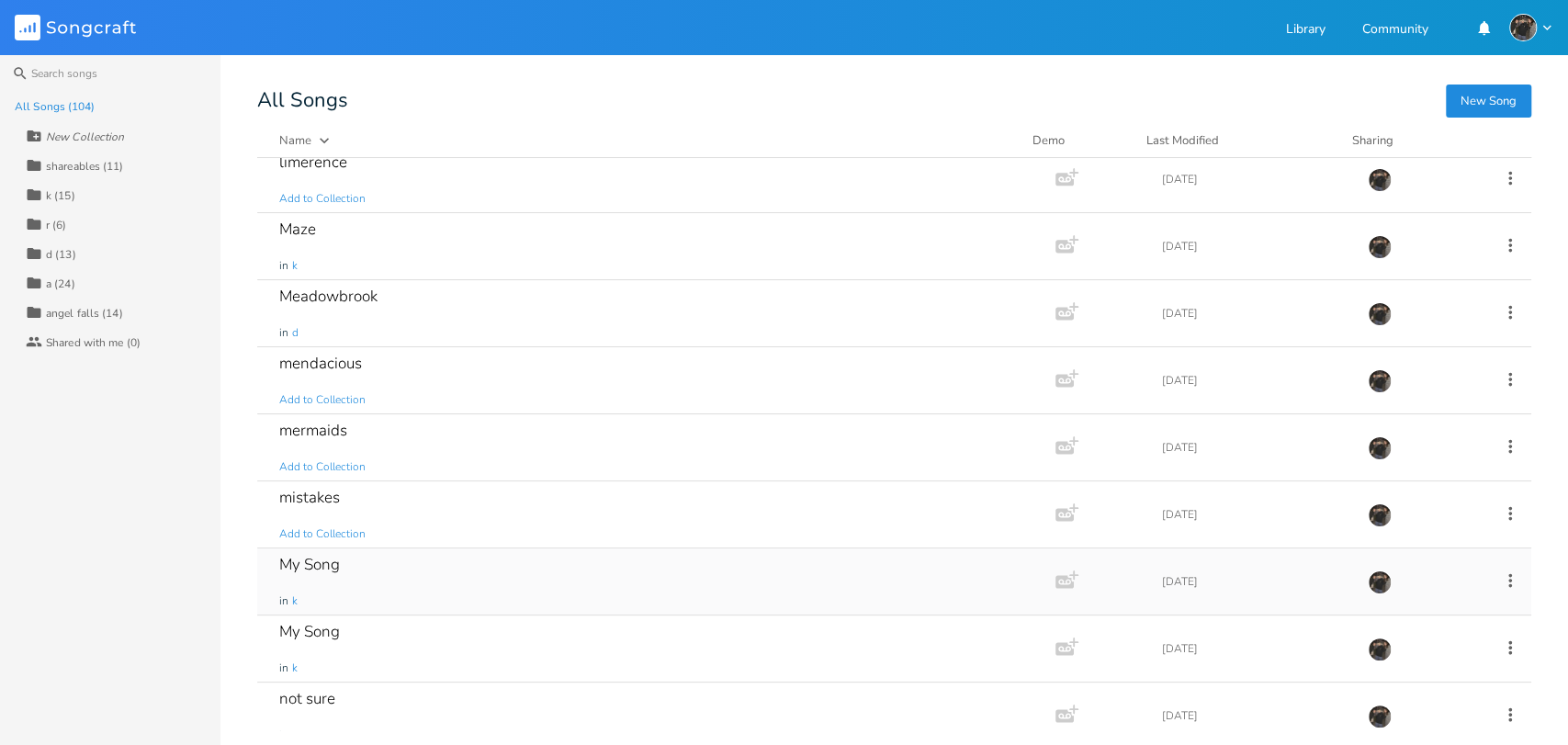
click at [460, 593] on div "My Song in k" at bounding box center [652, 581] width 746 height 66
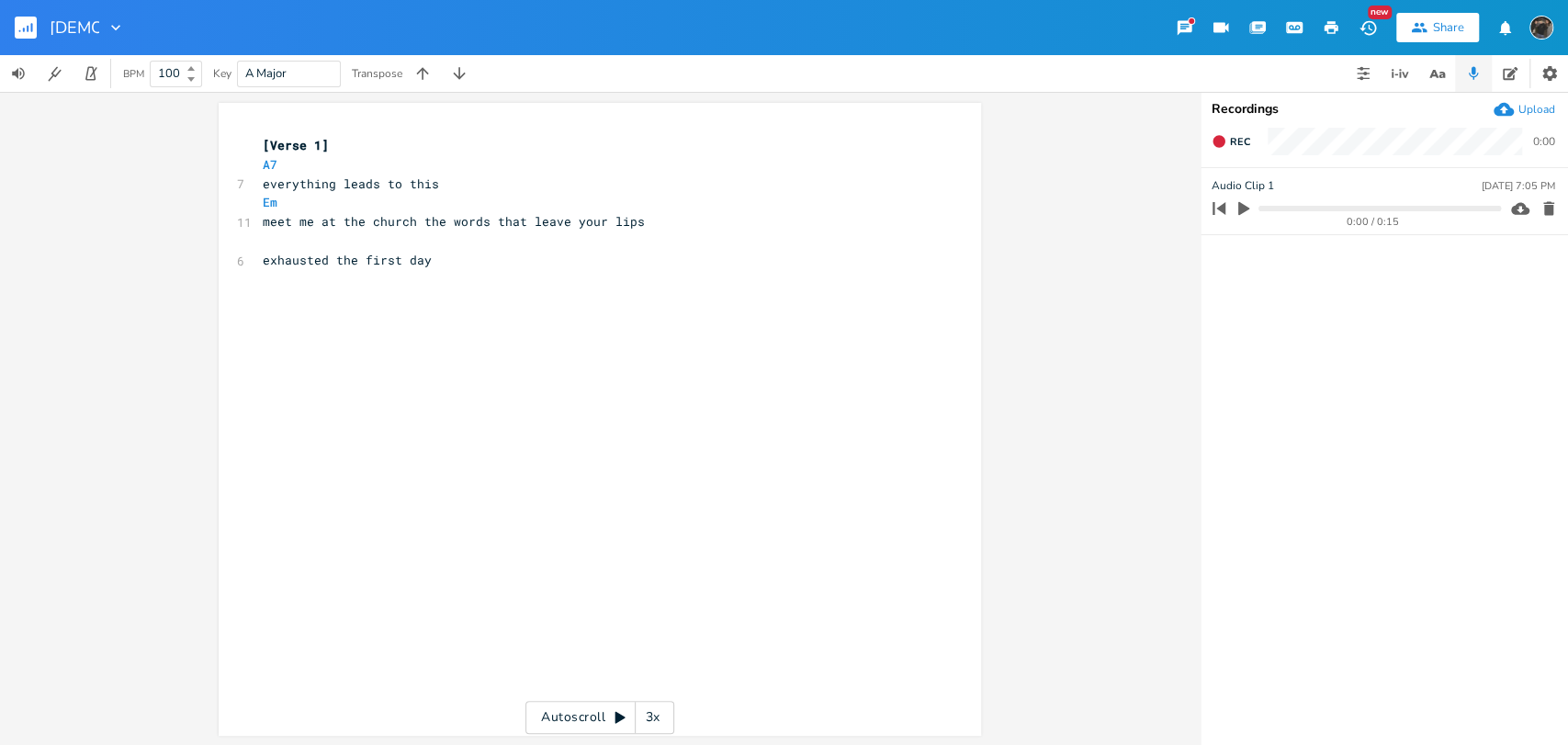
type input "[DEMOGRAPHIC_DATA]"
click at [32, 32] on rect "button" at bounding box center [26, 28] width 22 height 22
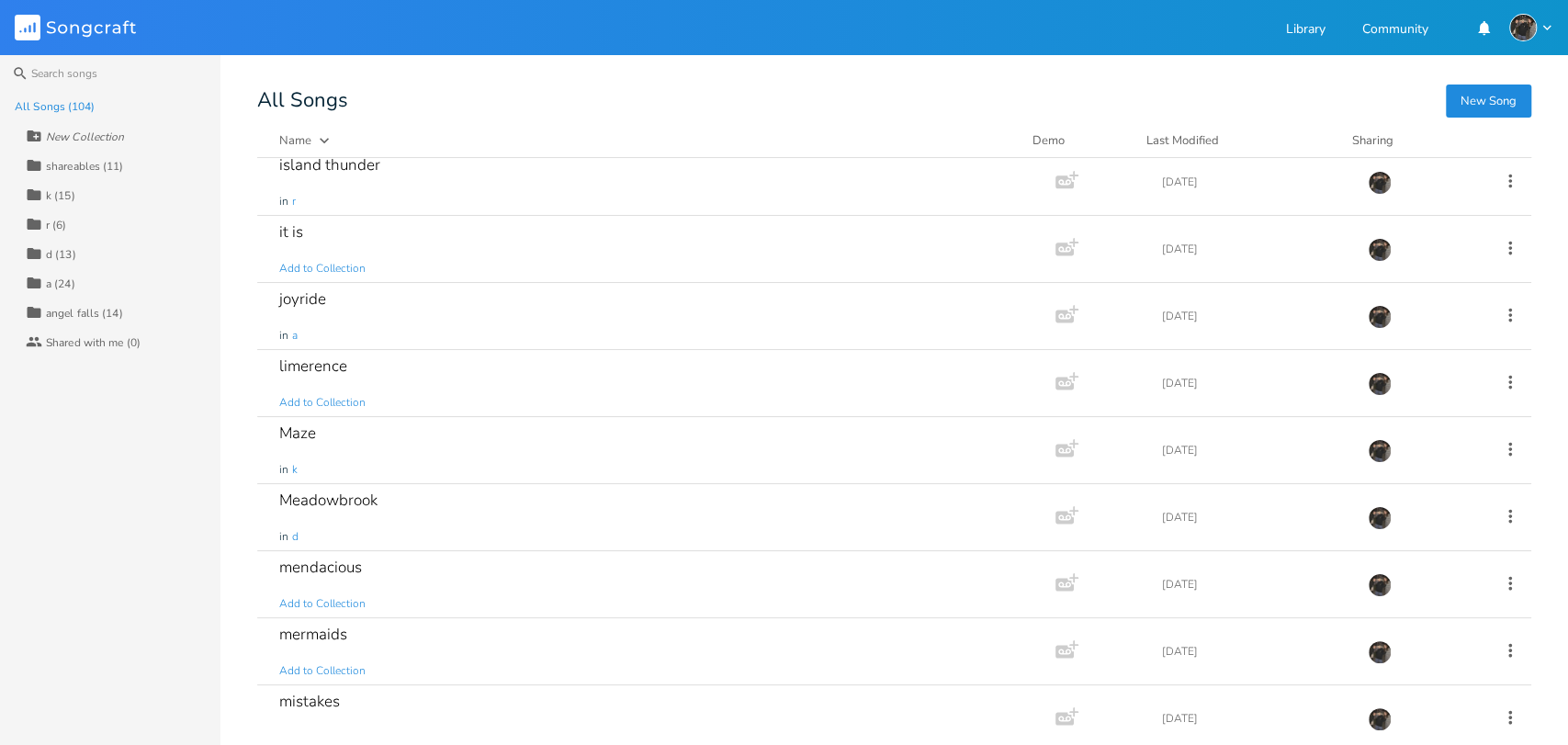
scroll to position [3161, 0]
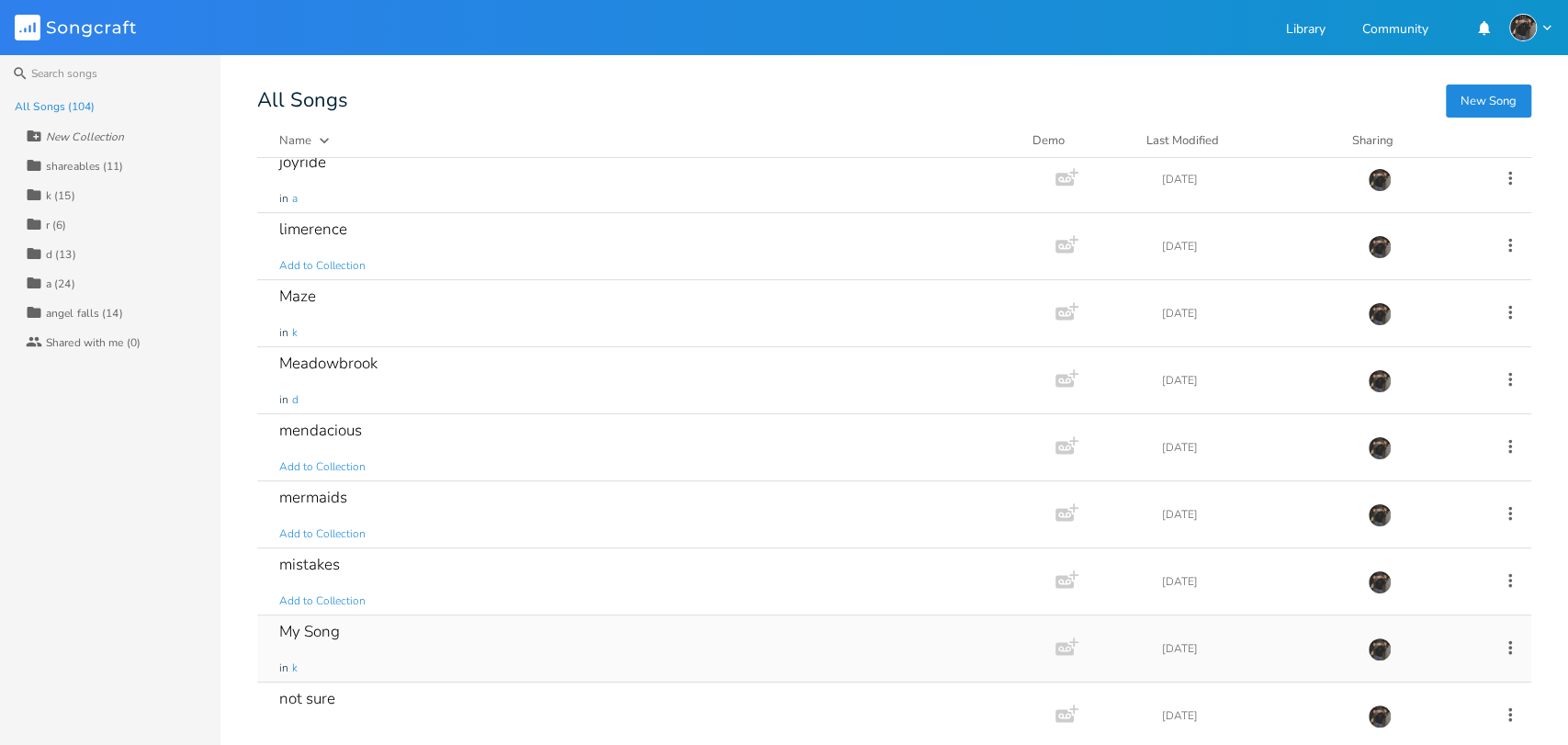
click at [470, 648] on div "My Song in k" at bounding box center [652, 648] width 746 height 66
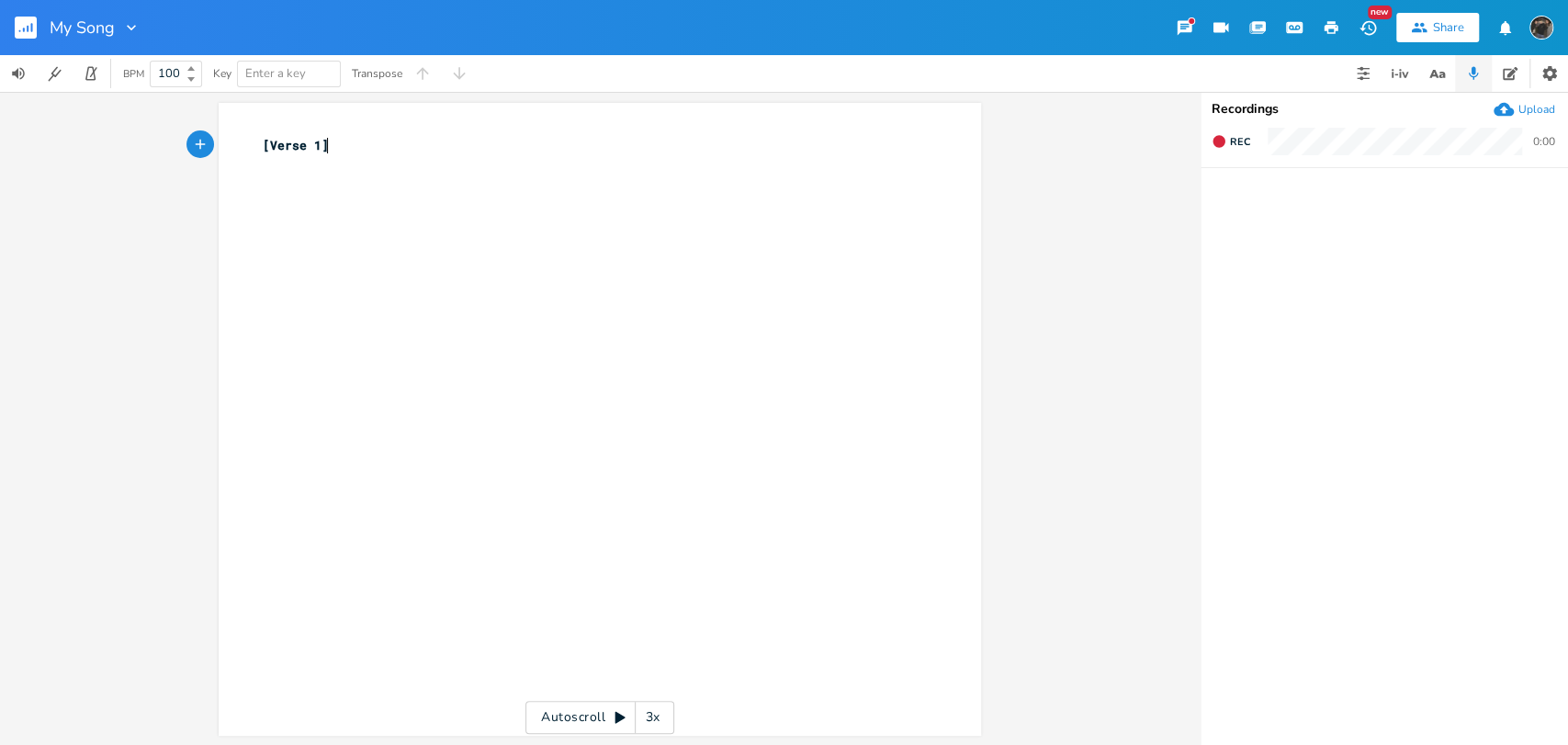
click at [19, 22] on rect "button" at bounding box center [26, 28] width 22 height 22
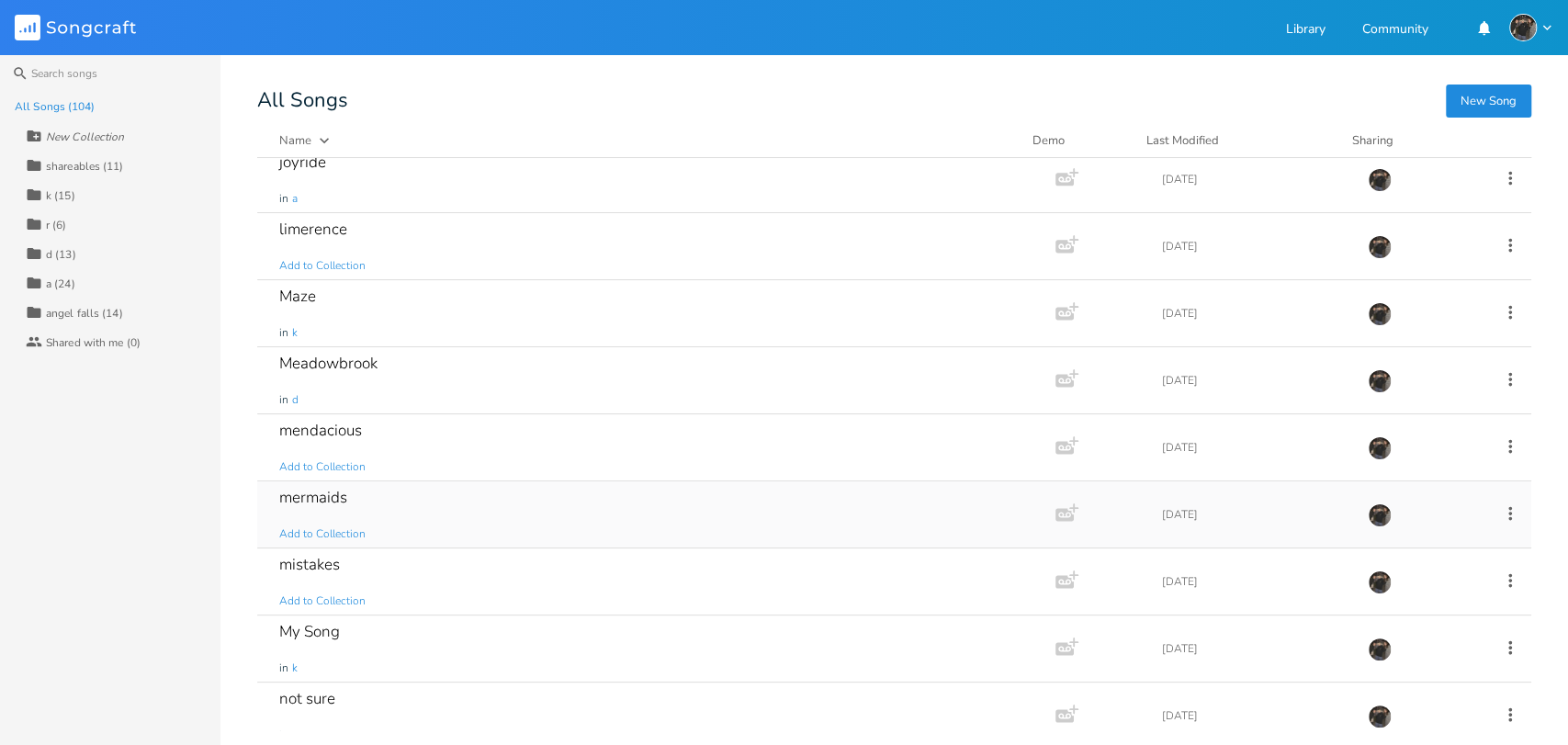
scroll to position [3263, 0]
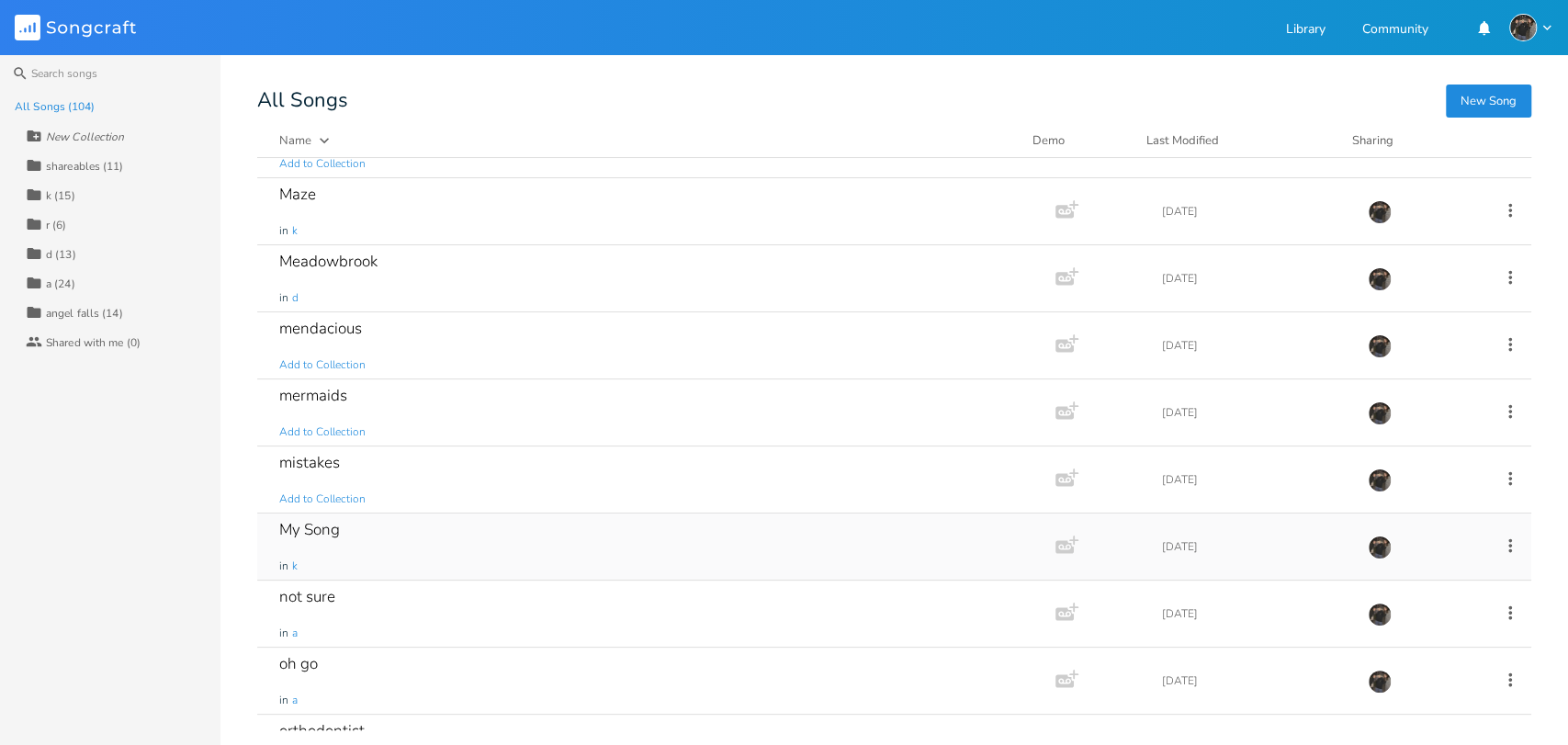
click at [1500, 539] on icon at bounding box center [1510, 545] width 20 height 20
click at [1431, 519] on li "[PERSON_NAME]" at bounding box center [1424, 520] width 147 height 32
click at [726, 486] on div "mistakes Add to Collection" at bounding box center [652, 479] width 746 height 66
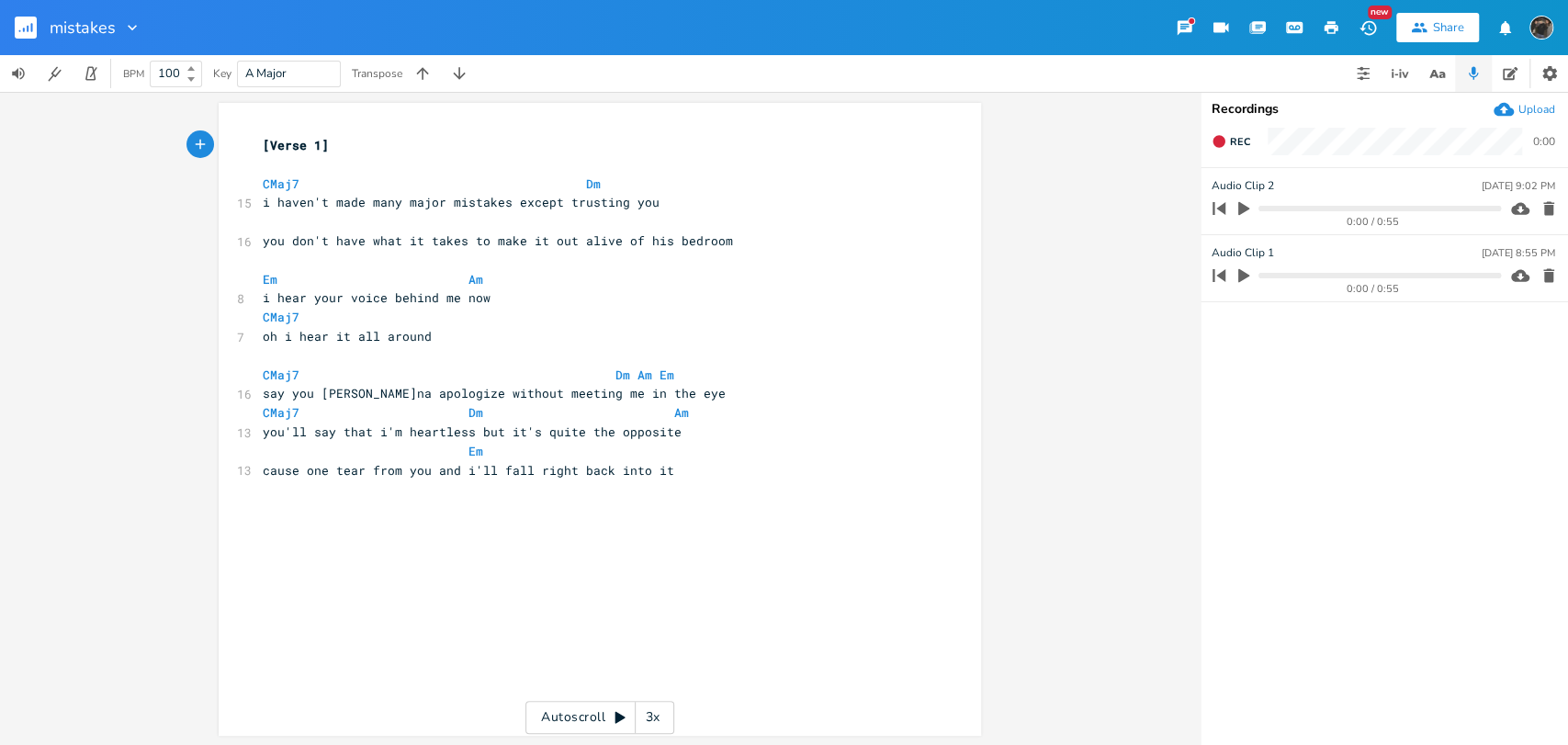
click at [27, 25] on rect "button" at bounding box center [26, 28] width 22 height 22
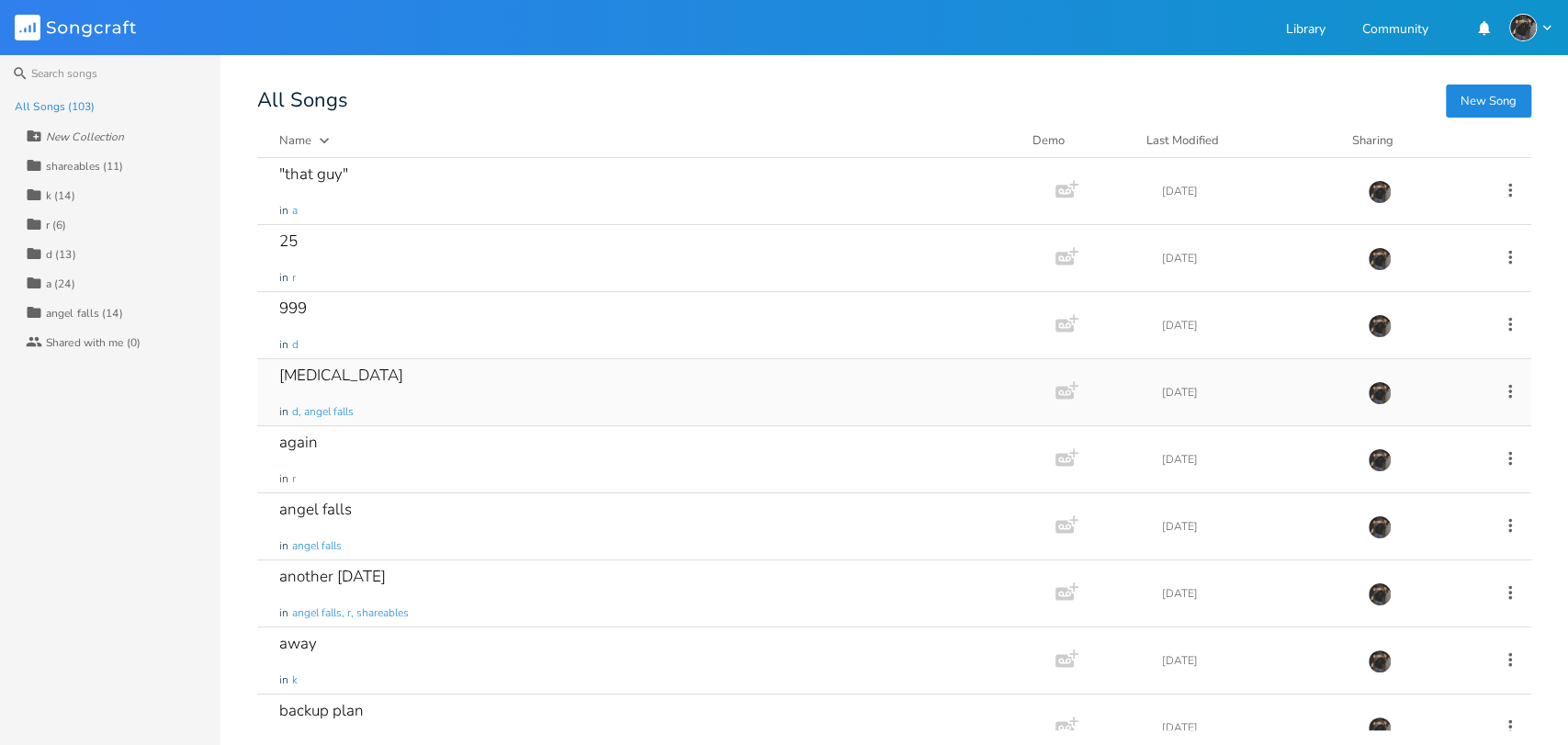
scroll to position [713, 0]
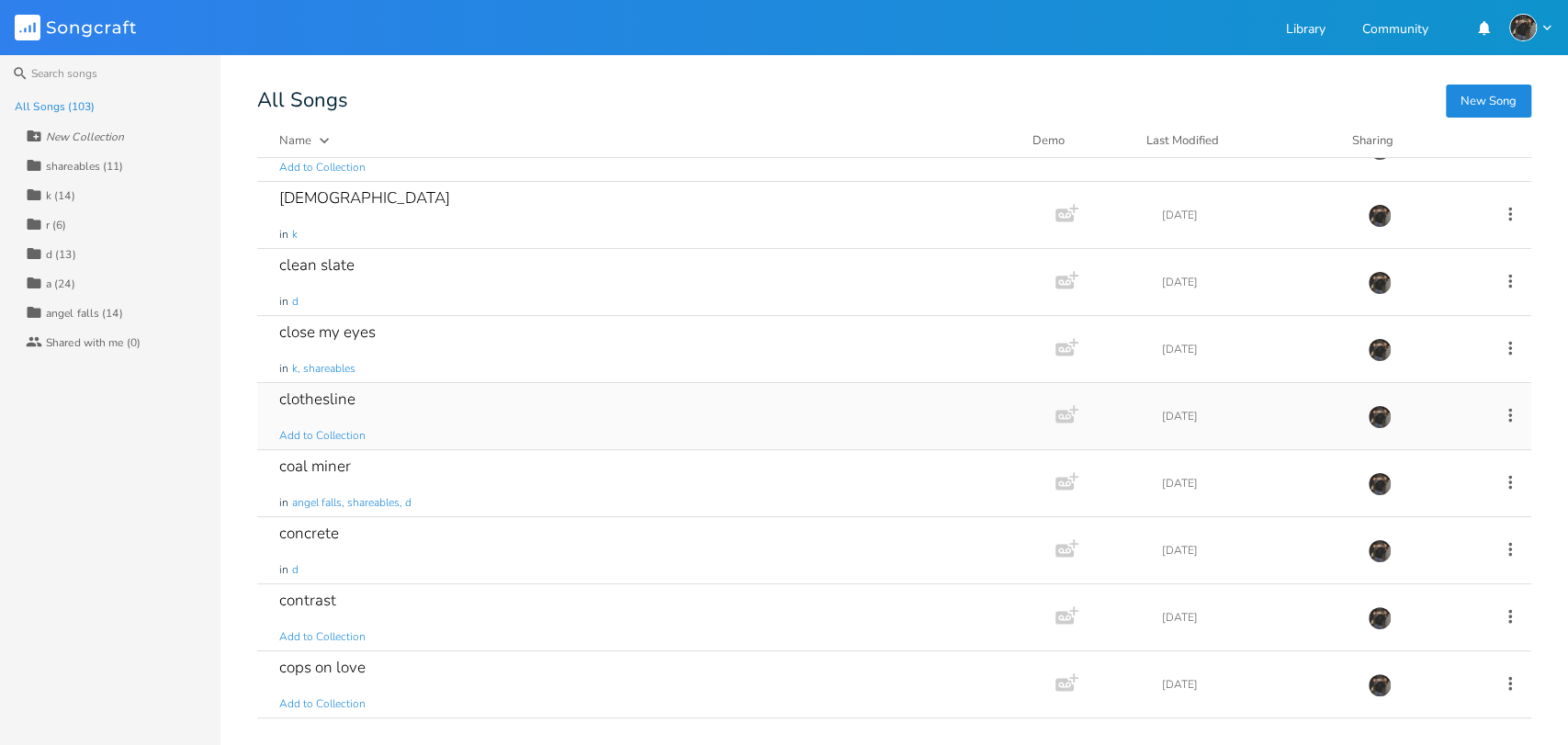
click at [582, 397] on div "clothesline Add to Collection" at bounding box center [652, 415] width 746 height 66
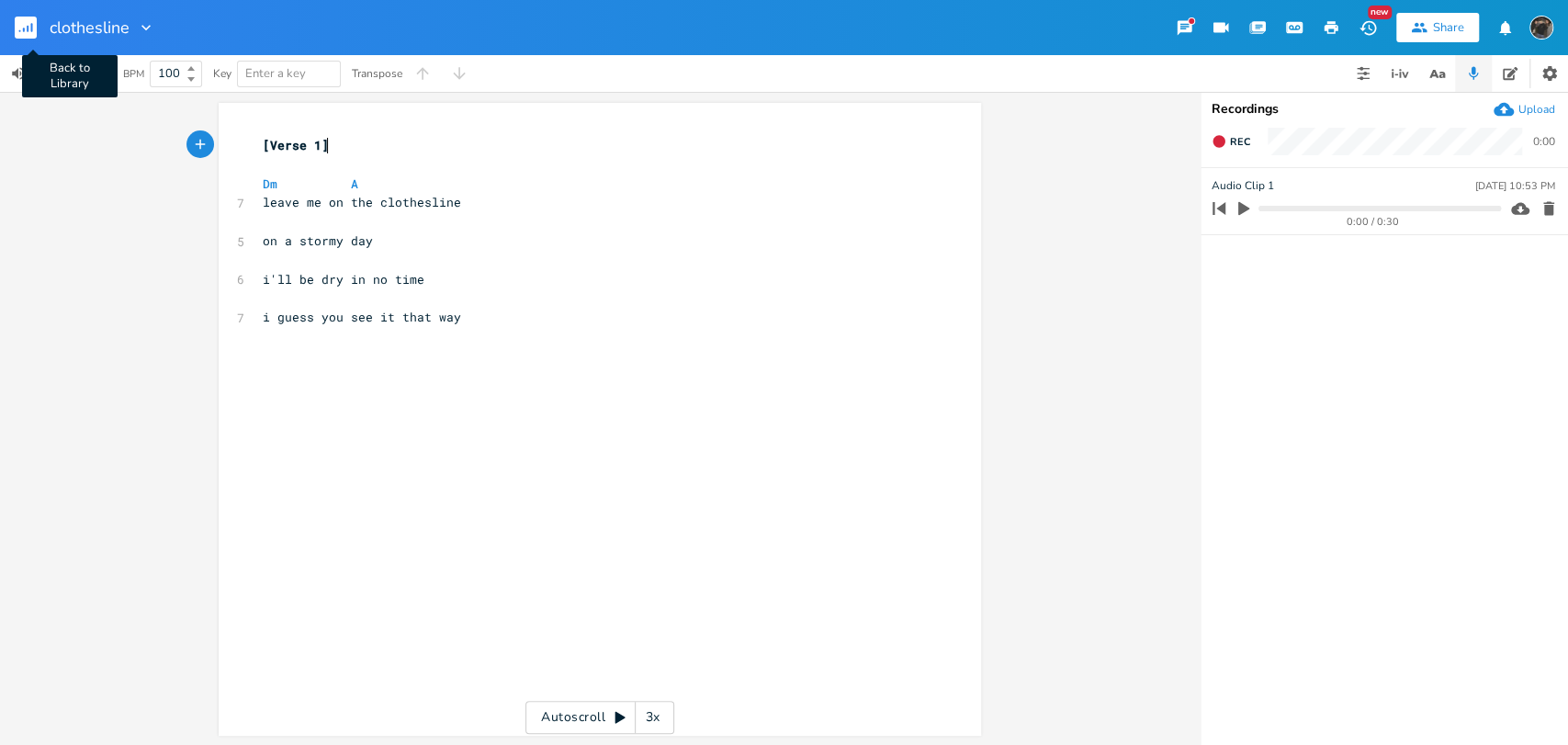
click at [36, 27] on rect "button" at bounding box center [26, 28] width 22 height 22
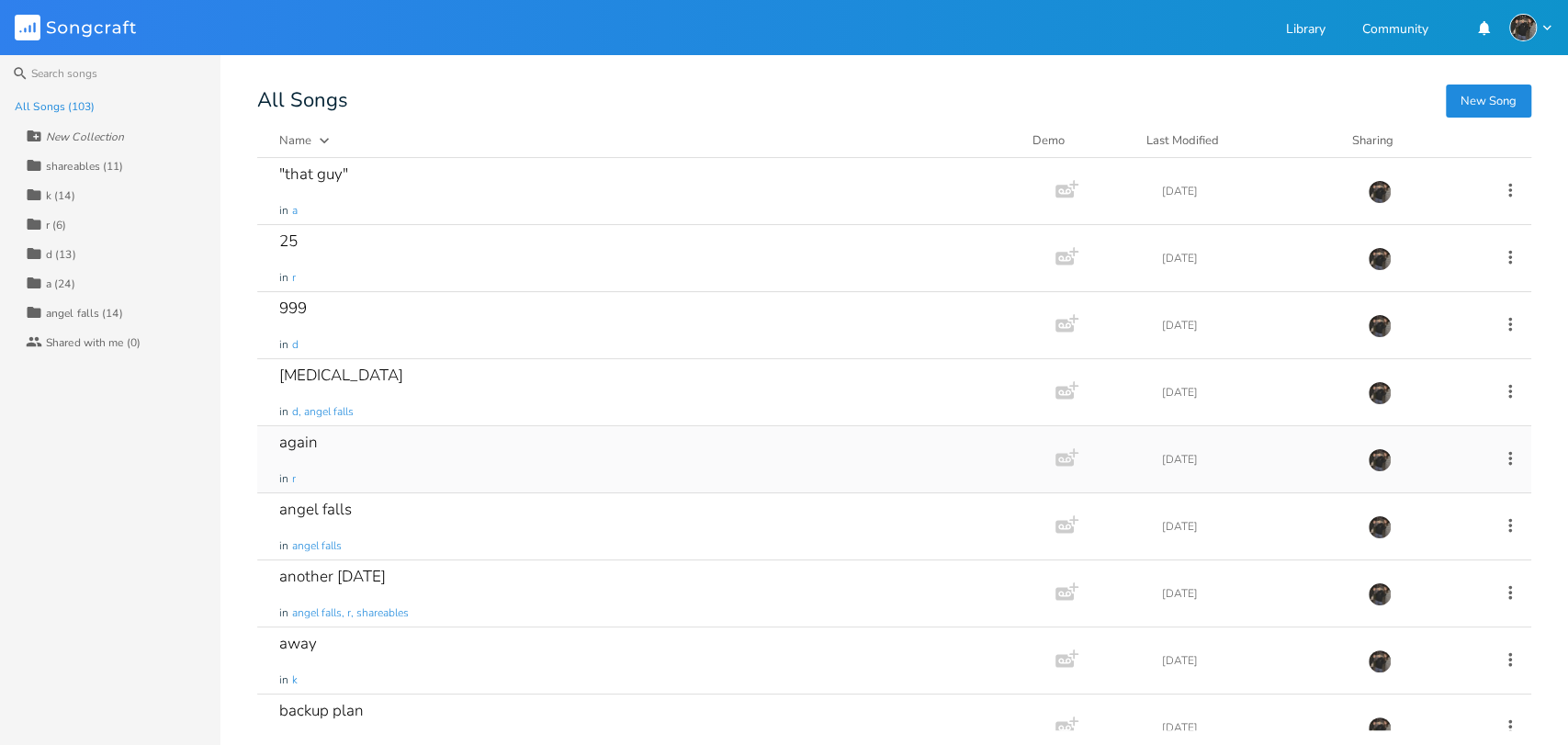
scroll to position [102, 0]
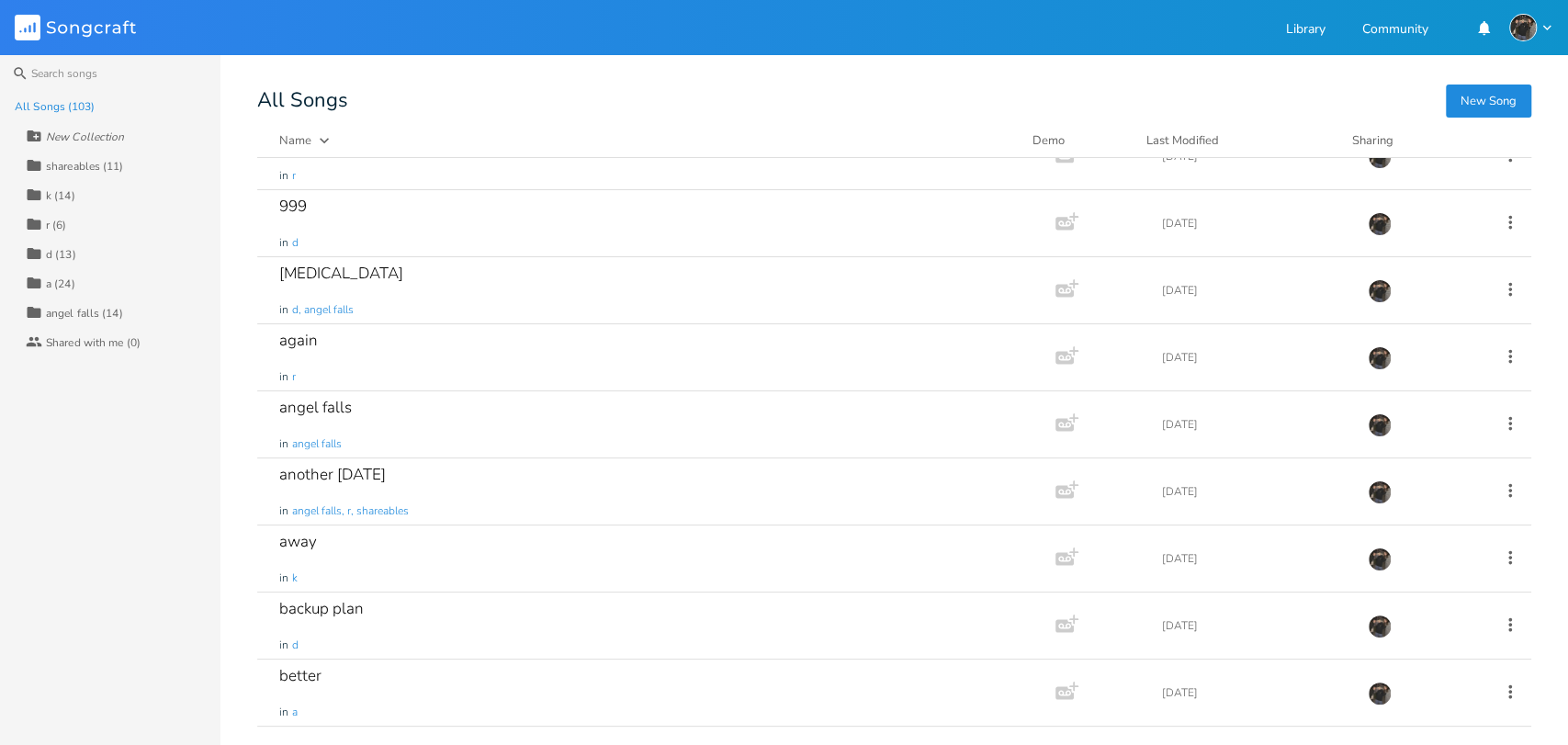
click at [103, 307] on div "angel falls (14)" at bounding box center [84, 312] width 77 height 11
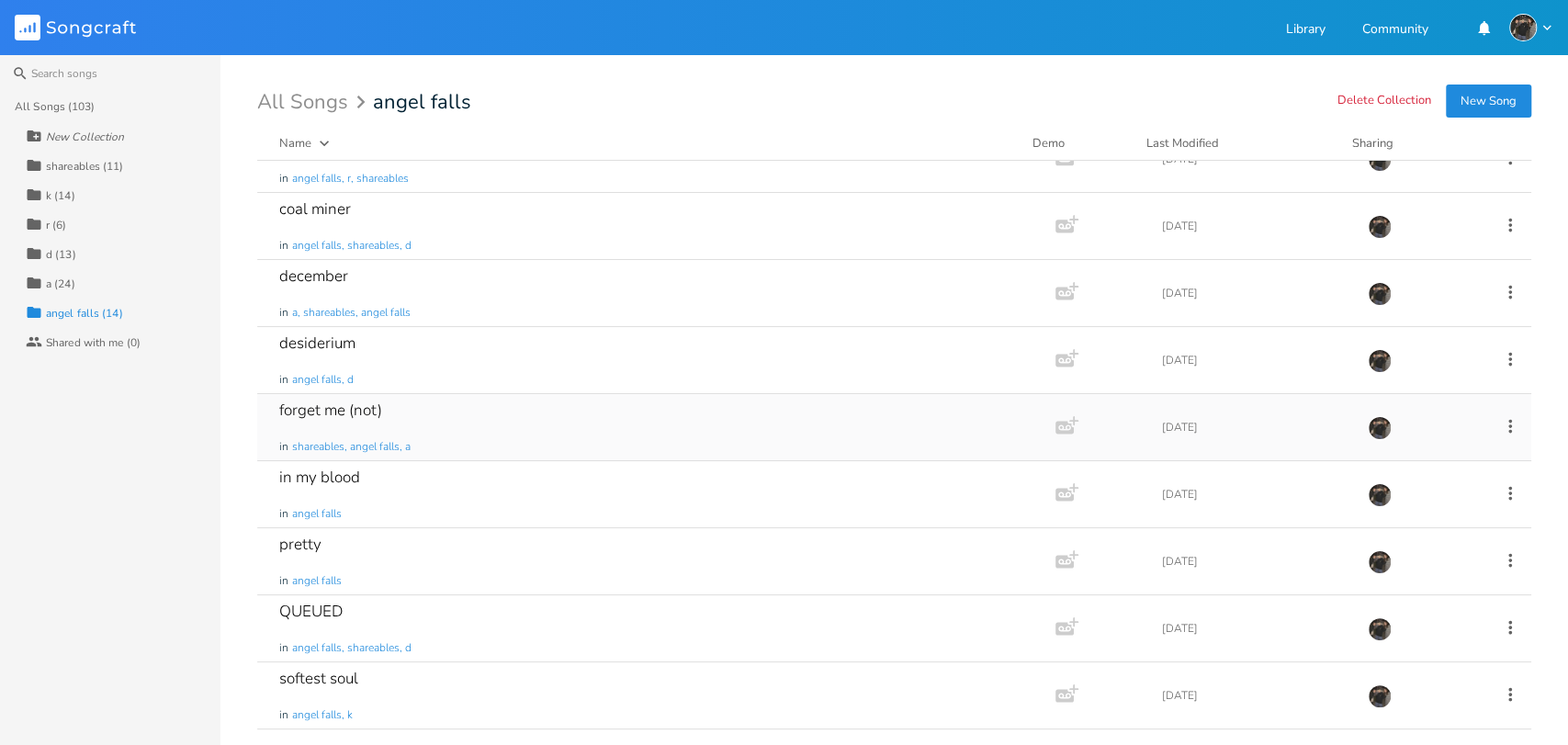
scroll to position [204, 0]
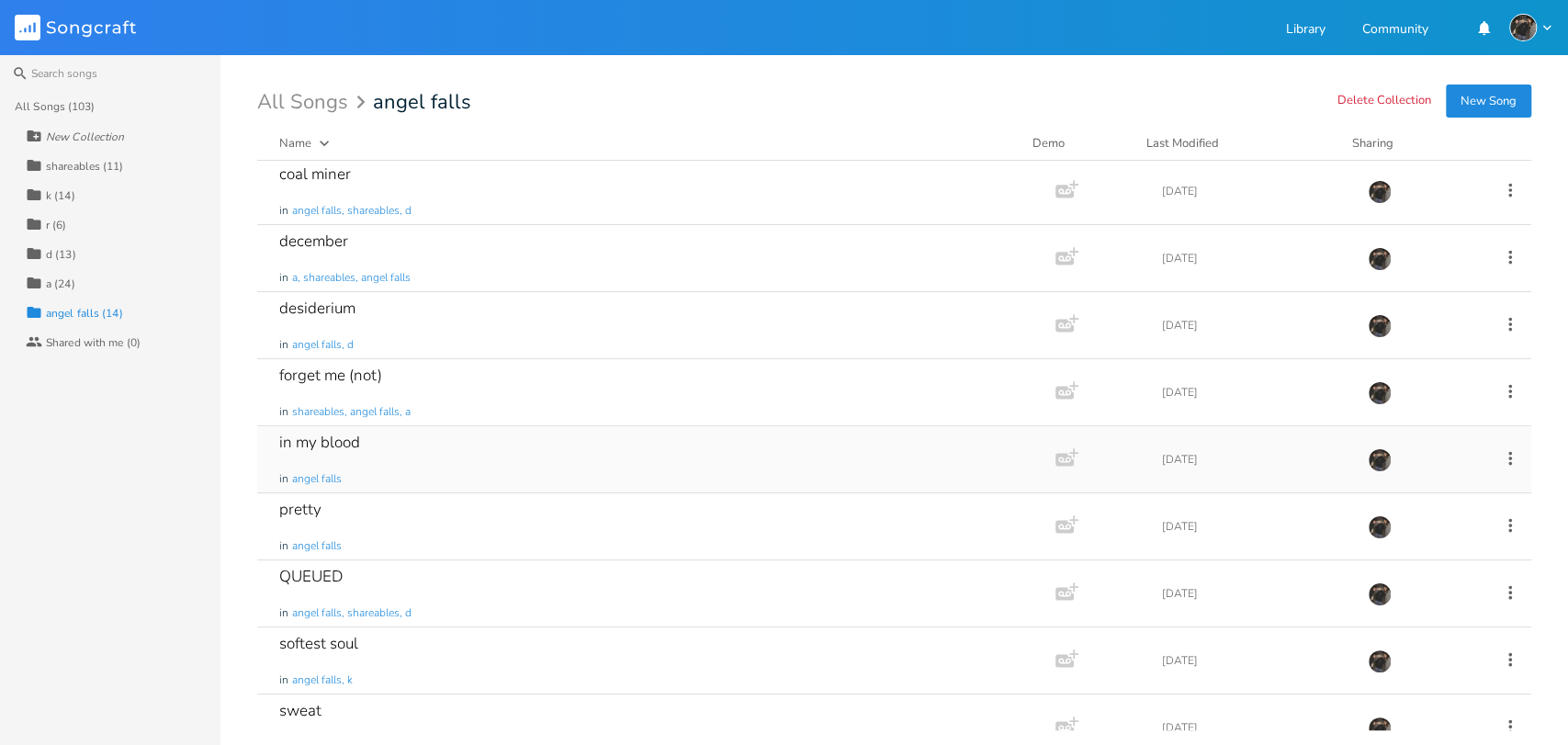
click at [448, 457] on div "in my blood in [GEOGRAPHIC_DATA]" at bounding box center [652, 459] width 746 height 66
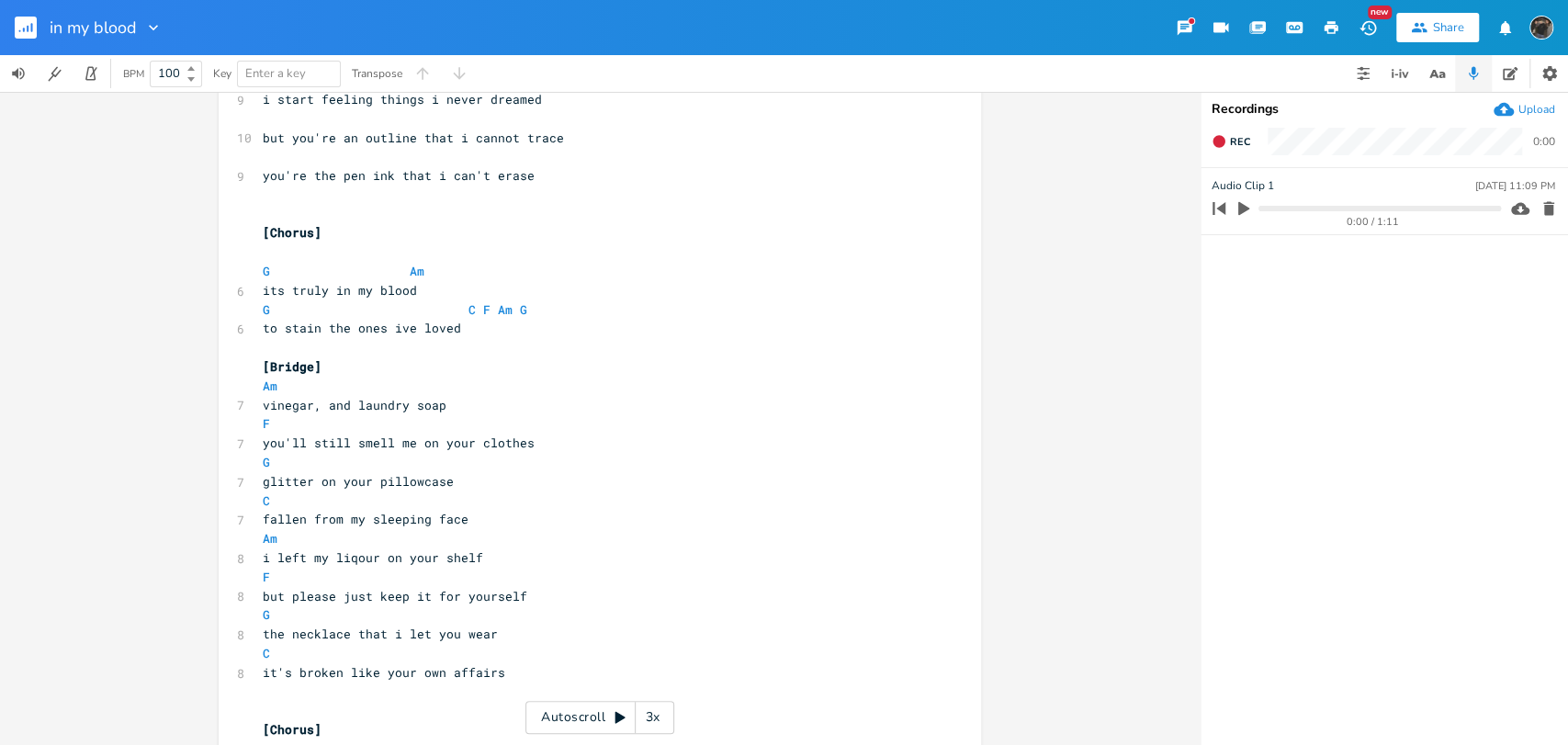
scroll to position [784, 0]
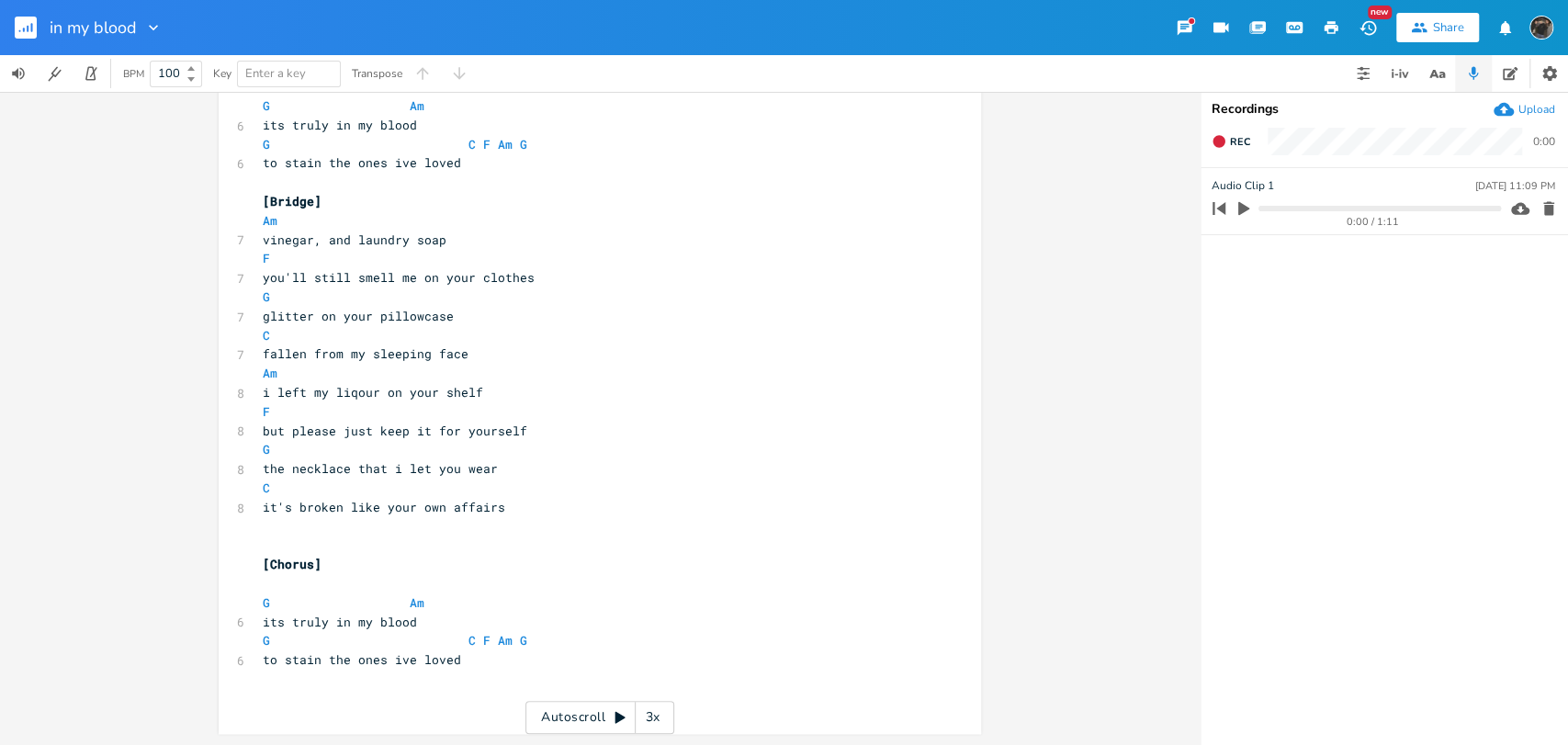
click at [29, 25] on rect "button" at bounding box center [26, 28] width 22 height 22
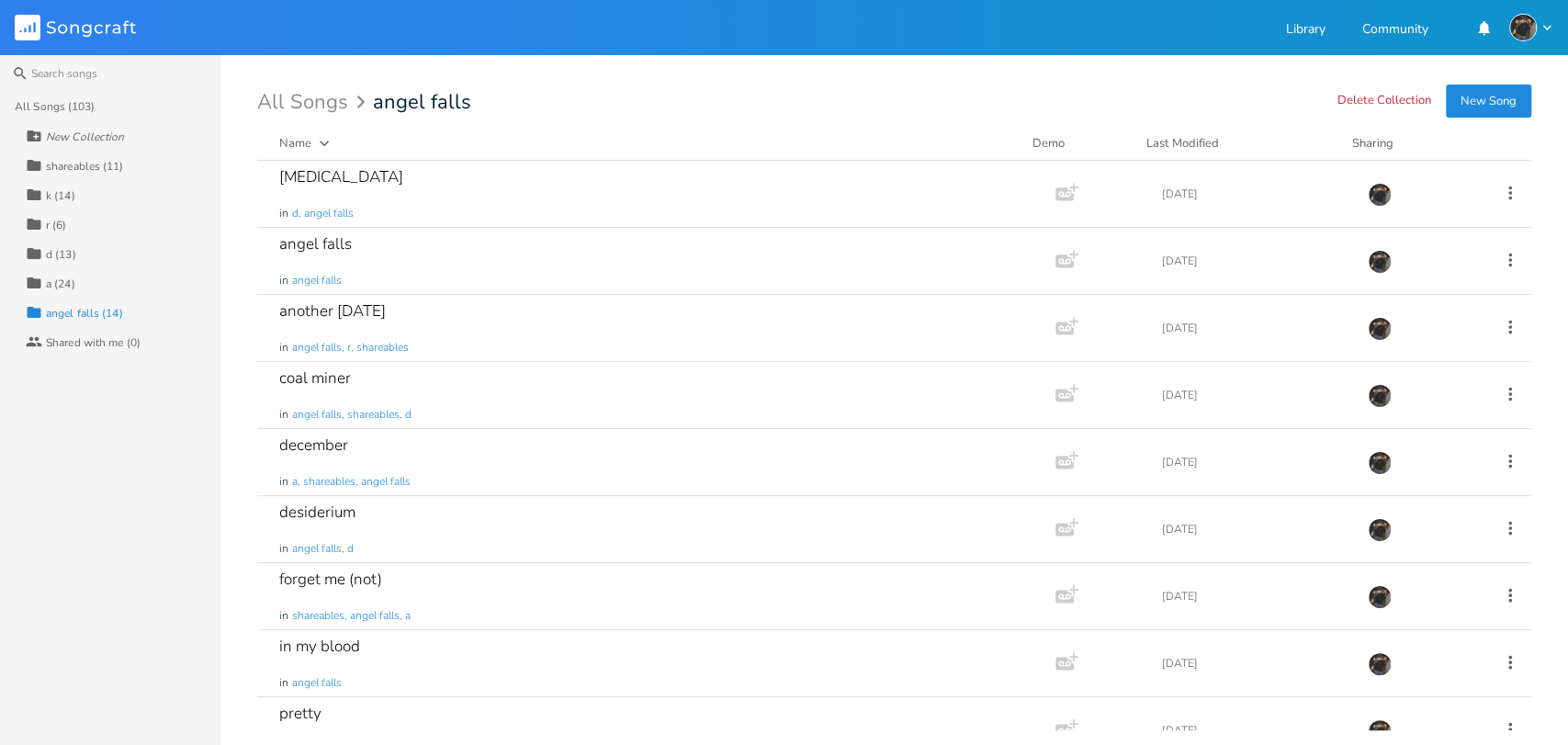
click at [83, 163] on div "shareables (11)" at bounding box center [84, 165] width 78 height 11
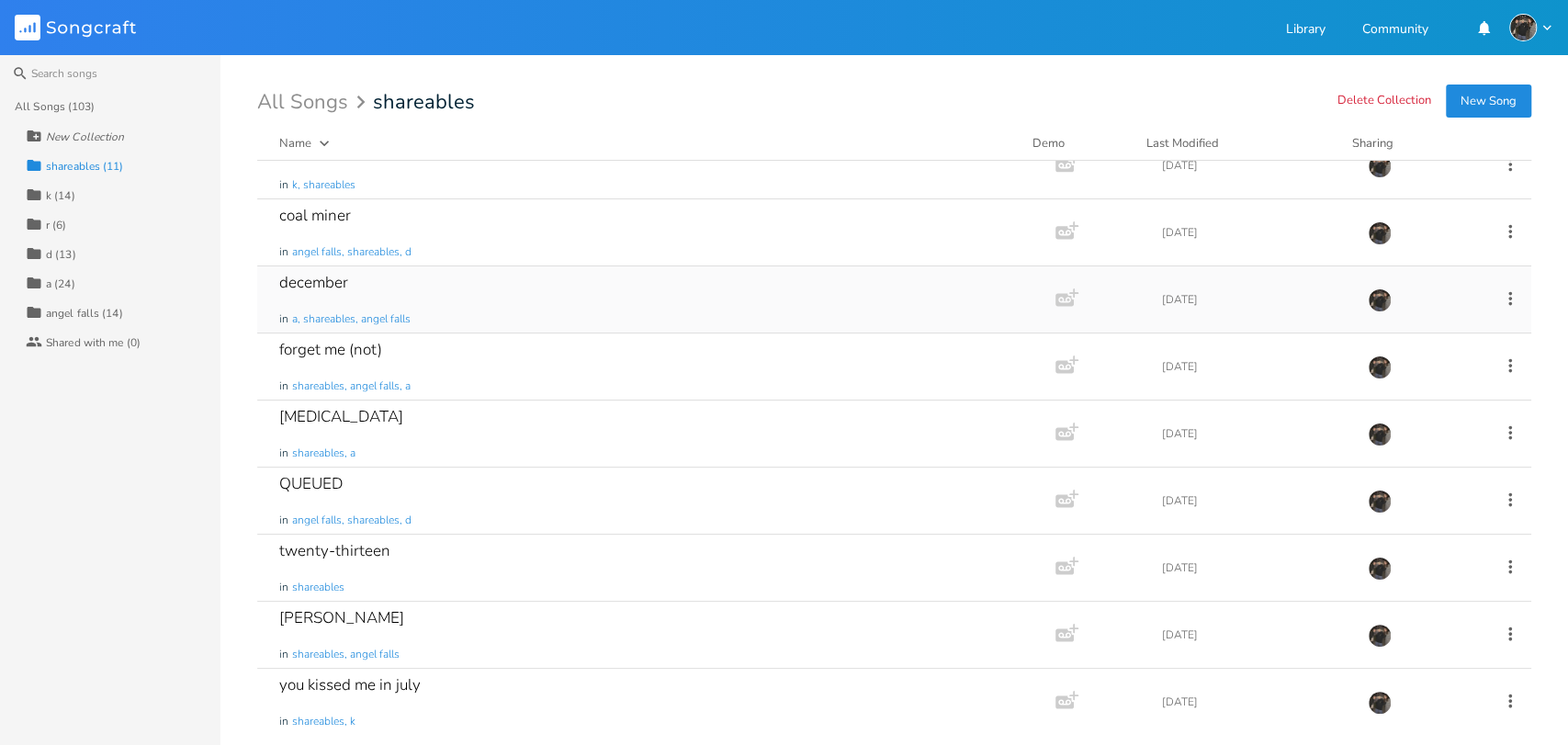
scroll to position [167, 0]
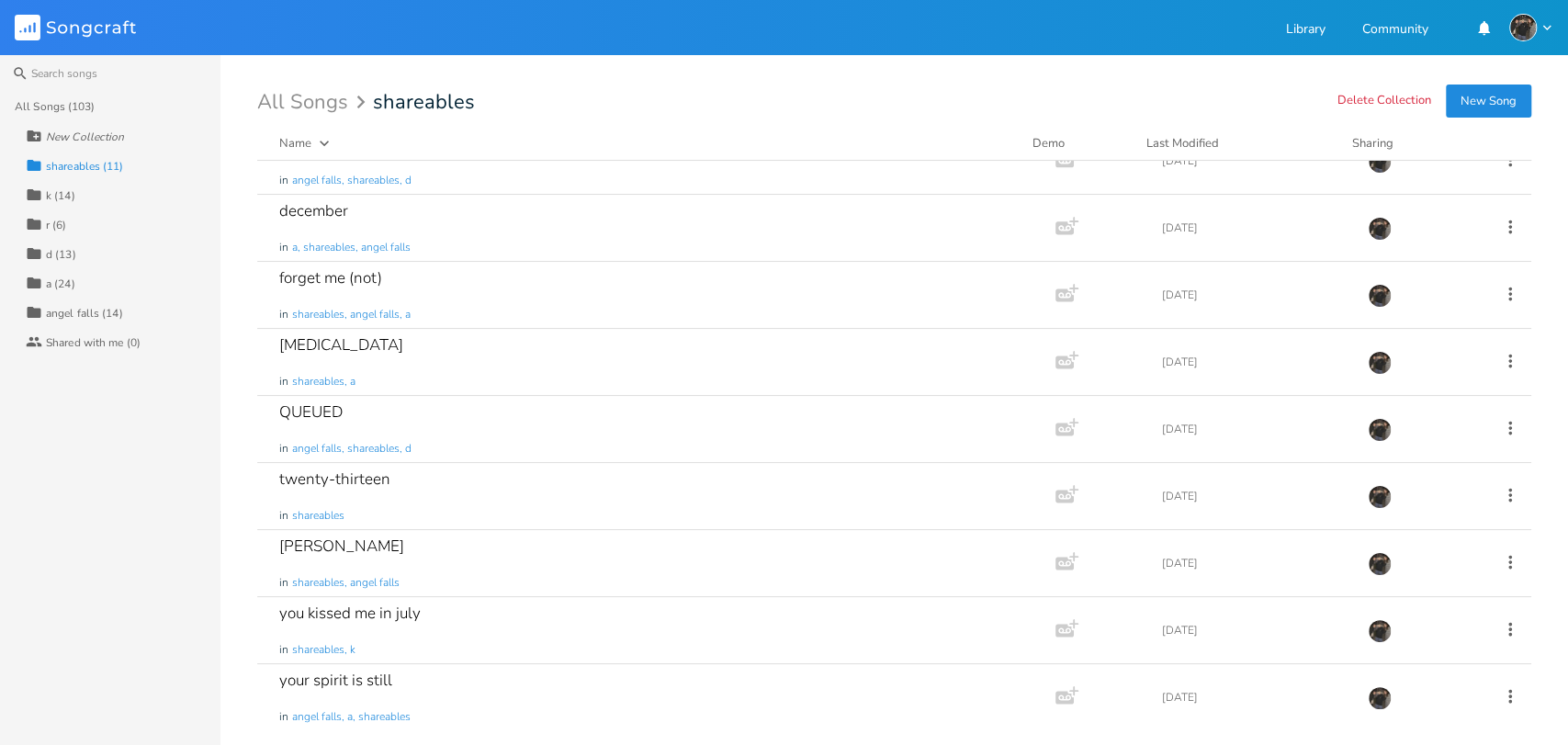
click at [91, 105] on div "All Songs (103)" at bounding box center [56, 106] width 81 height 11
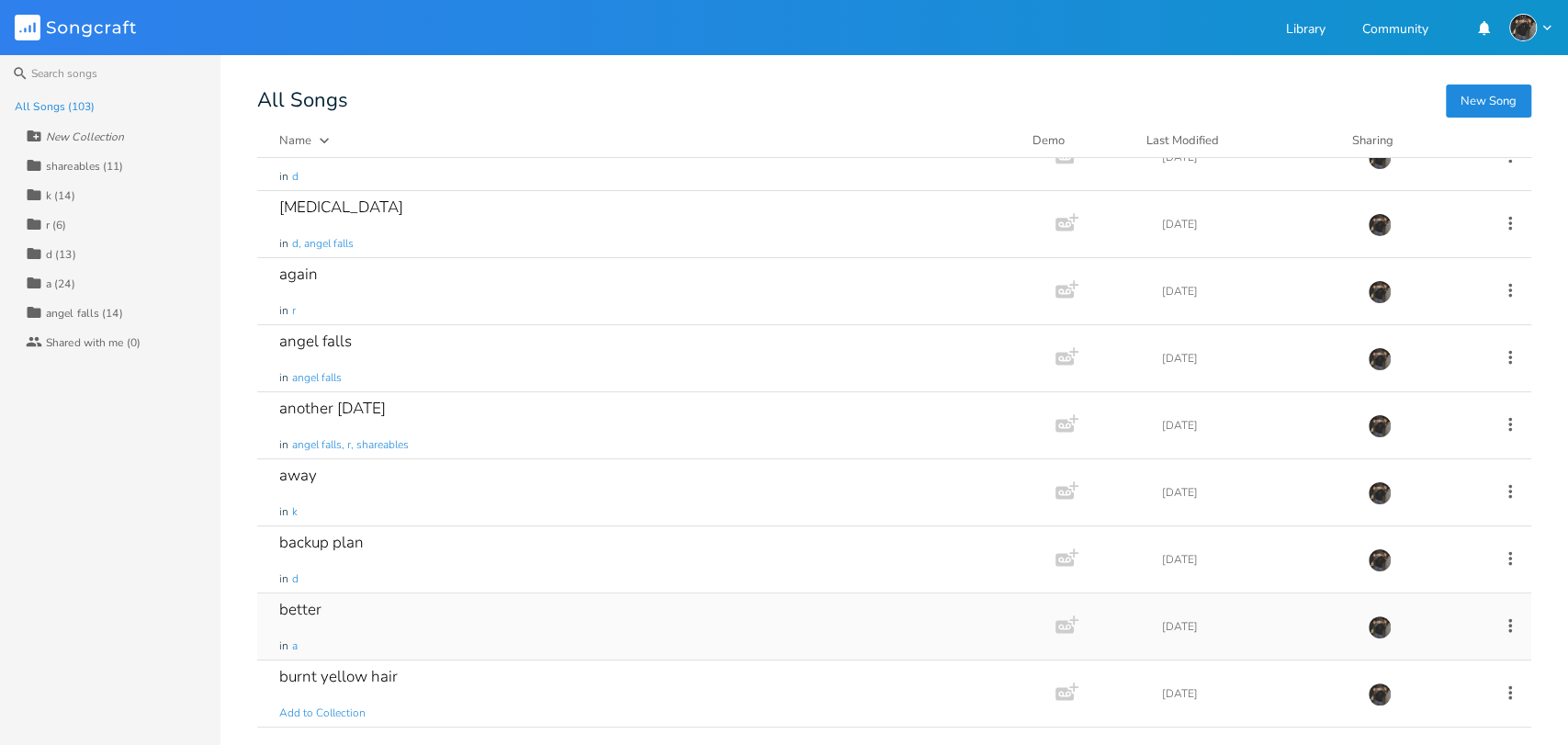
scroll to position [306, 0]
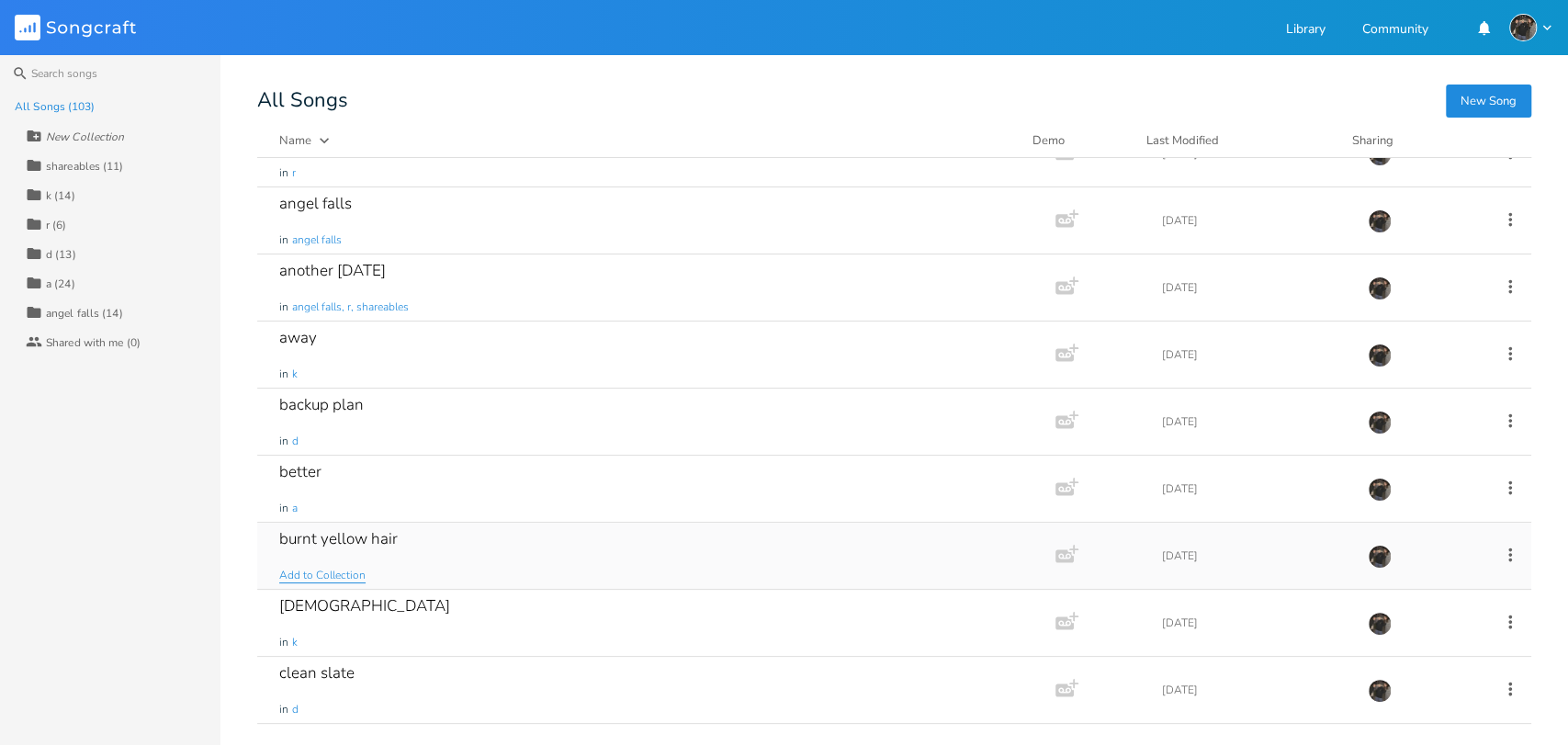
click at [350, 575] on span "Add to Collection" at bounding box center [322, 576] width 86 height 16
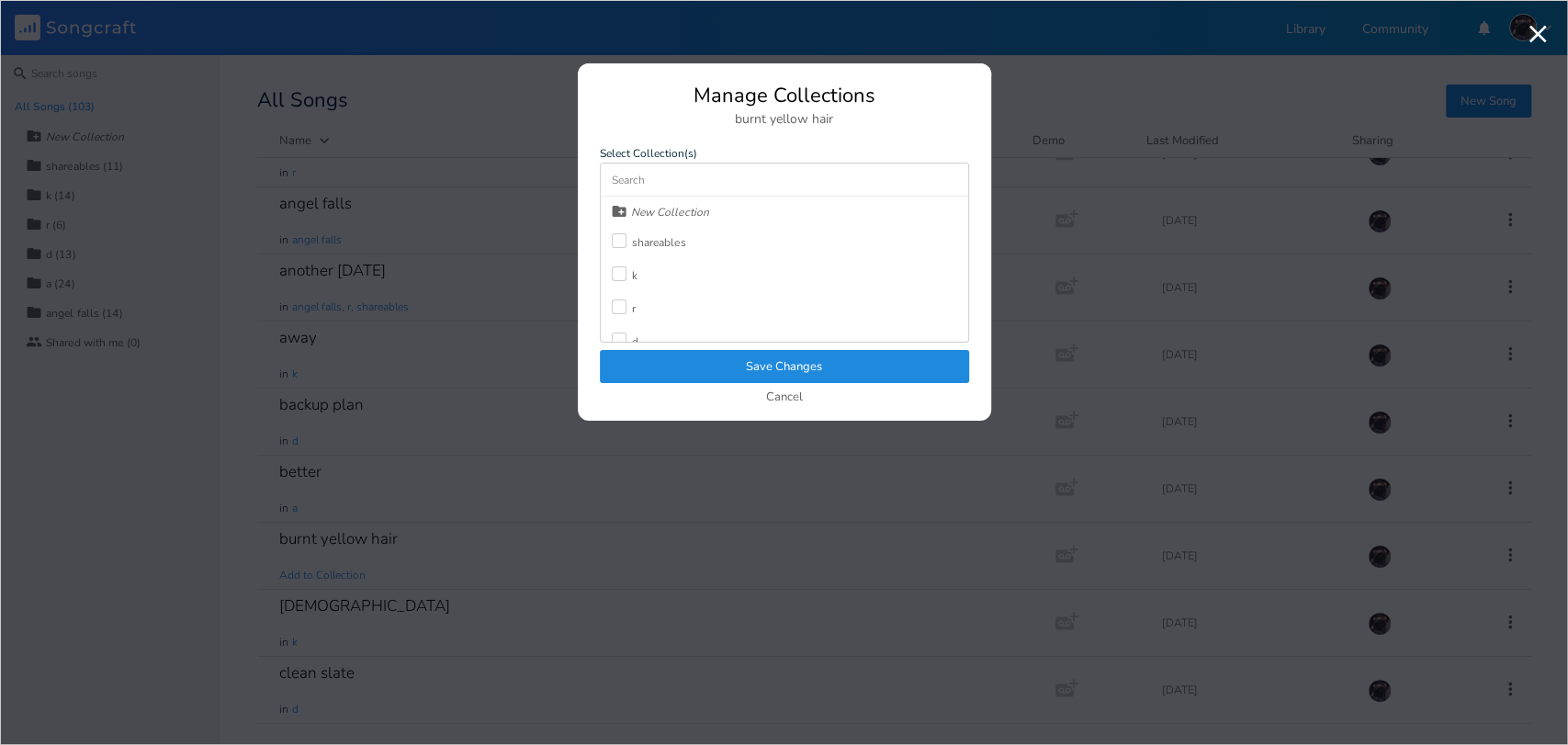
scroll to position [81, 0]
click at [617, 295] on label at bounding box center [621, 293] width 20 height 19
click at [632, 370] on button "Save Changes" at bounding box center [784, 366] width 370 height 33
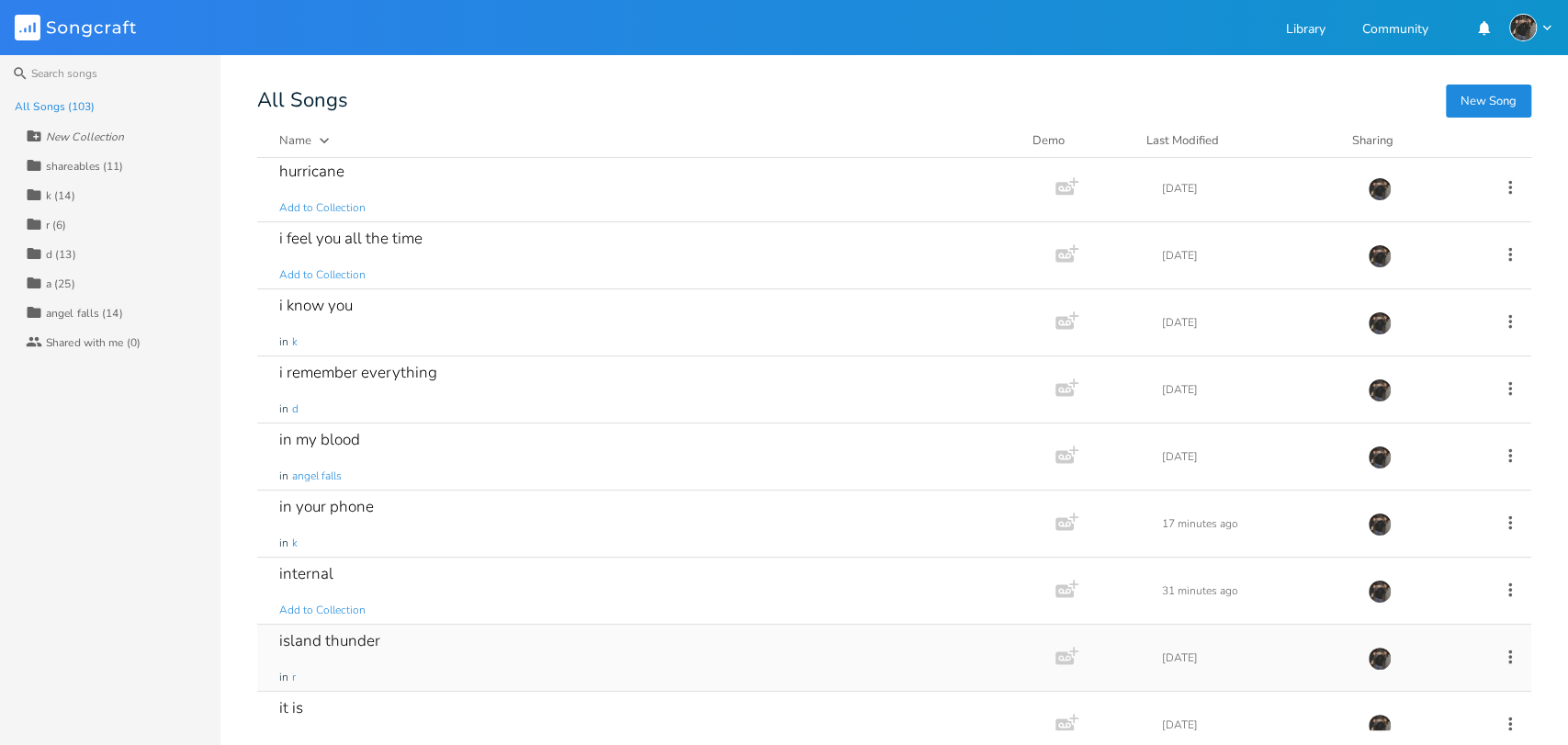
scroll to position [2651, 0]
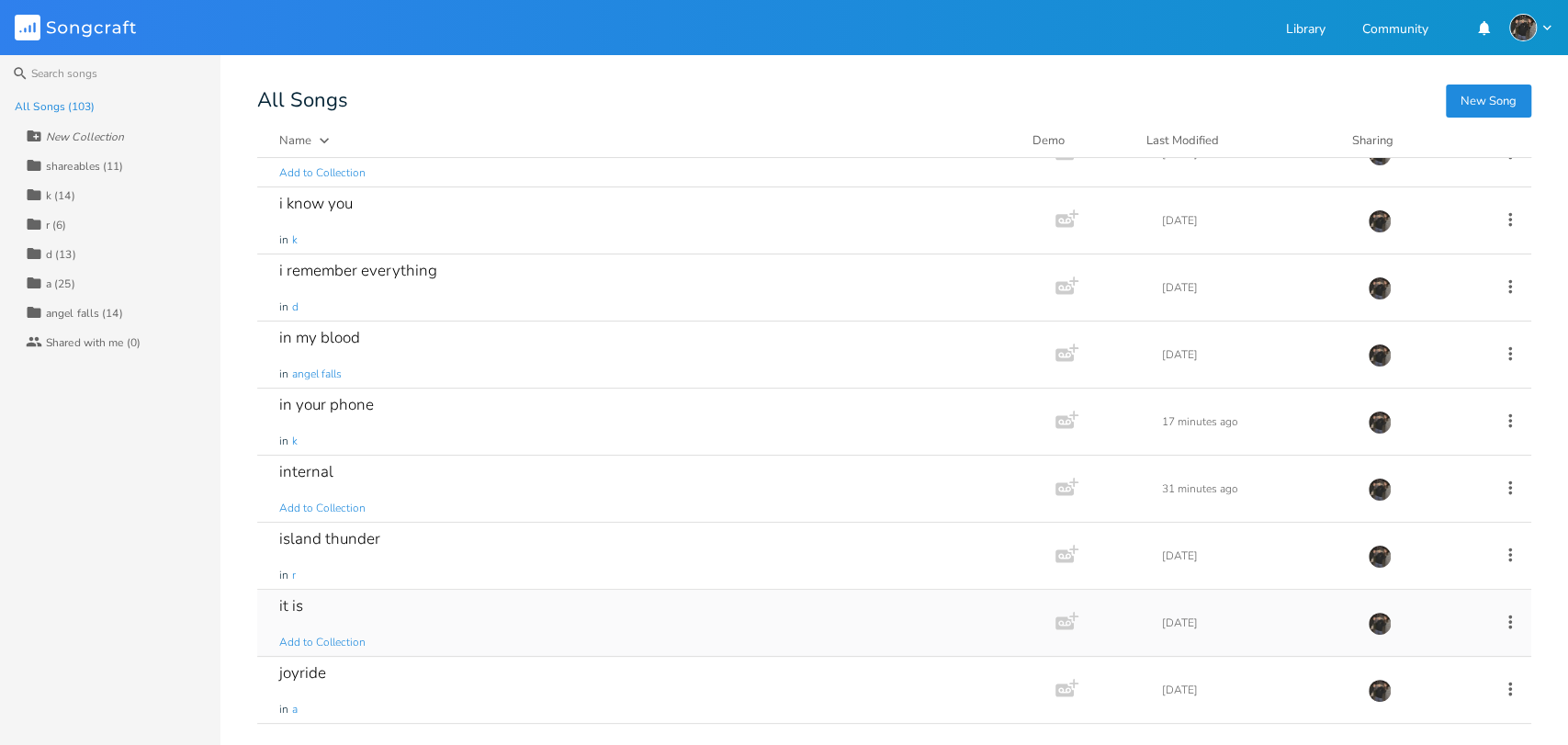
click at [404, 609] on div "it is Add to Collection" at bounding box center [652, 622] width 746 height 66
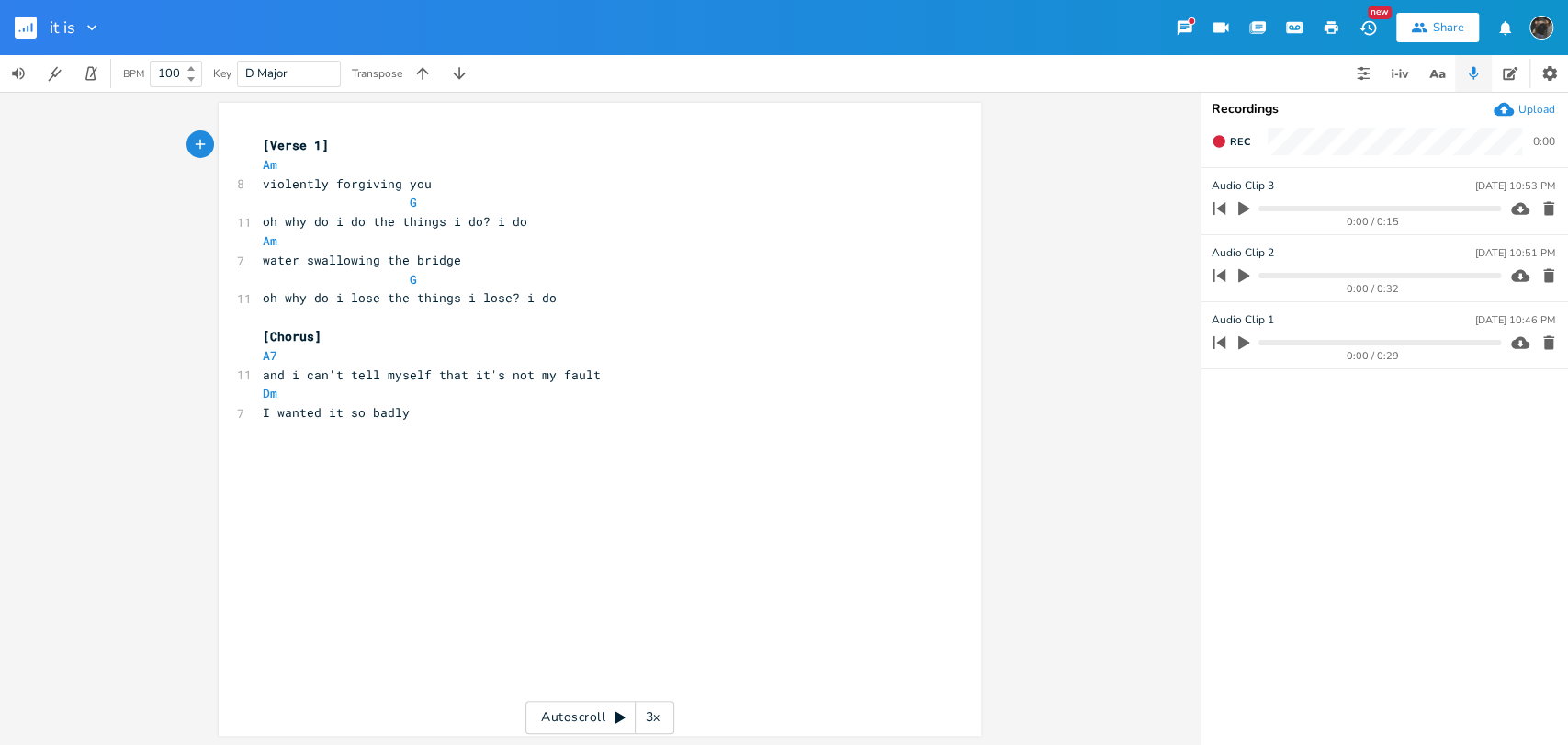
click at [29, 30] on icon "button" at bounding box center [28, 29] width 2 height 6
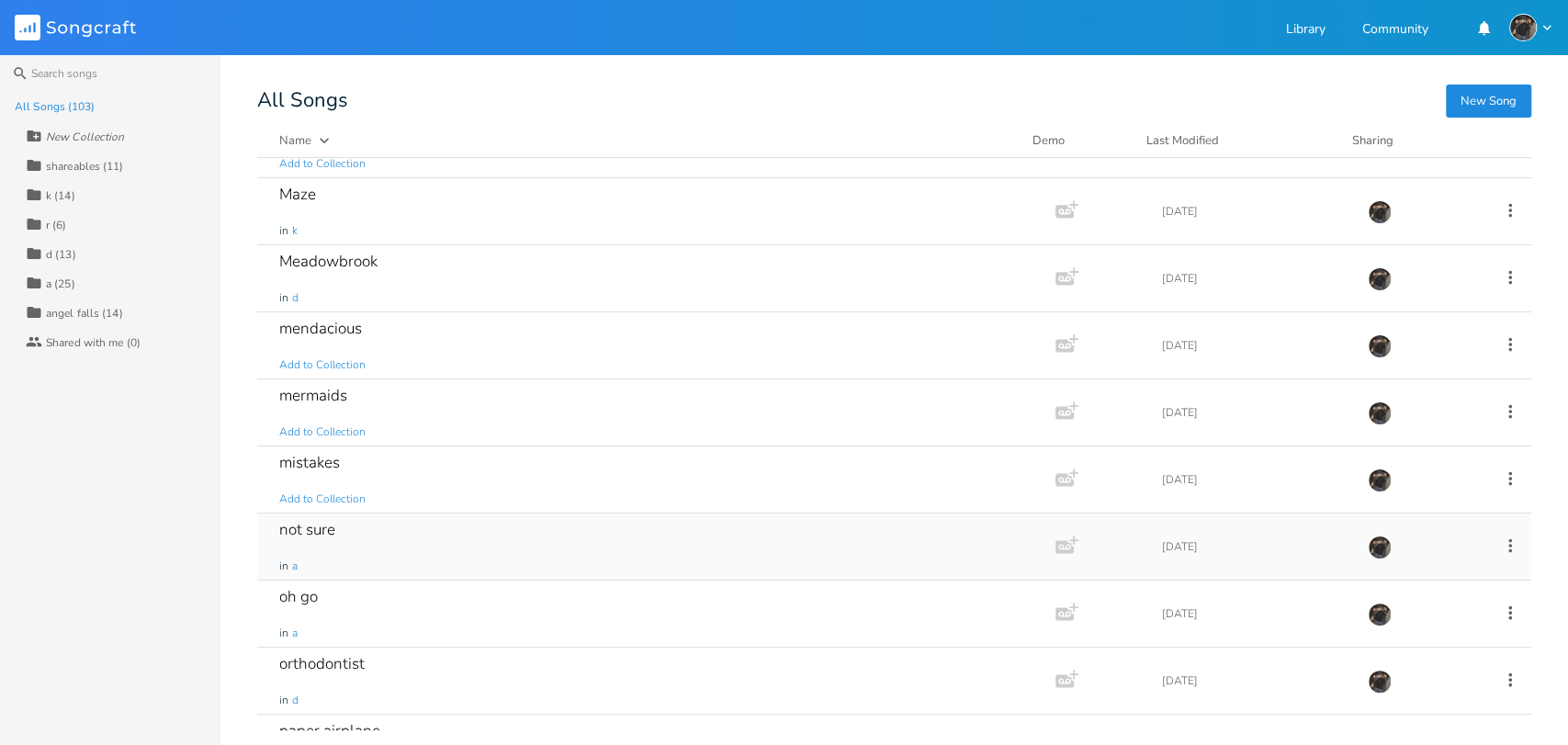
scroll to position [3365, 0]
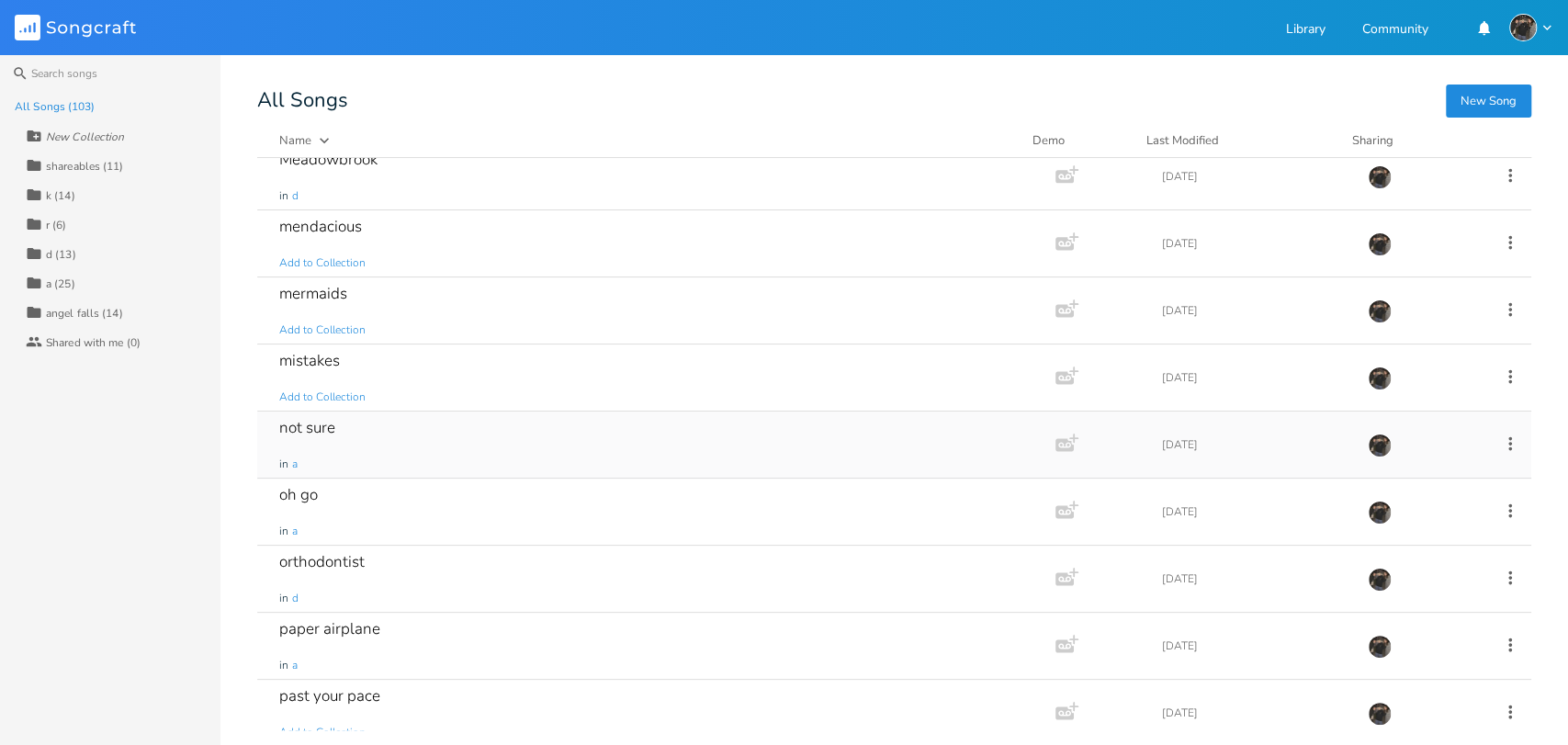
click at [615, 456] on div "not sure in a" at bounding box center [652, 444] width 746 height 66
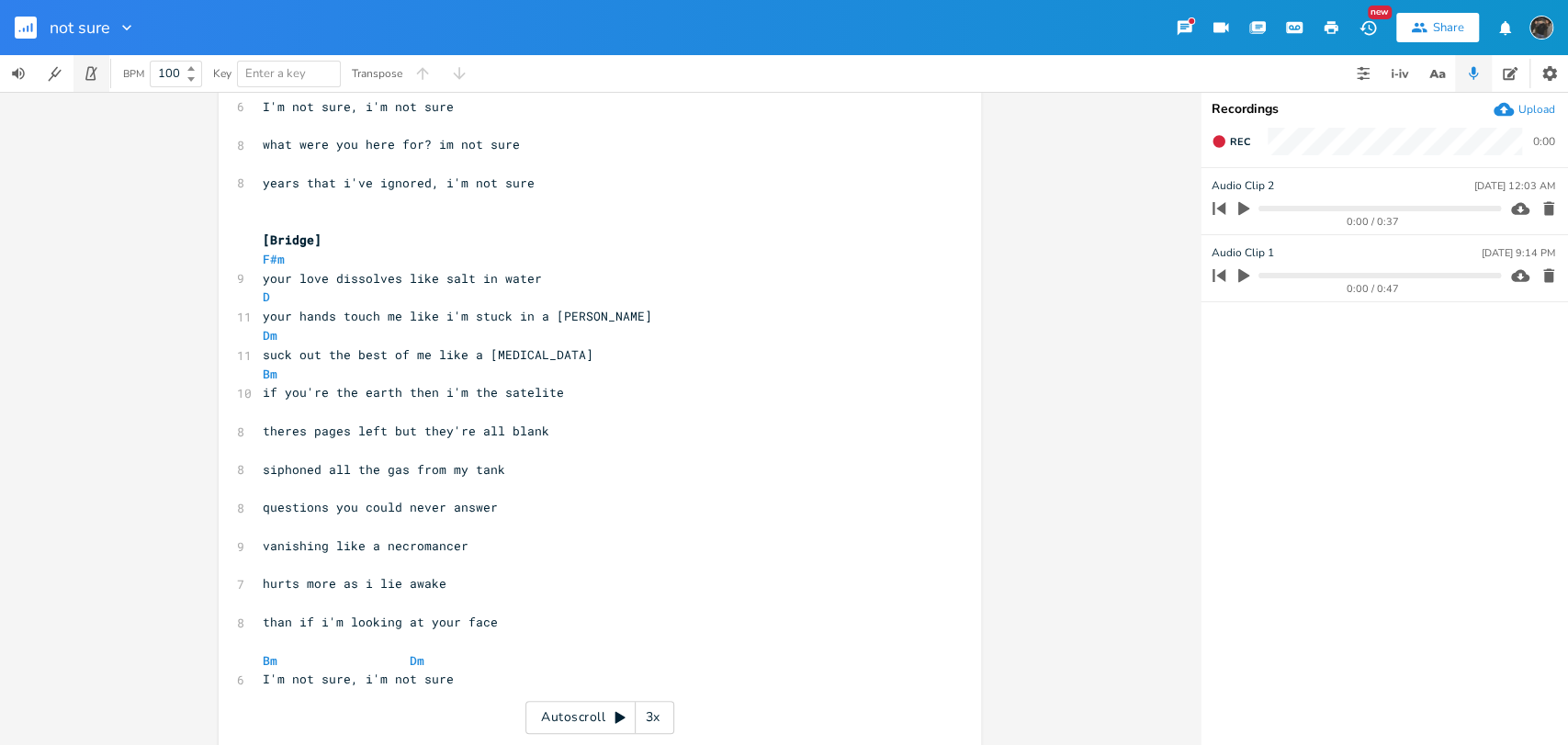
scroll to position [669, 0]
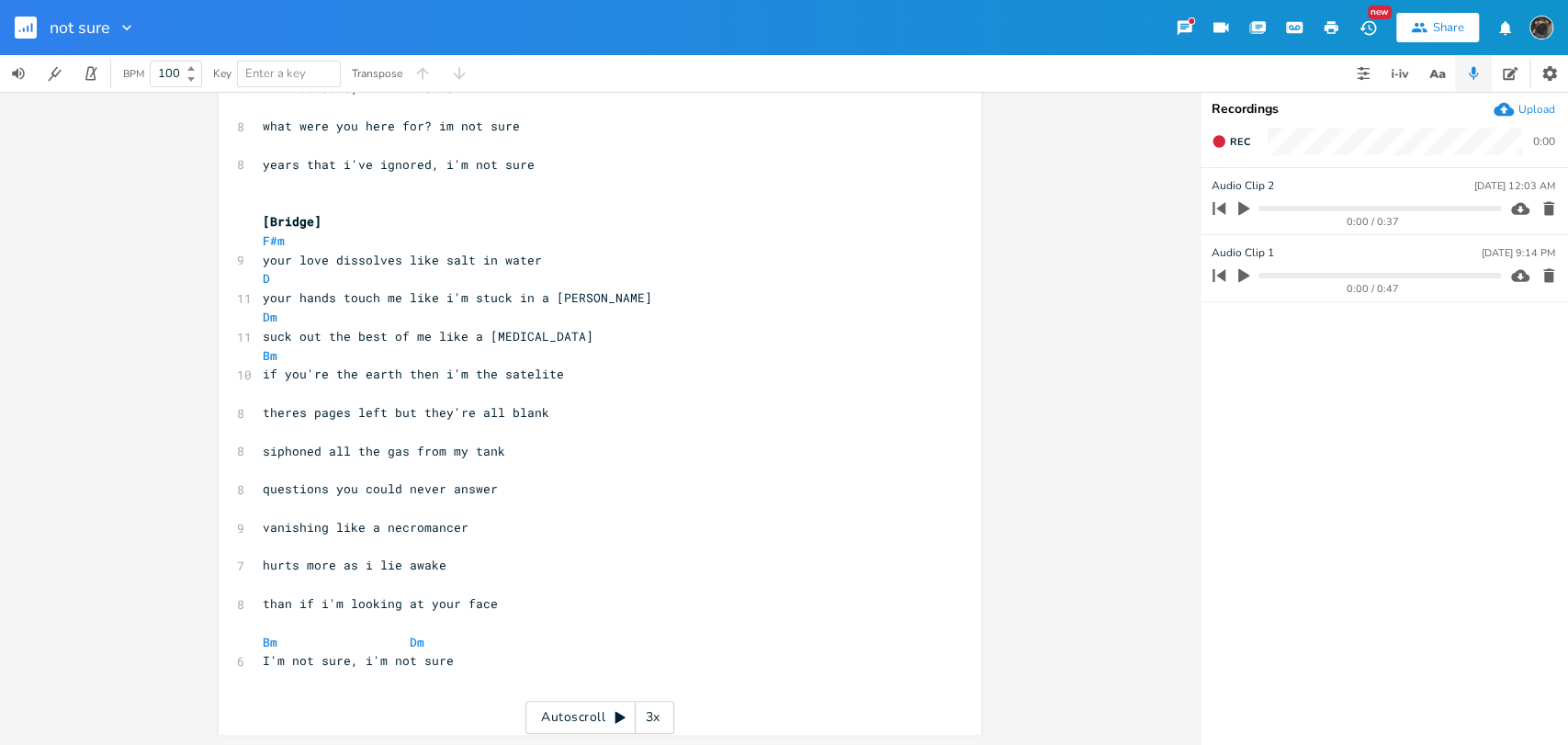
click at [28, 29] on icon "button" at bounding box center [28, 29] width 2 height 6
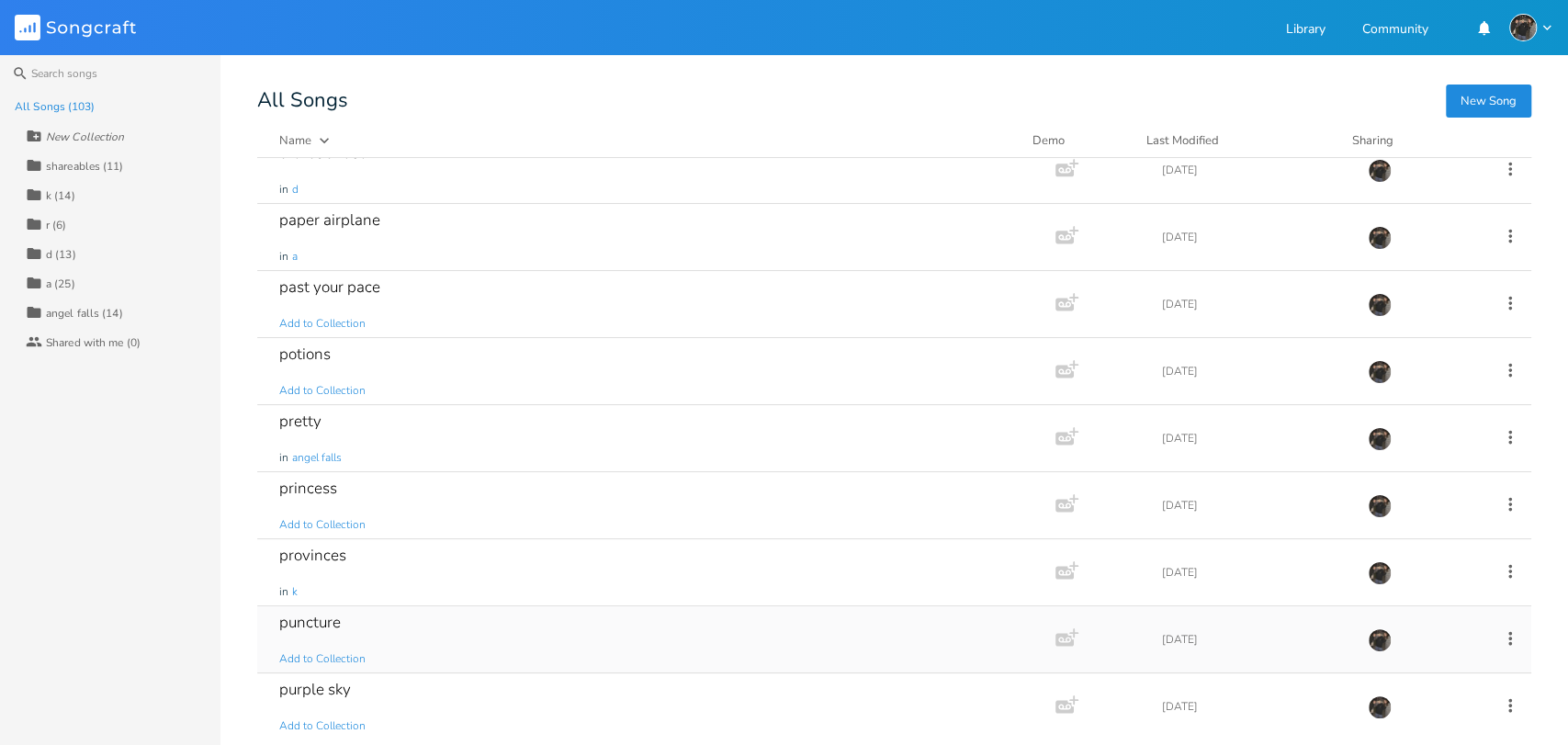
scroll to position [3876, 0]
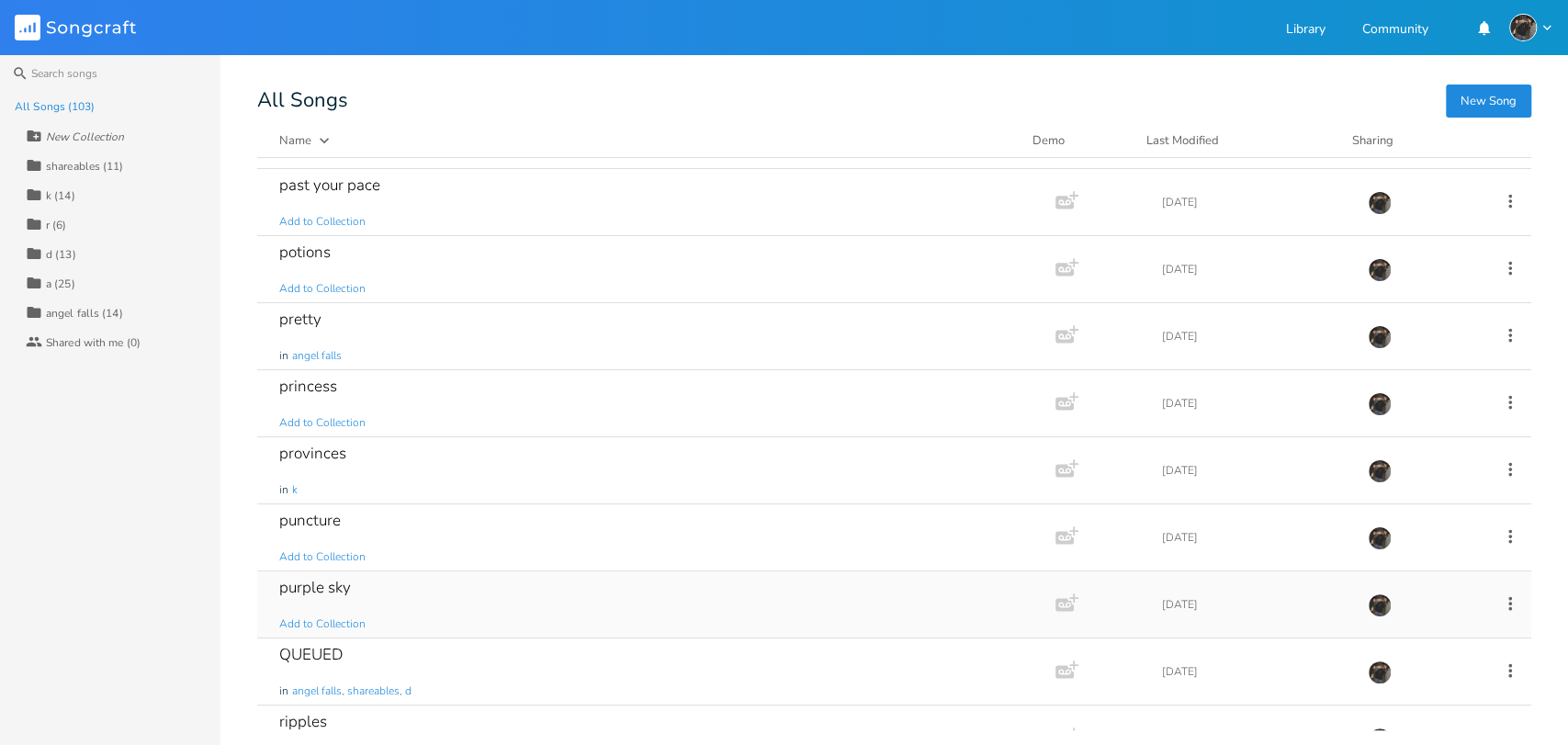
click at [450, 594] on div "purple sky Add to Collection" at bounding box center [652, 603] width 746 height 66
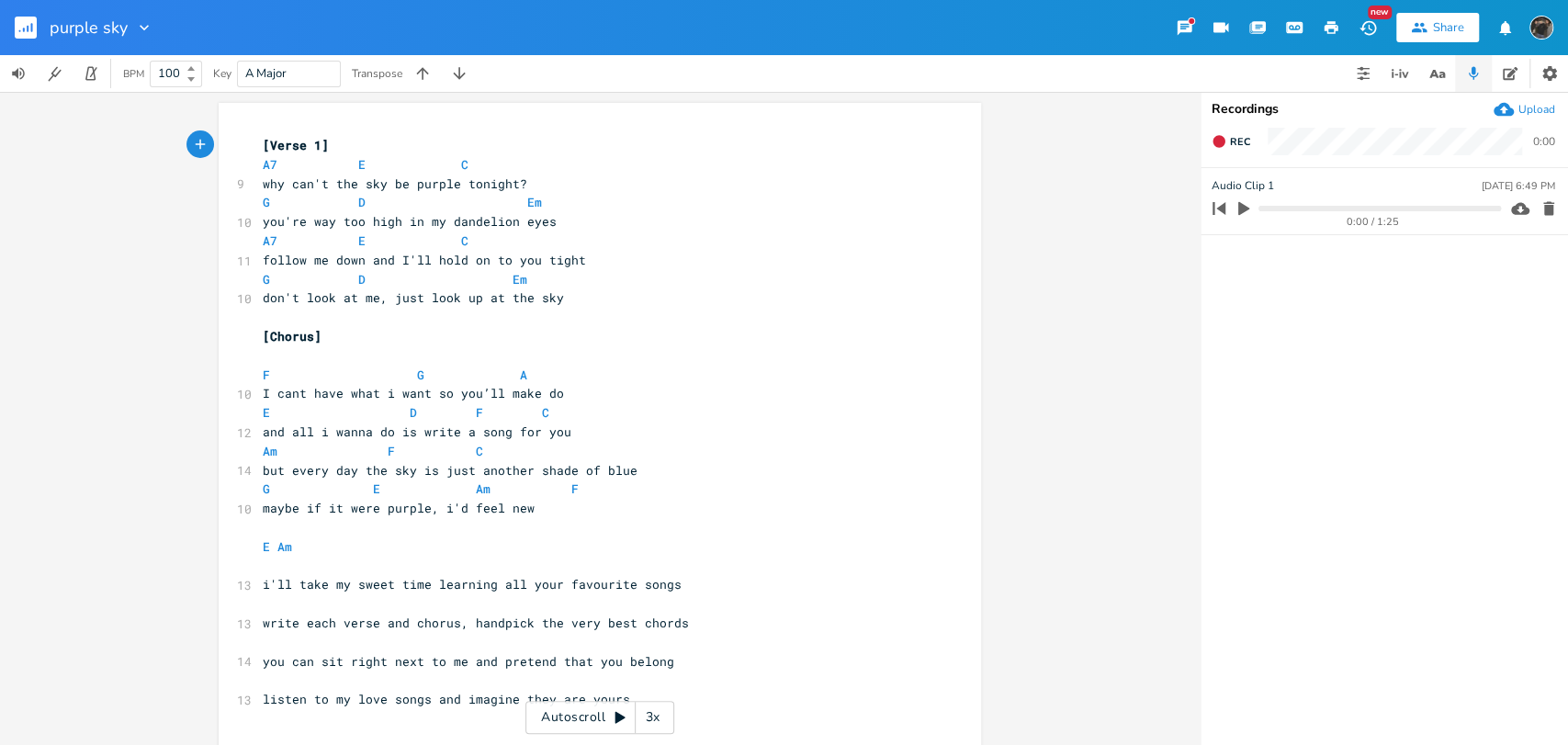
scroll to position [39, 0]
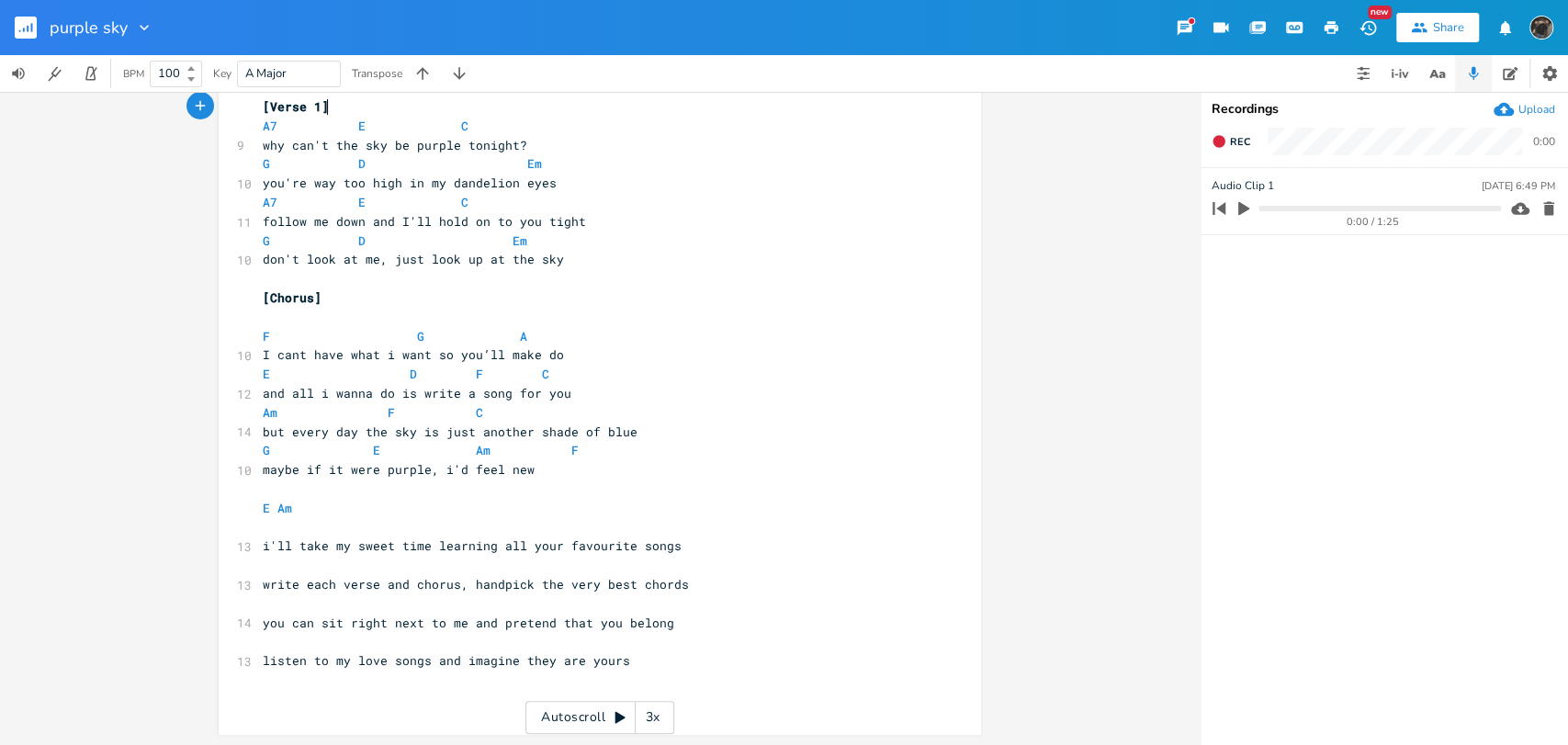
click at [9, 26] on div "purple sky" at bounding box center [76, 28] width 154 height 55
click at [32, 18] on rect "button" at bounding box center [26, 28] width 22 height 22
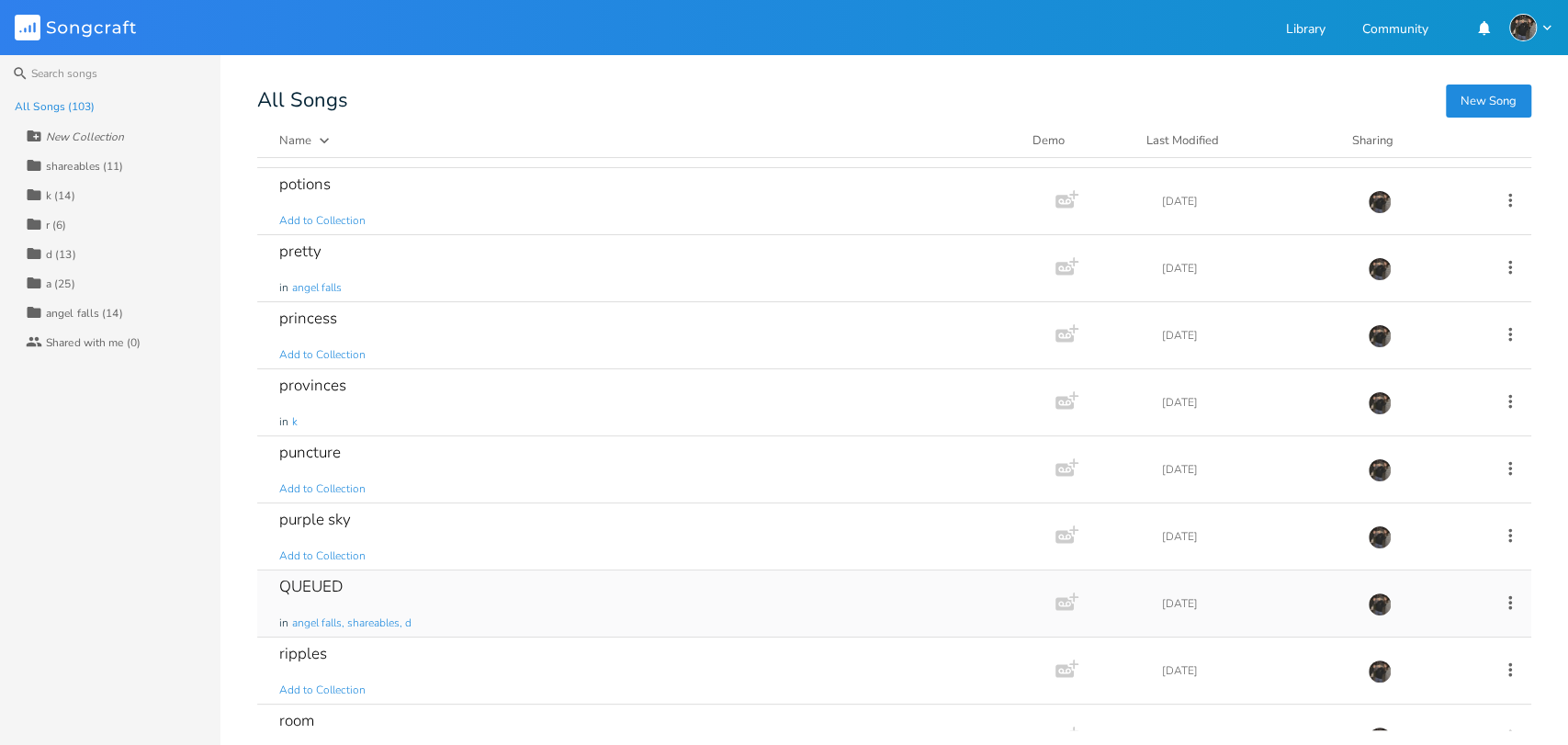
scroll to position [3978, 0]
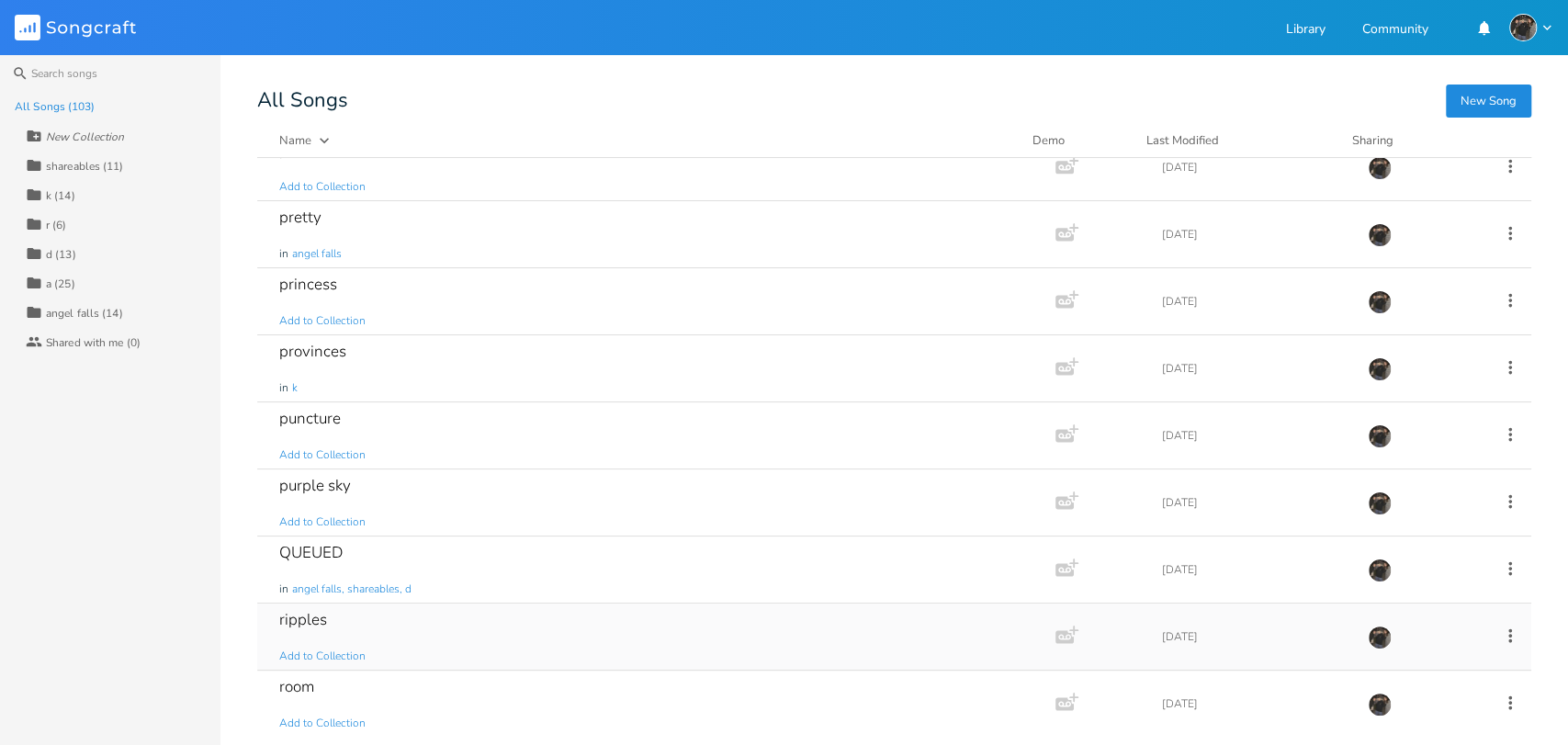
click at [496, 619] on div "ripples Add to Collection" at bounding box center [652, 636] width 746 height 66
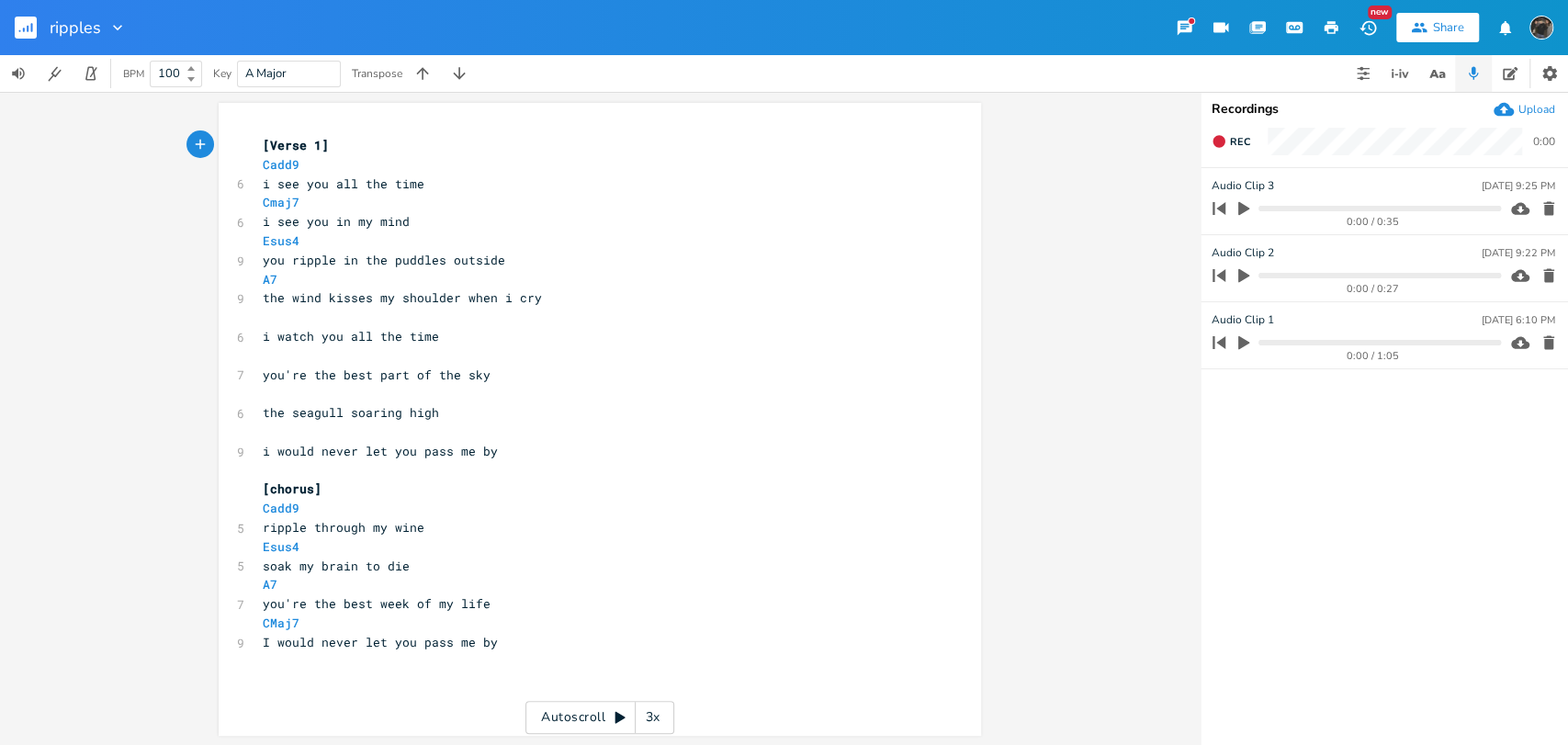
click at [1238, 350] on icon "button" at bounding box center [1243, 342] width 17 height 17
drag, startPoint x: 1060, startPoint y: 328, endPoint x: 1122, endPoint y: 328, distance: 62.0
click at [1060, 328] on div "xxxxxxxxxx [Verse 1] Cadd9 6 i see you all the time Cmaj7 6 i see you in my min…" at bounding box center [600, 418] width 1199 height 653
click at [1239, 339] on icon "button" at bounding box center [1243, 342] width 11 height 12
click at [280, 277] on pre "A7" at bounding box center [590, 278] width 663 height 19
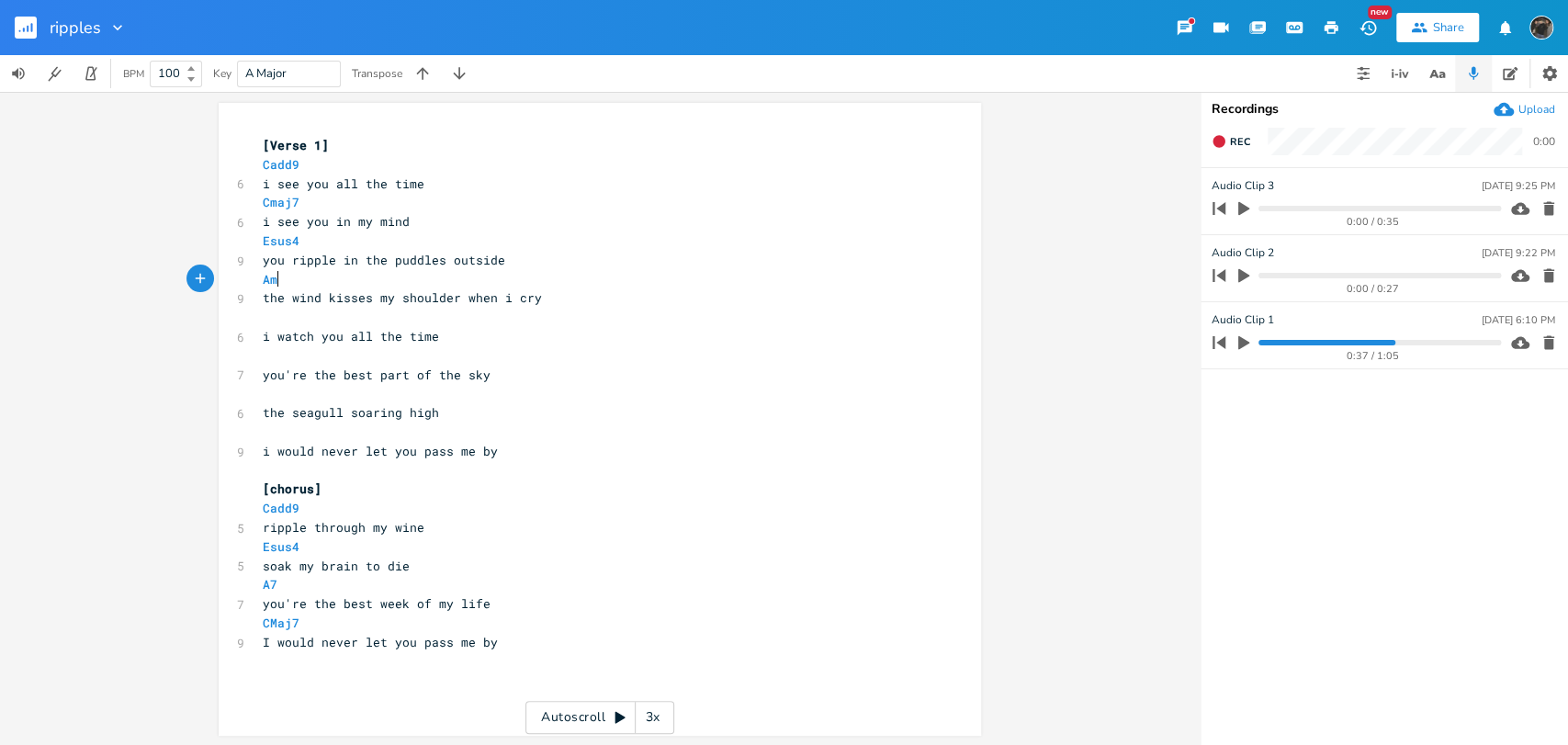
type textarea "m7"
click at [842, 567] on pre "soak my brain to die" at bounding box center [590, 566] width 663 height 19
